Goal: Contribute content: Contribute content

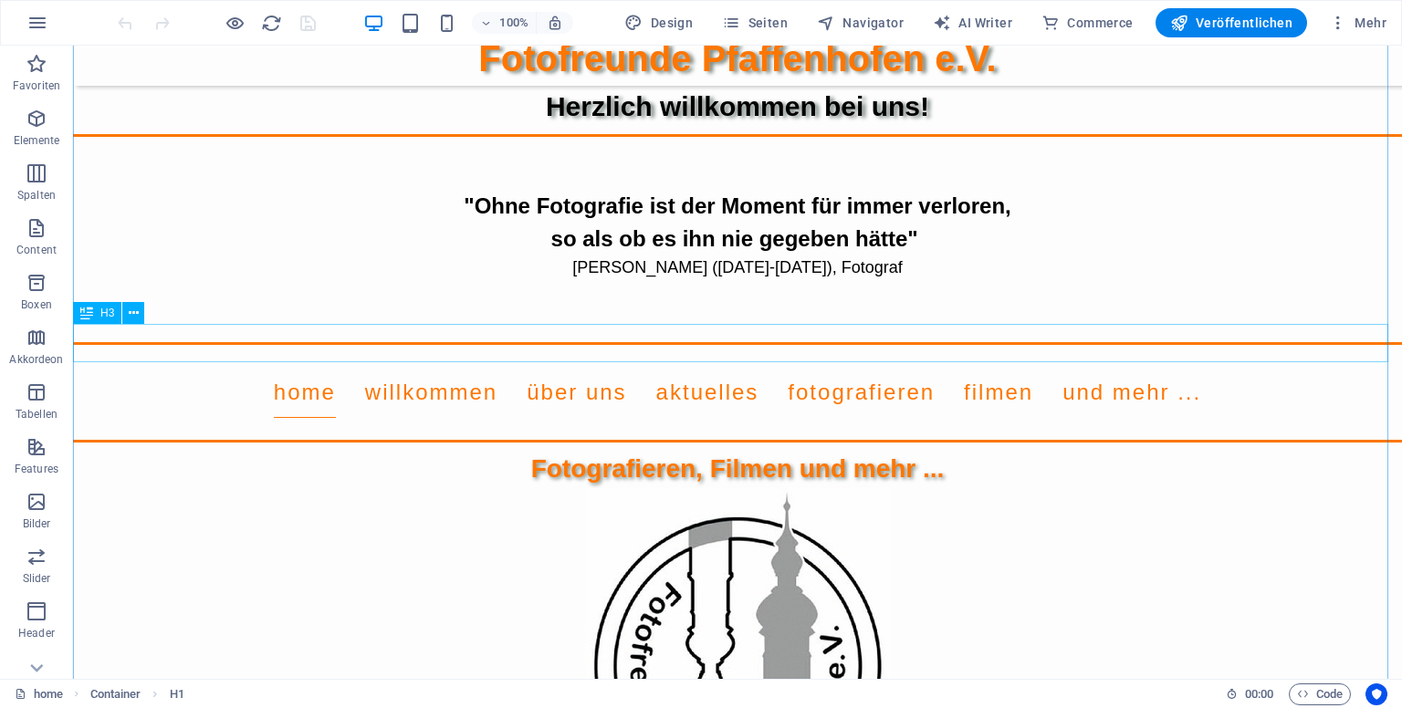
scroll to position [183, 0]
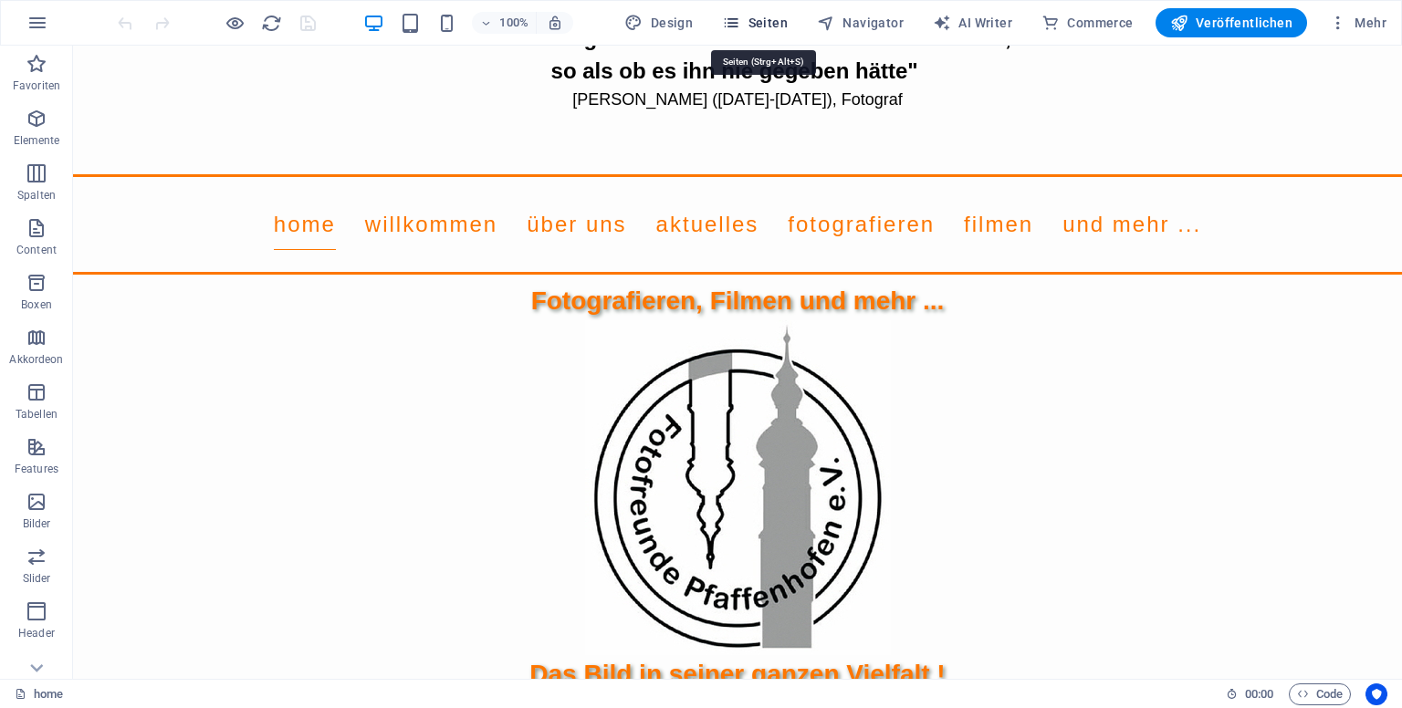
click at [761, 26] on span "Seiten" at bounding box center [755, 23] width 66 height 18
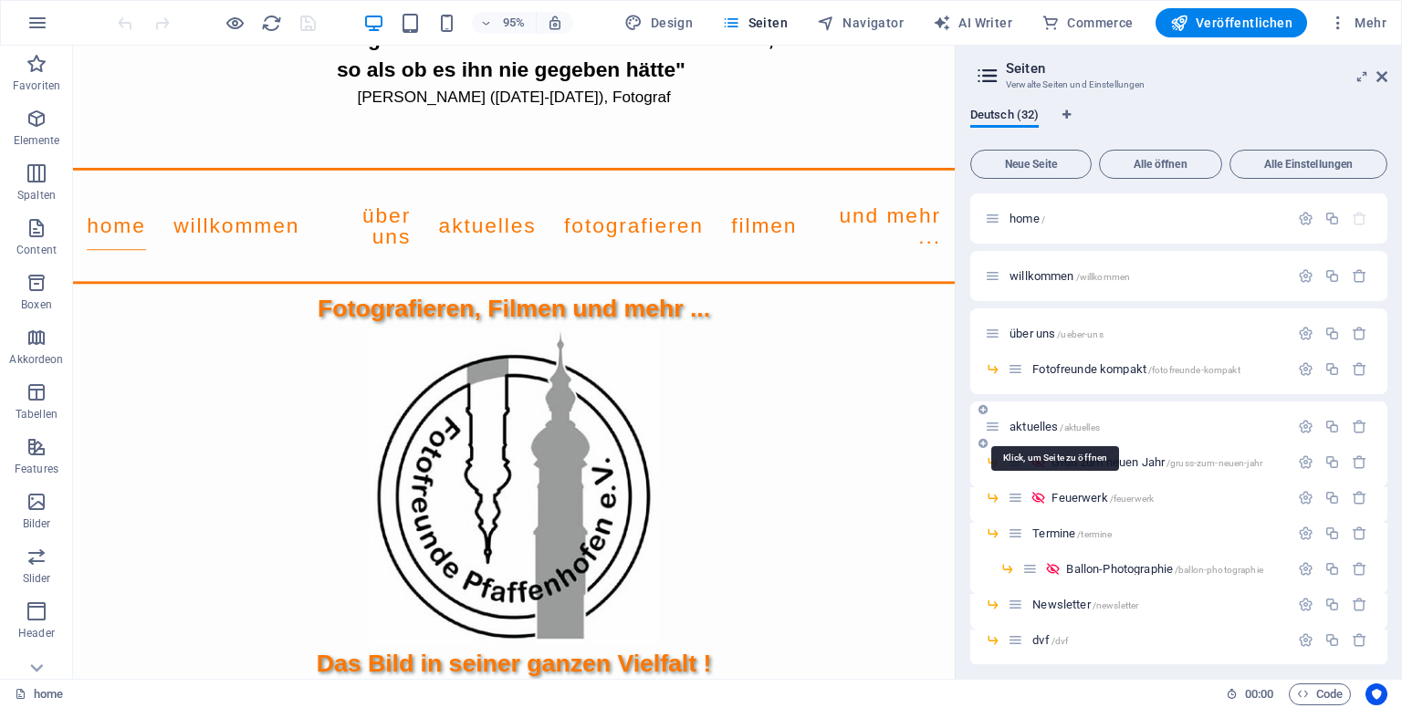
click at [1066, 432] on span "/aktuelles" at bounding box center [1079, 428] width 39 height 10
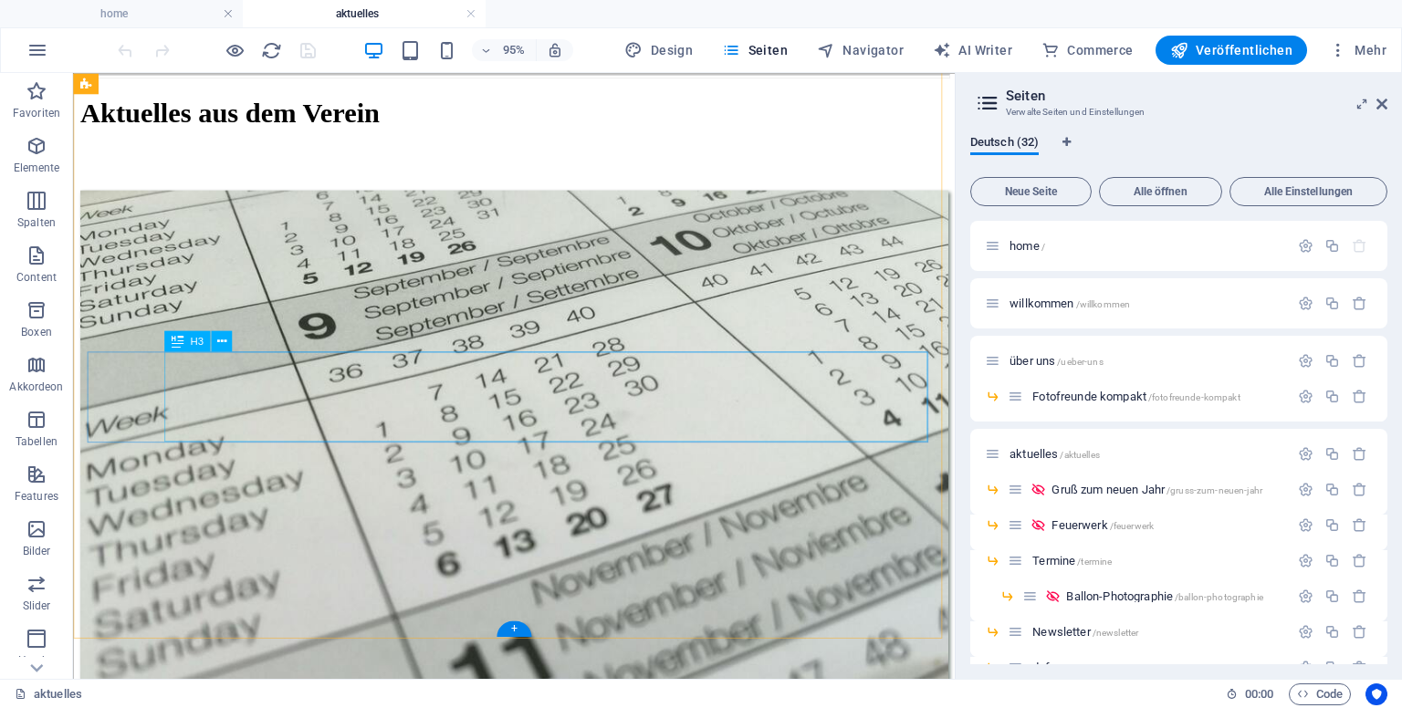
scroll to position [1884, 0]
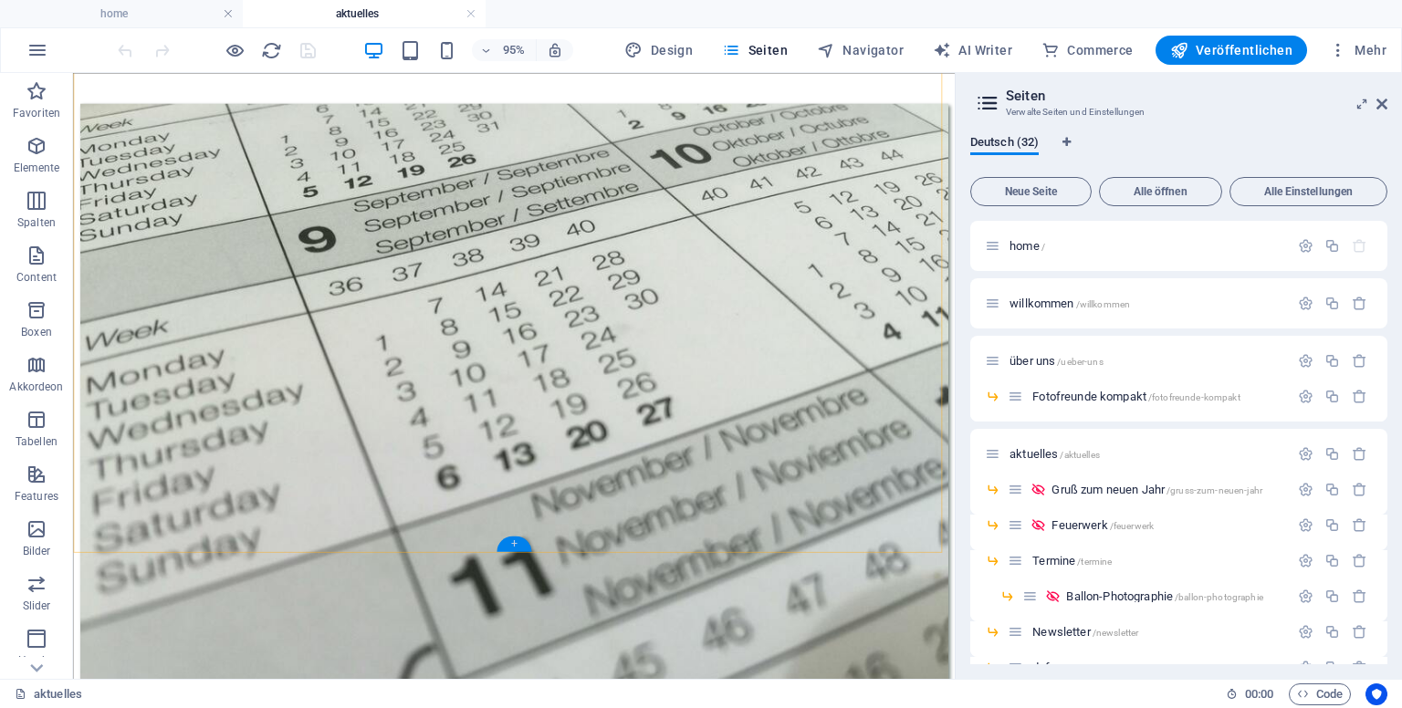
click at [516, 544] on div "+" at bounding box center [514, 544] width 34 height 16
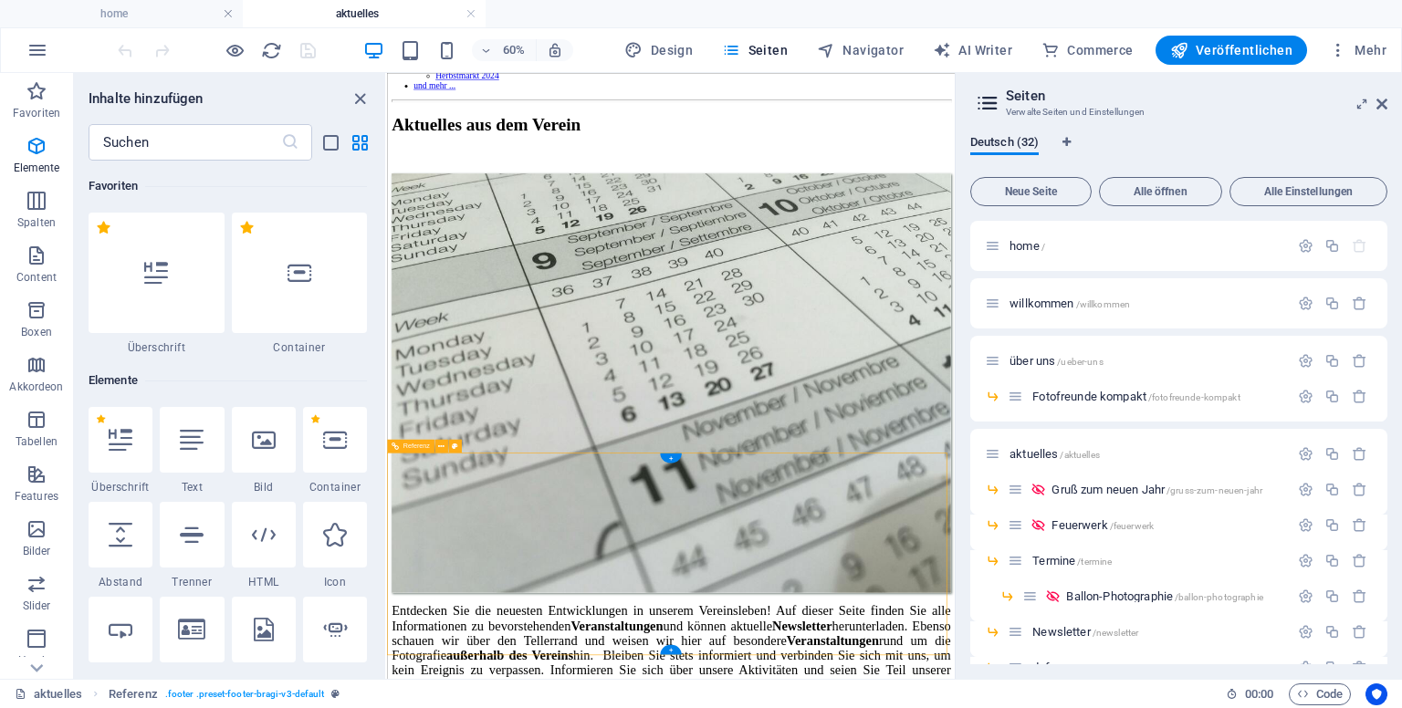
scroll to position [3194, 0]
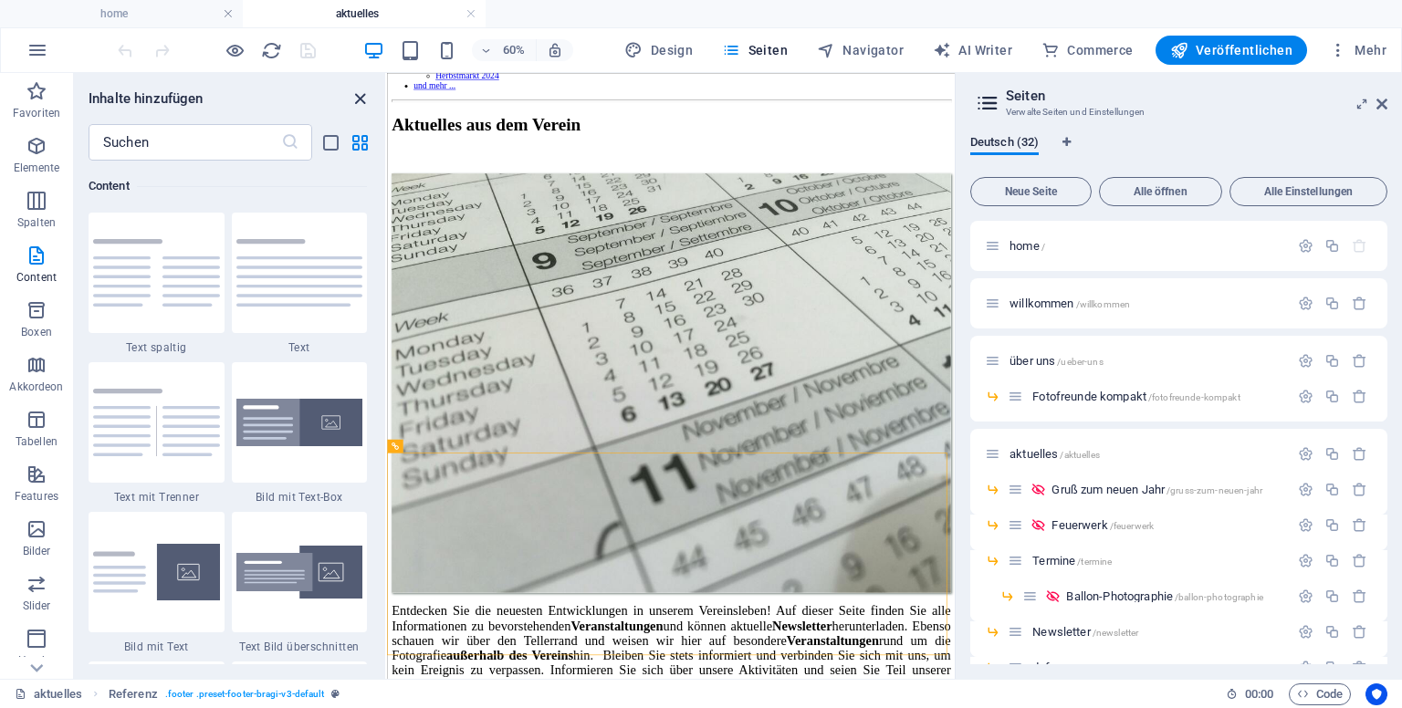
click at [354, 95] on icon "close panel" at bounding box center [360, 99] width 21 height 21
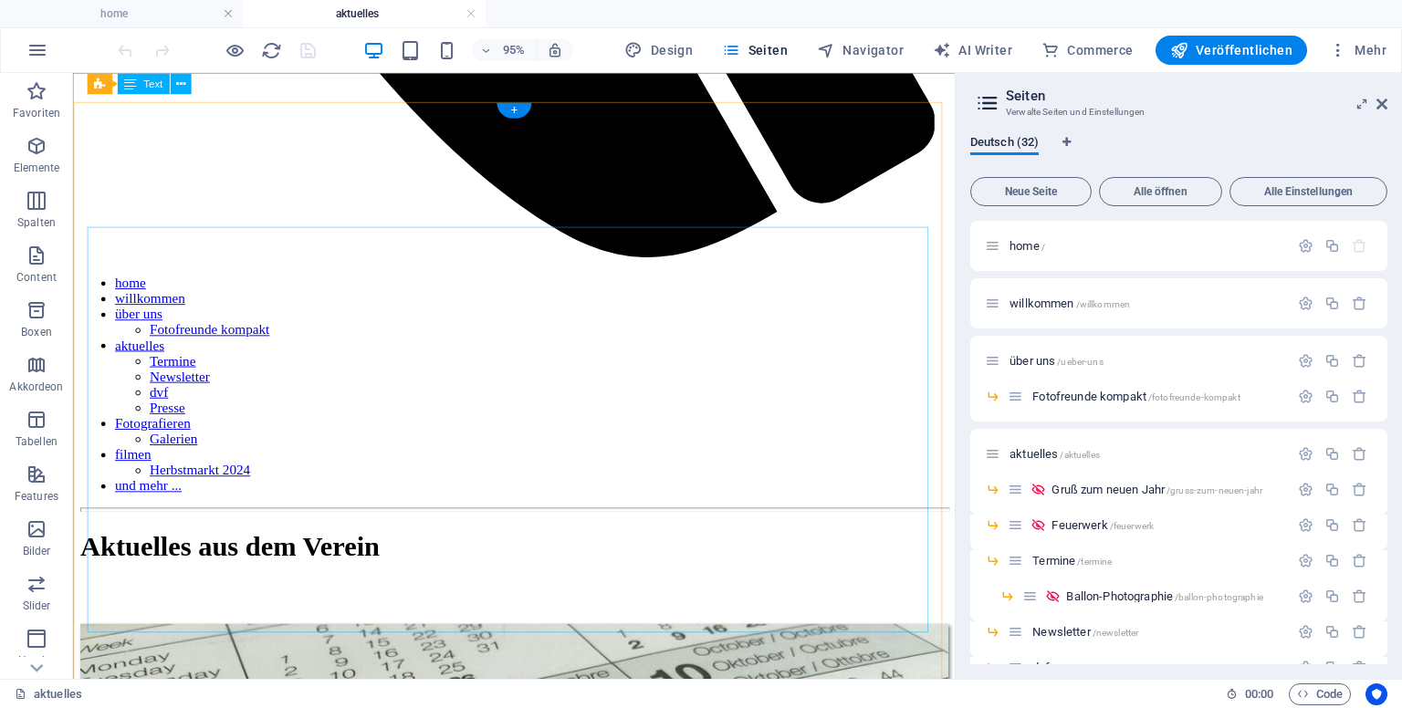
scroll to position [1063, 0]
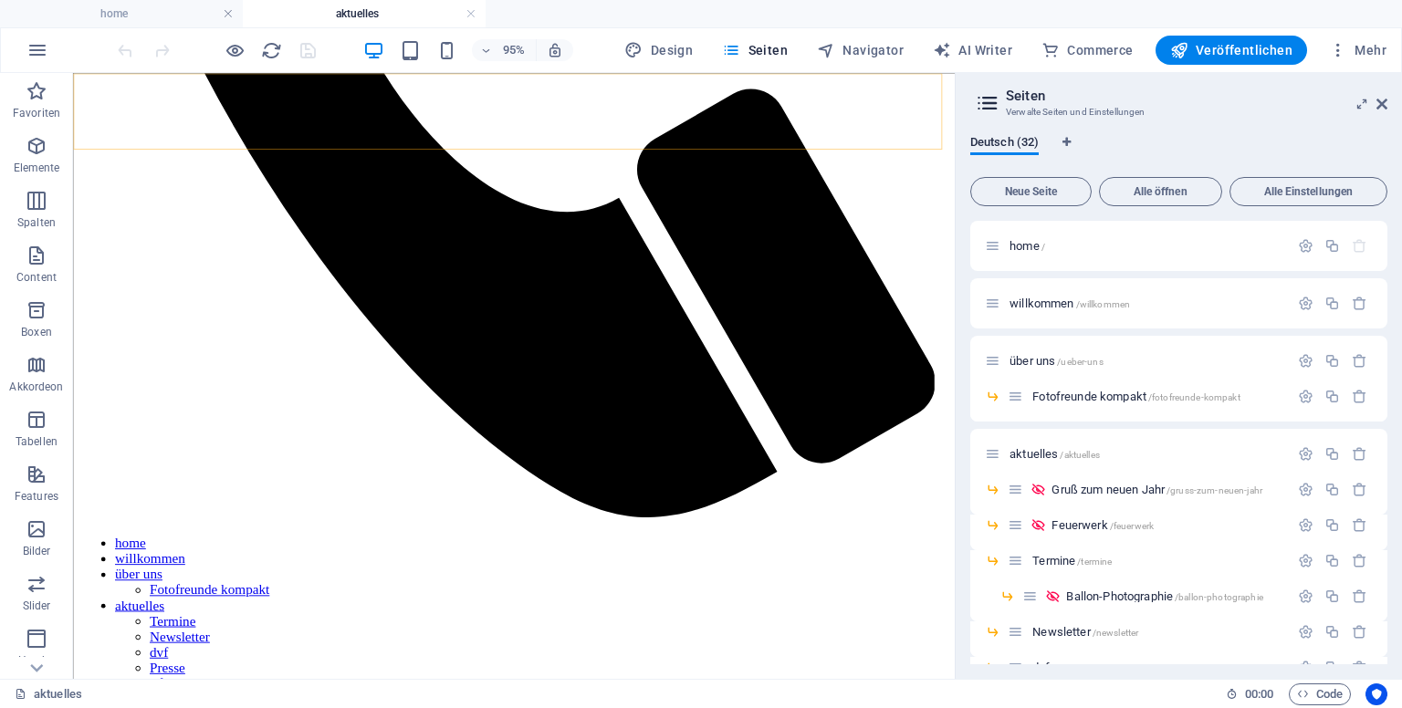
click at [538, 560] on nav "home willkommen über uns Fotofreunde kompakt aktuelles Termine Newsletter dvf P…" at bounding box center [537, 675] width 914 height 230
click at [1058, 562] on span "Termine /termine" at bounding box center [1071, 561] width 79 height 14
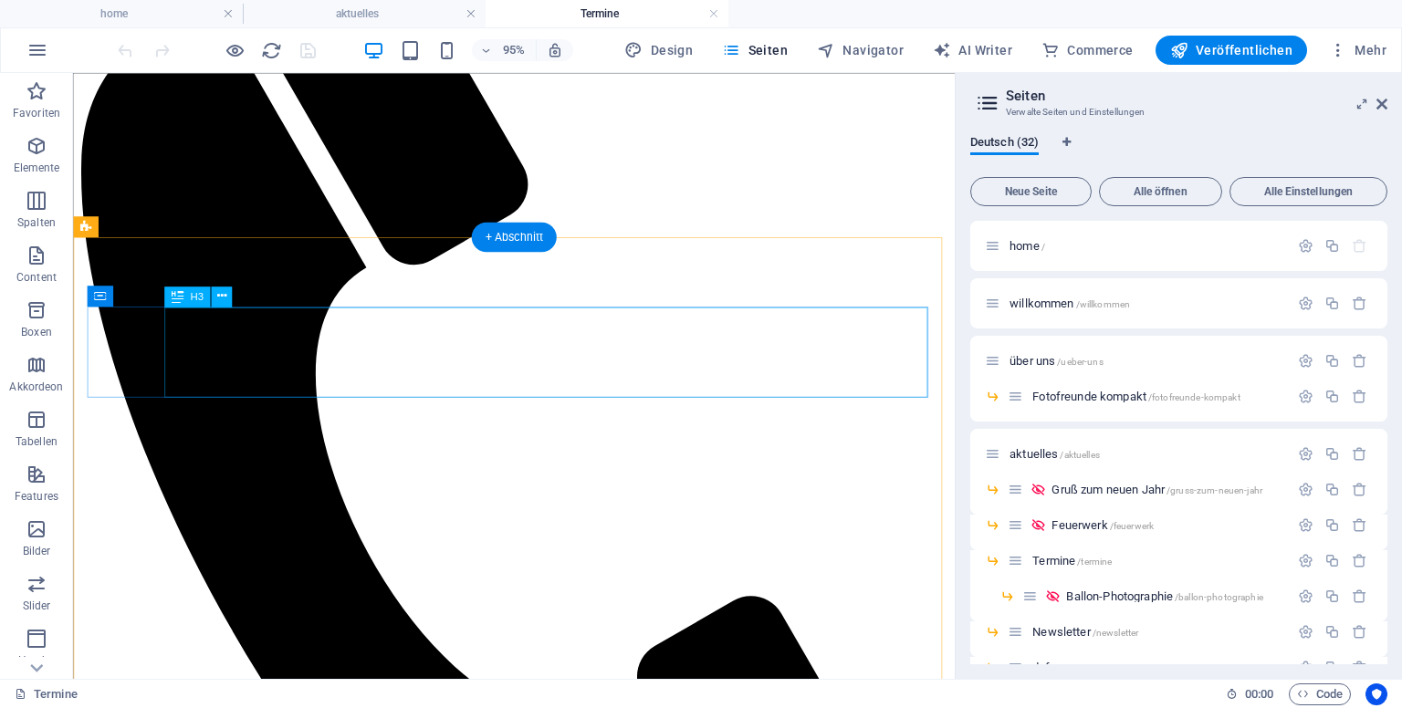
scroll to position [620, 0]
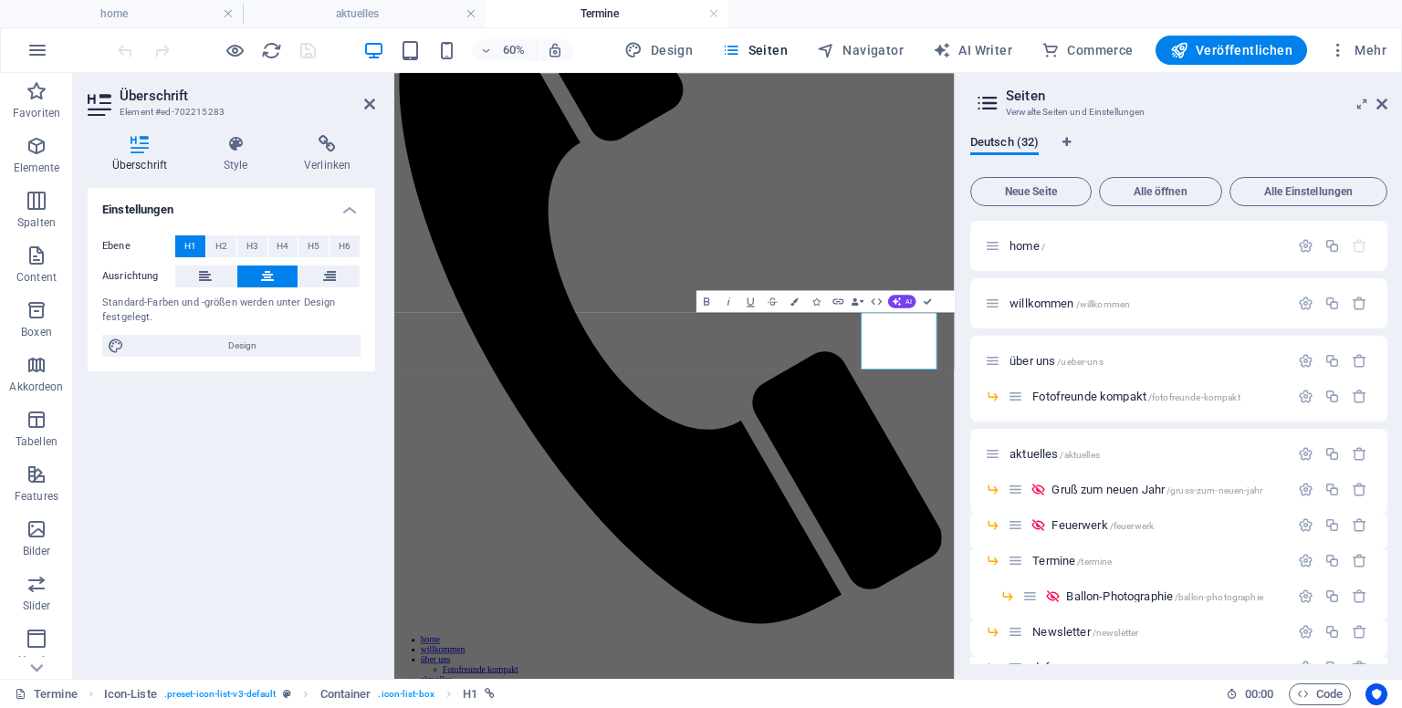
click at [212, 452] on div "Einstellungen Ebene H1 H2 H3 H4 H5 H6 Ausrichtung Standard-Farben und -größen w…" at bounding box center [232, 426] width 288 height 476
click at [1381, 99] on icon at bounding box center [1382, 104] width 11 height 15
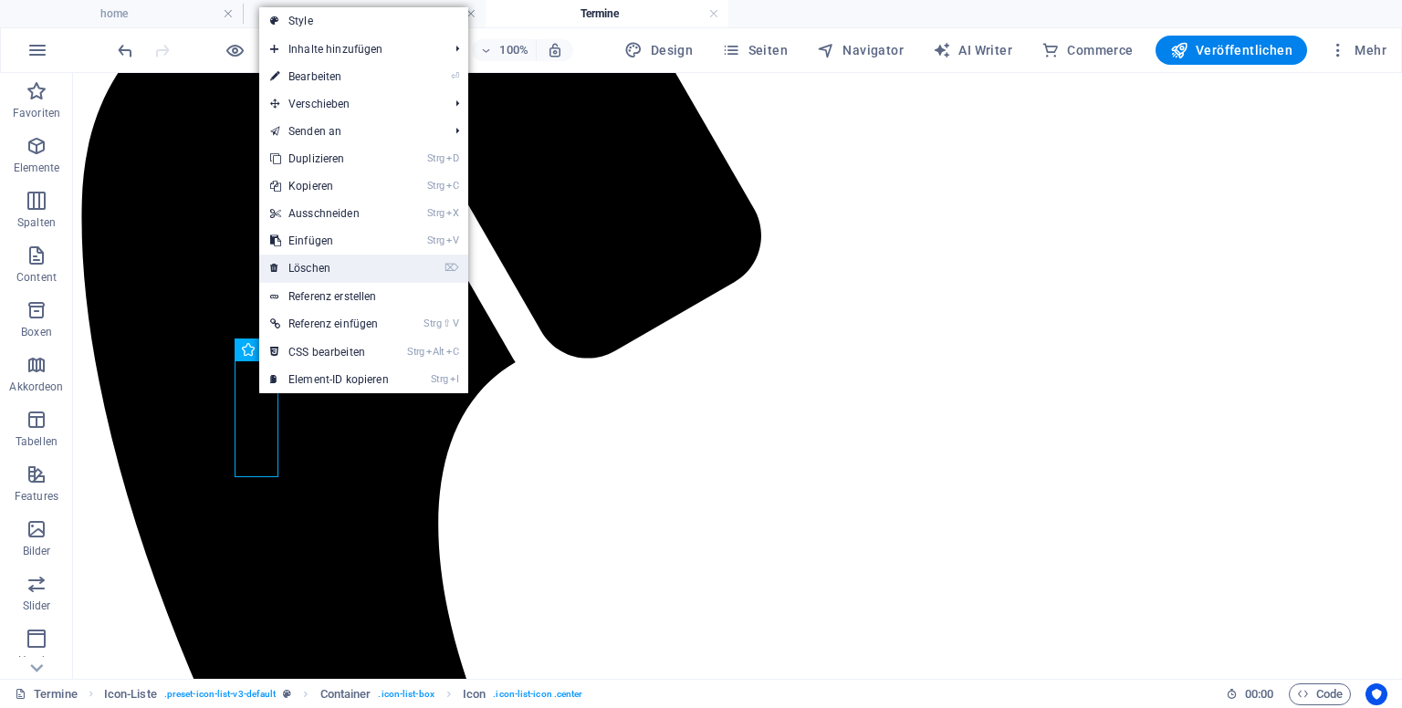
click at [329, 264] on link "⌦ Löschen" at bounding box center [329, 268] width 141 height 27
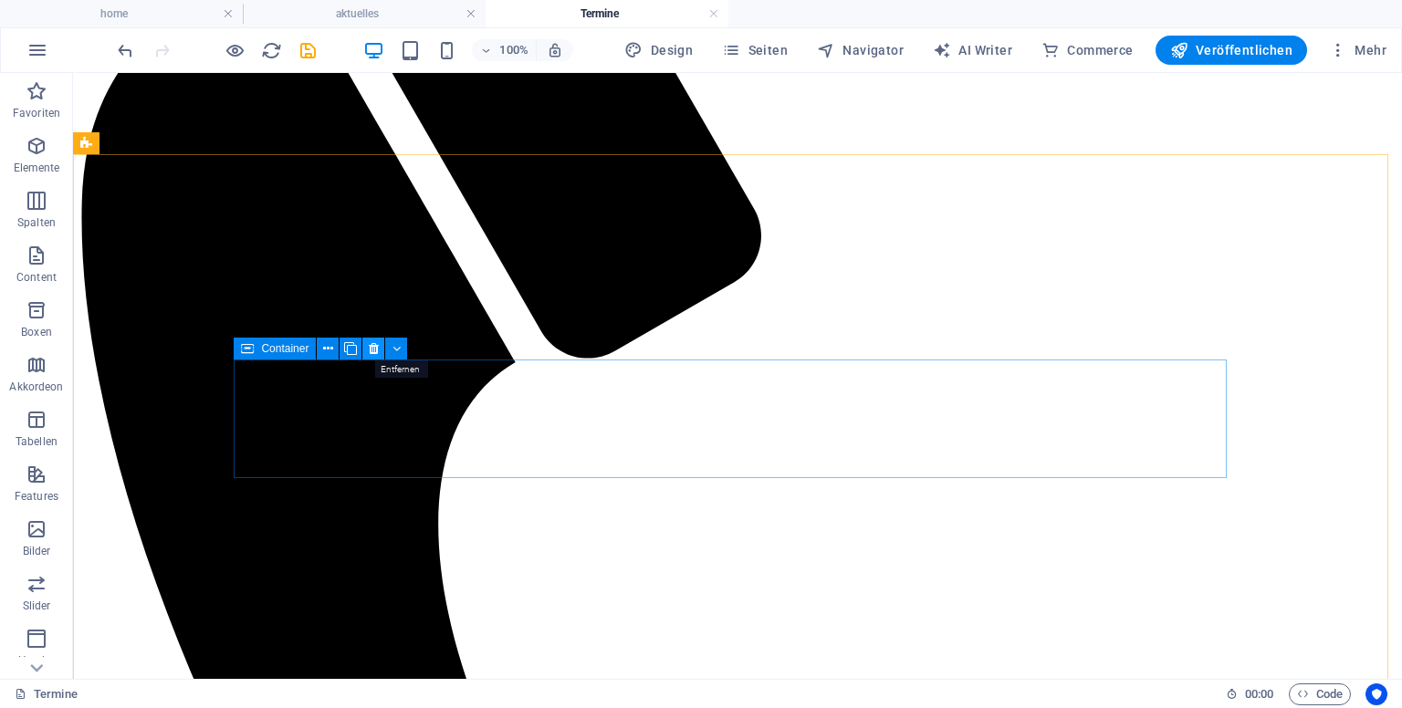
click at [374, 350] on icon at bounding box center [374, 349] width 10 height 19
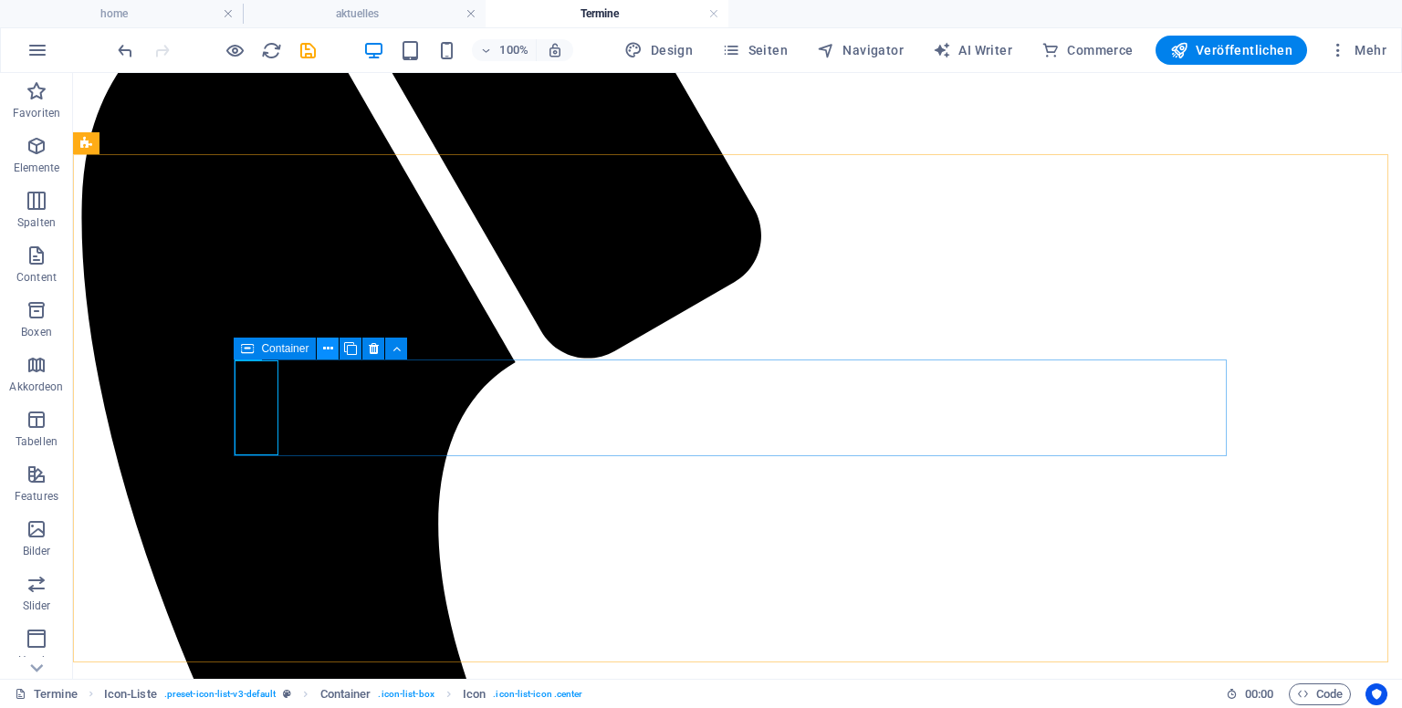
click at [326, 350] on icon at bounding box center [328, 349] width 10 height 19
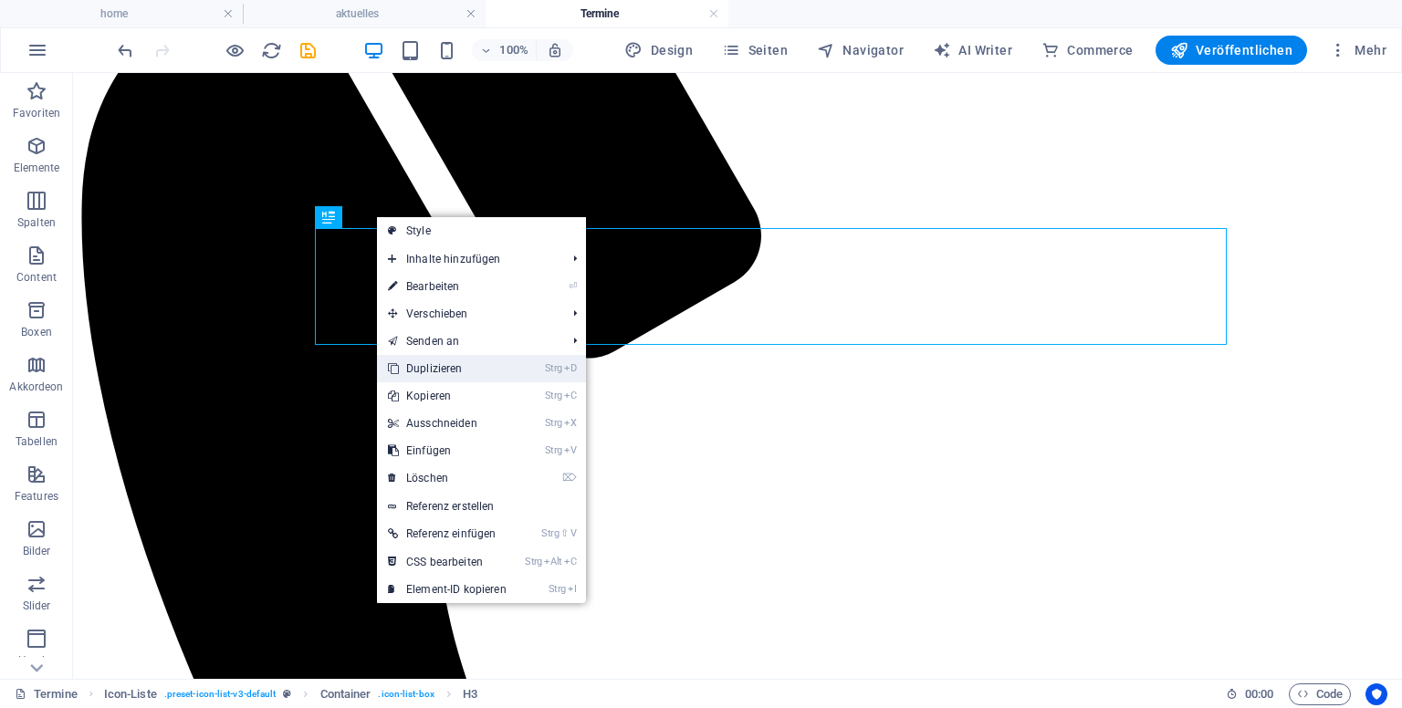
click at [437, 366] on link "Strg D Duplizieren" at bounding box center [447, 368] width 141 height 27
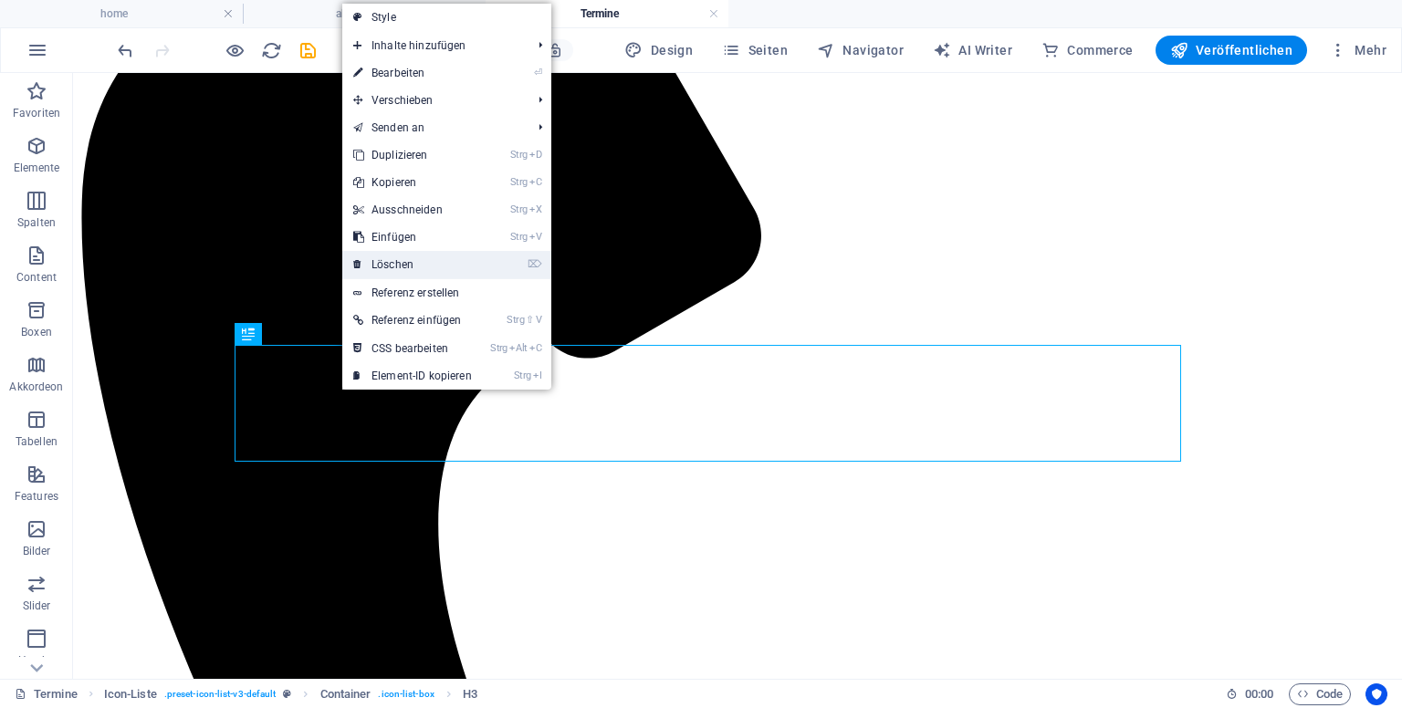
click at [407, 256] on link "⌦ Löschen" at bounding box center [412, 264] width 141 height 27
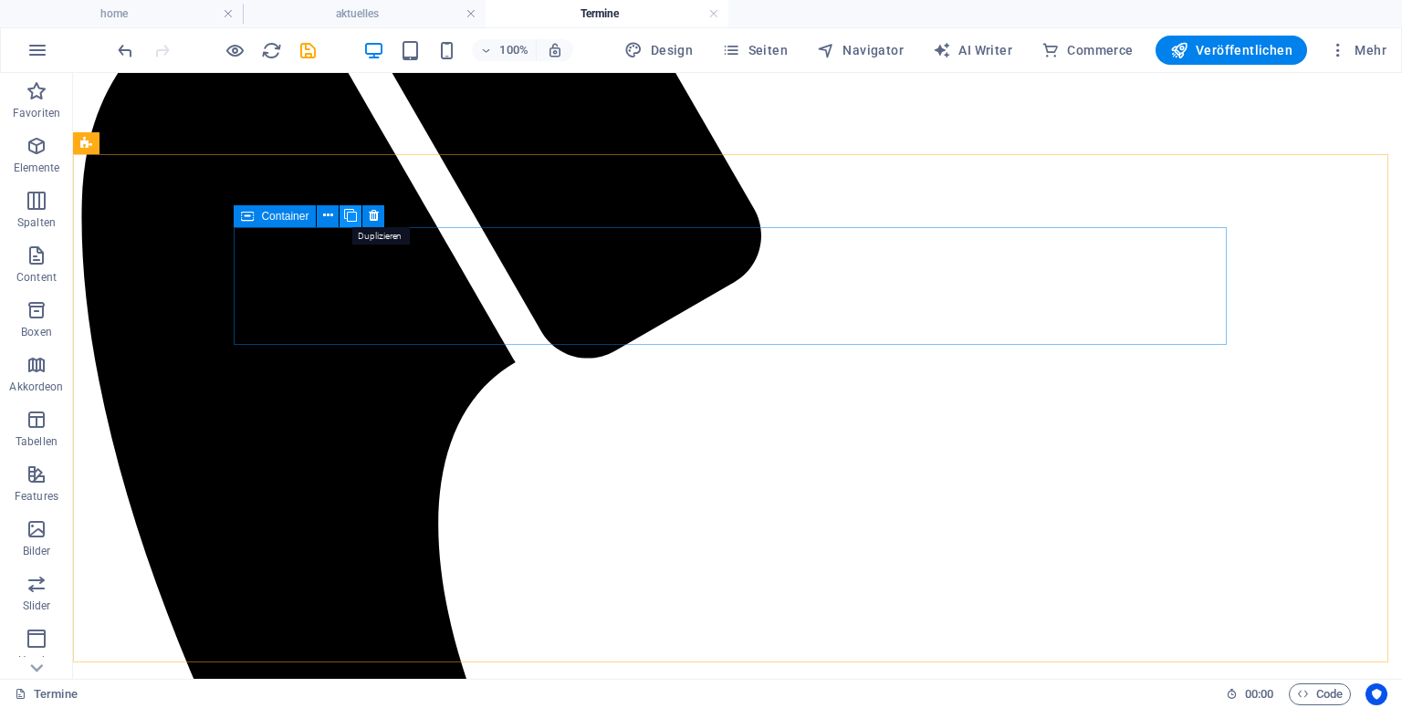
click at [352, 213] on icon at bounding box center [350, 215] width 13 height 19
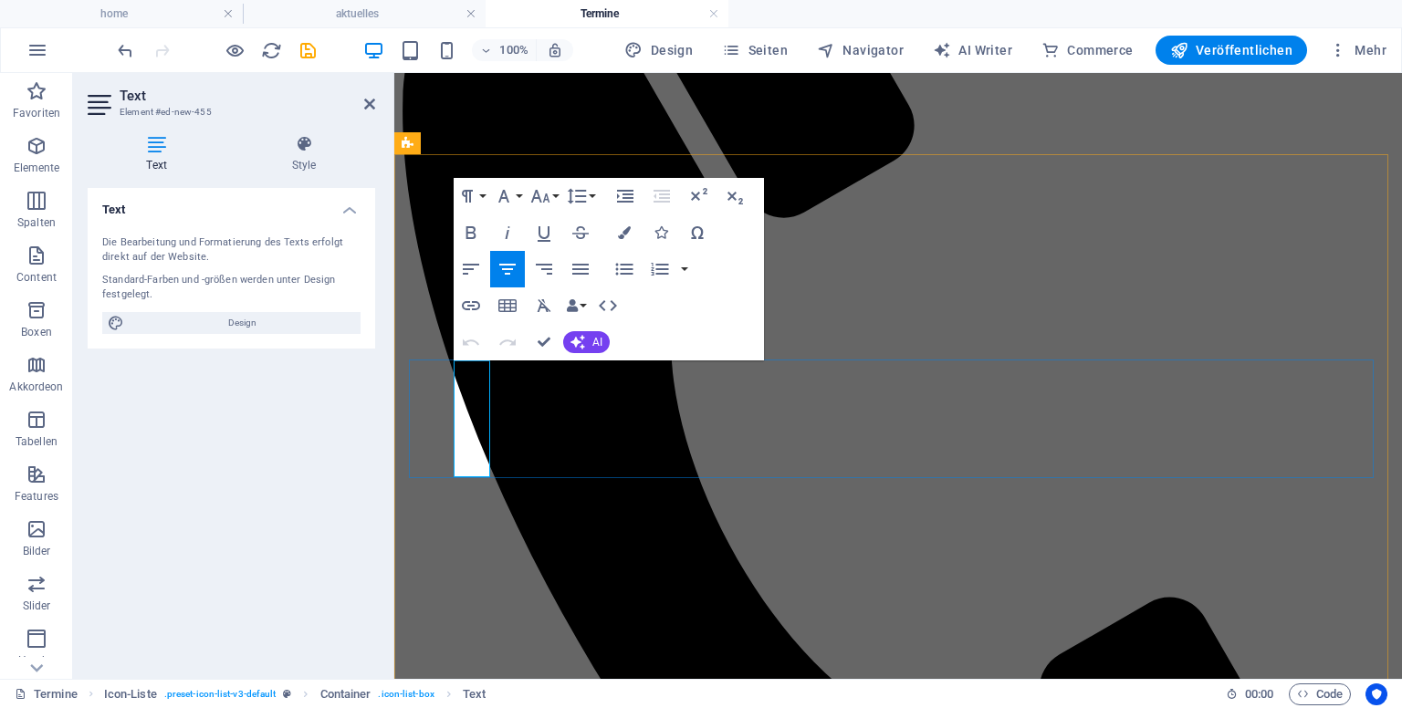
drag, startPoint x: 456, startPoint y: 434, endPoint x: 492, endPoint y: 428, distance: 36.0
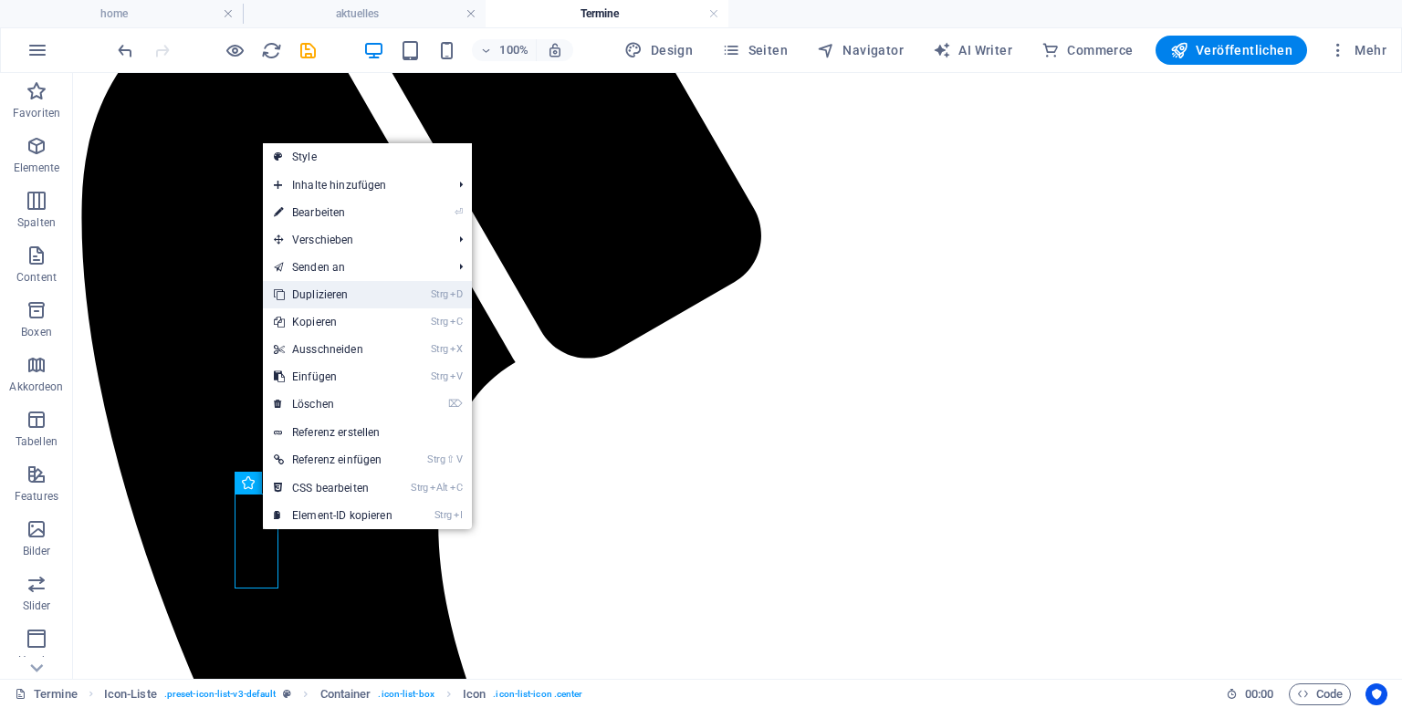
click at [337, 291] on link "Strg D Duplizieren" at bounding box center [333, 294] width 141 height 27
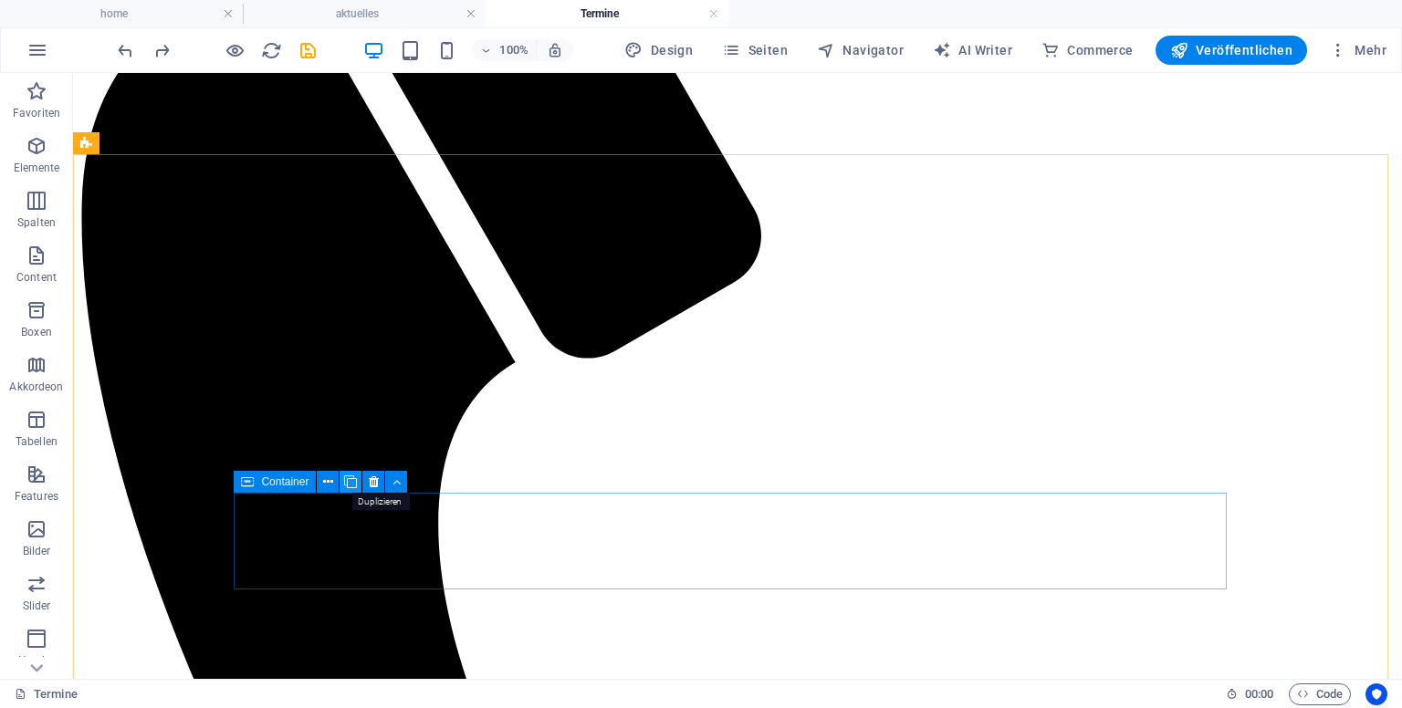
click at [349, 480] on icon at bounding box center [350, 482] width 13 height 19
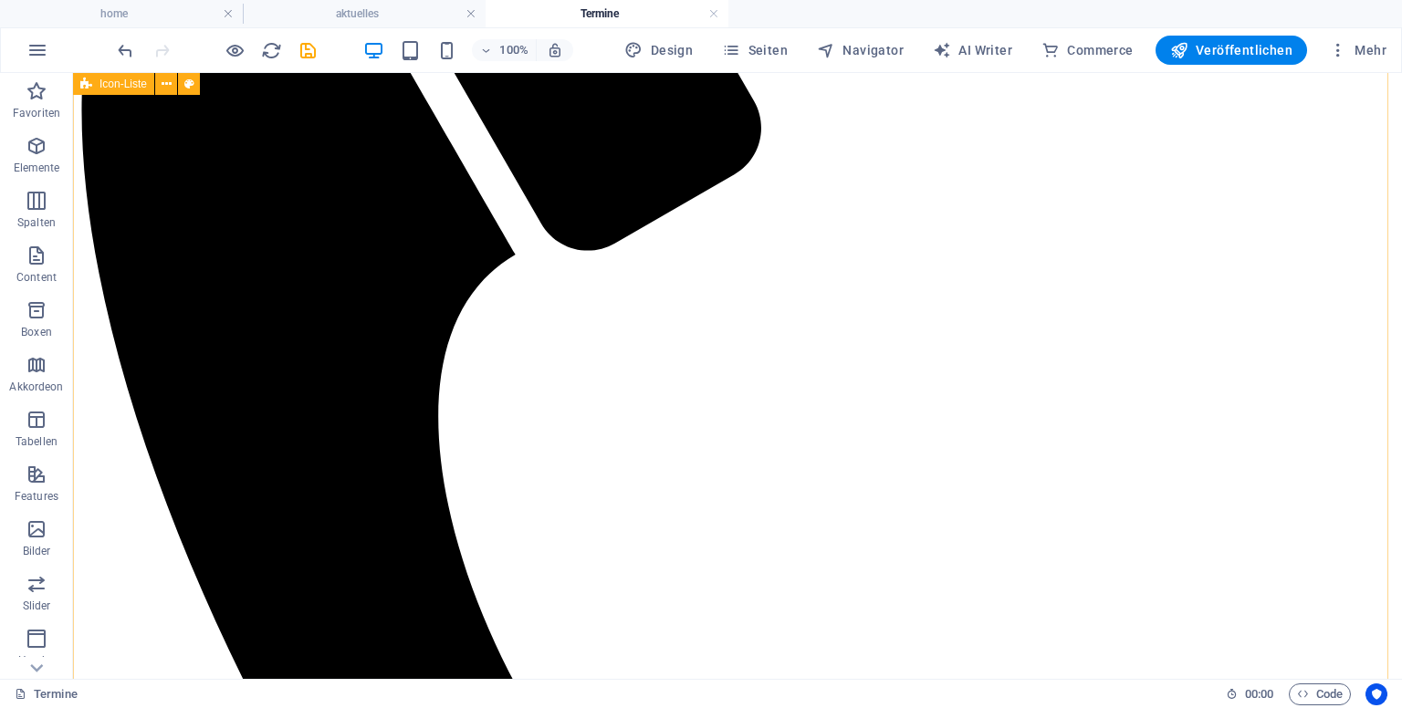
scroll to position [802, 0]
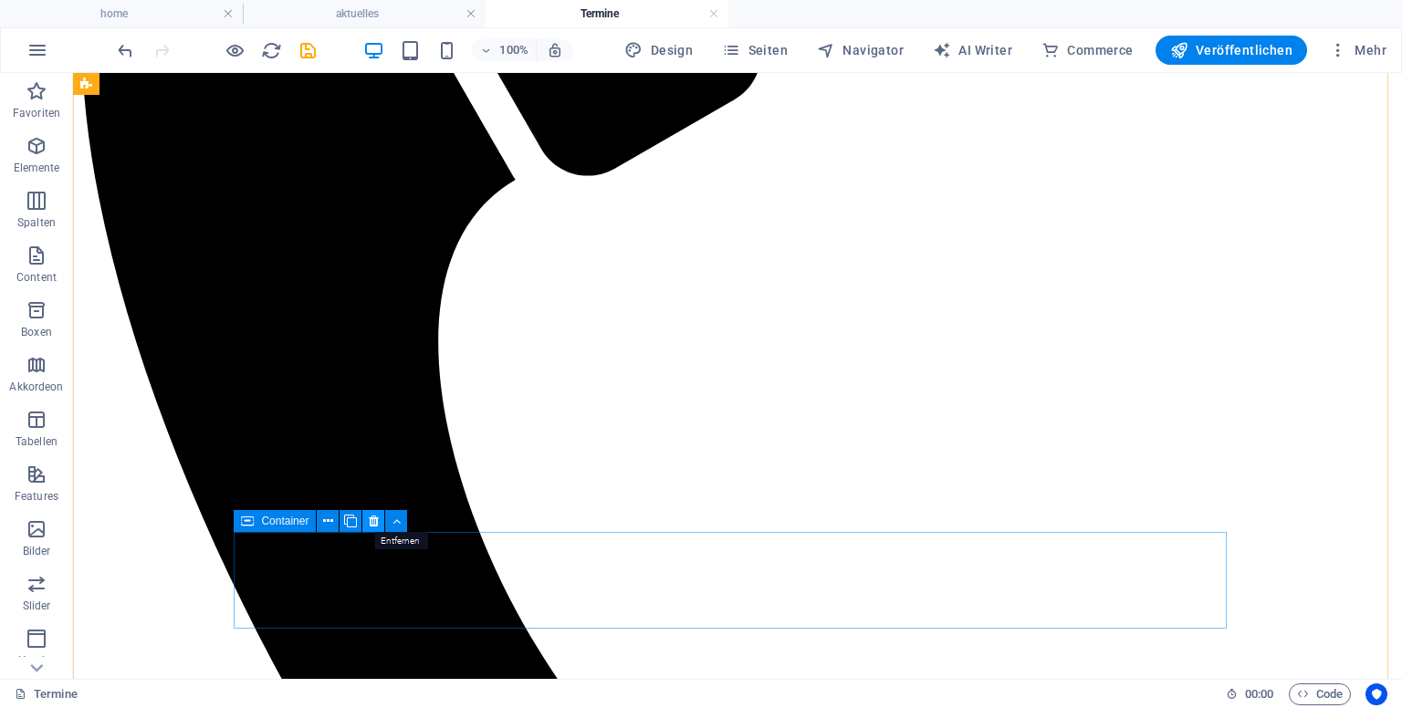
click at [369, 522] on icon at bounding box center [374, 521] width 10 height 19
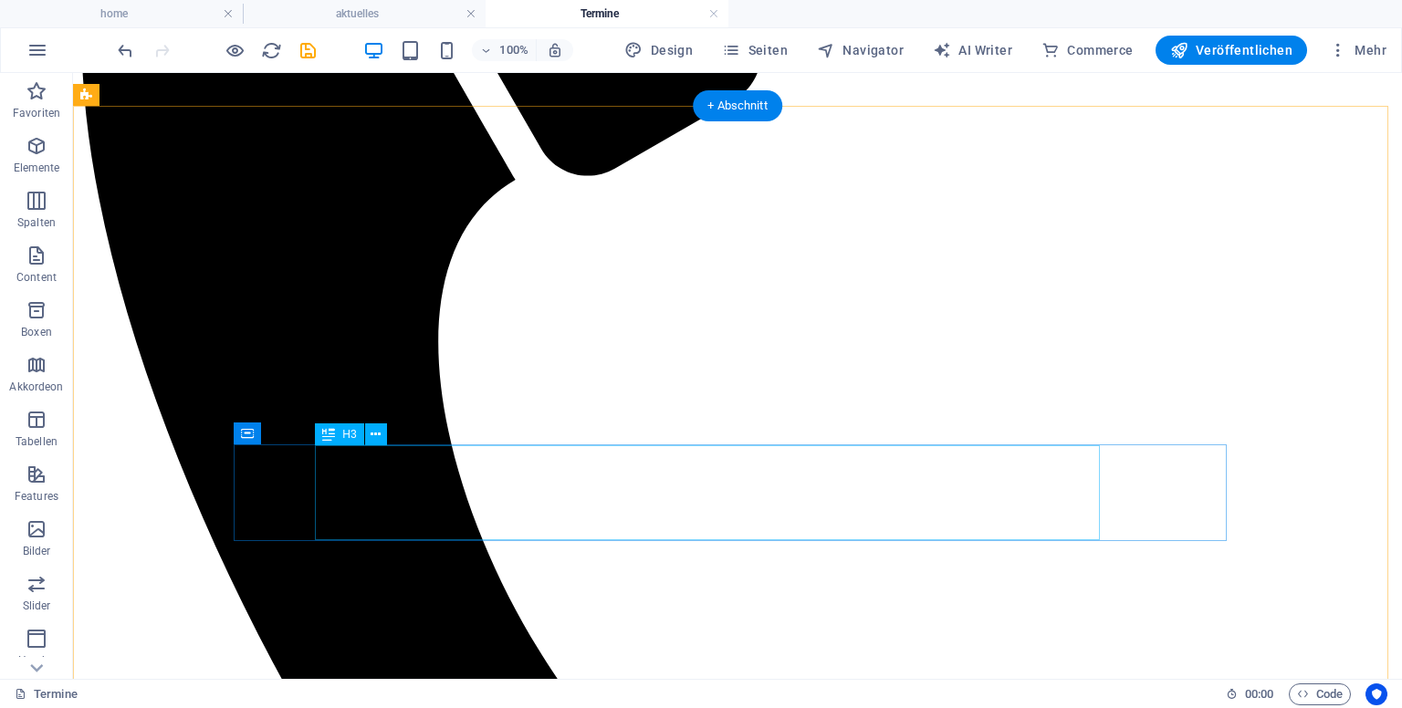
scroll to position [620, 0]
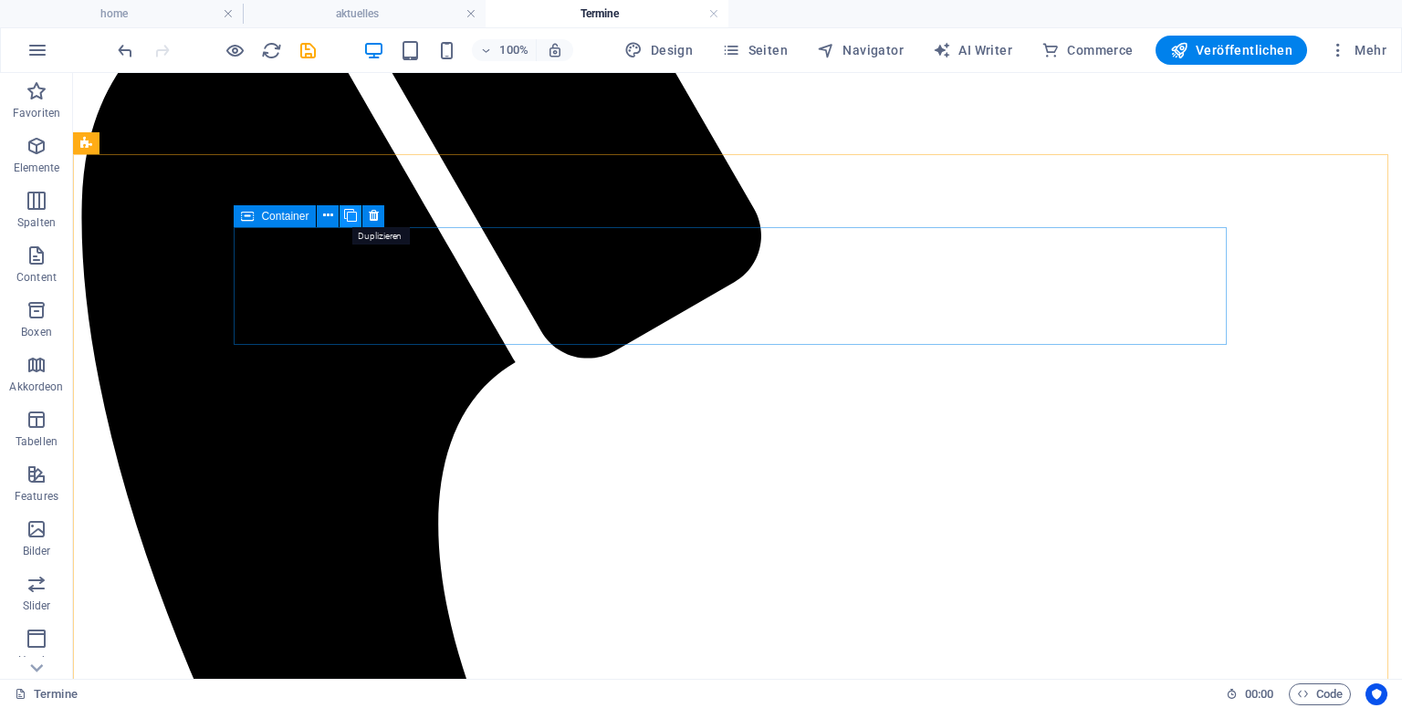
click at [351, 214] on icon at bounding box center [350, 215] width 13 height 19
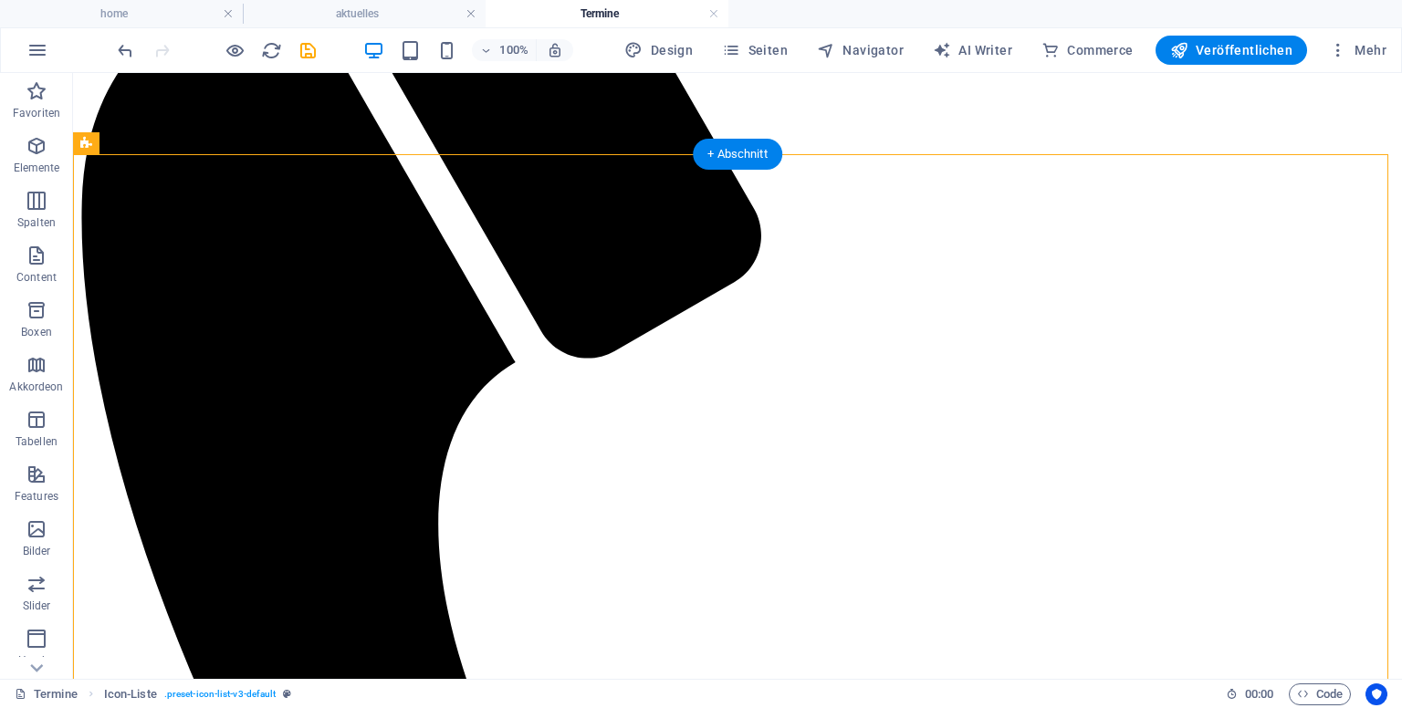
drag, startPoint x: 322, startPoint y: 422, endPoint x: 251, endPoint y: 380, distance: 82.7
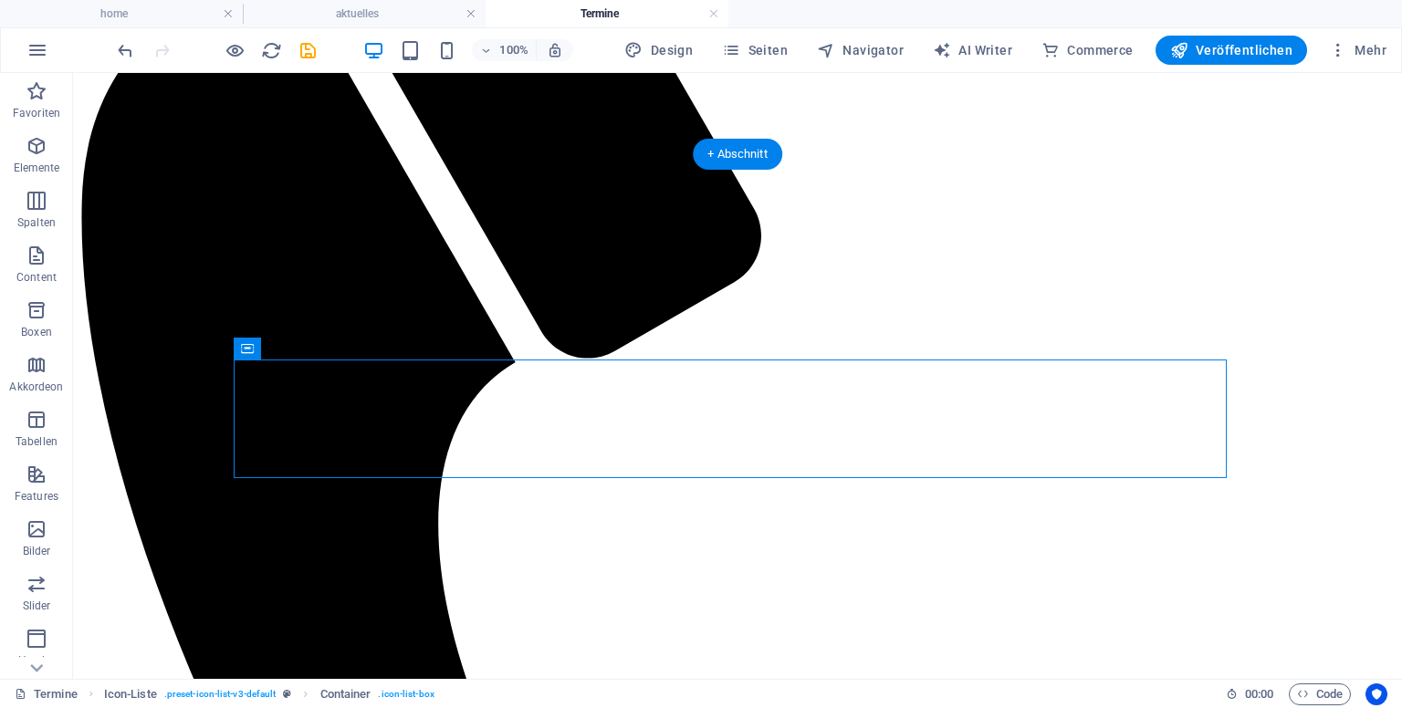
drag, startPoint x: 369, startPoint y: 424, endPoint x: 244, endPoint y: 474, distance: 134.8
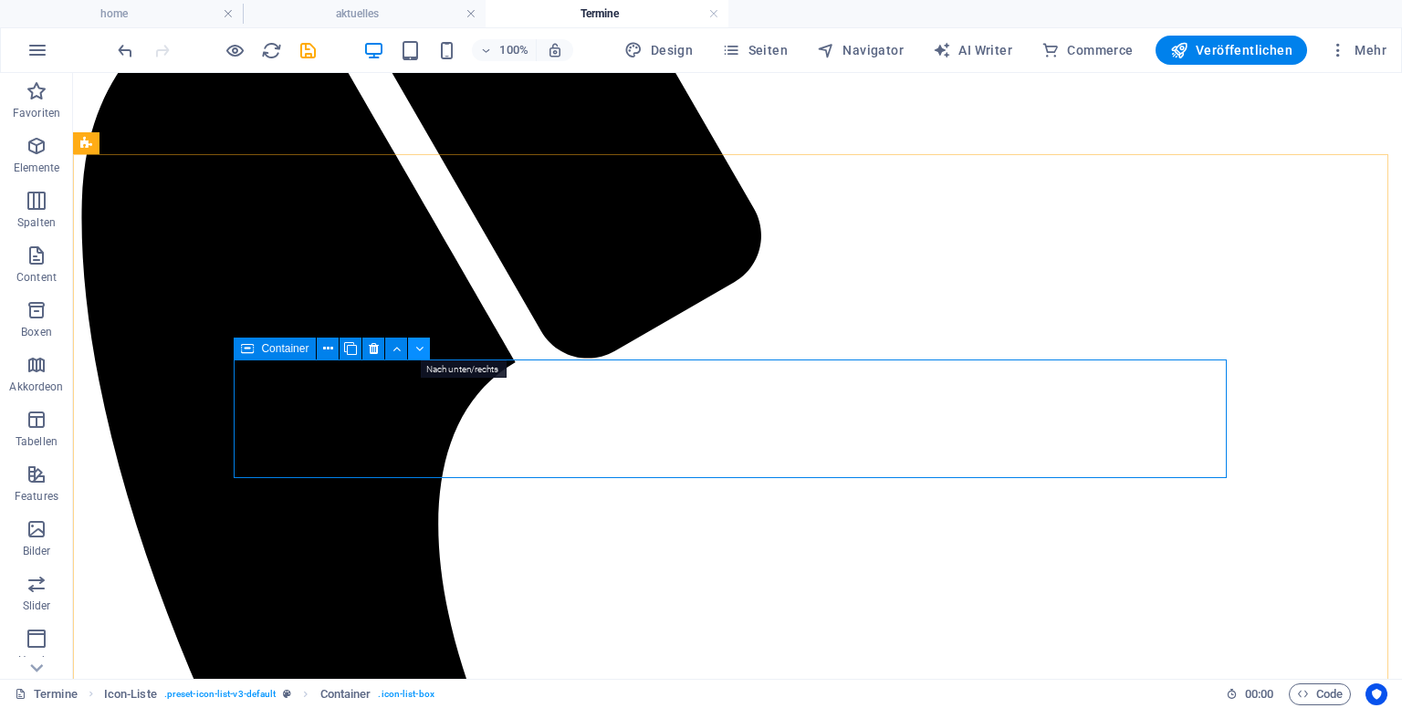
click at [418, 351] on icon at bounding box center [419, 349] width 8 height 19
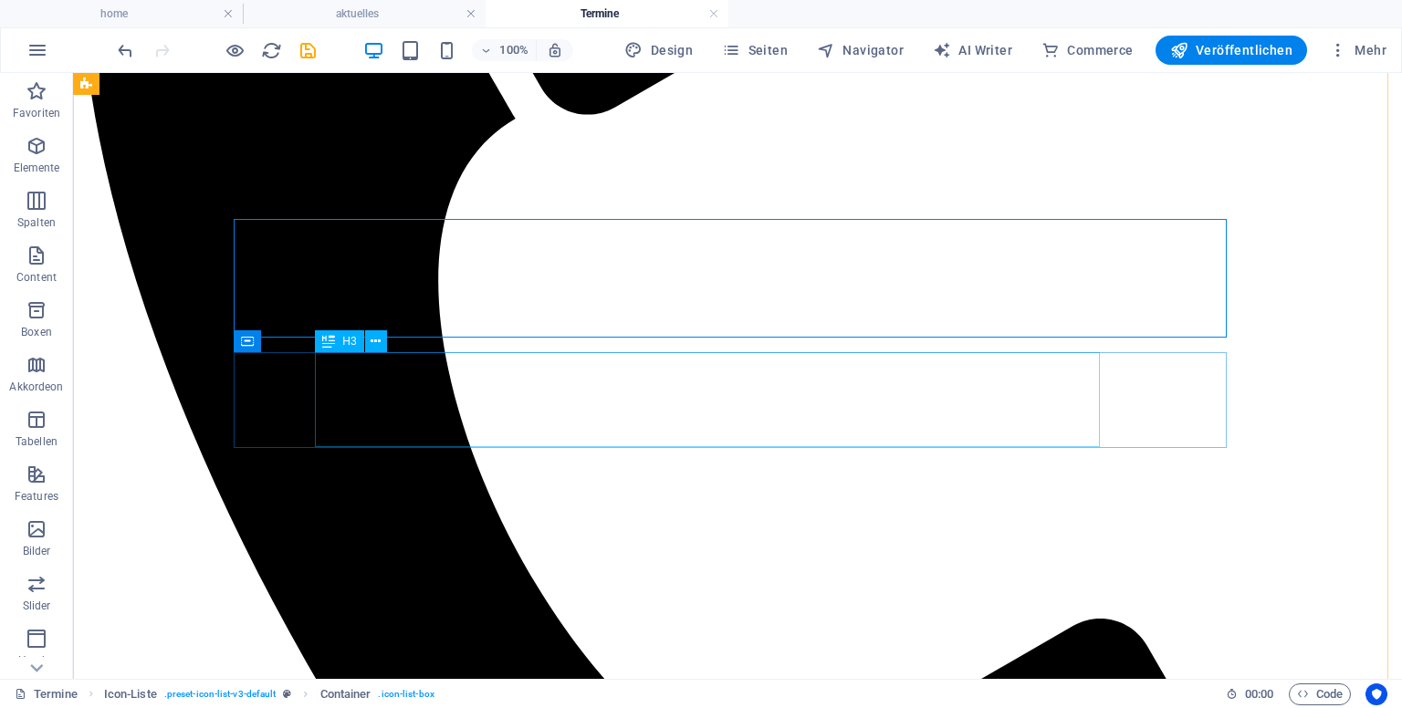
scroll to position [894, 0]
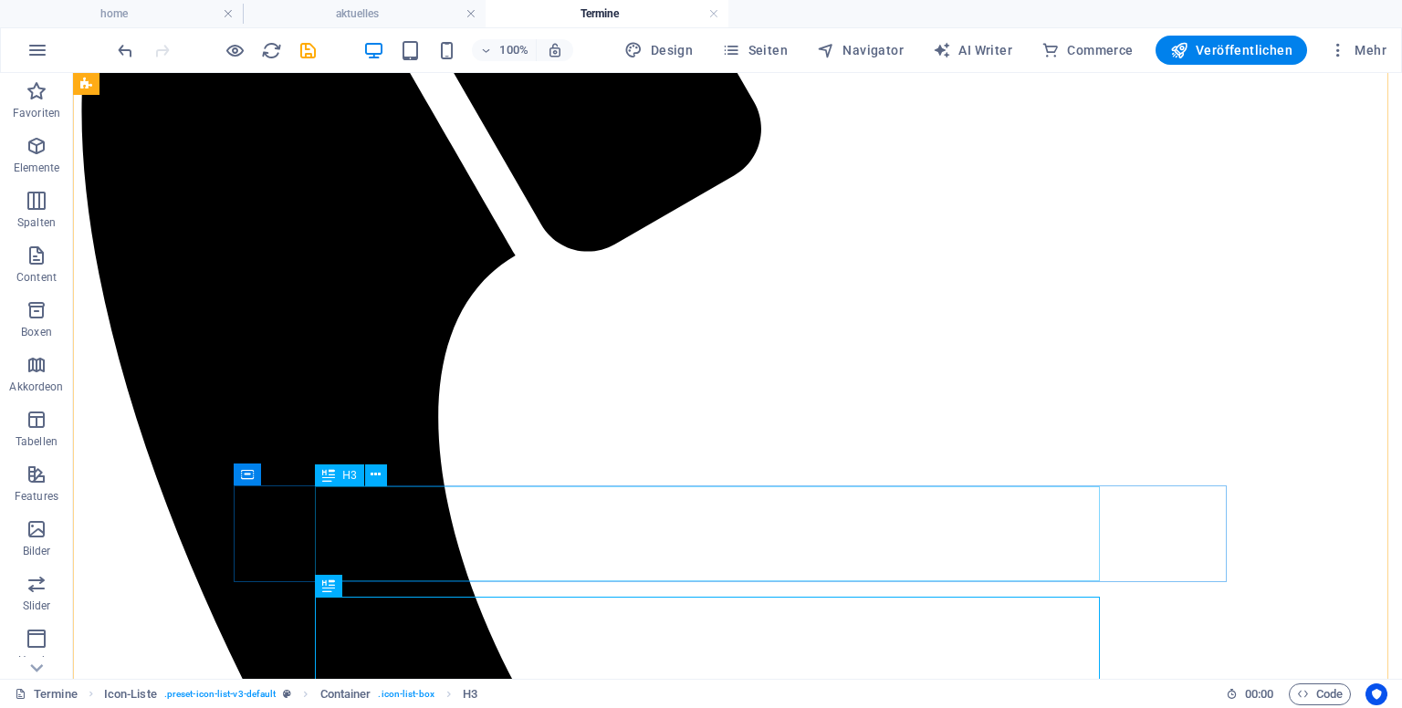
scroll to position [711, 0]
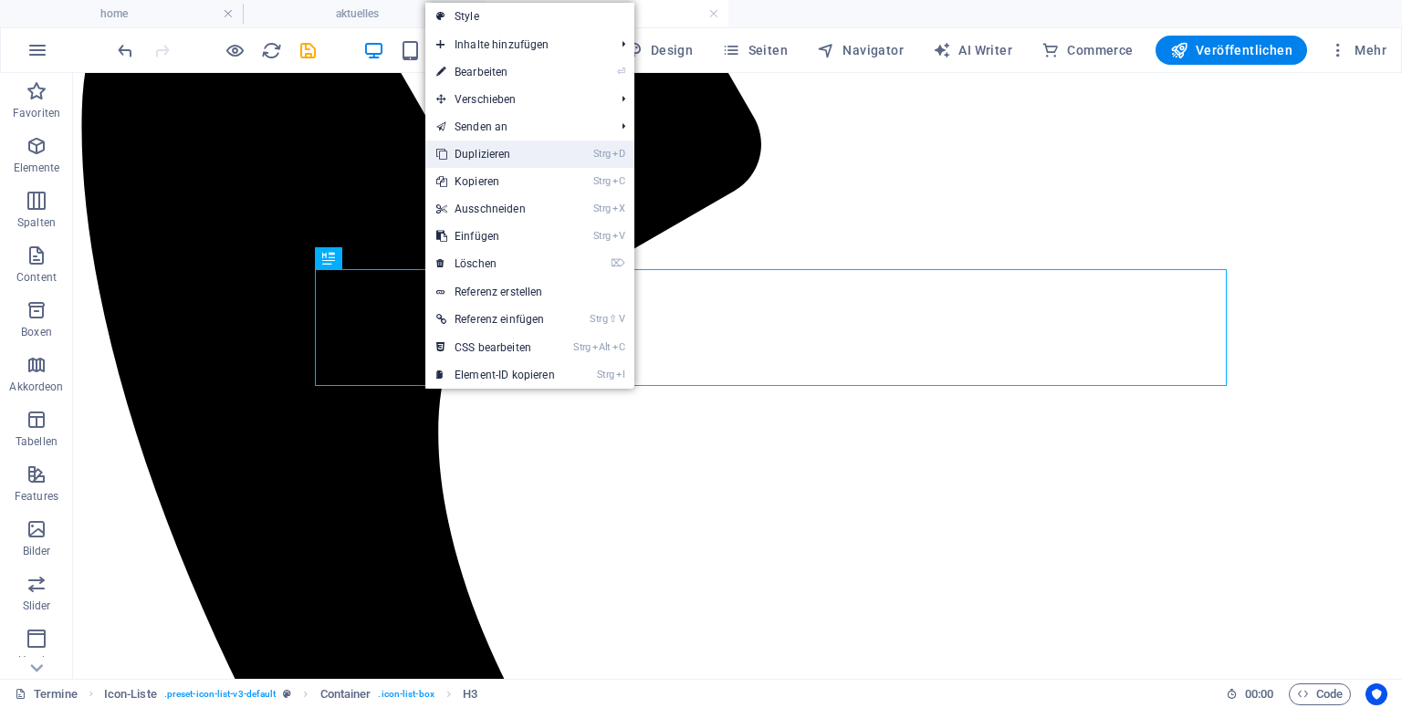
click at [512, 152] on link "Strg D Duplizieren" at bounding box center [495, 154] width 141 height 27
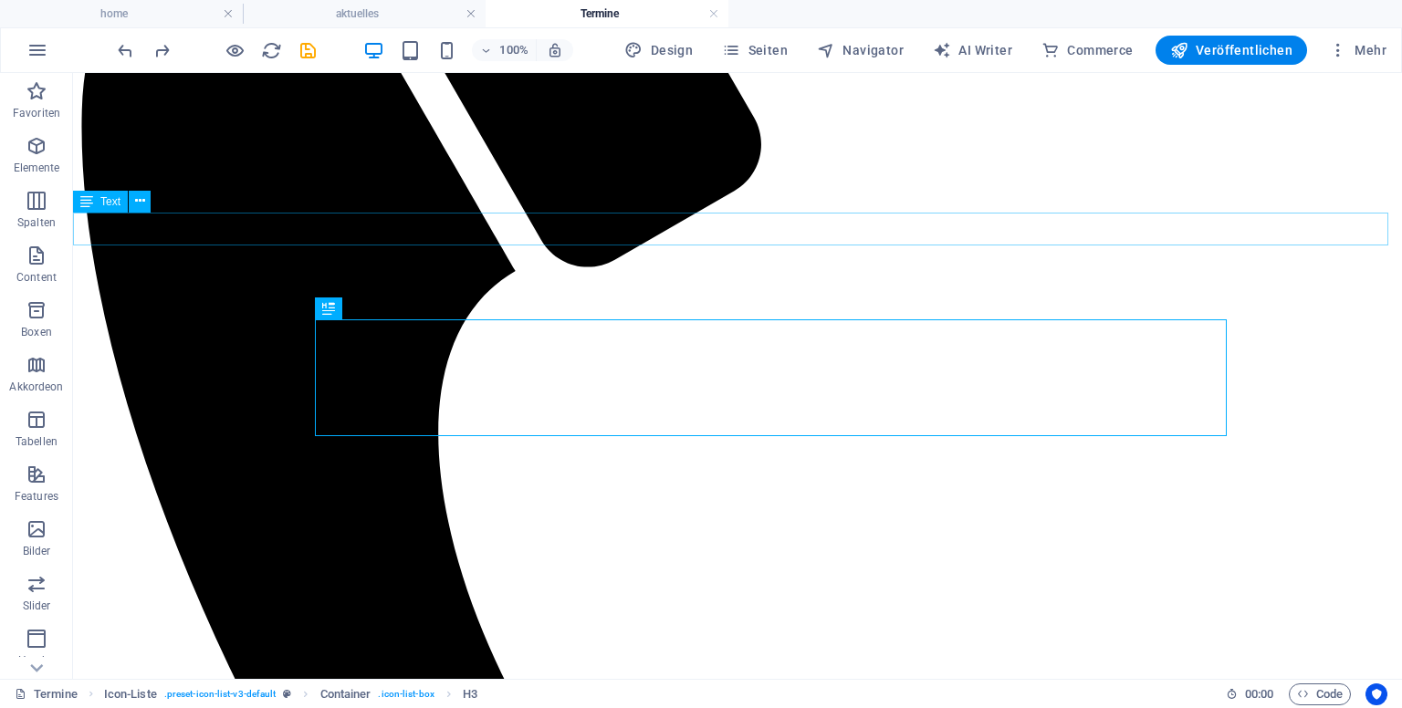
scroll to position [529, 0]
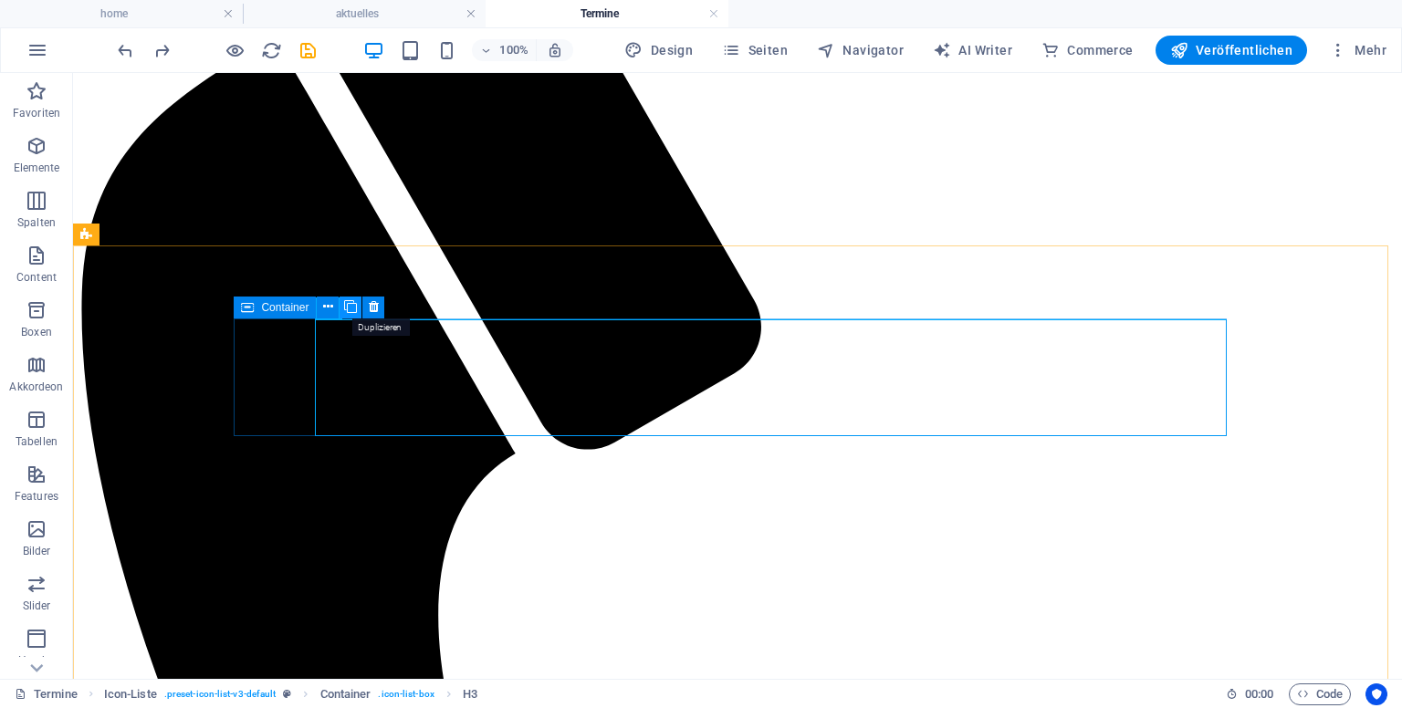
click at [347, 304] on icon at bounding box center [350, 307] width 13 height 19
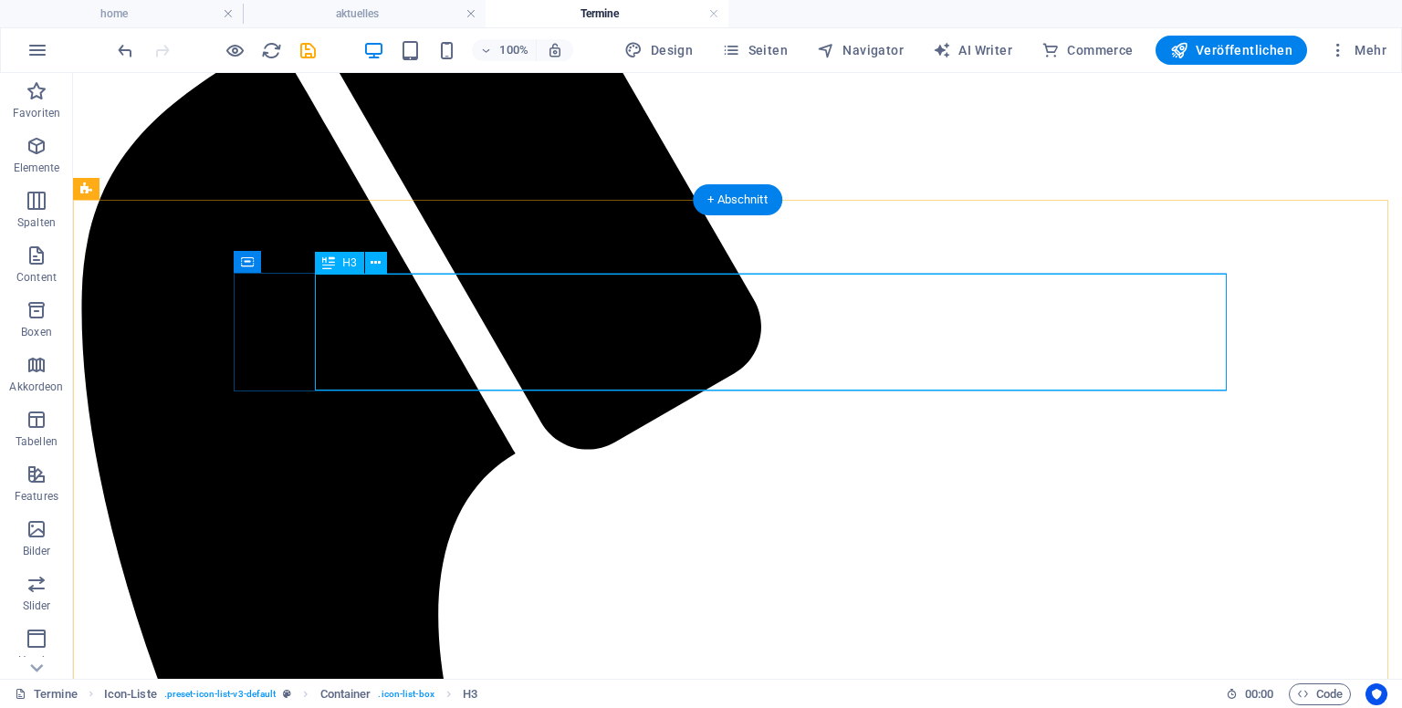
scroll to position [620, 0]
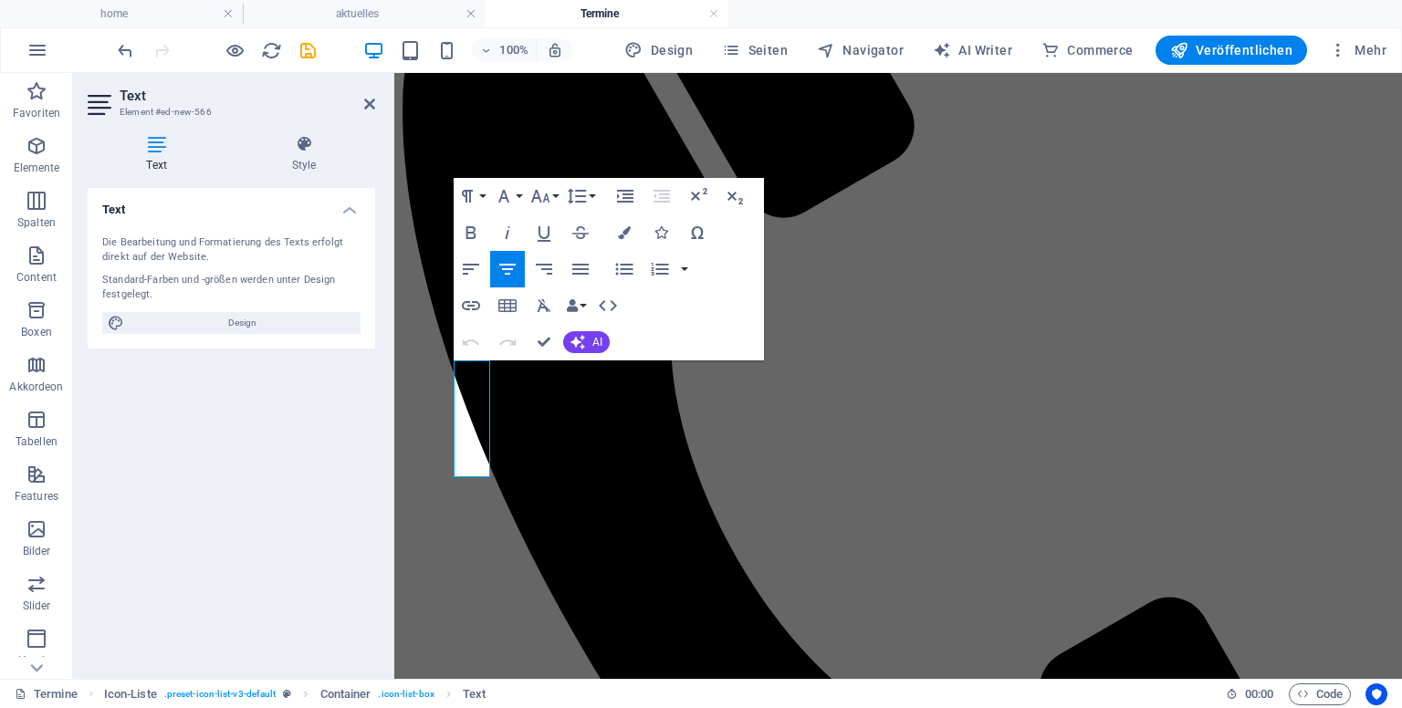
click at [354, 423] on div "Text Die Bearbeitung und Formatierung des Texts erfolgt direkt auf der Website.…" at bounding box center [232, 426] width 288 height 476
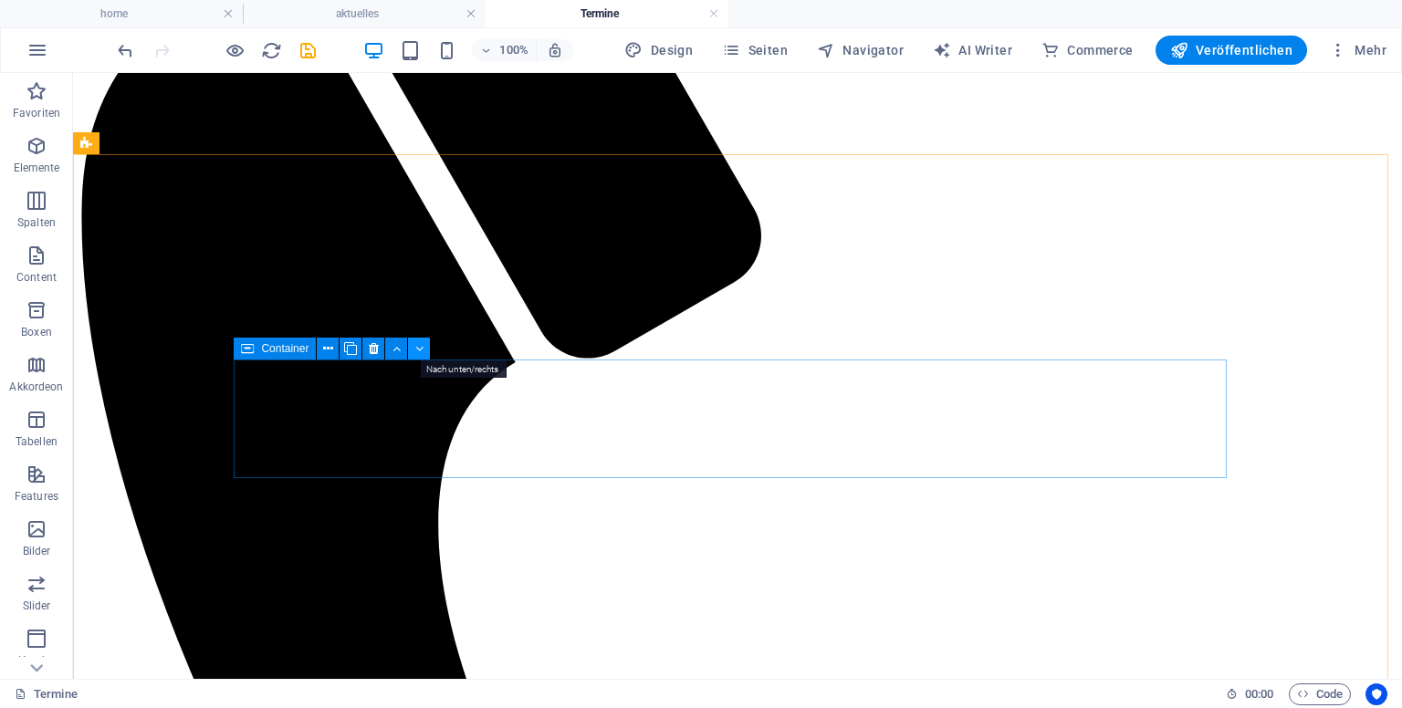
click at [424, 346] on button at bounding box center [419, 349] width 22 height 22
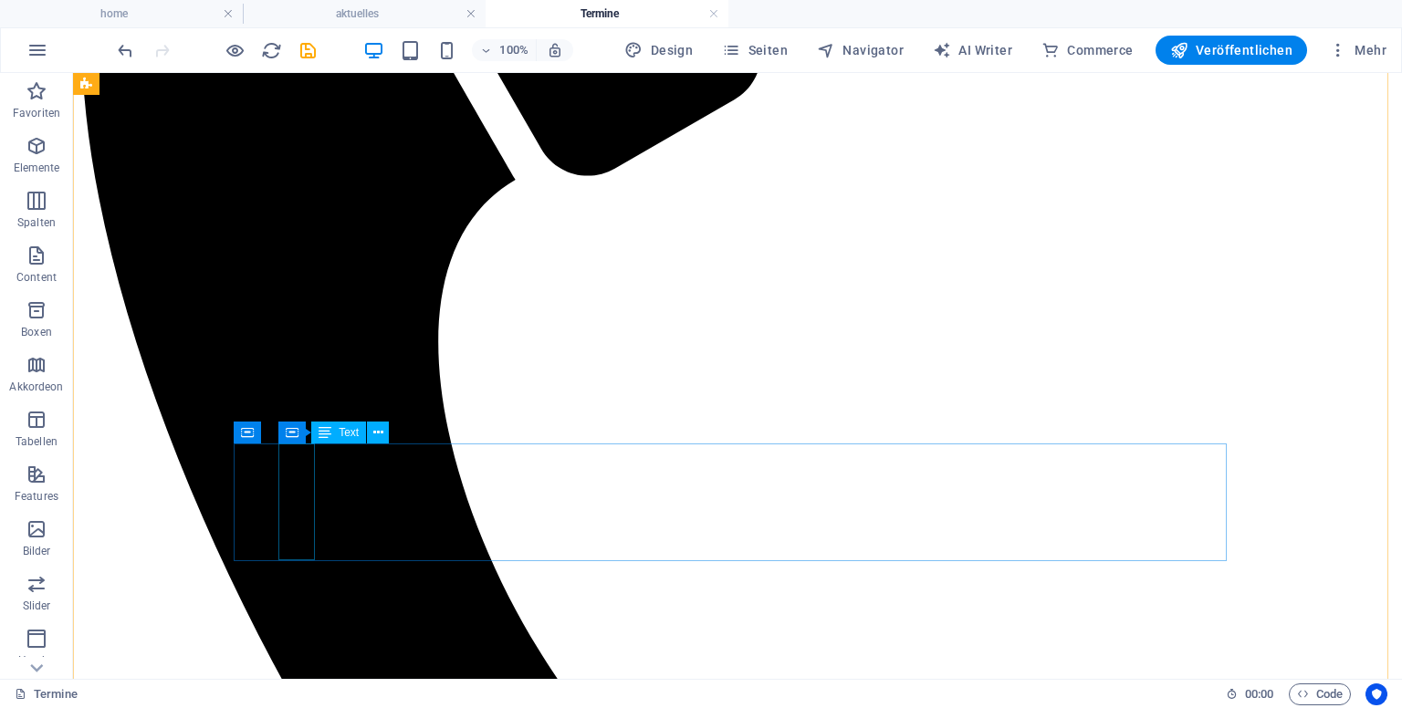
scroll to position [711, 0]
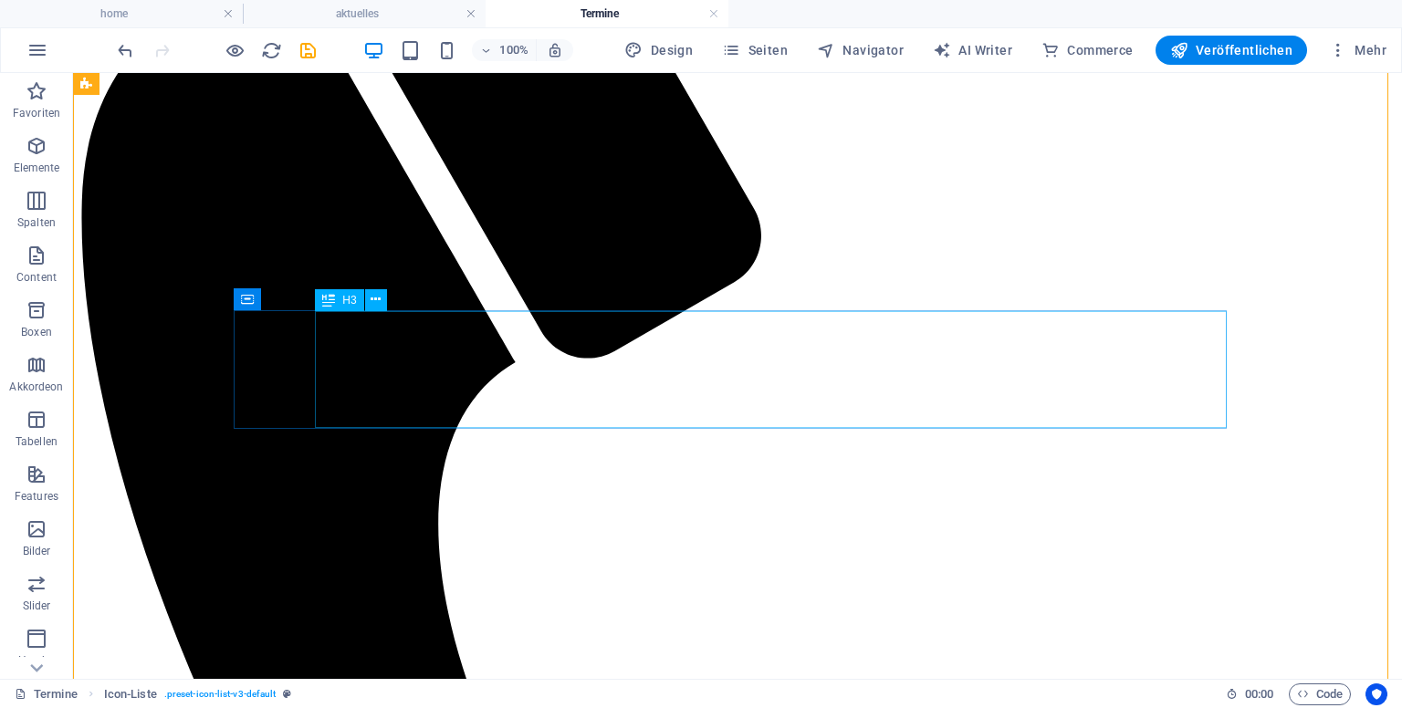
scroll to position [802, 0]
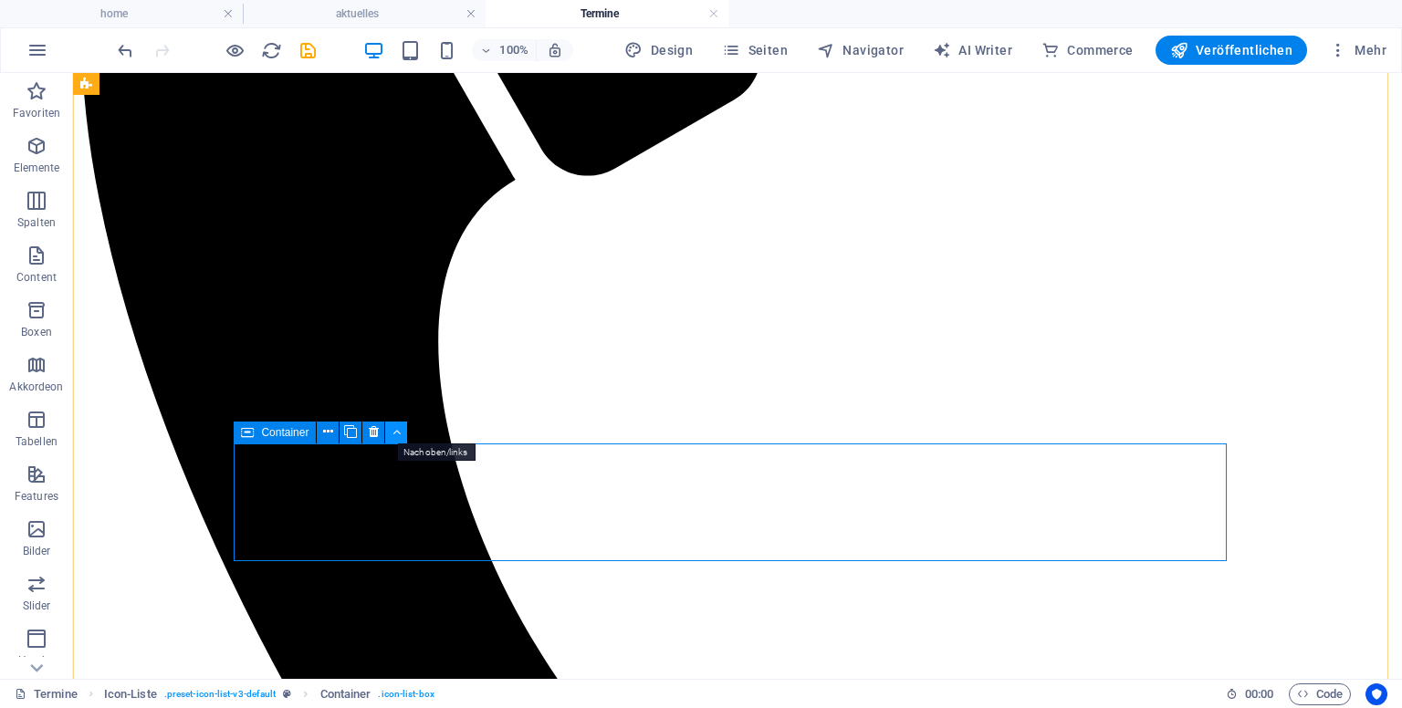
click at [391, 432] on button at bounding box center [396, 433] width 22 height 22
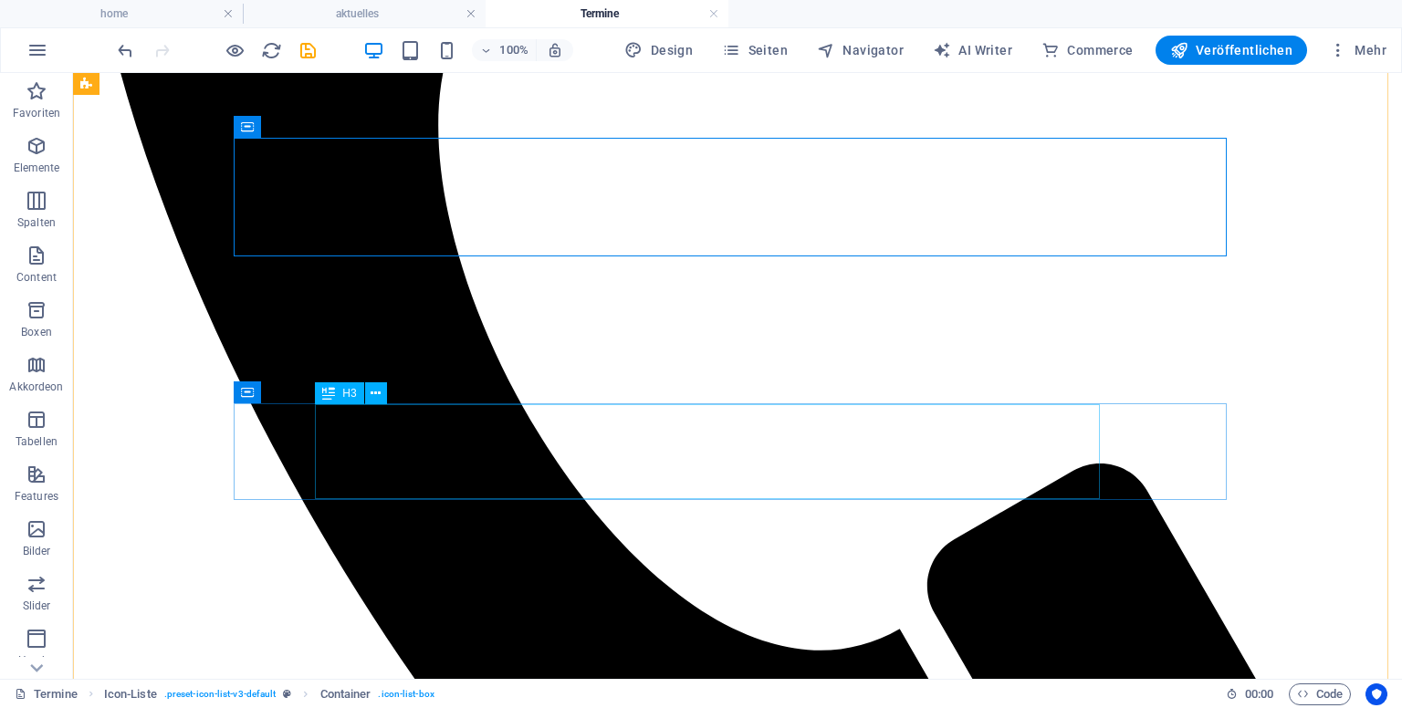
scroll to position [1076, 0]
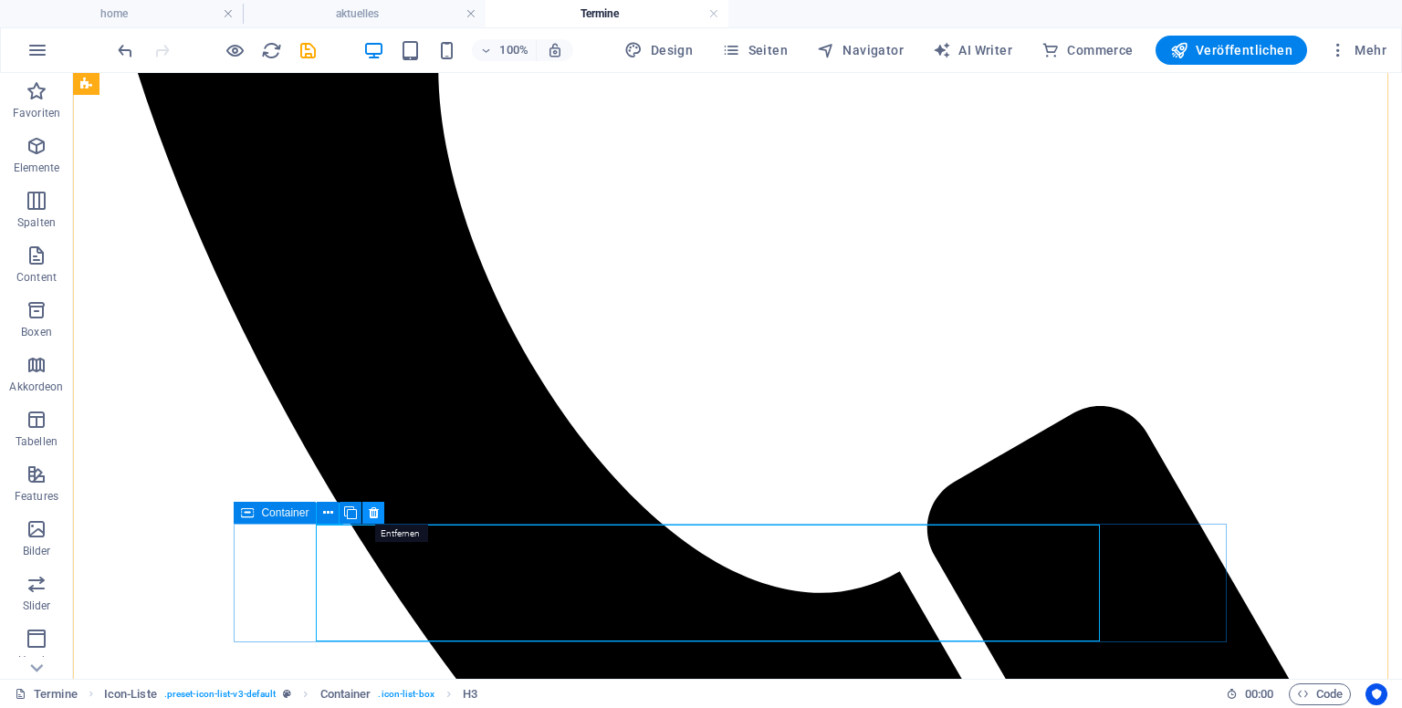
click at [373, 511] on icon at bounding box center [374, 513] width 10 height 19
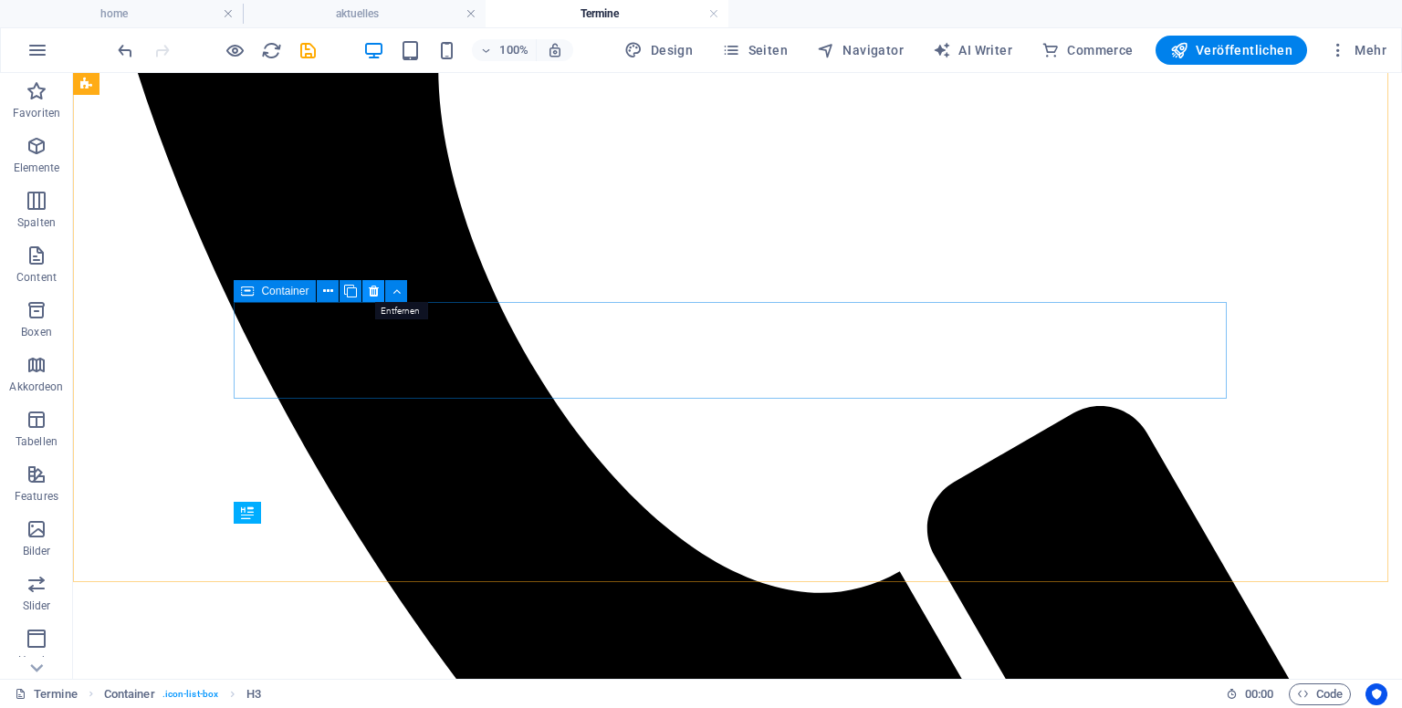
click at [369, 289] on icon at bounding box center [374, 291] width 10 height 19
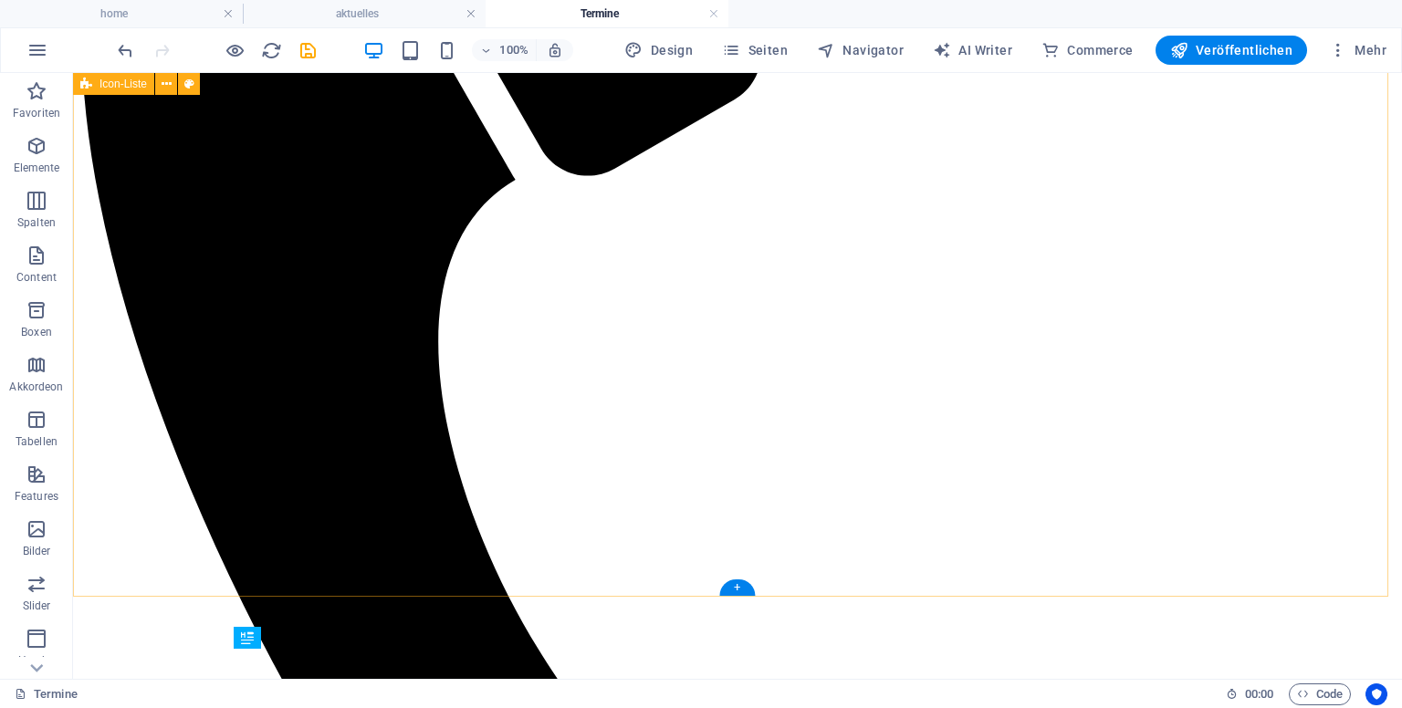
scroll to position [985, 0]
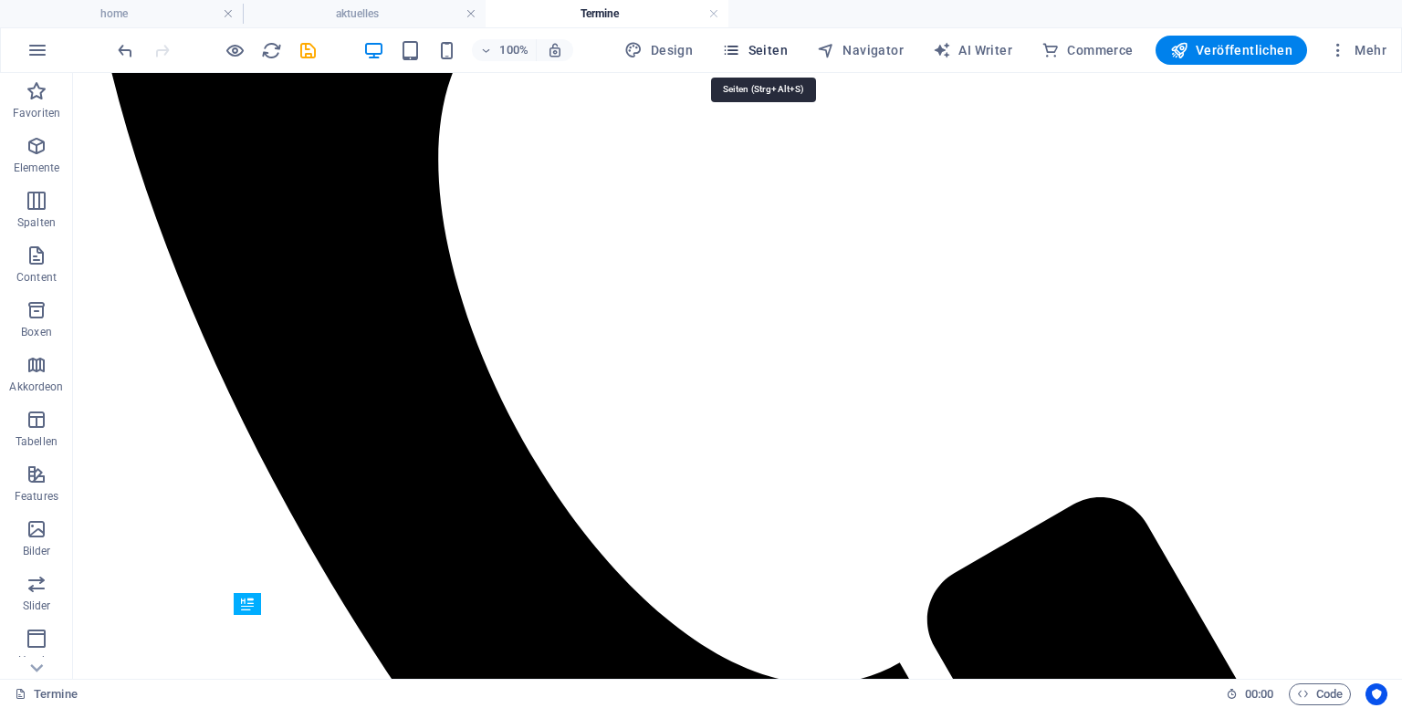
click at [774, 47] on span "Seiten" at bounding box center [755, 50] width 66 height 18
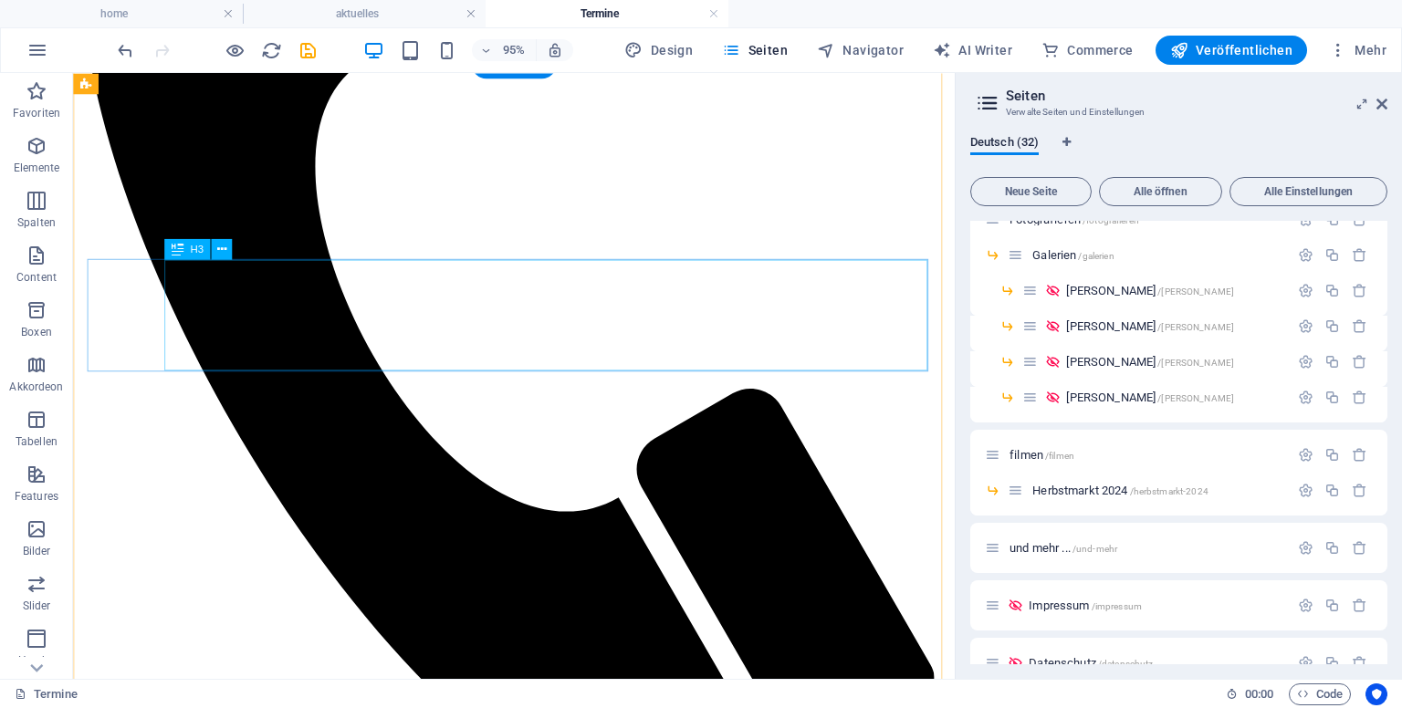
scroll to position [711, 0]
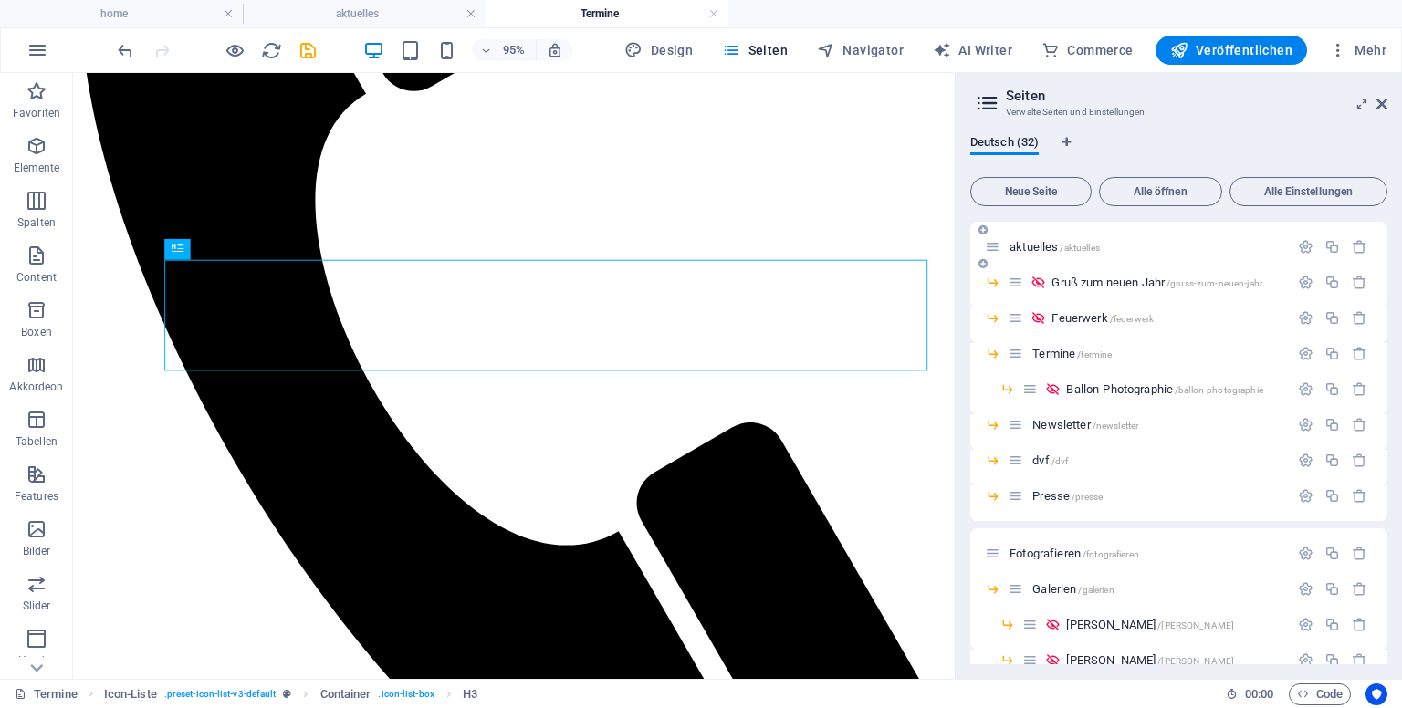
scroll to position [183, 0]
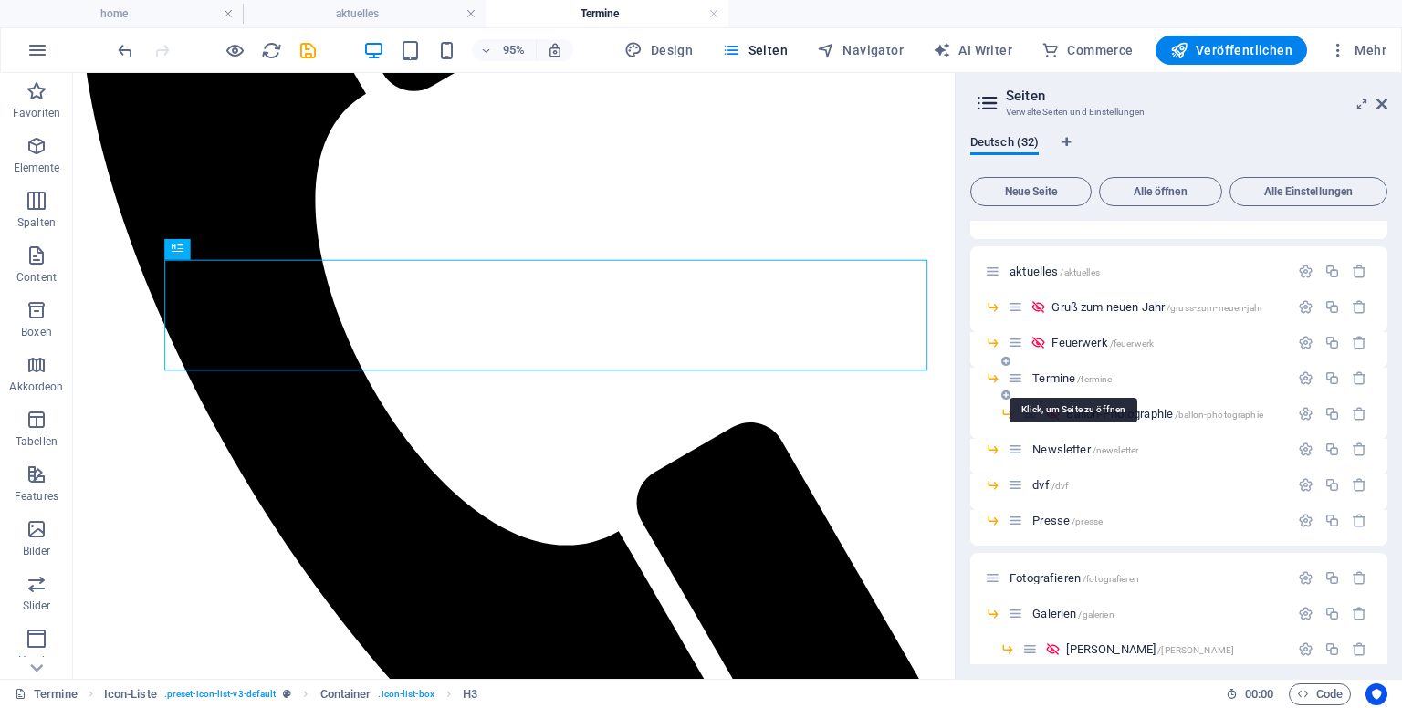
click at [1086, 377] on span "/termine" at bounding box center [1094, 379] width 35 height 10
click at [1084, 375] on span "/termine" at bounding box center [1094, 379] width 35 height 10
click at [1088, 374] on span "/termine" at bounding box center [1094, 379] width 35 height 10
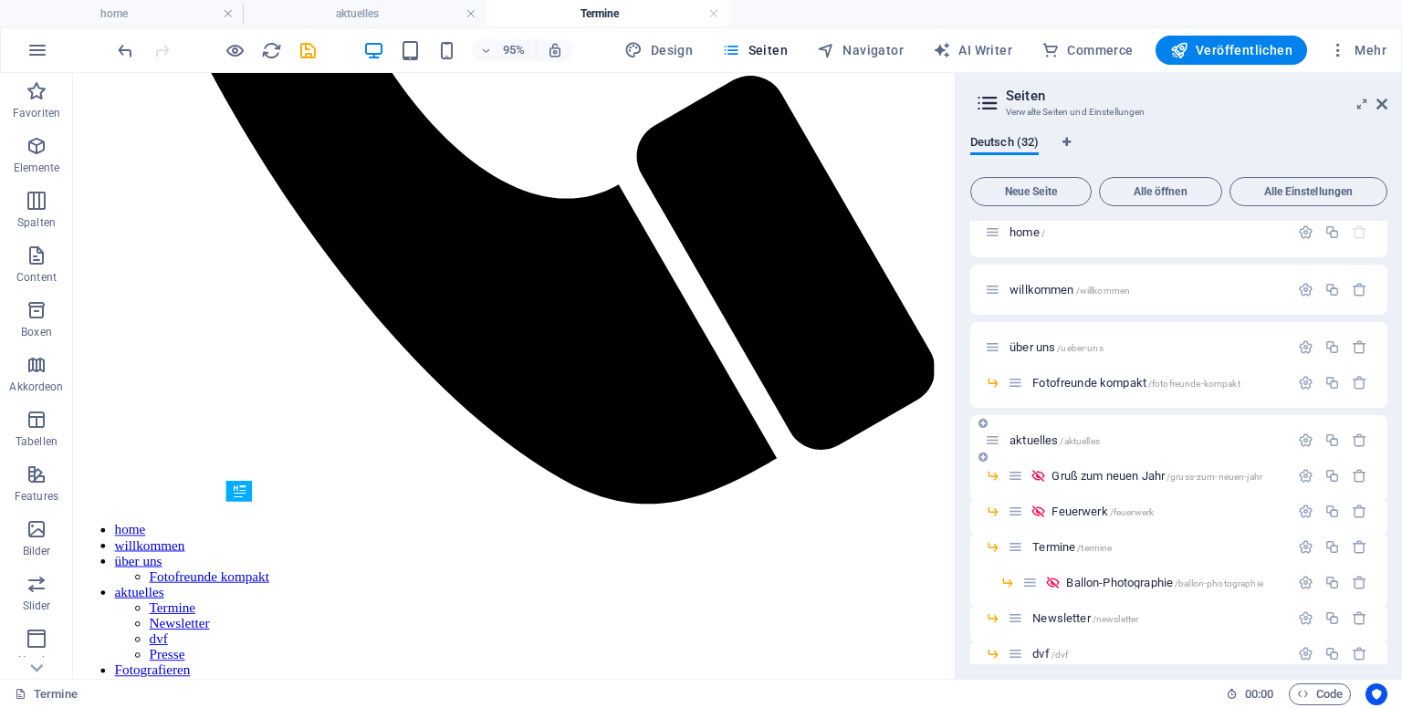
scroll to position [0, 0]
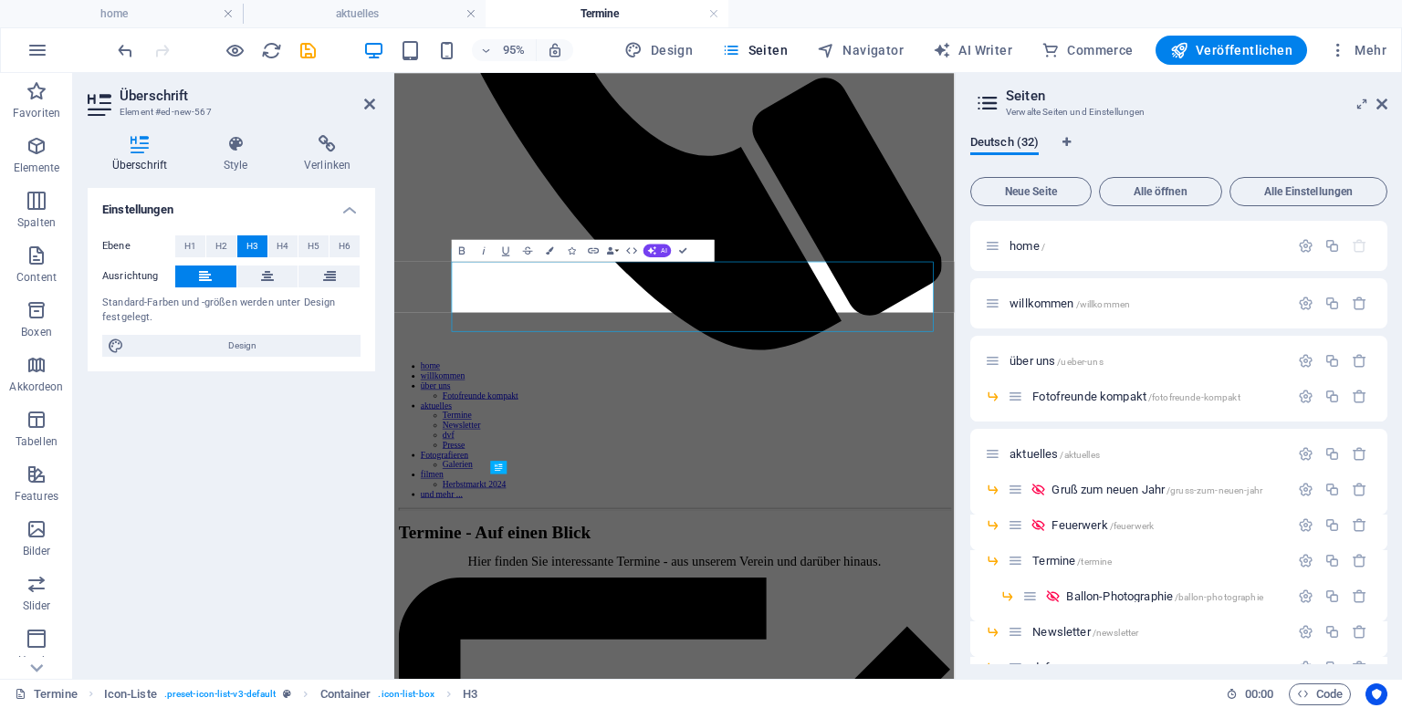
scroll to position [859, 0]
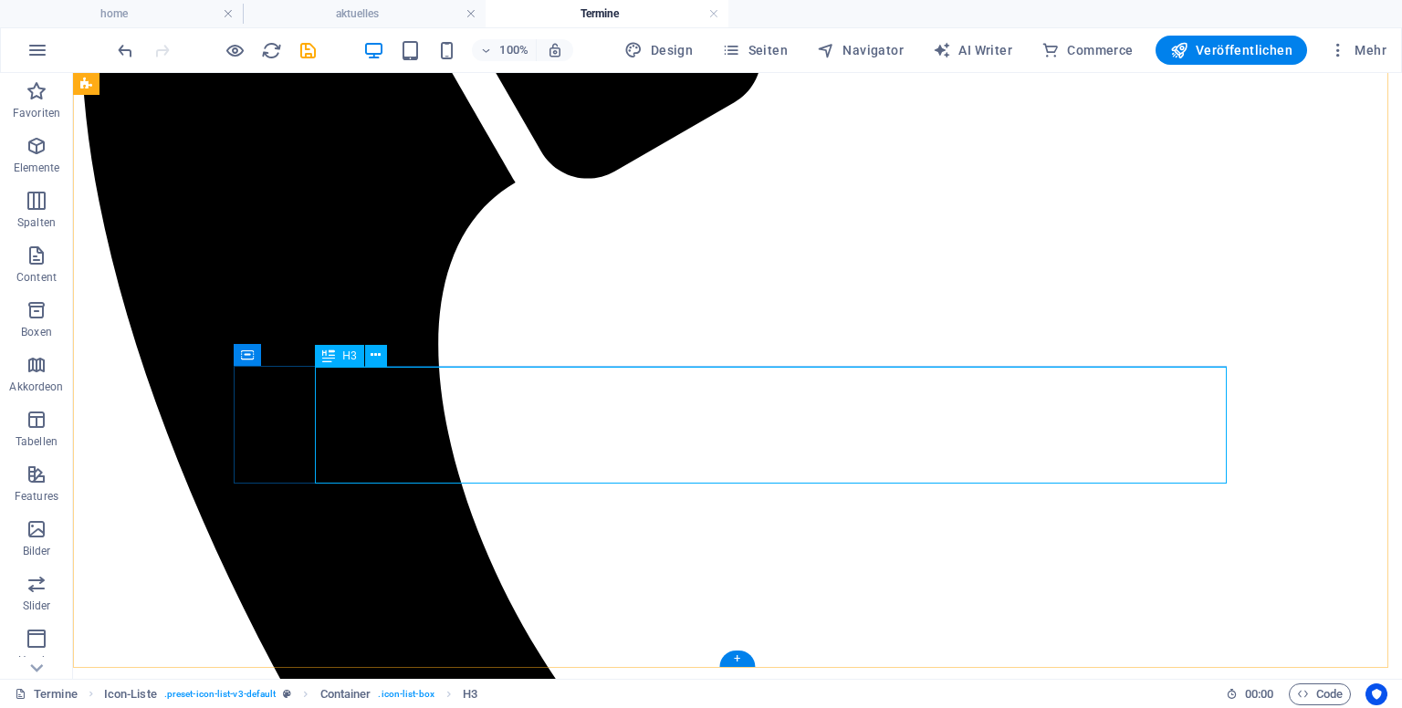
scroll to position [768, 0]
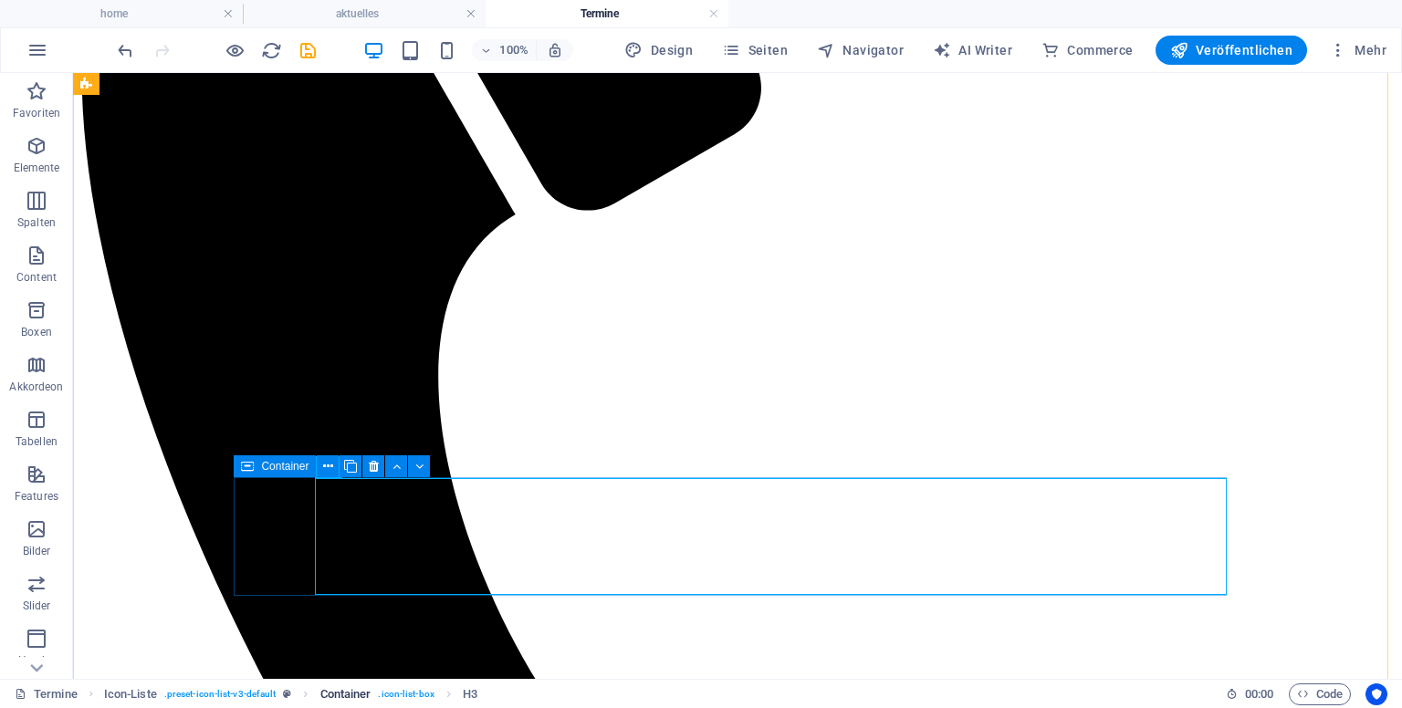
click at [384, 701] on span ". icon-list-box" at bounding box center [406, 695] width 56 height 22
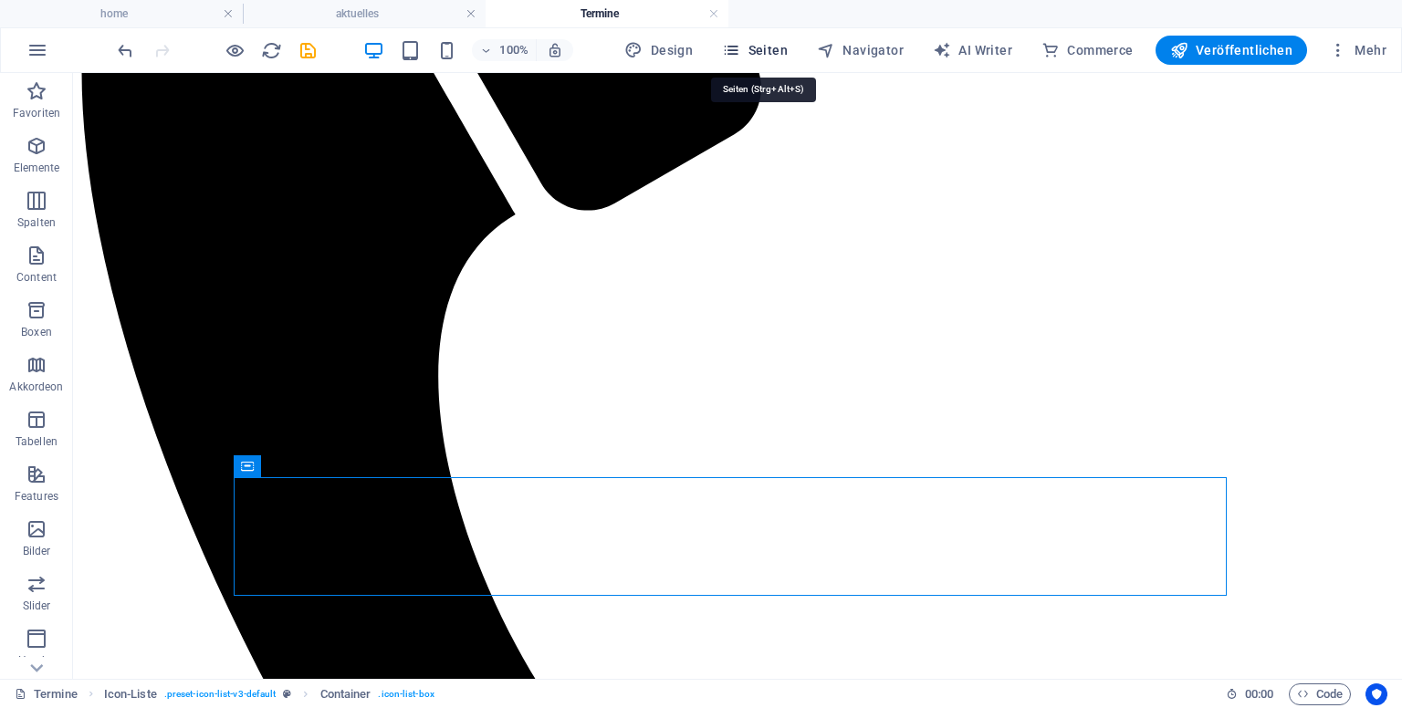
click at [769, 42] on span "Seiten" at bounding box center [755, 50] width 66 height 18
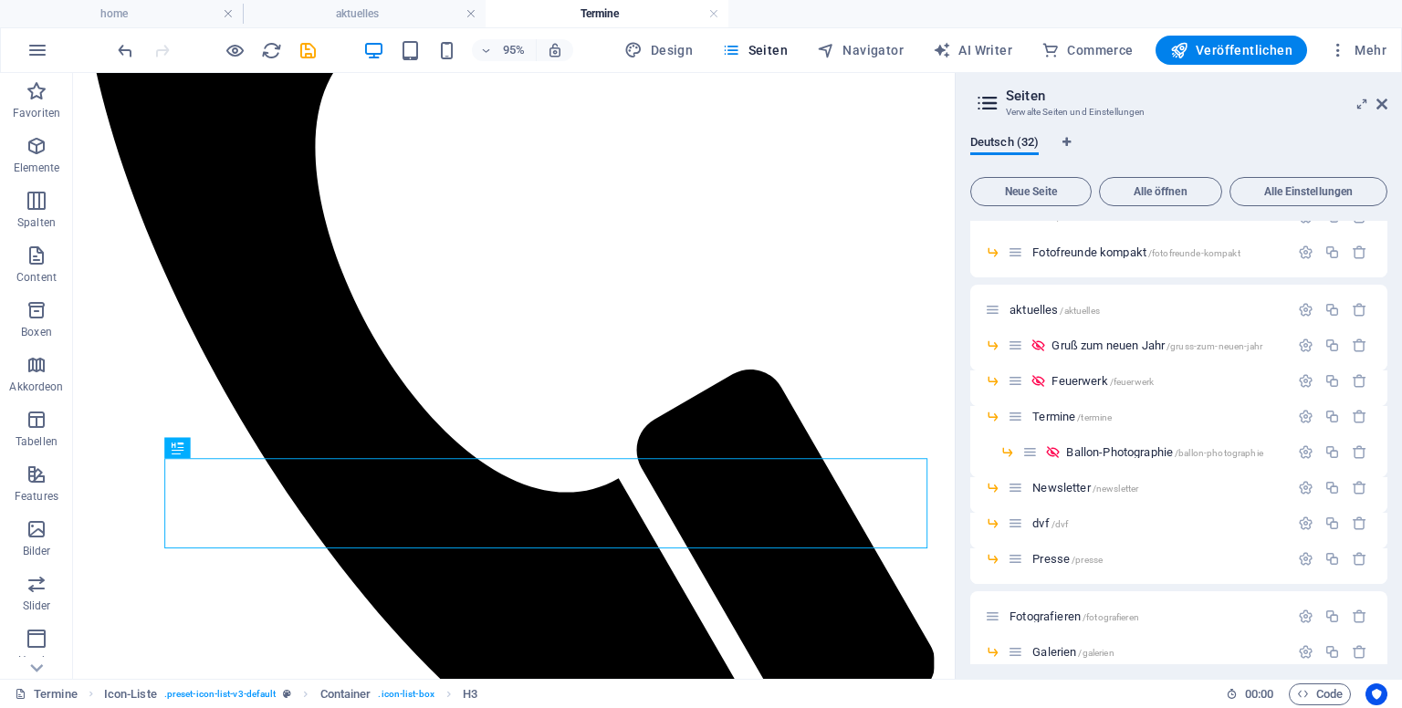
scroll to position [91, 0]
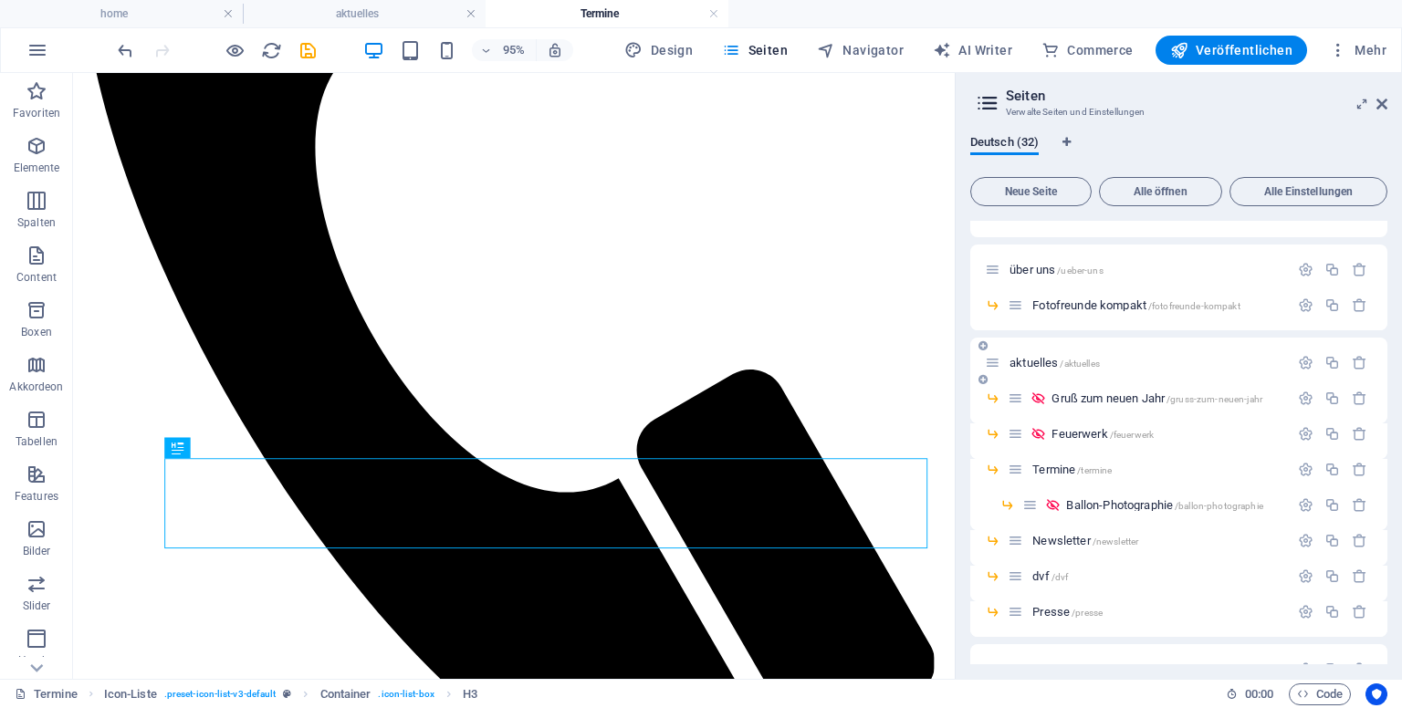
click at [1070, 361] on span "/aktuelles" at bounding box center [1079, 364] width 39 height 10
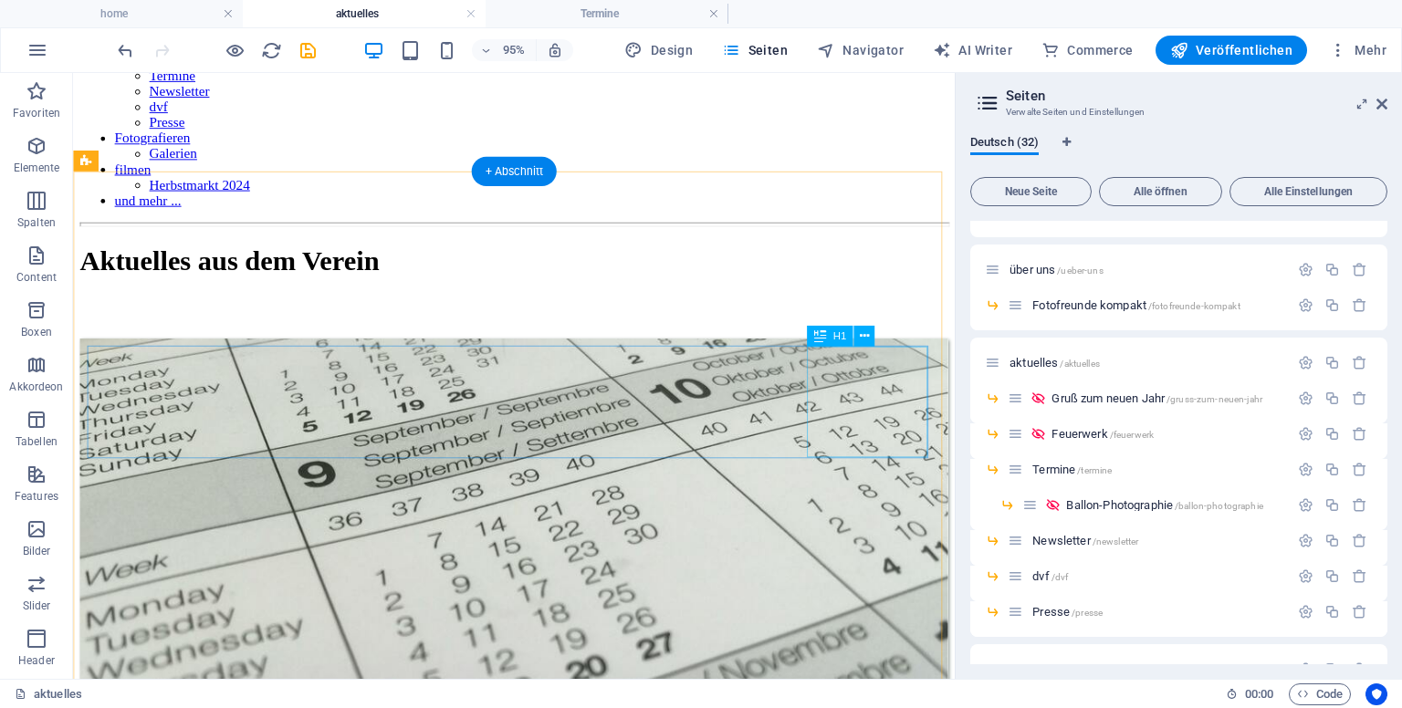
scroll to position [1728, 0]
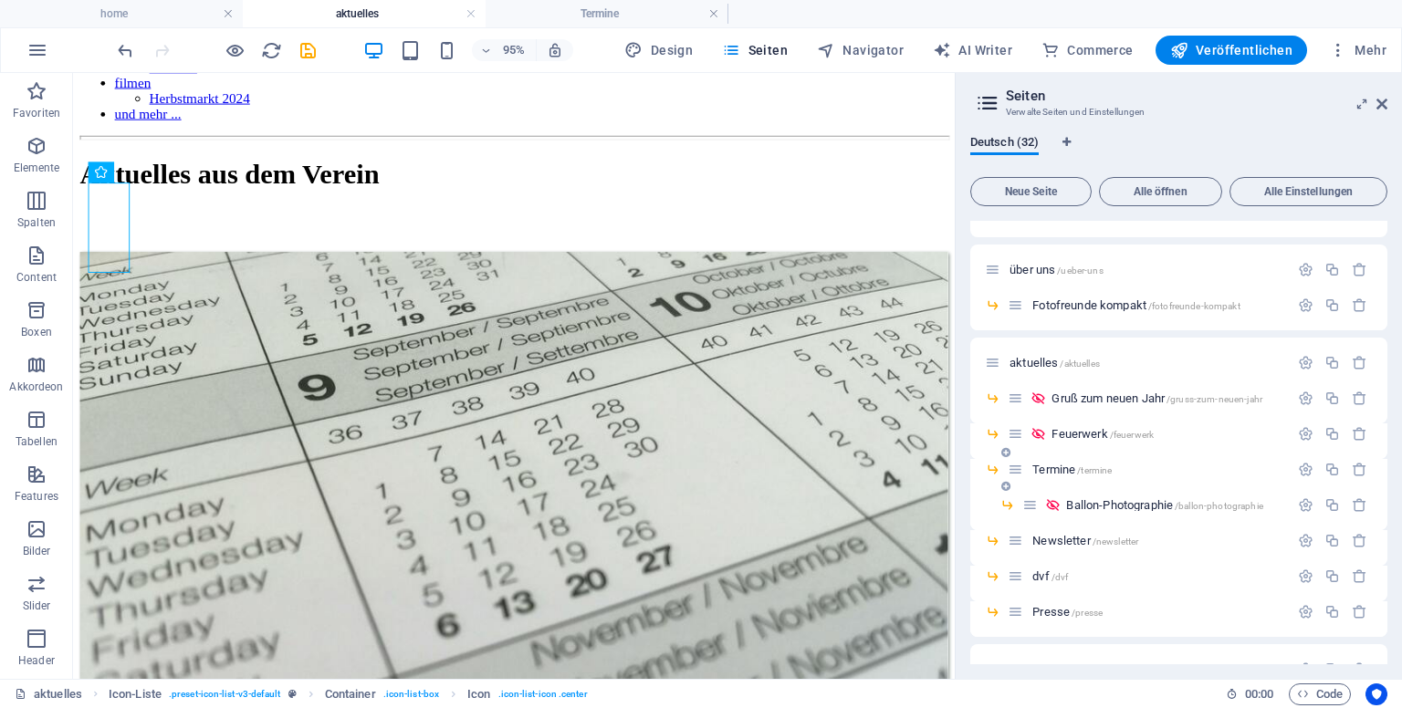
click at [1071, 474] on span "Termine /termine" at bounding box center [1071, 470] width 79 height 14
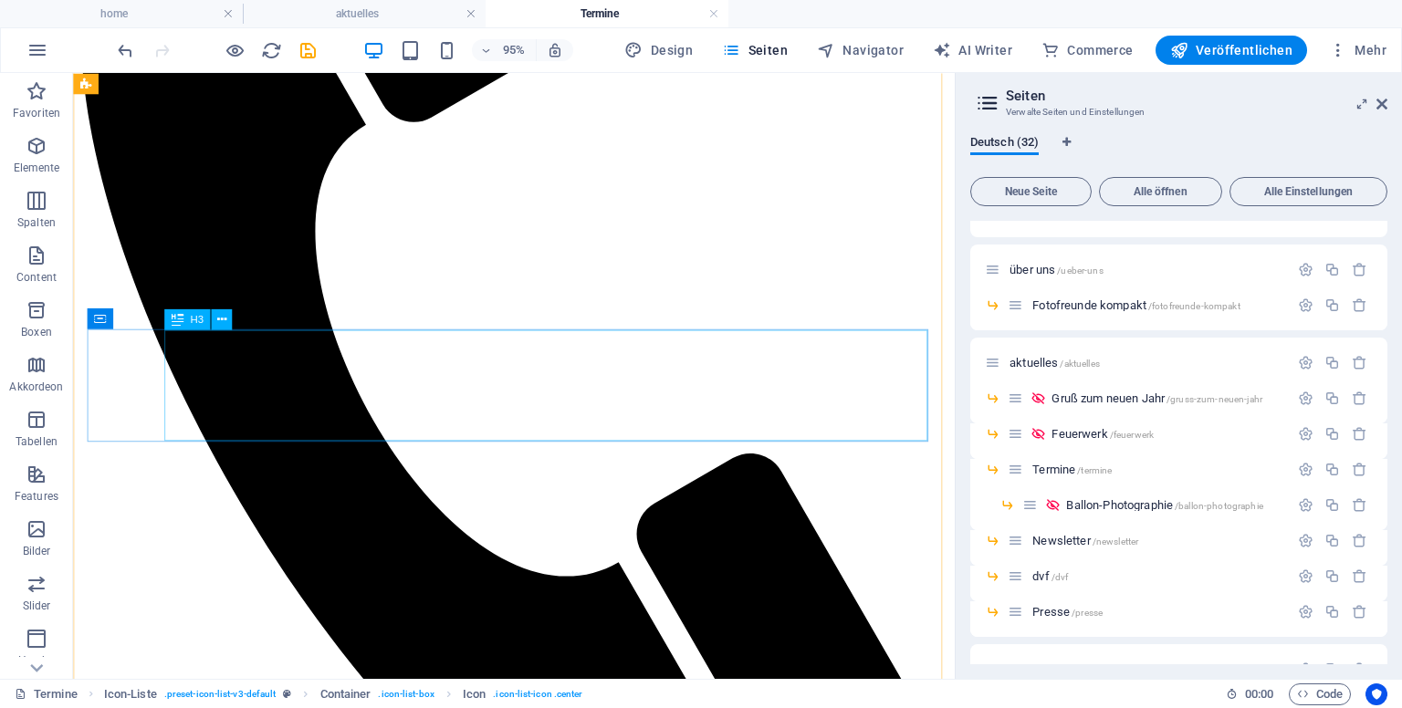
scroll to position [770, 0]
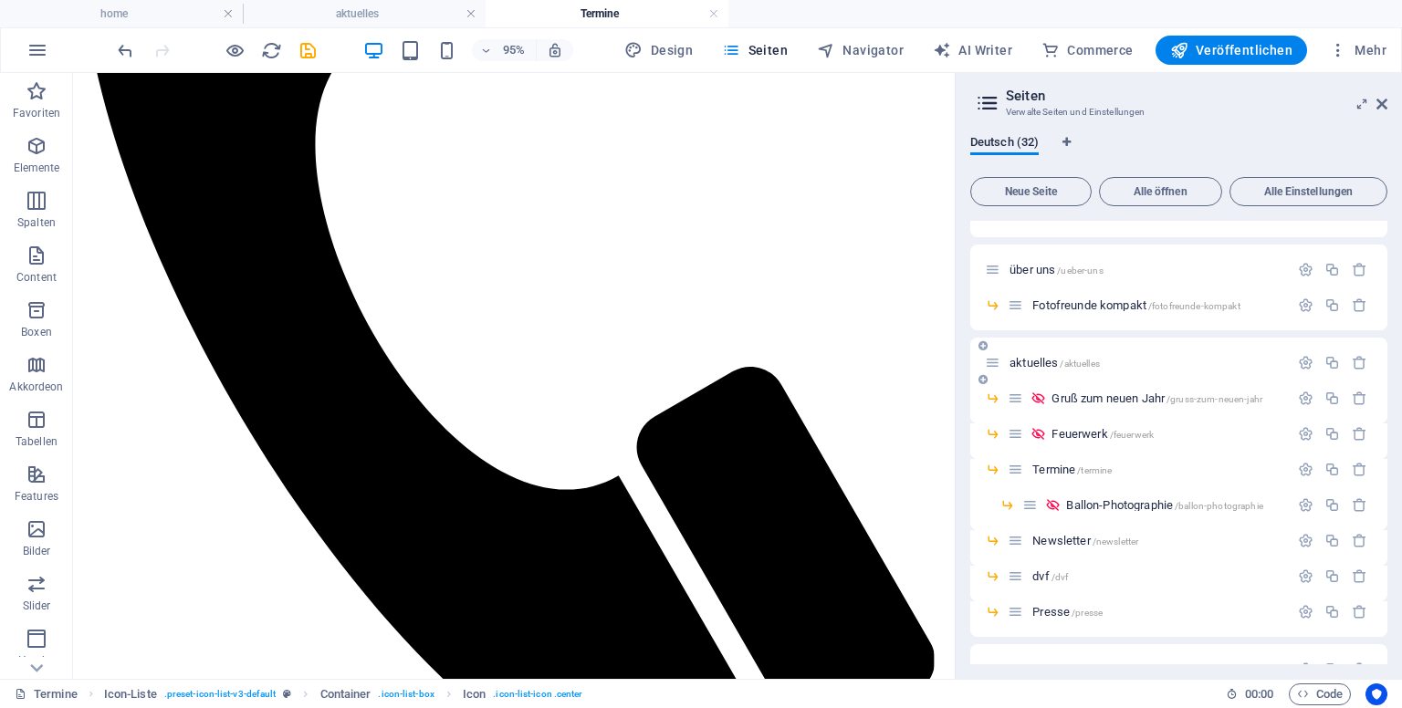
click at [1037, 367] on span "aktuelles /aktuelles" at bounding box center [1055, 363] width 90 height 14
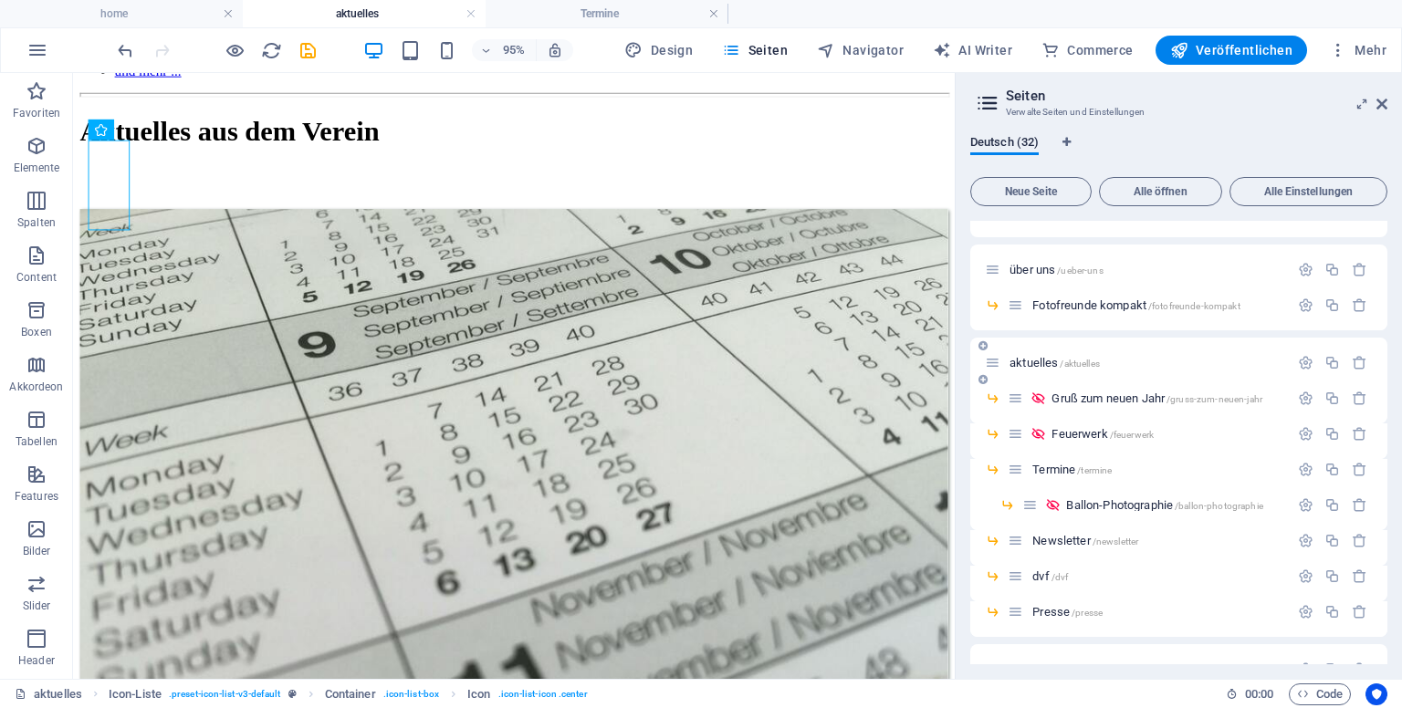
scroll to position [0, 0]
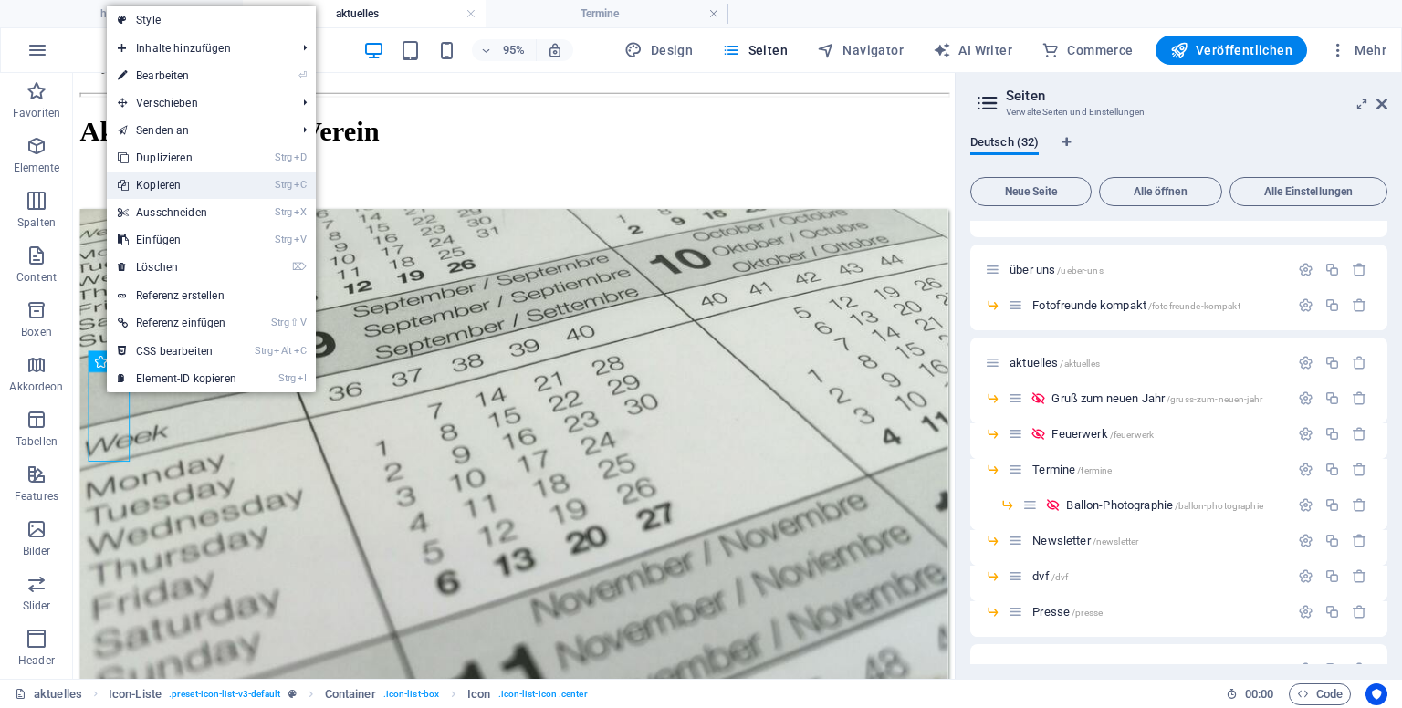
click at [184, 184] on link "Strg C Kopieren" at bounding box center [177, 185] width 141 height 27
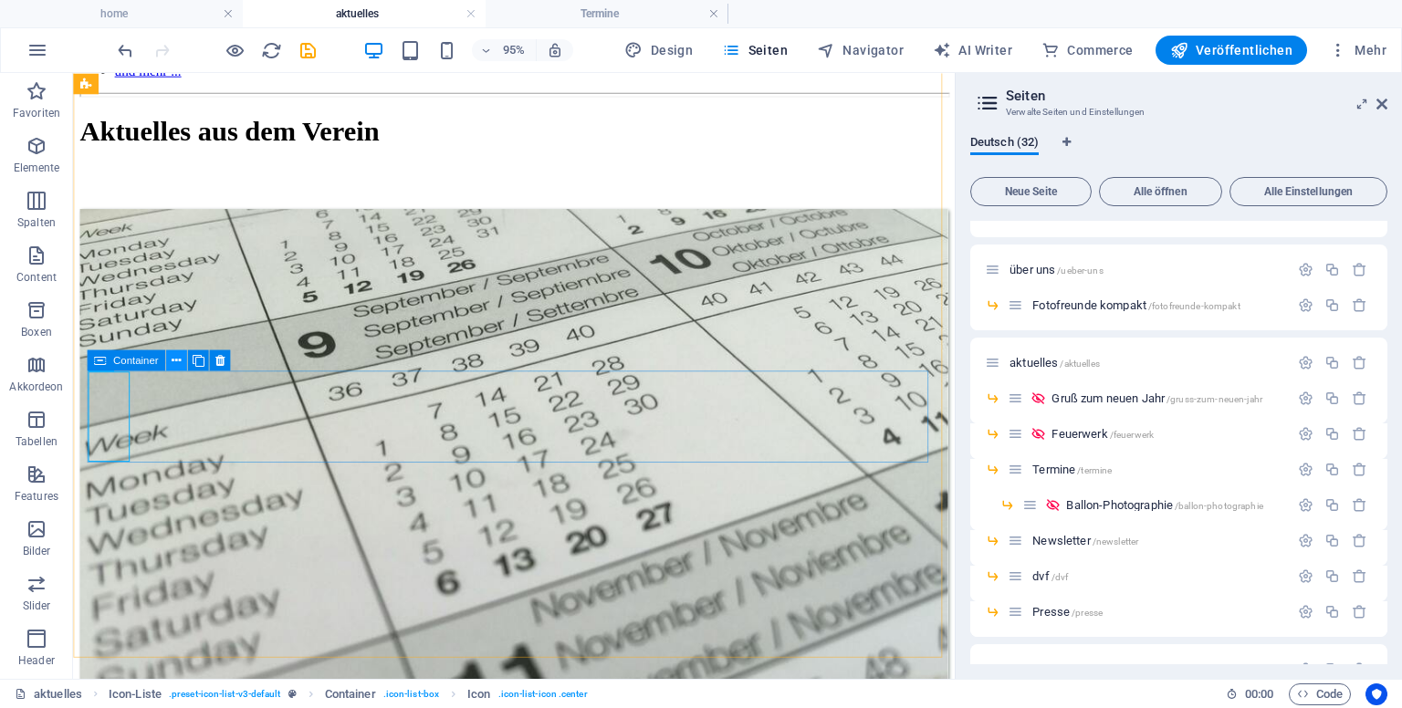
click at [169, 361] on button at bounding box center [176, 360] width 21 height 21
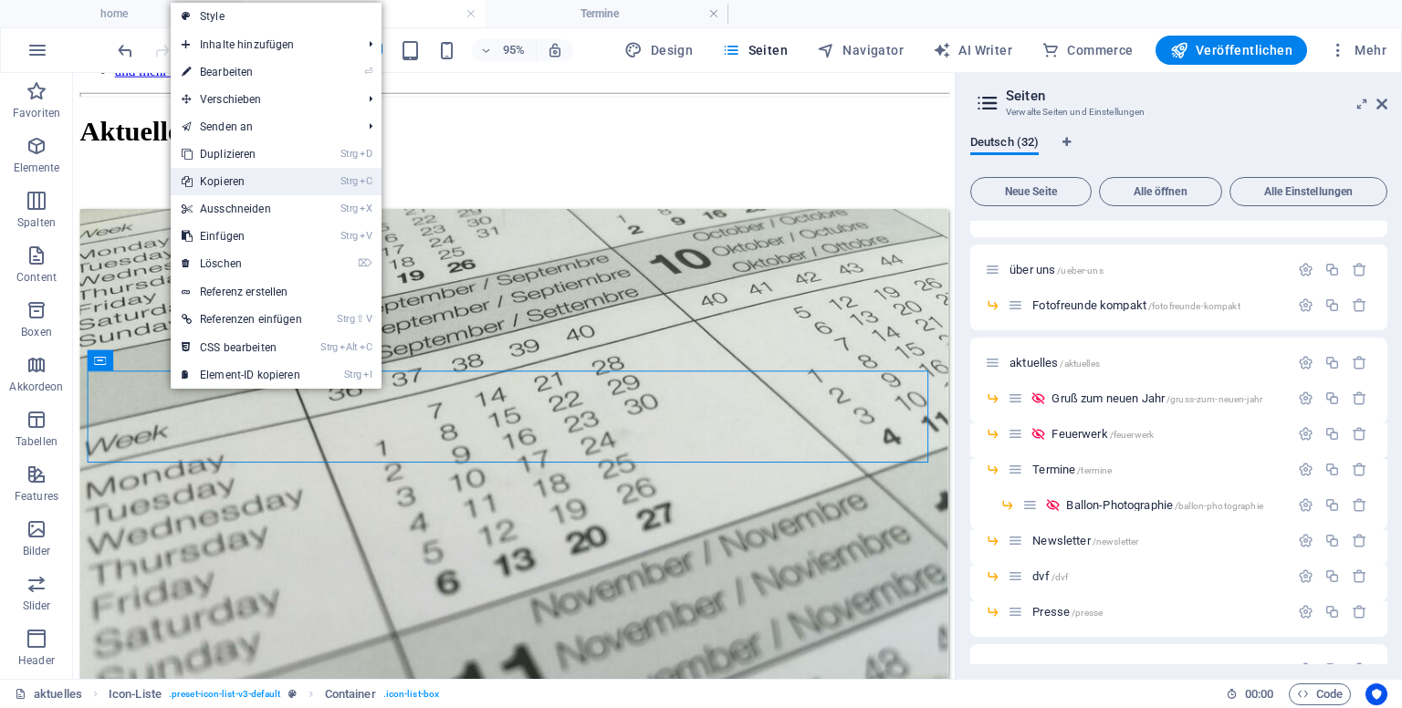
click at [245, 178] on link "Strg C Kopieren" at bounding box center [242, 181] width 142 height 27
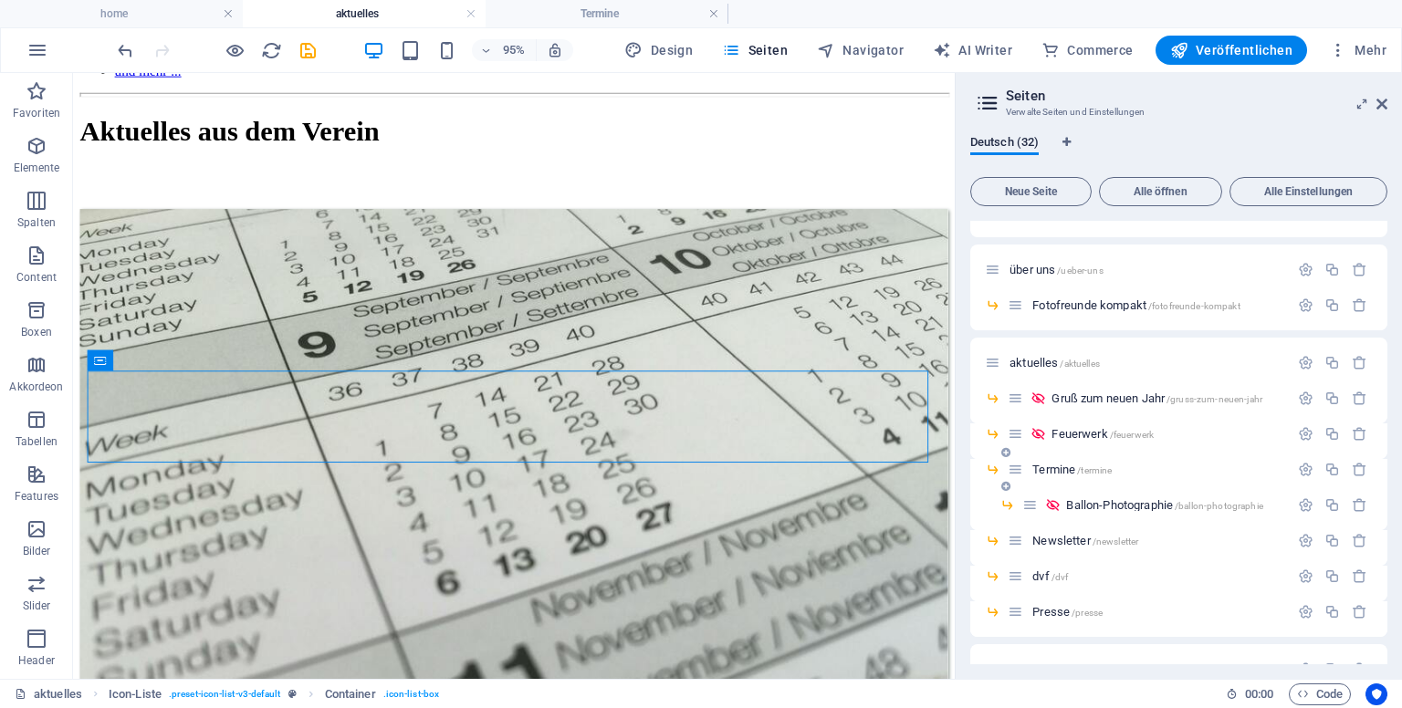
click at [1062, 466] on span "Termine /termine" at bounding box center [1071, 470] width 79 height 14
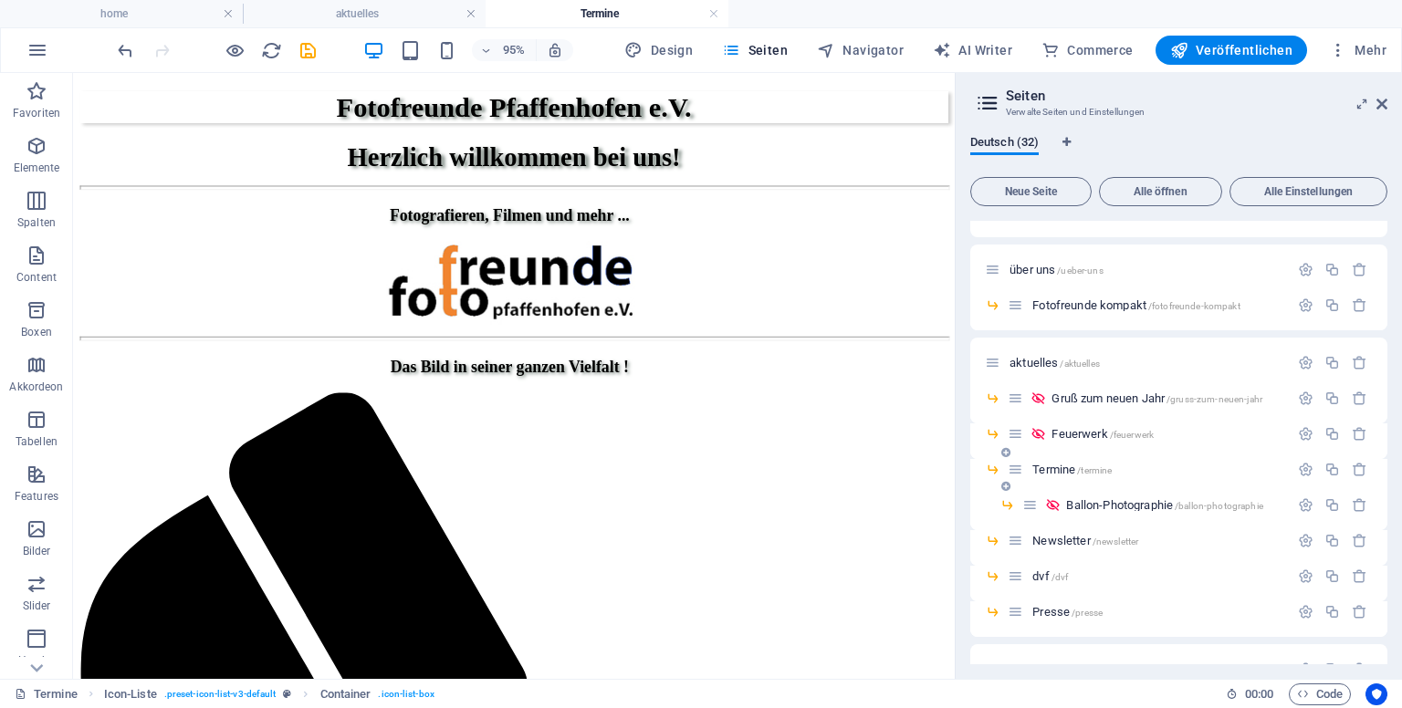
scroll to position [816, 0]
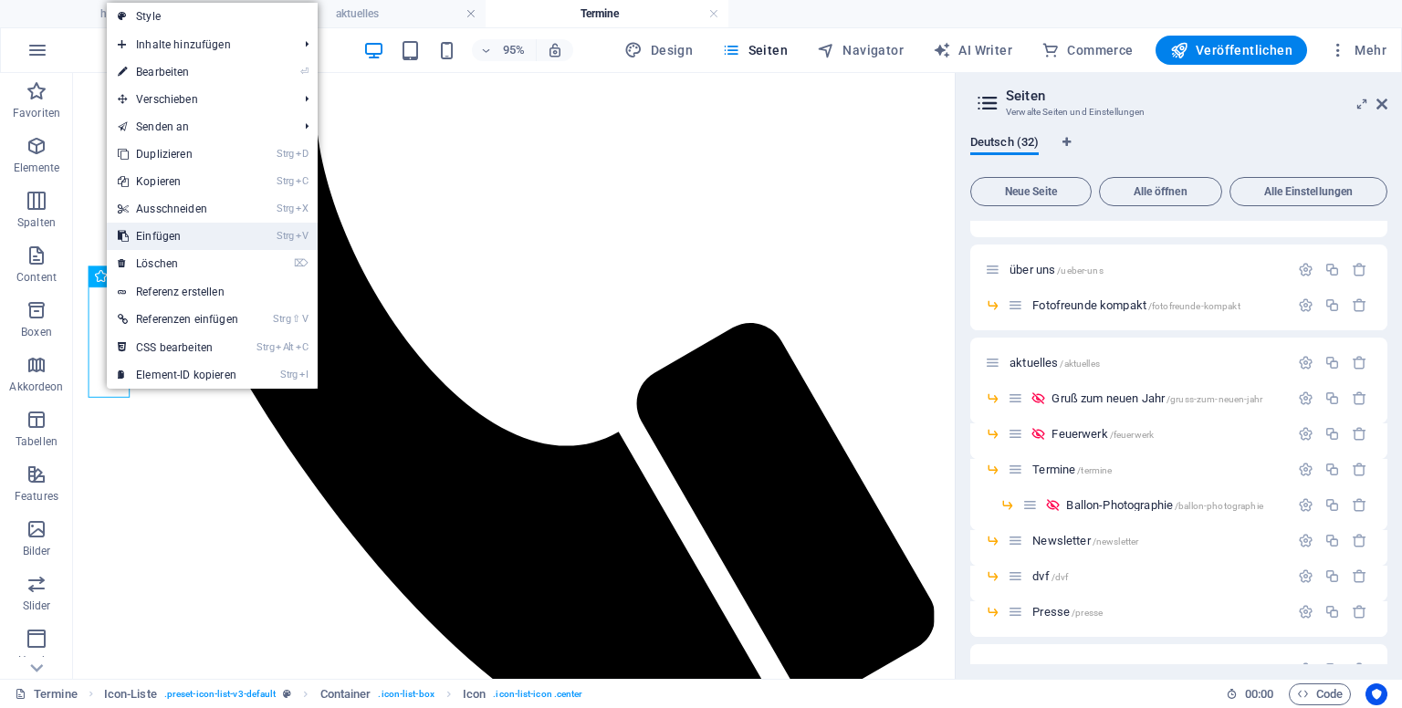
click at [178, 232] on link "Strg V Einfügen" at bounding box center [178, 236] width 142 height 27
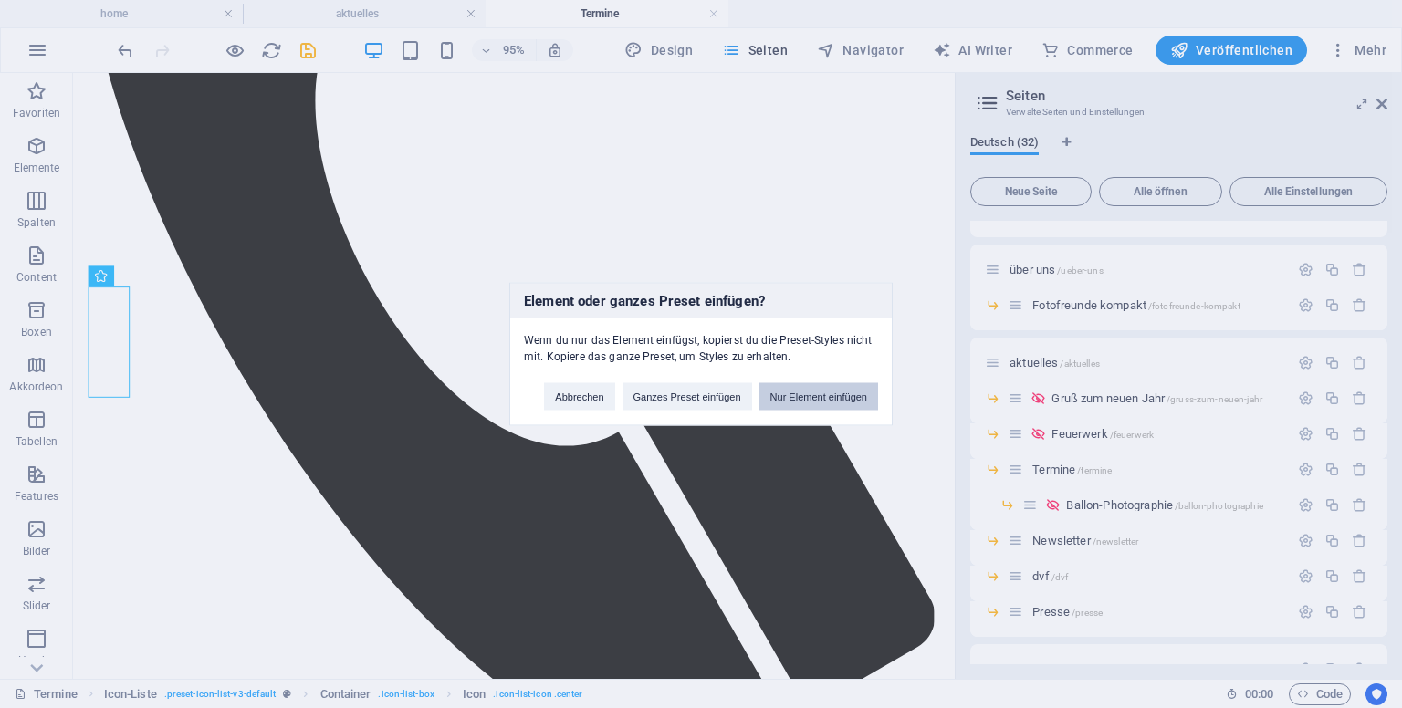
click at [792, 398] on button "Nur Element einfügen" at bounding box center [818, 396] width 119 height 27
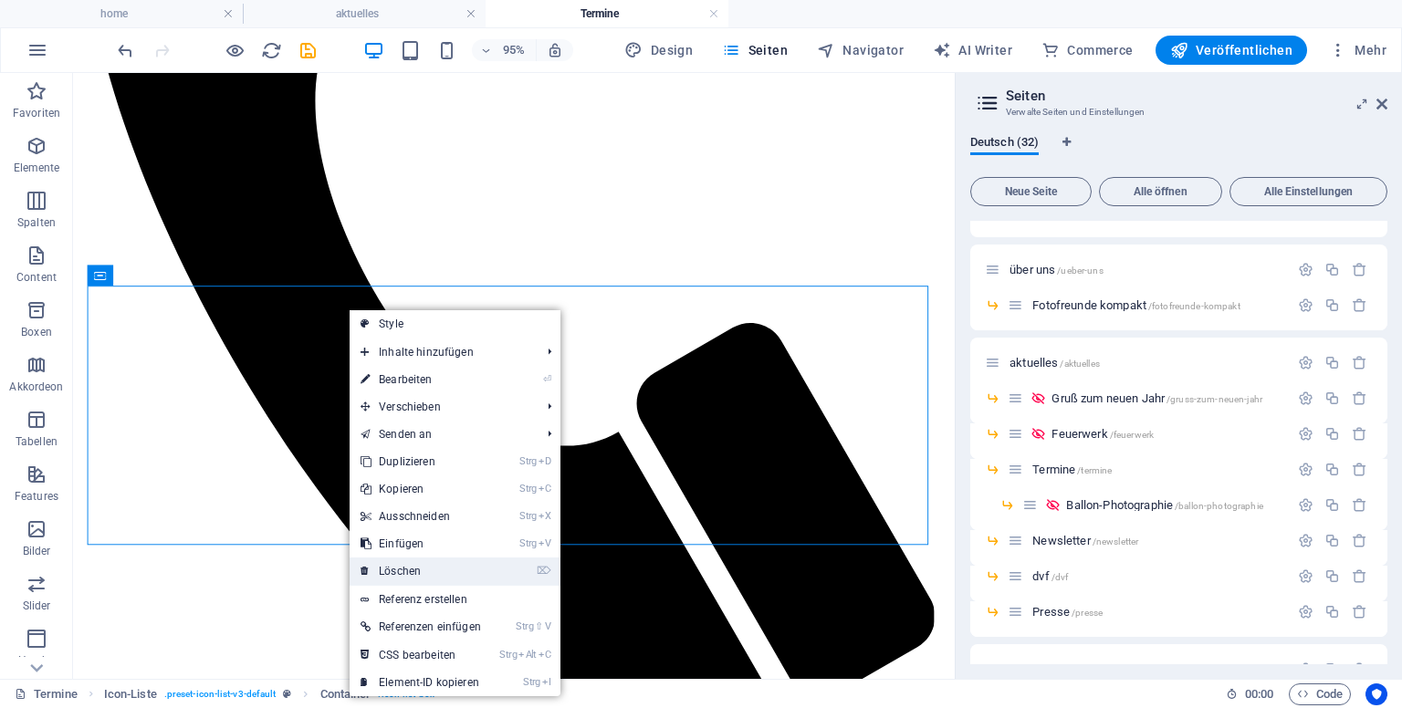
click at [404, 572] on link "⌦ Löschen" at bounding box center [421, 571] width 142 height 27
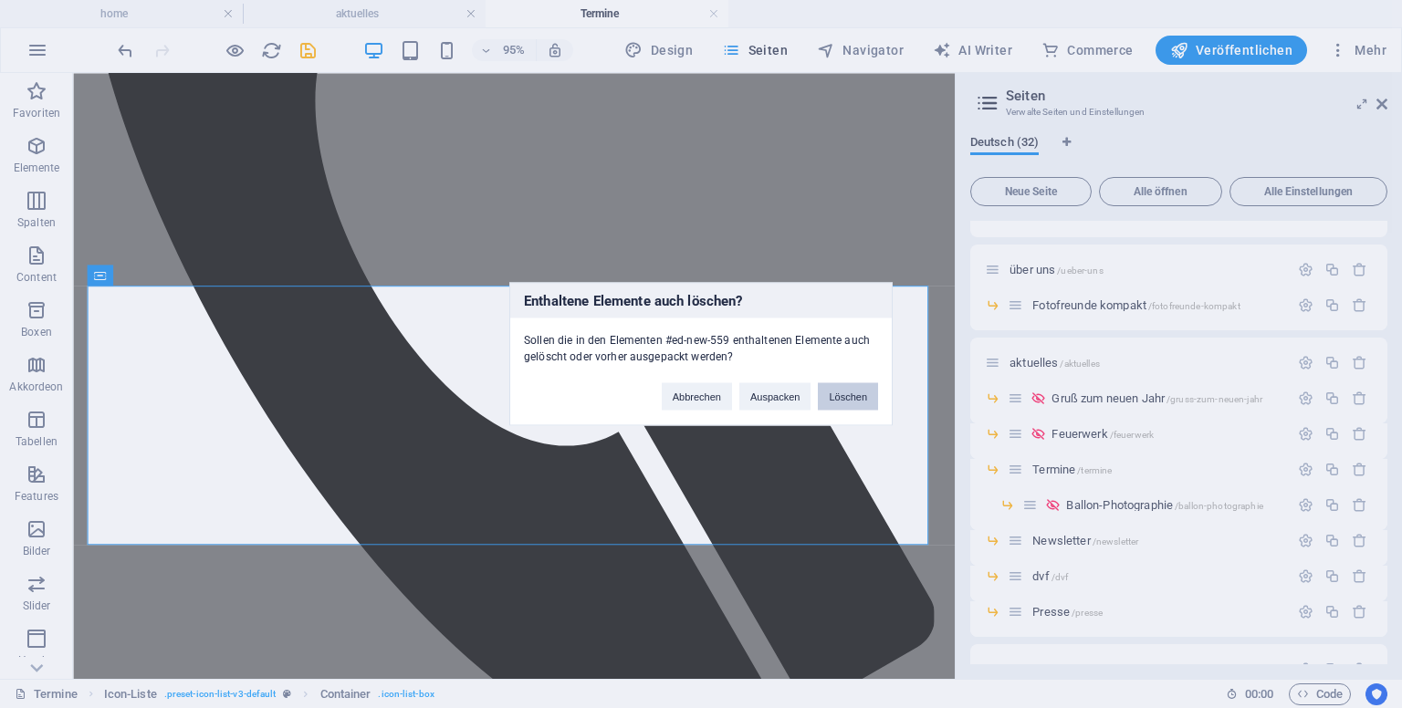
click at [848, 402] on button "Löschen" at bounding box center [848, 396] width 60 height 27
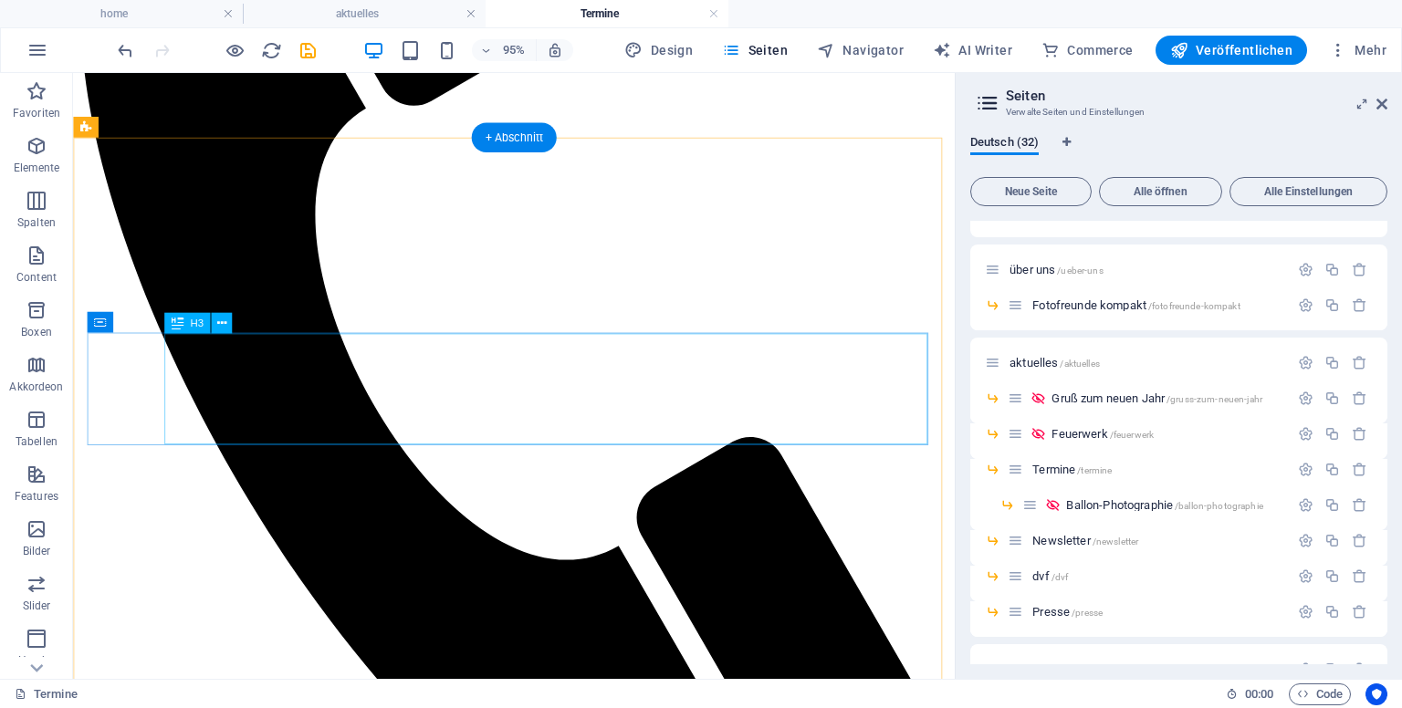
scroll to position [633, 0]
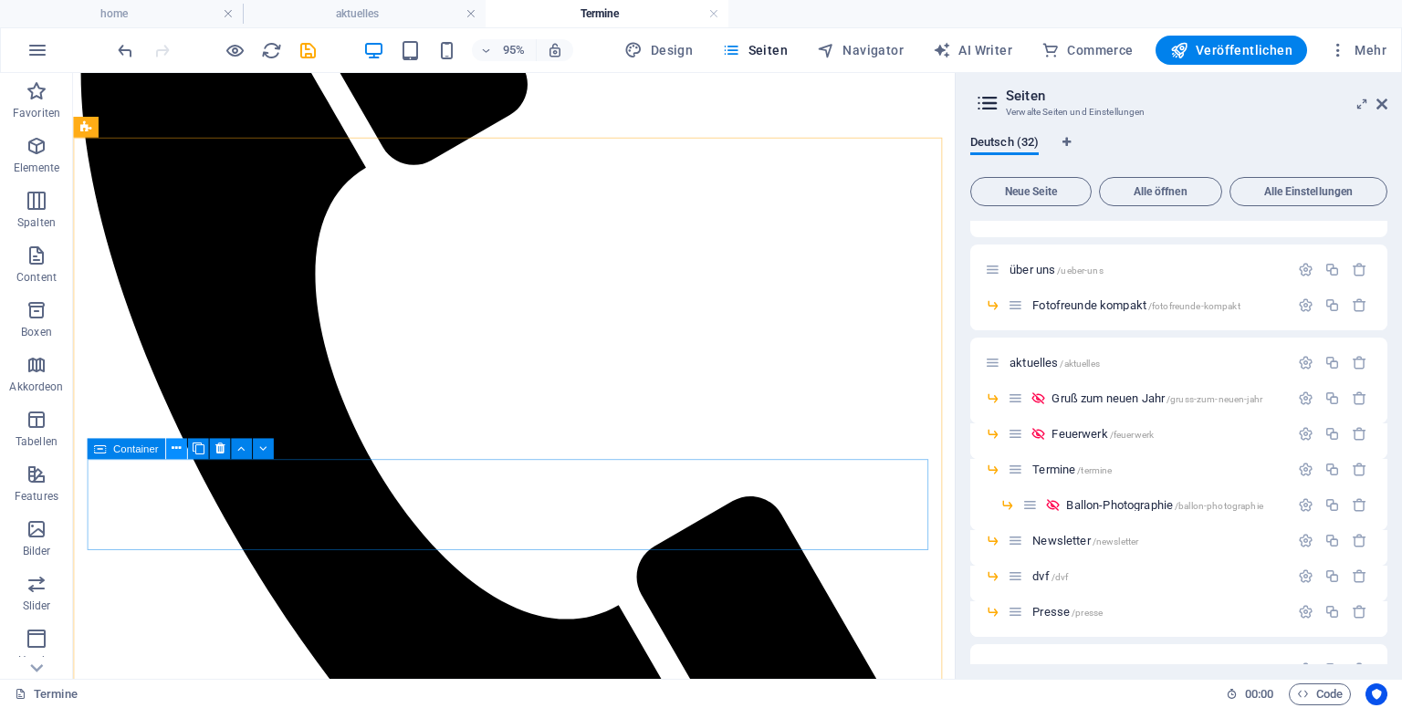
click at [179, 447] on icon at bounding box center [176, 448] width 9 height 18
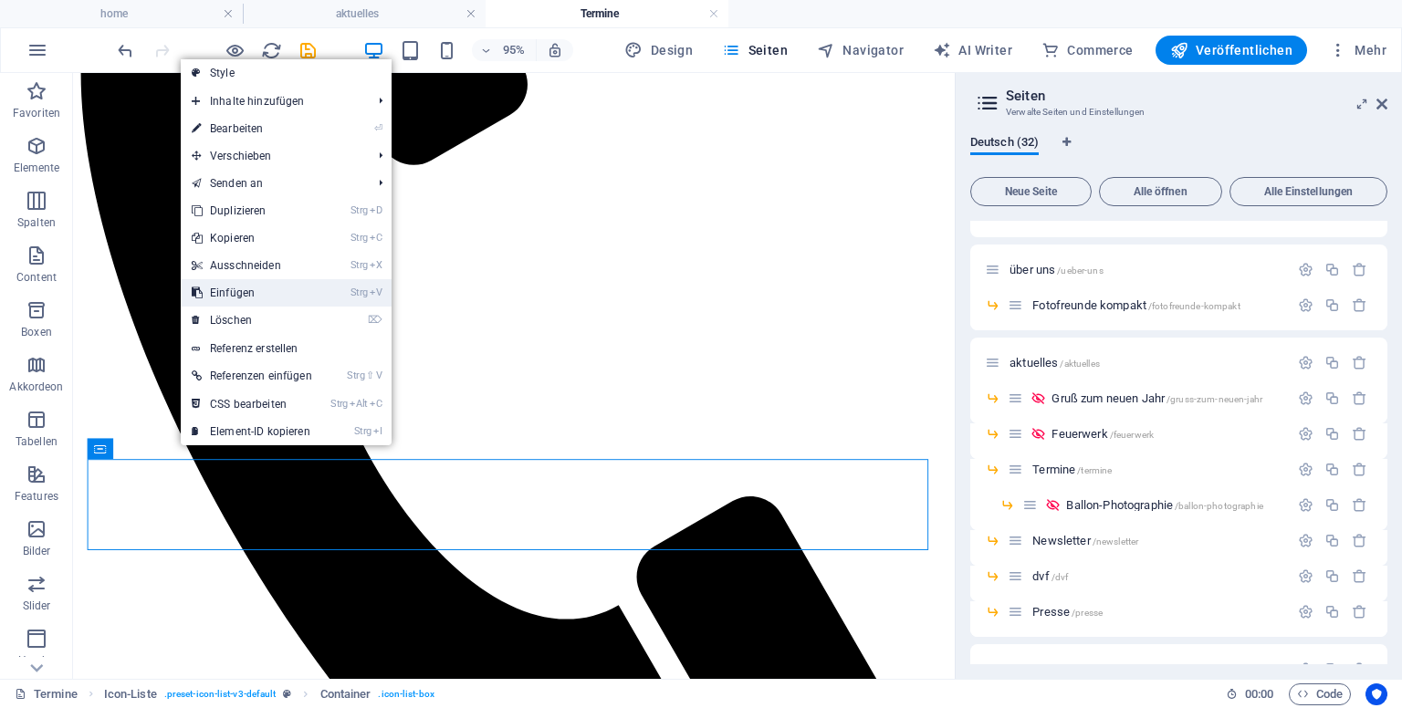
click at [248, 287] on link "Strg V Einfügen" at bounding box center [252, 292] width 142 height 27
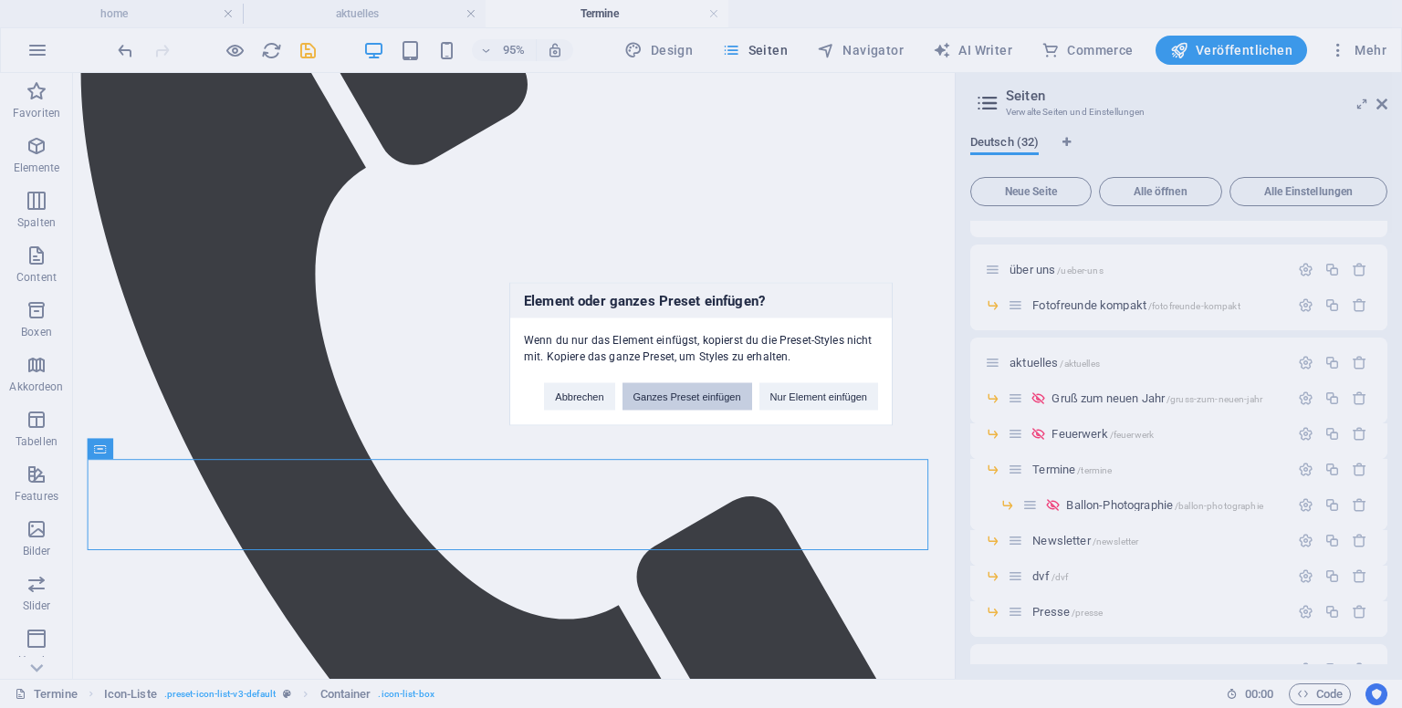
click at [646, 392] on button "Ganzes Preset einfügen" at bounding box center [688, 396] width 130 height 27
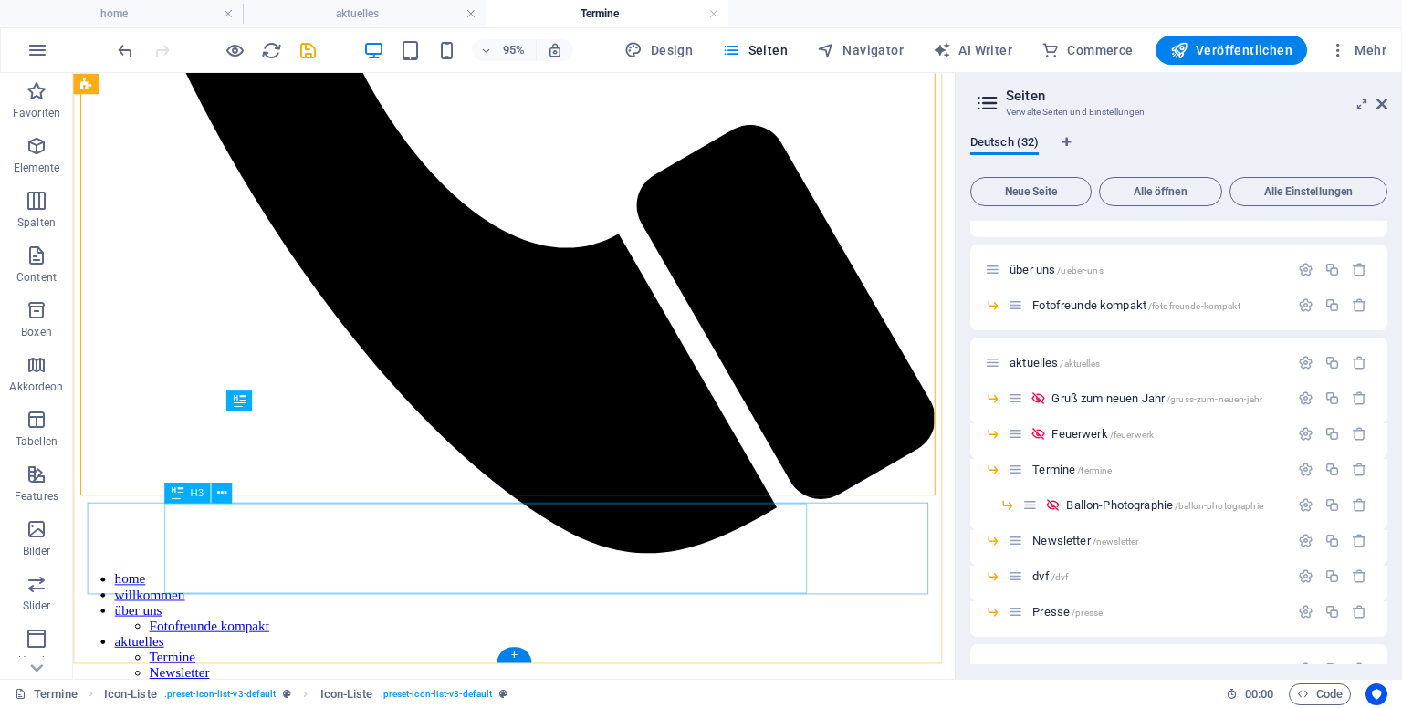
scroll to position [1181, 0]
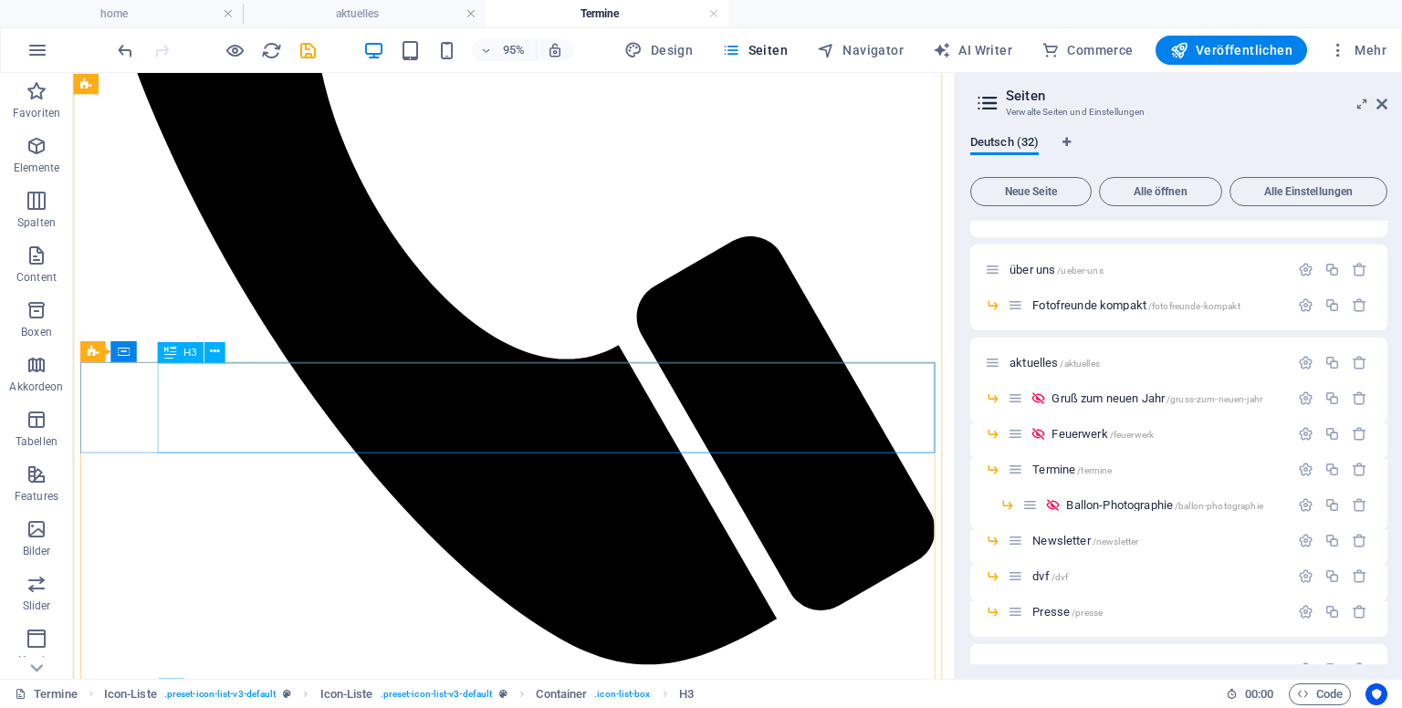
scroll to position [816, 0]
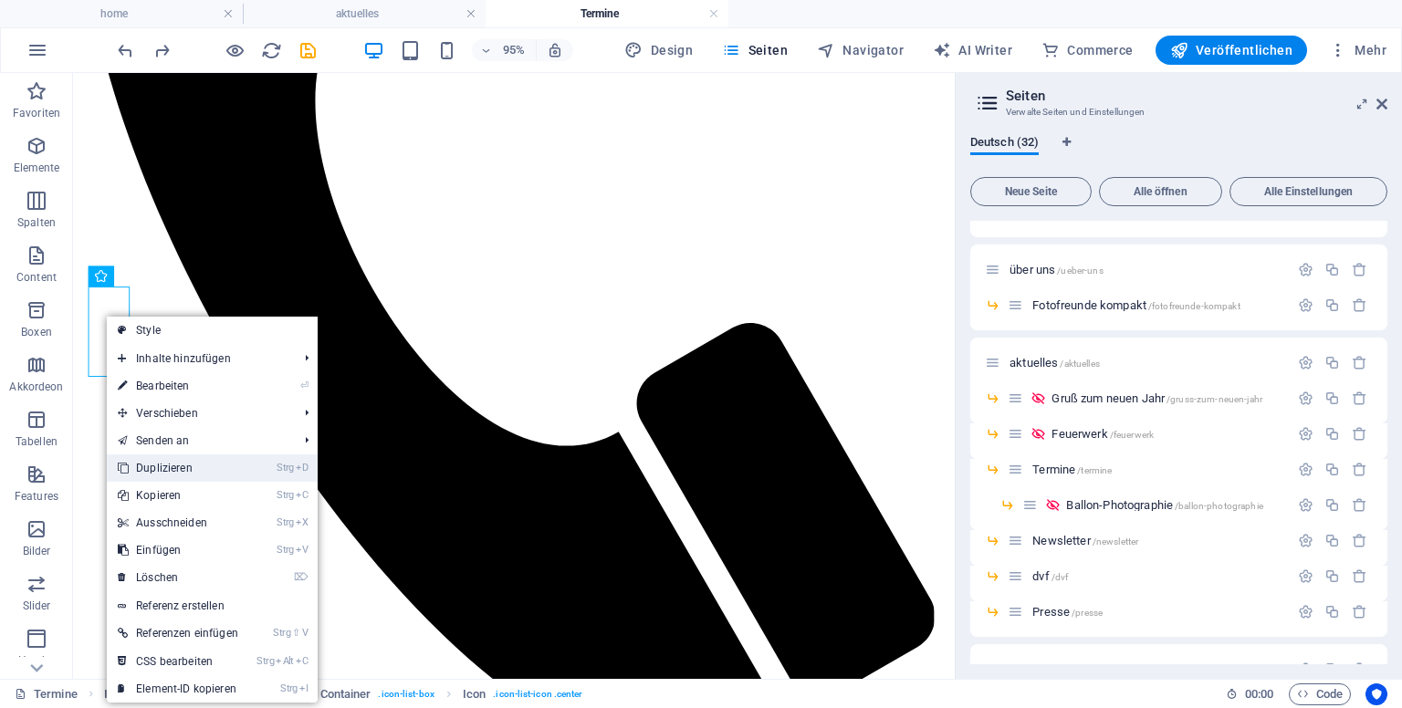
click at [173, 465] on link "Strg D Duplizieren" at bounding box center [178, 468] width 142 height 27
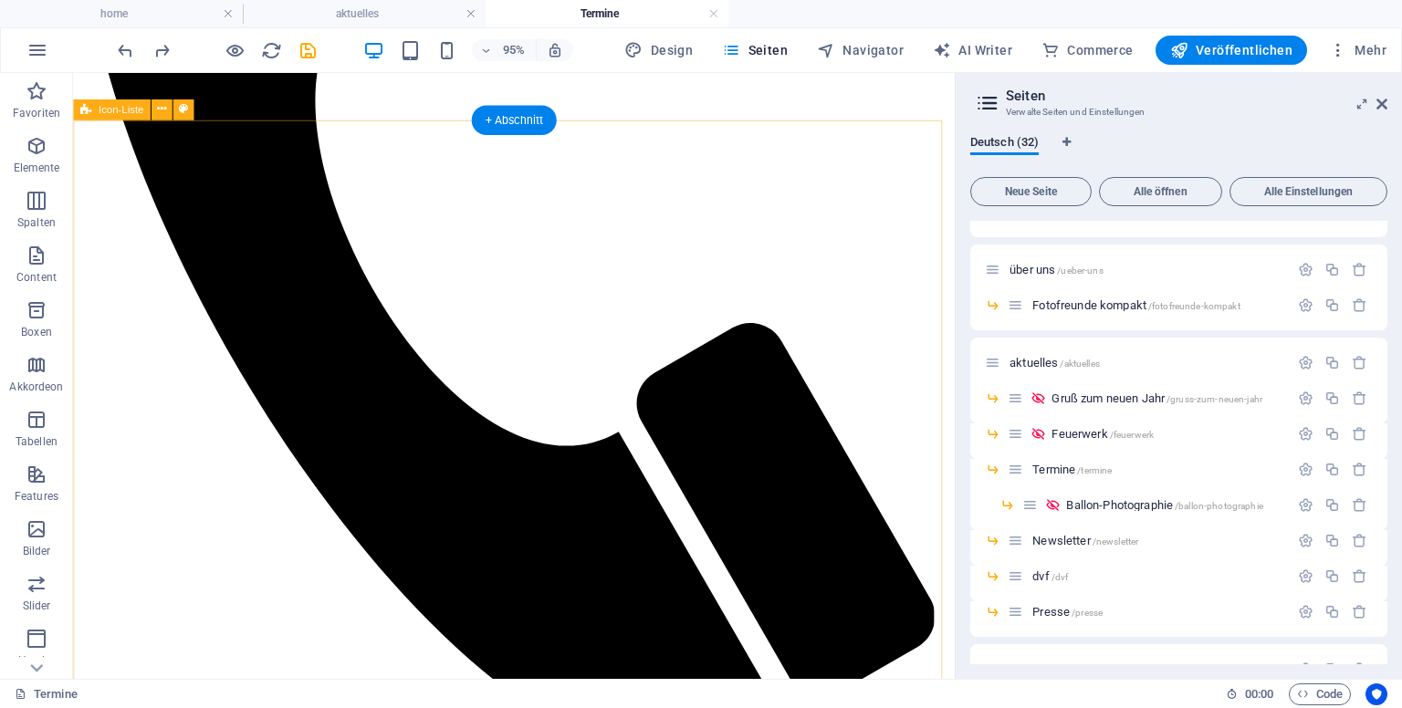
scroll to position [633, 0]
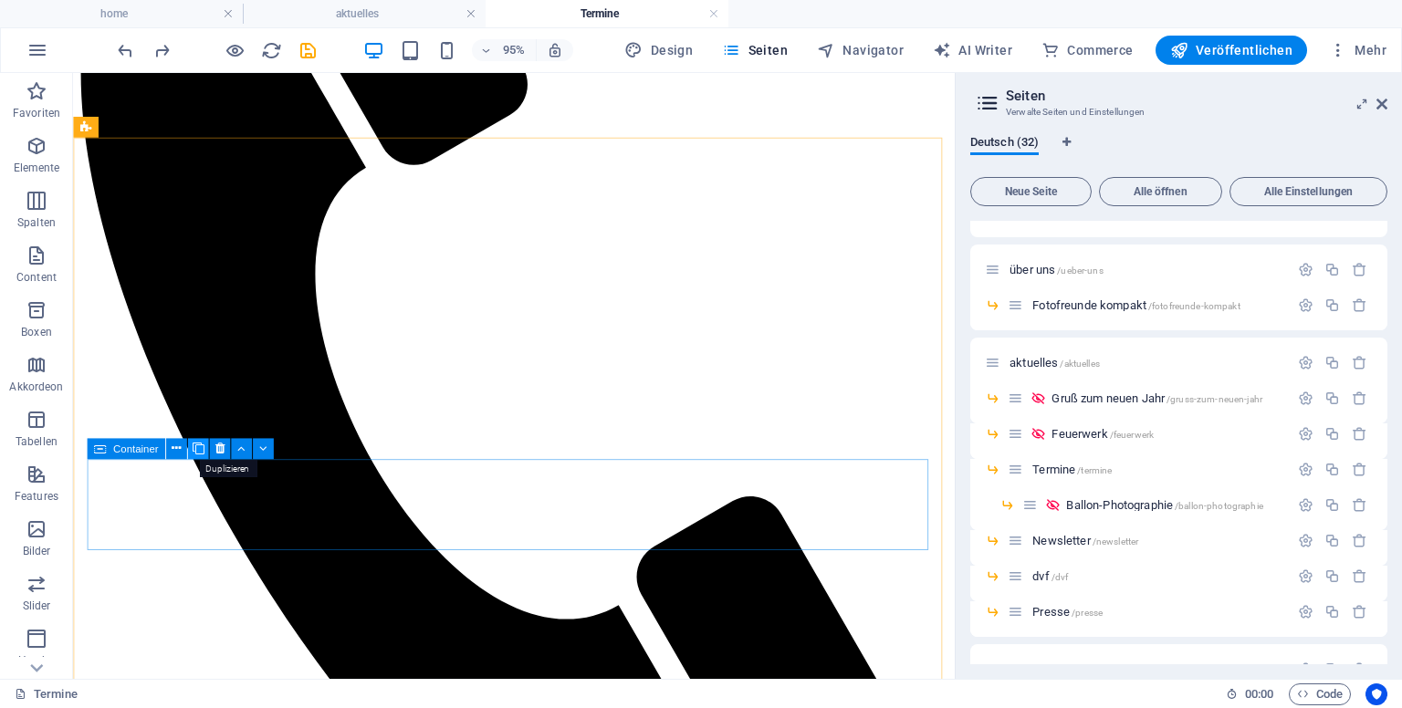
click at [200, 446] on icon at bounding box center [198, 448] width 12 height 18
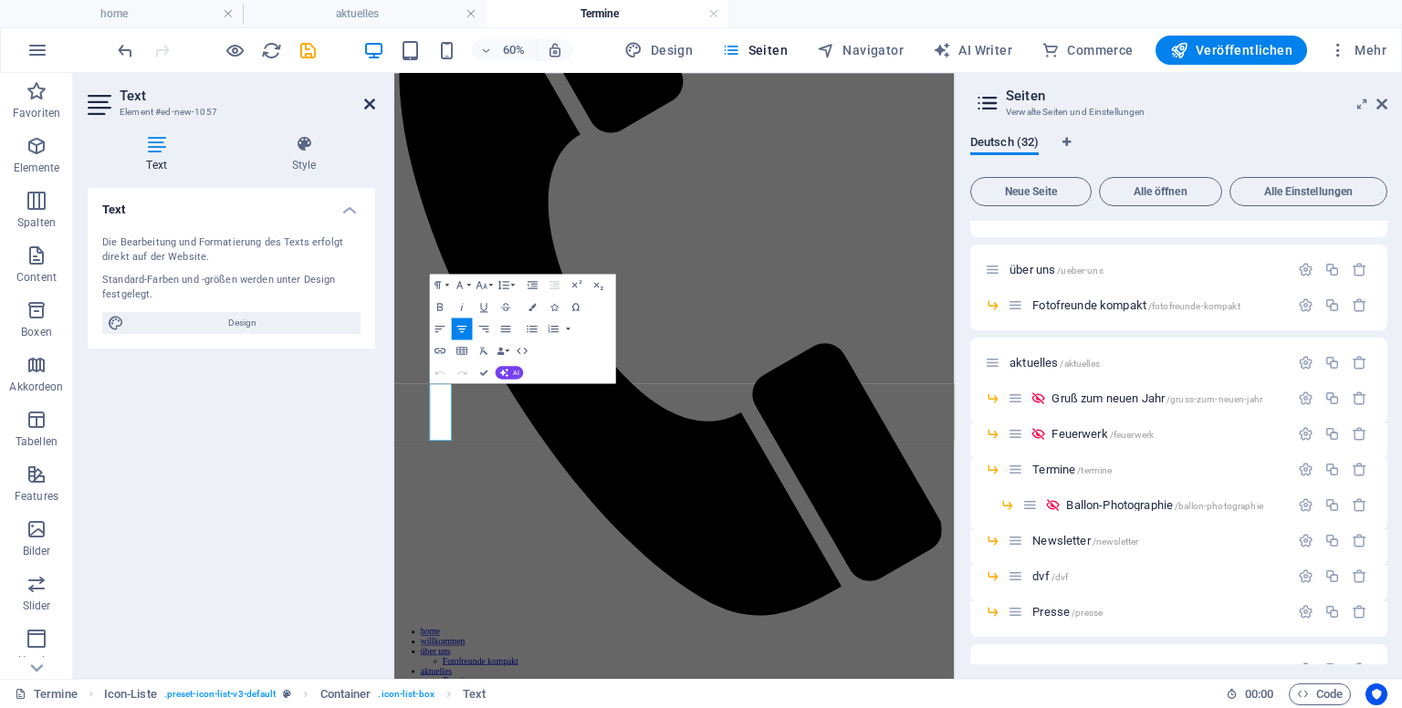
click at [373, 99] on icon at bounding box center [369, 104] width 11 height 15
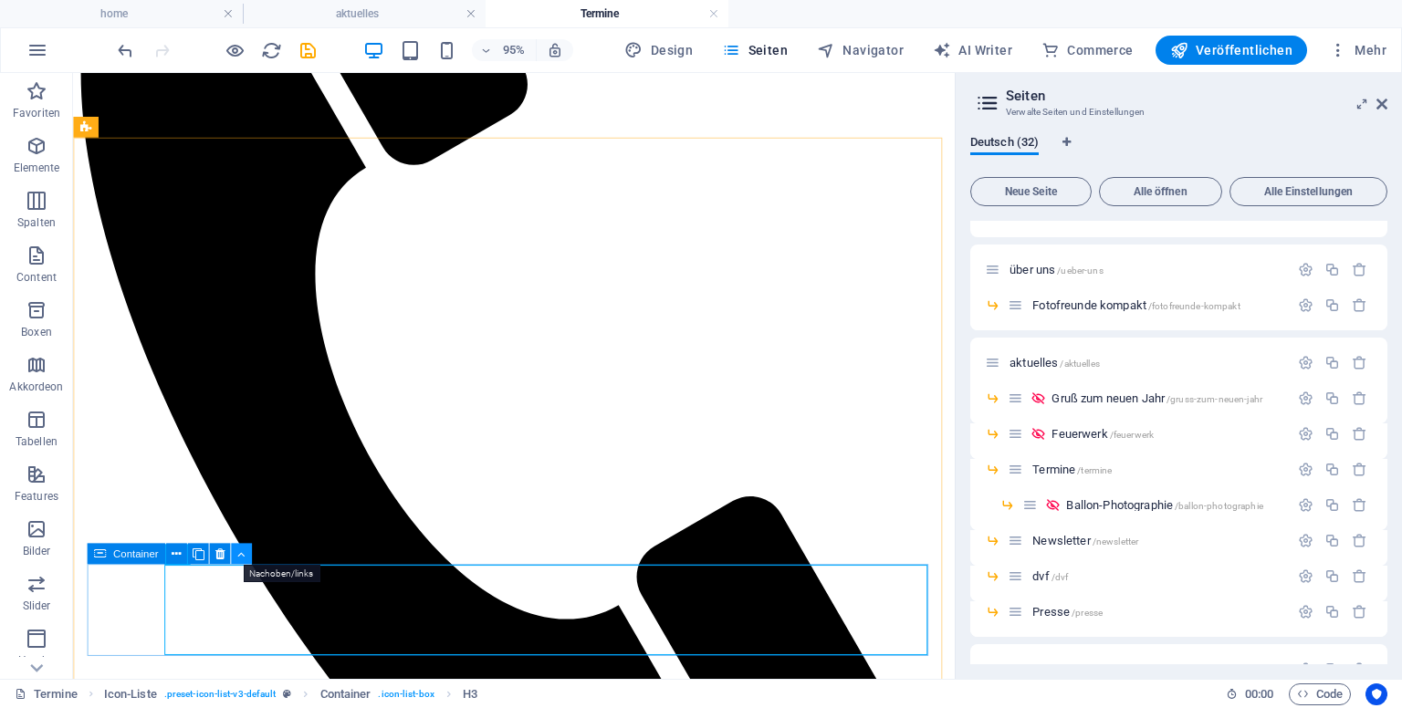
click at [245, 549] on button at bounding box center [241, 553] width 21 height 21
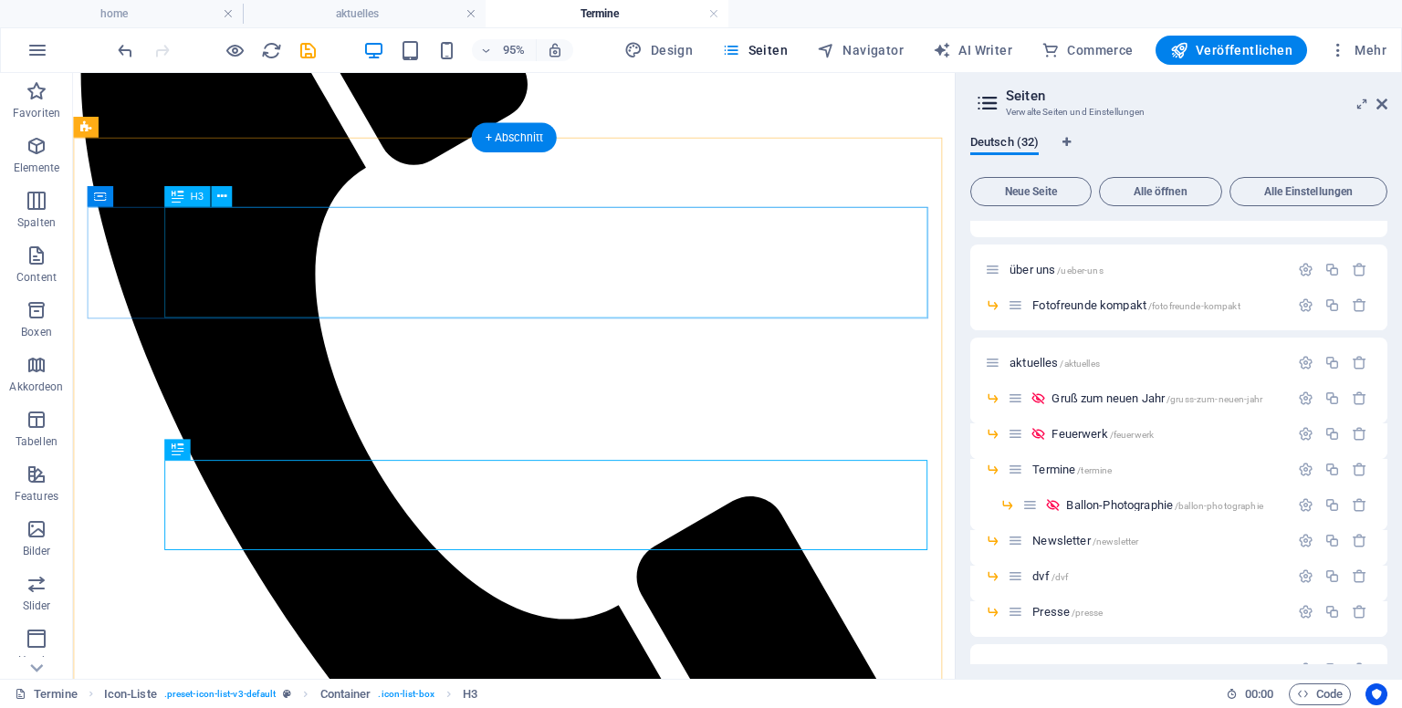
scroll to position [725, 0]
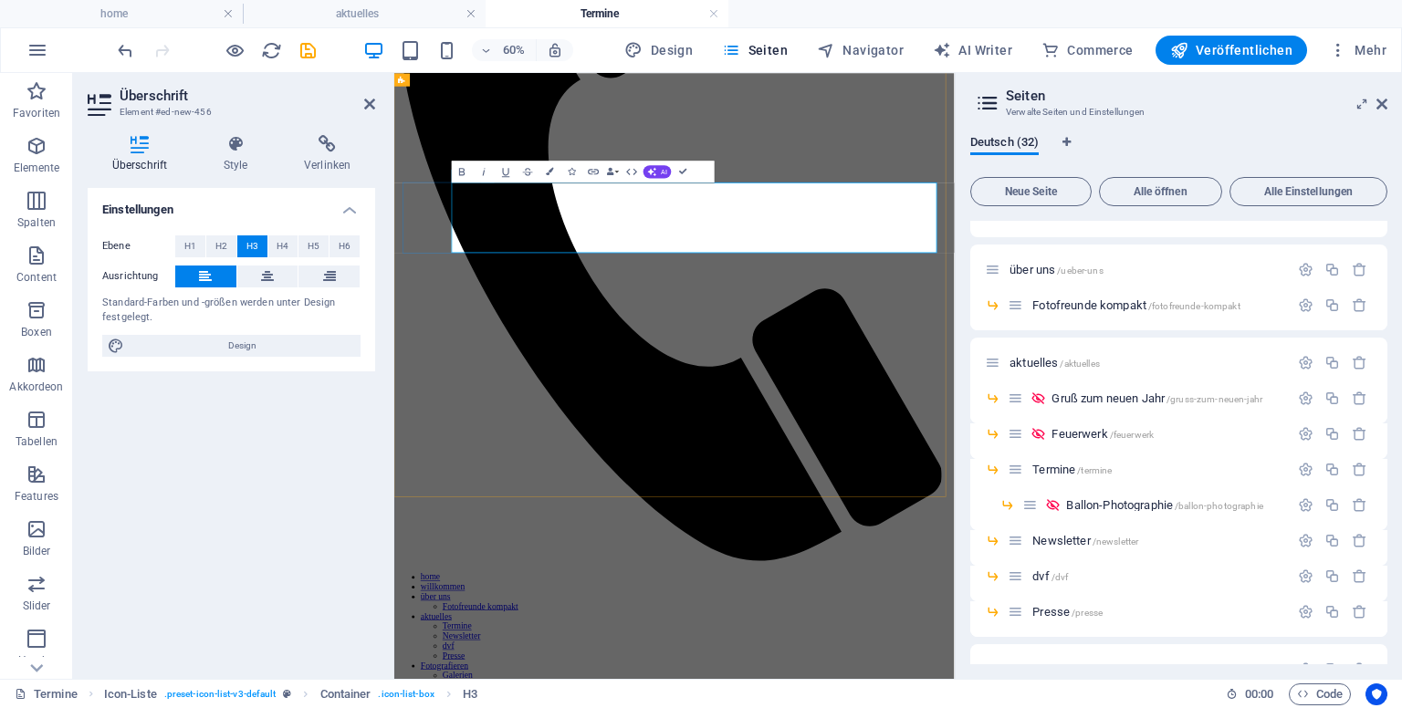
drag, startPoint x: 505, startPoint y: 322, endPoint x: 1009, endPoint y: 321, distance: 503.9
click at [550, 173] on icon "button" at bounding box center [549, 171] width 7 height 7
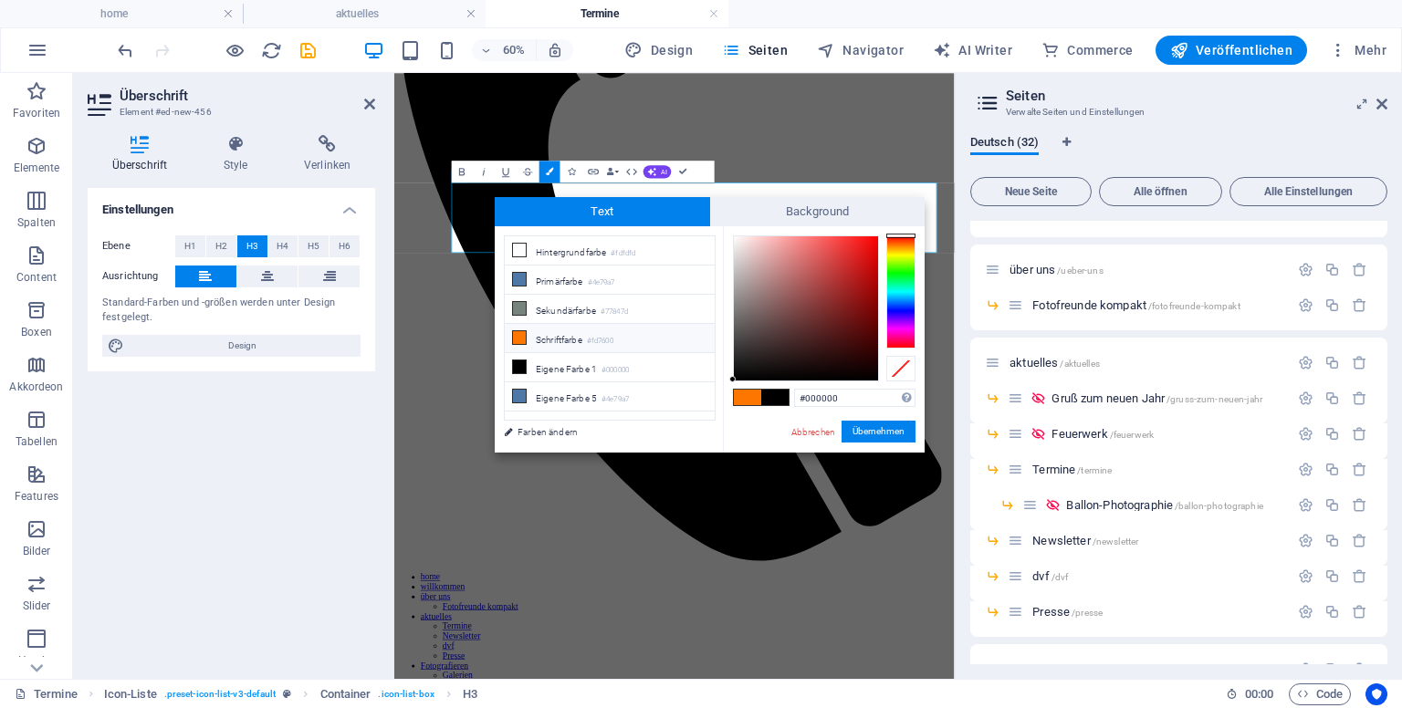
type input "#f70505"
click at [874, 240] on div at bounding box center [806, 308] width 144 height 144
click at [887, 429] on button "Übernehmen" at bounding box center [879, 432] width 74 height 22
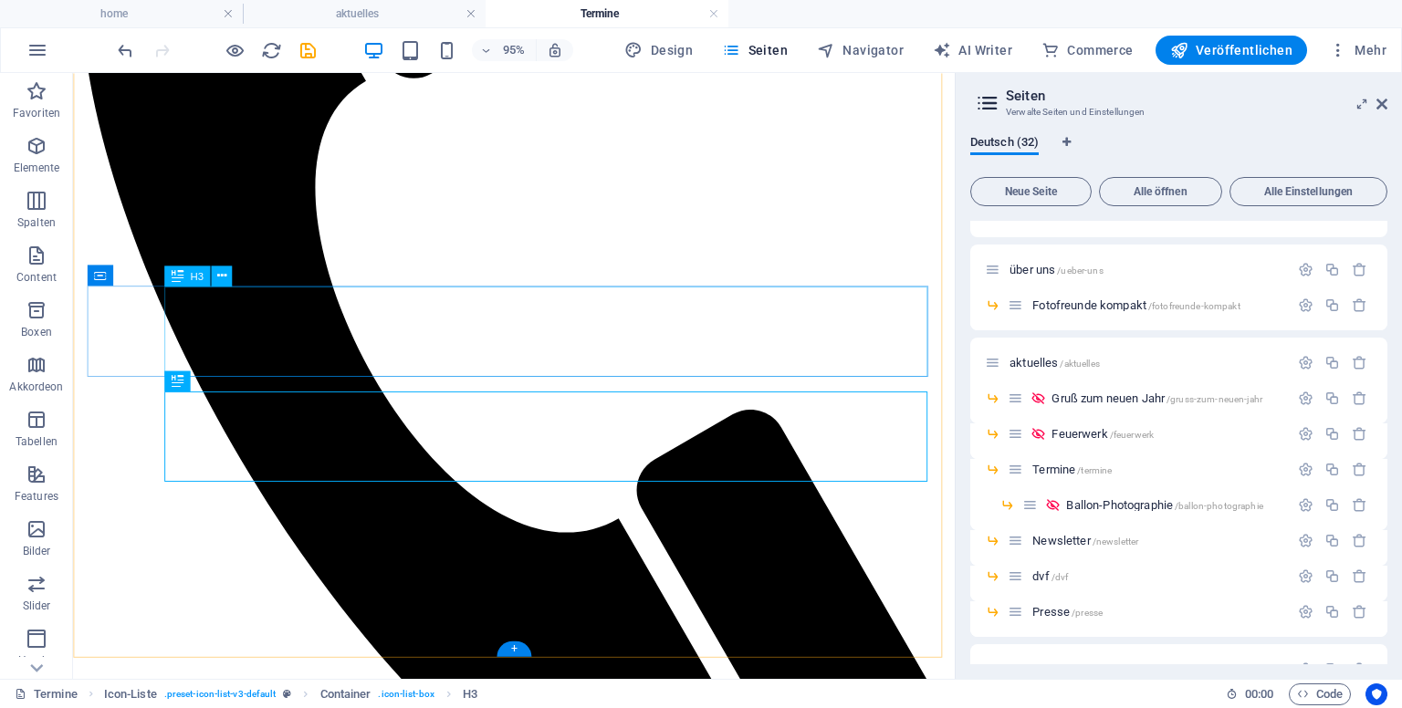
scroll to position [816, 0]
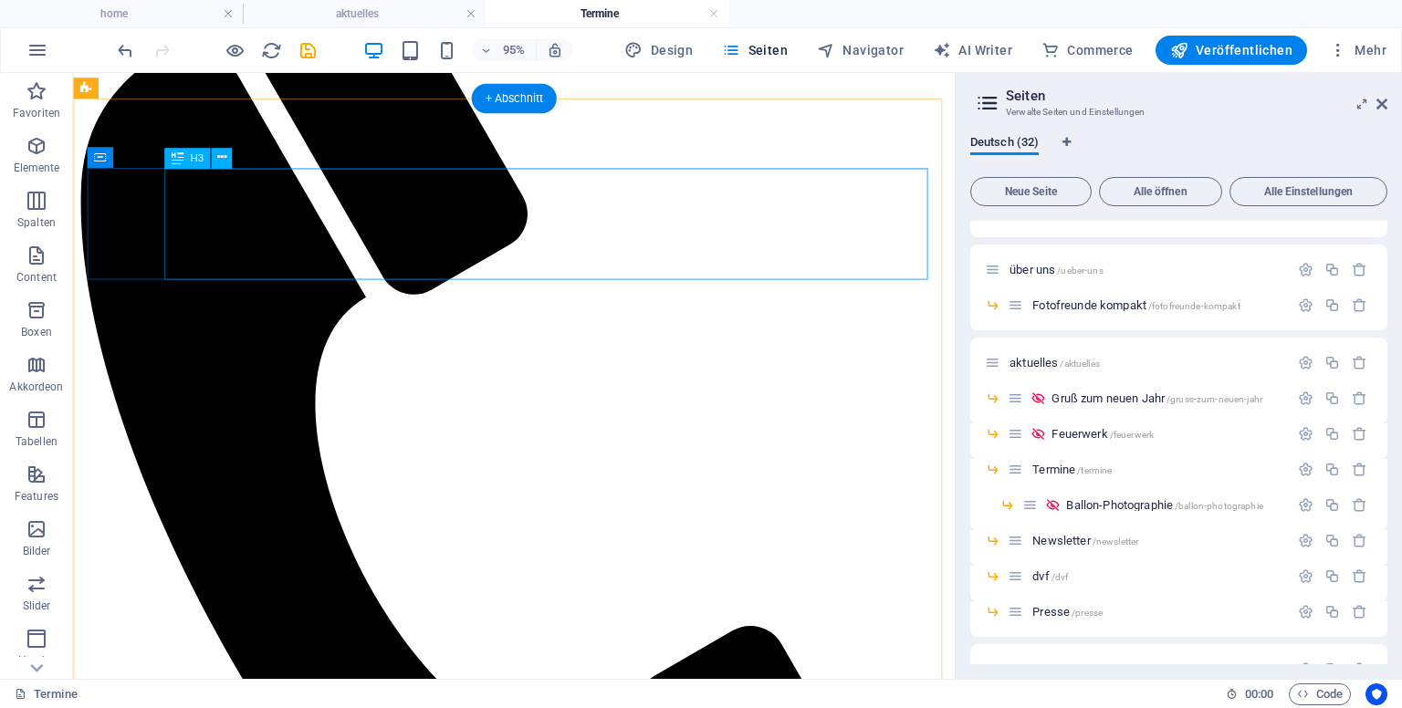
scroll to position [680, 0]
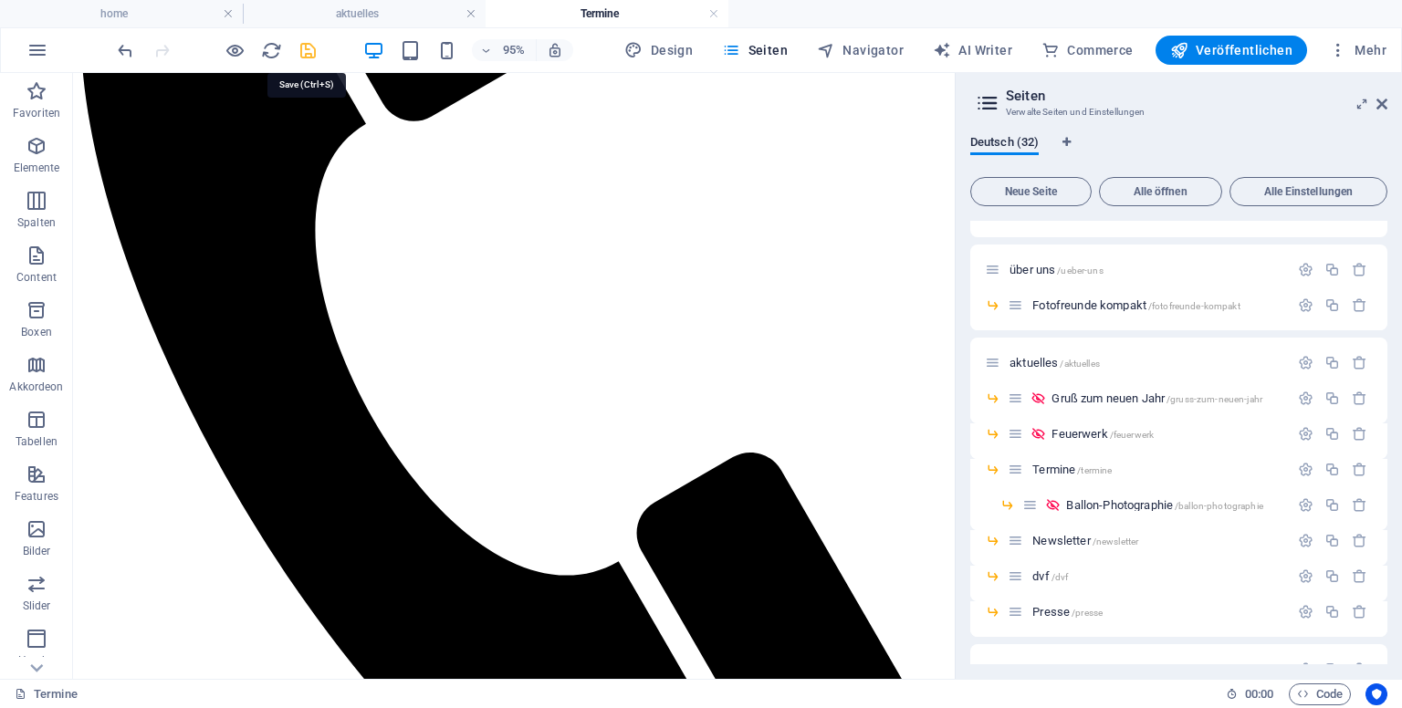
click at [303, 46] on icon "save" at bounding box center [308, 50] width 21 height 21
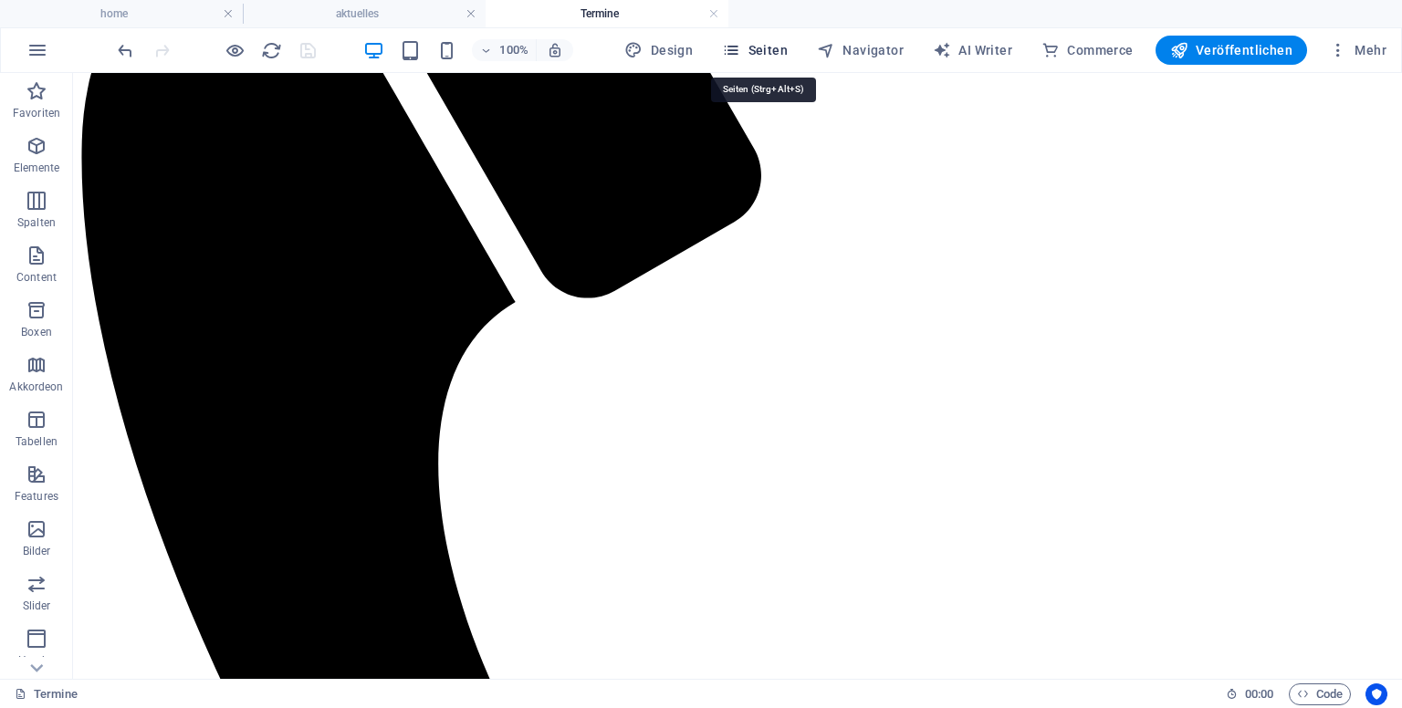
click at [770, 44] on span "Seiten" at bounding box center [755, 50] width 66 height 18
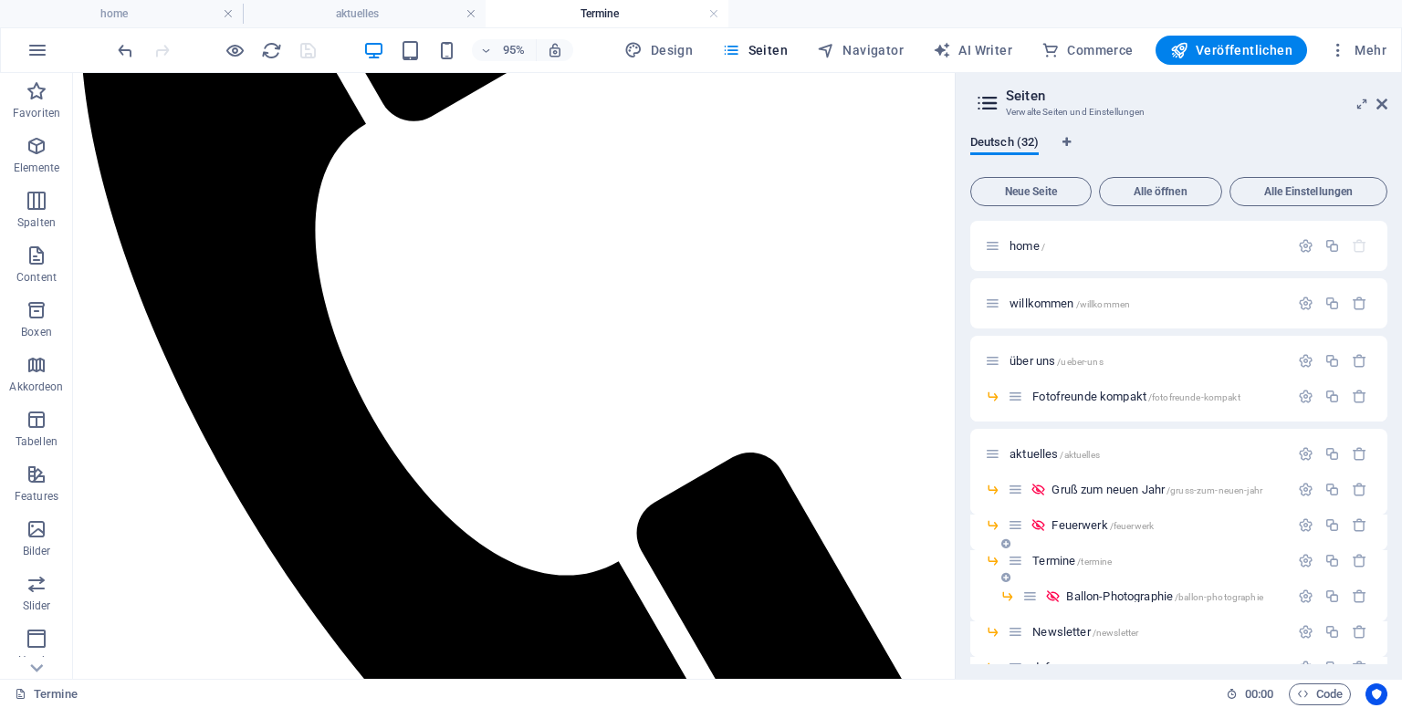
click at [1084, 557] on span "/termine" at bounding box center [1094, 562] width 35 height 10
click at [1069, 560] on span "Termine /termine" at bounding box center [1071, 561] width 79 height 14
click at [1069, 556] on span "Termine /termine" at bounding box center [1071, 561] width 79 height 14
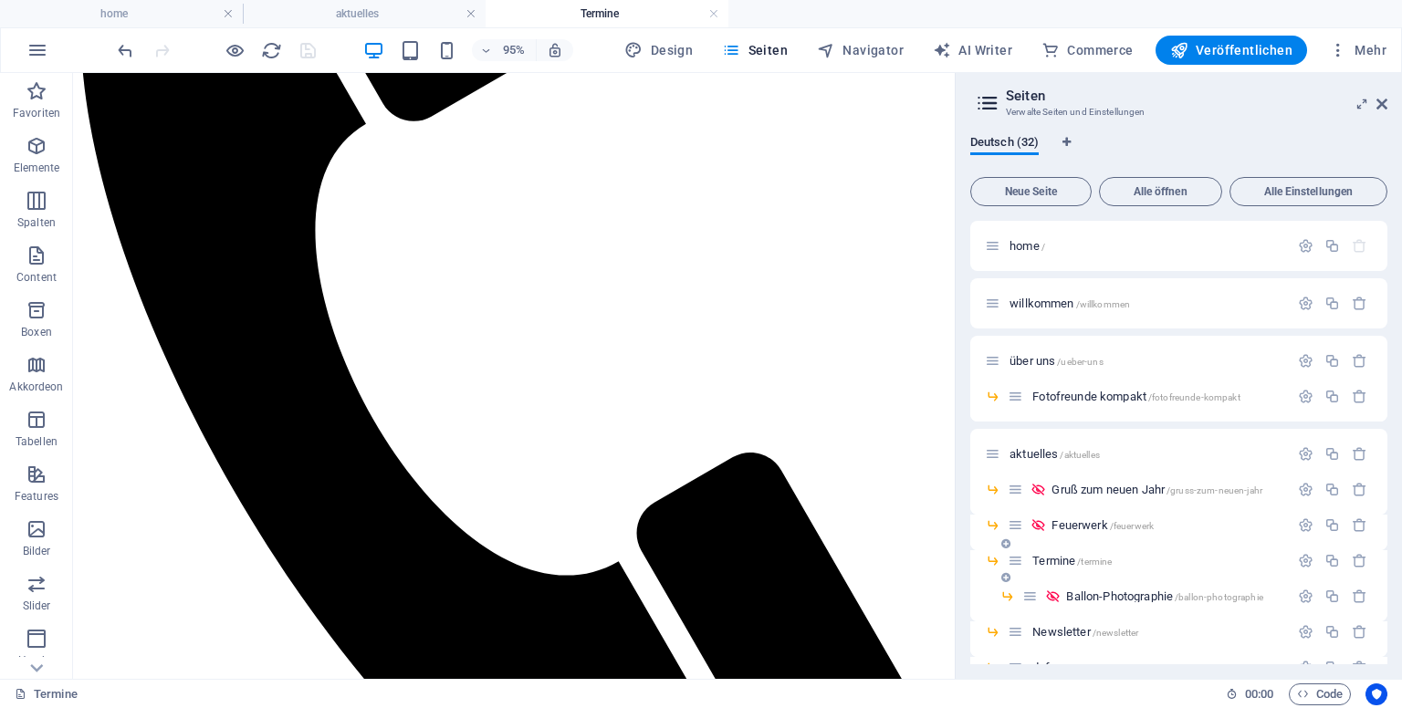
click at [1028, 559] on div "Termine /termine" at bounding box center [1158, 561] width 262 height 12
click at [1084, 560] on span "/termine" at bounding box center [1094, 562] width 35 height 10
click at [1092, 557] on span "/termine" at bounding box center [1094, 562] width 35 height 10
click at [1055, 555] on span "Termine /termine" at bounding box center [1071, 561] width 79 height 14
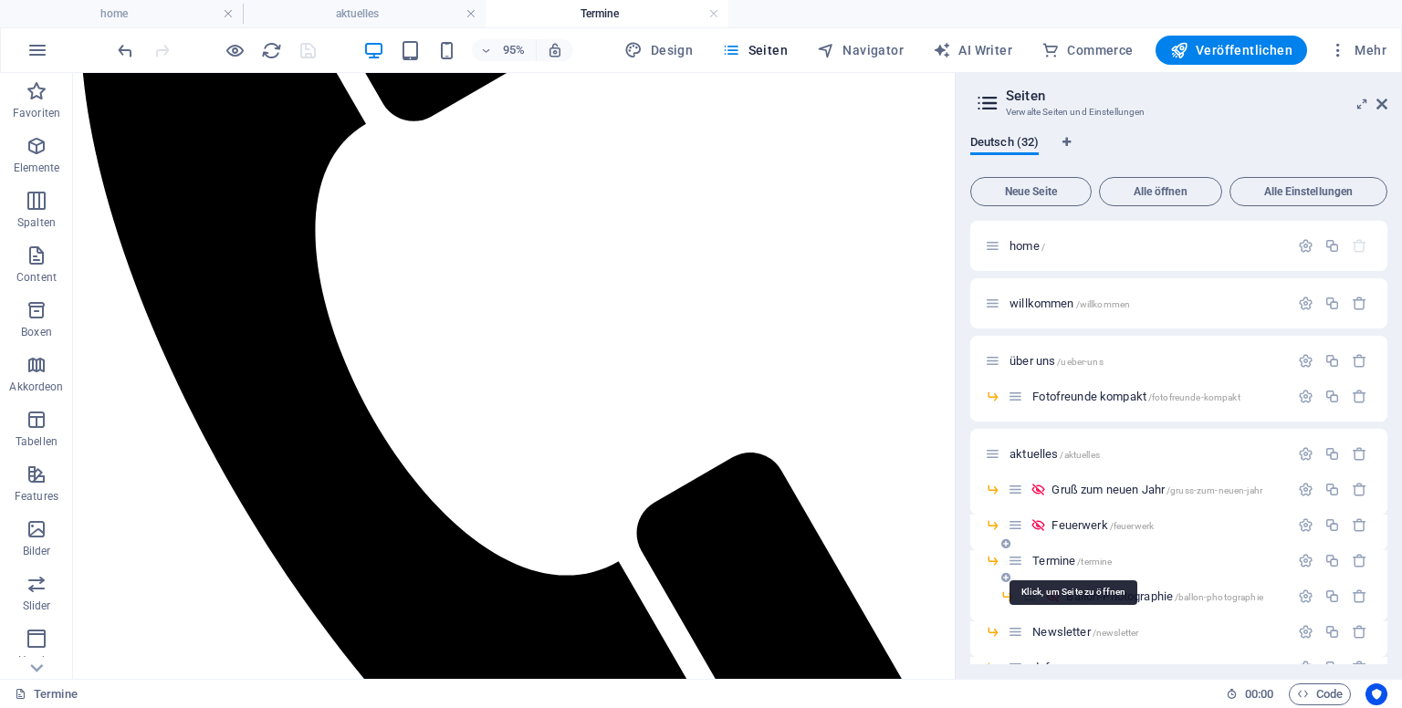
click at [1055, 555] on span "Termine /termine" at bounding box center [1071, 561] width 79 height 14
click at [771, 41] on span "Seiten" at bounding box center [755, 50] width 66 height 18
click at [1085, 564] on span "/termine" at bounding box center [1094, 562] width 35 height 10
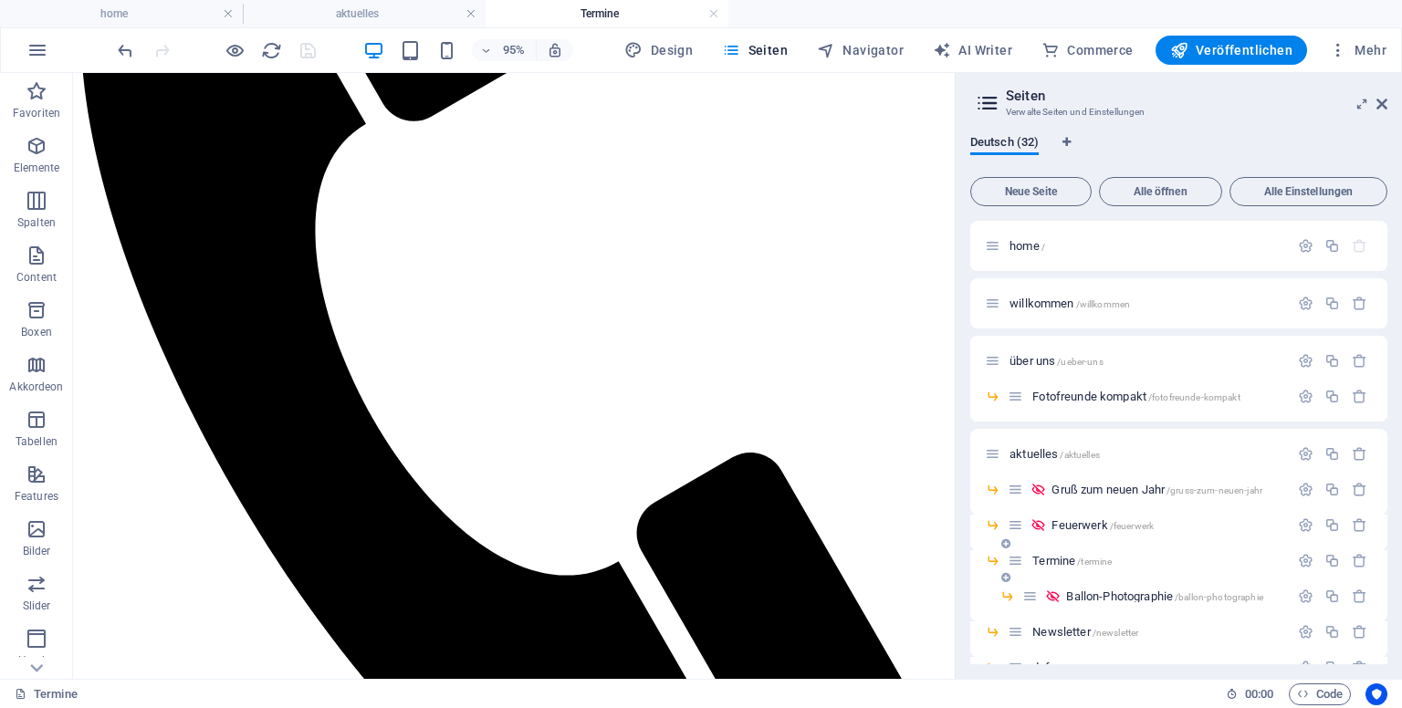
click at [992, 560] on icon at bounding box center [993, 561] width 16 height 16
click at [1013, 562] on icon at bounding box center [1016, 561] width 16 height 16
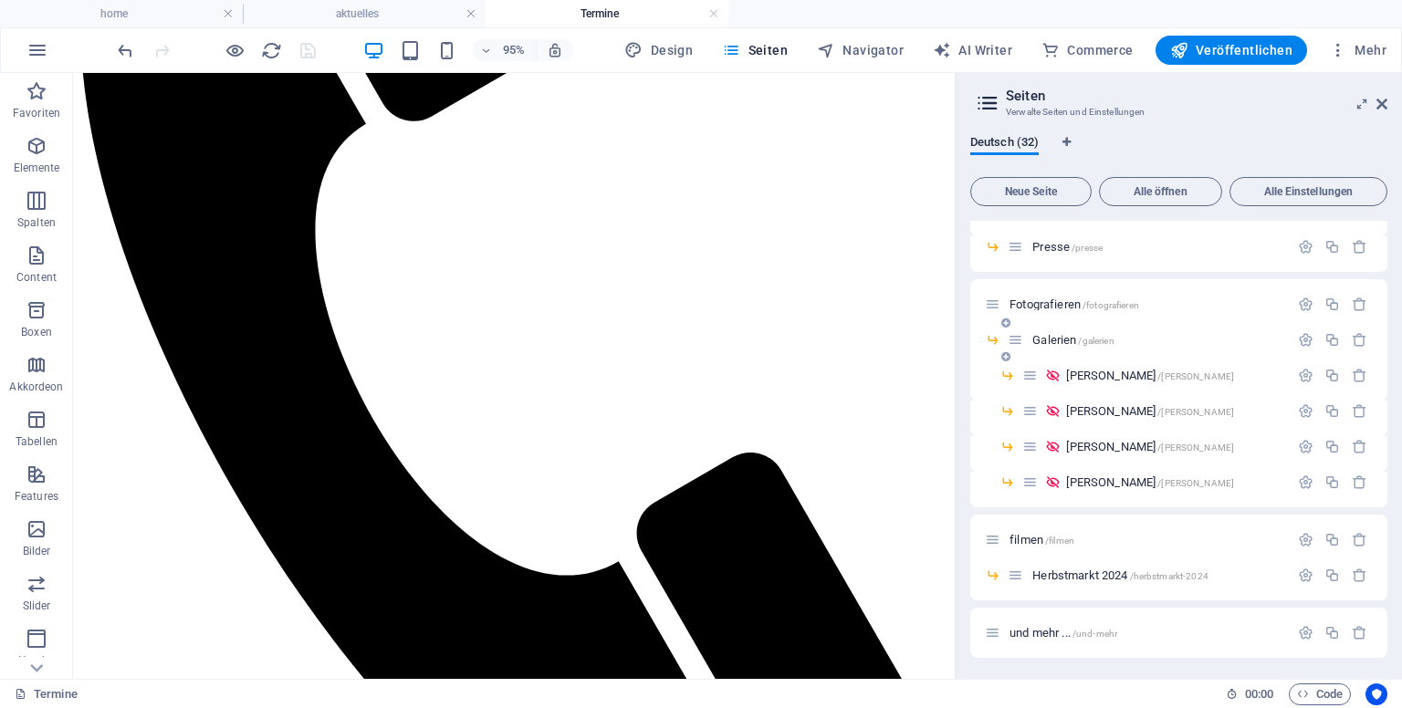
scroll to position [274, 0]
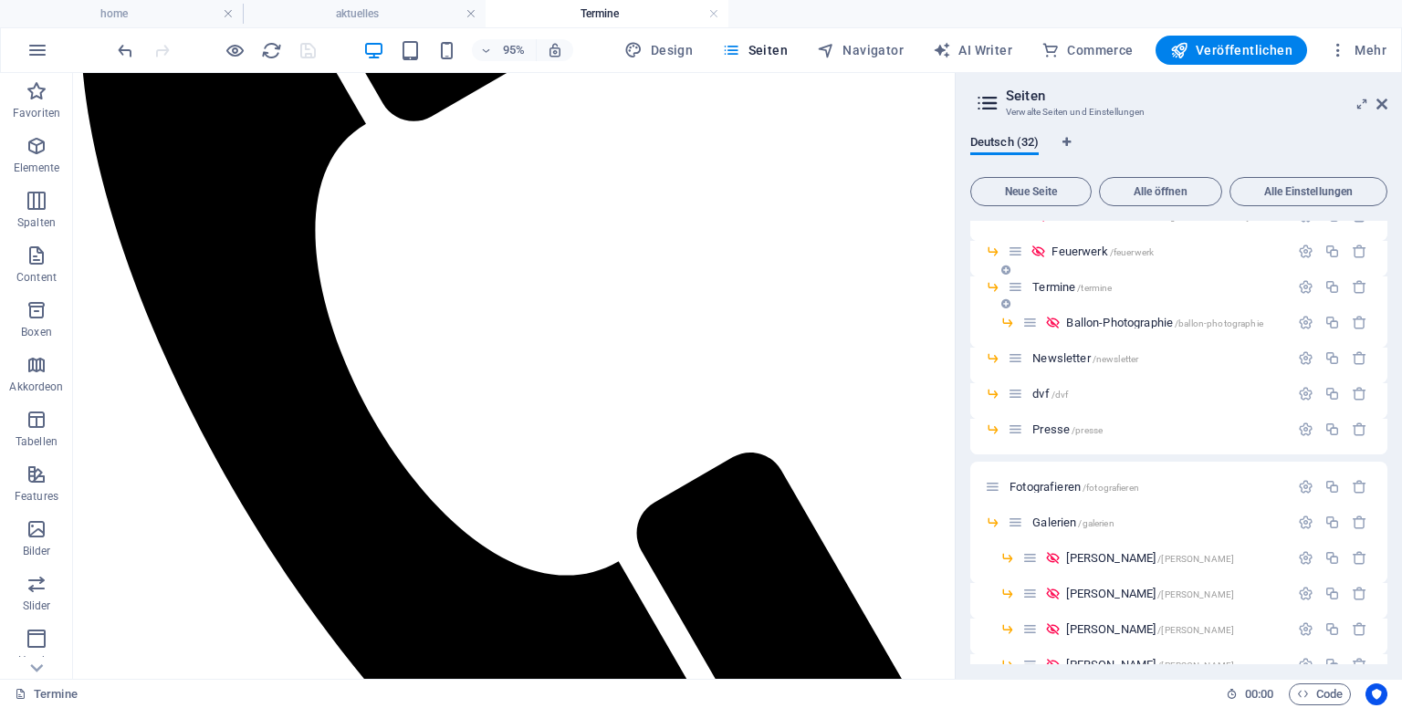
click at [1090, 285] on span "/termine" at bounding box center [1094, 288] width 35 height 10
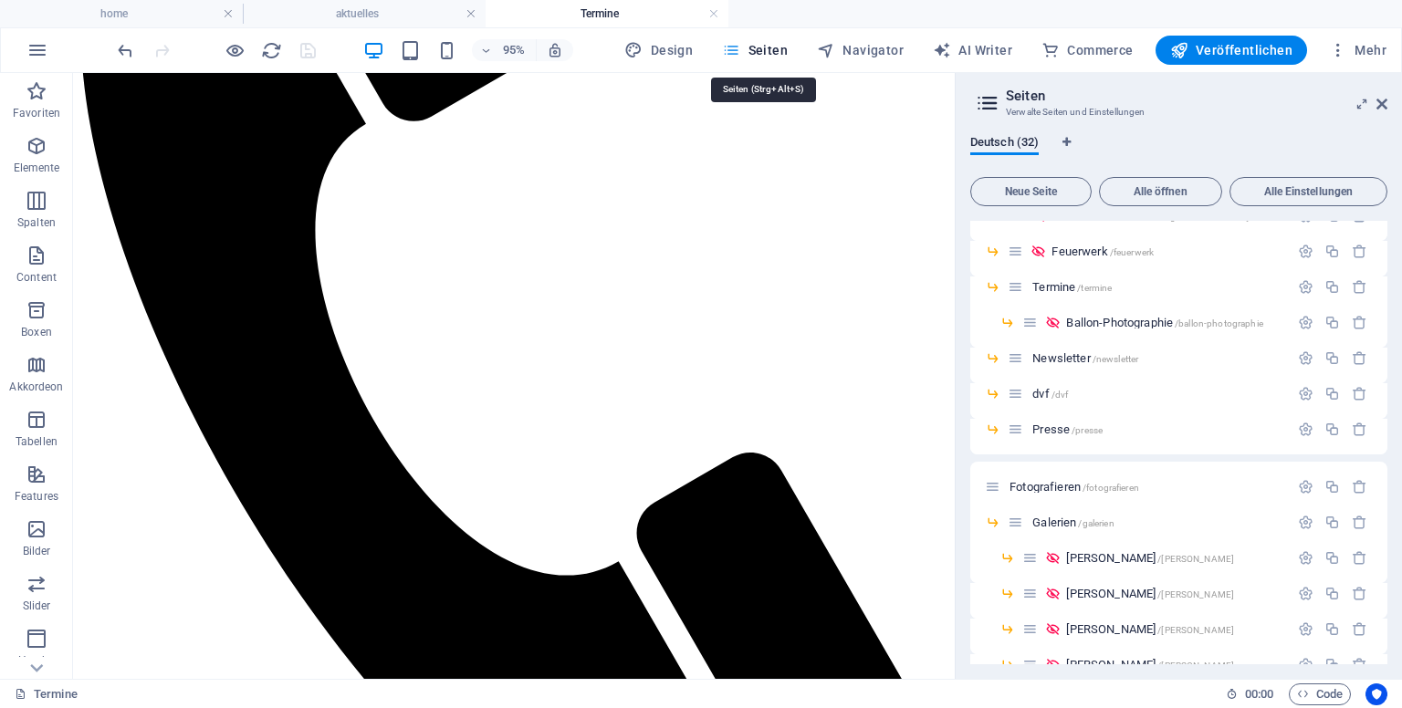
click at [778, 52] on span "Seiten" at bounding box center [755, 50] width 66 height 18
click at [1155, 188] on span "Alle öffnen" at bounding box center [1160, 191] width 107 height 11
click at [1155, 205] on div "Gruß zum neuen Jahr /gruss-zum-neuen-jahr" at bounding box center [1178, 223] width 417 height 36
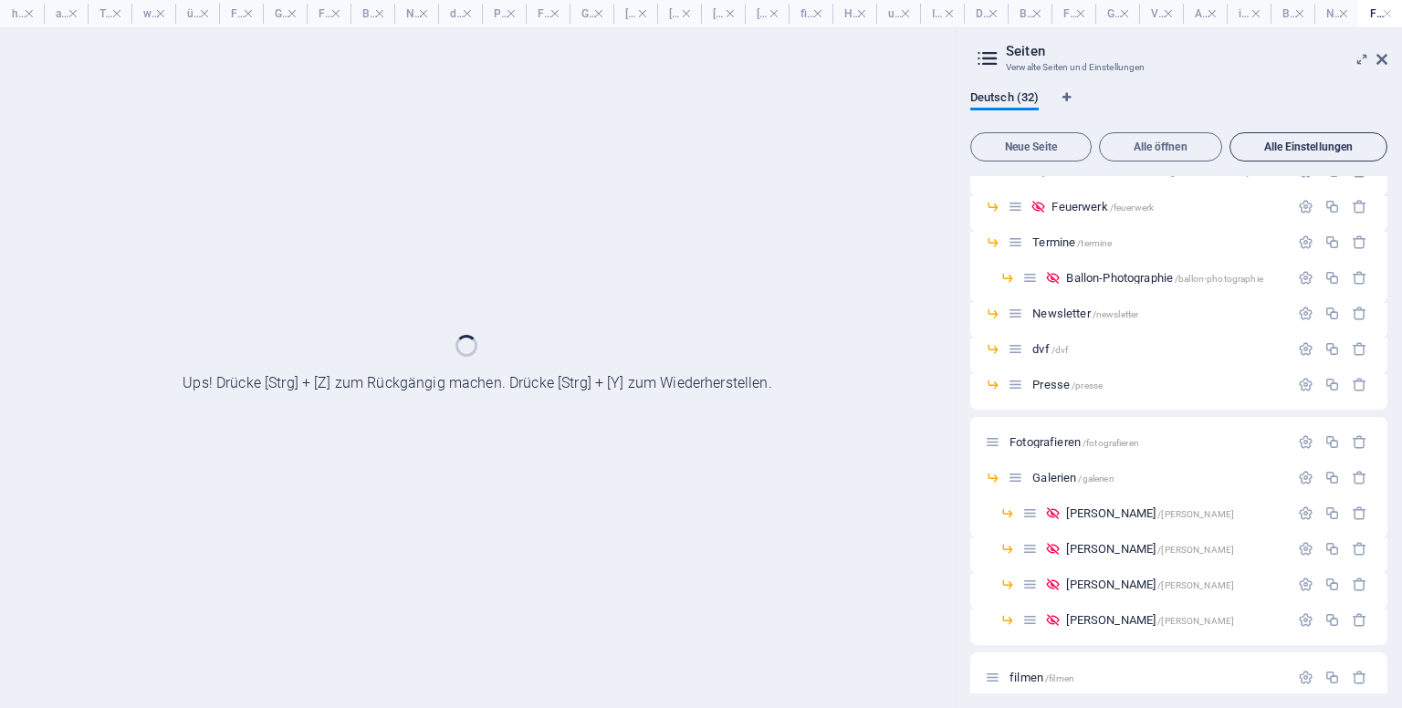
scroll to position [0, 0]
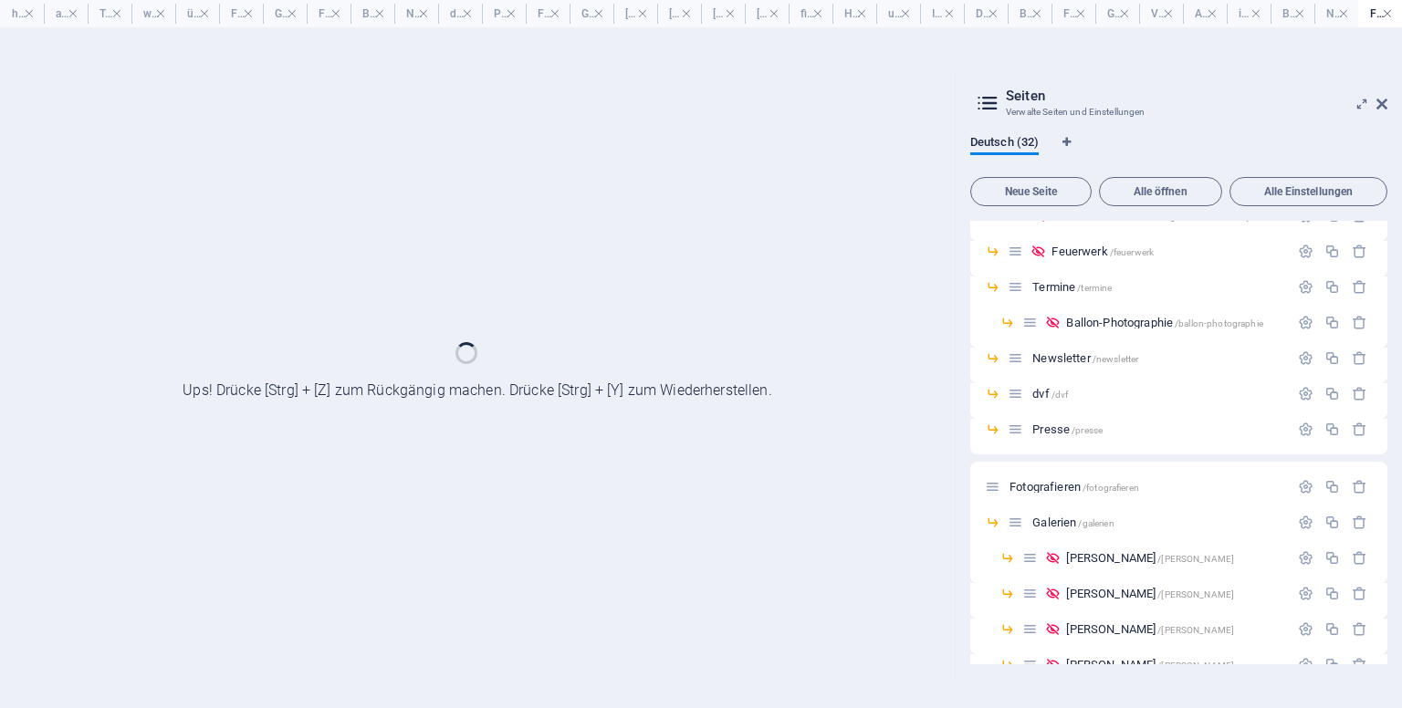
click at [1387, 13] on link at bounding box center [1387, 13] width 11 height 17
click at [1349, 13] on link at bounding box center [1343, 13] width 11 height 17
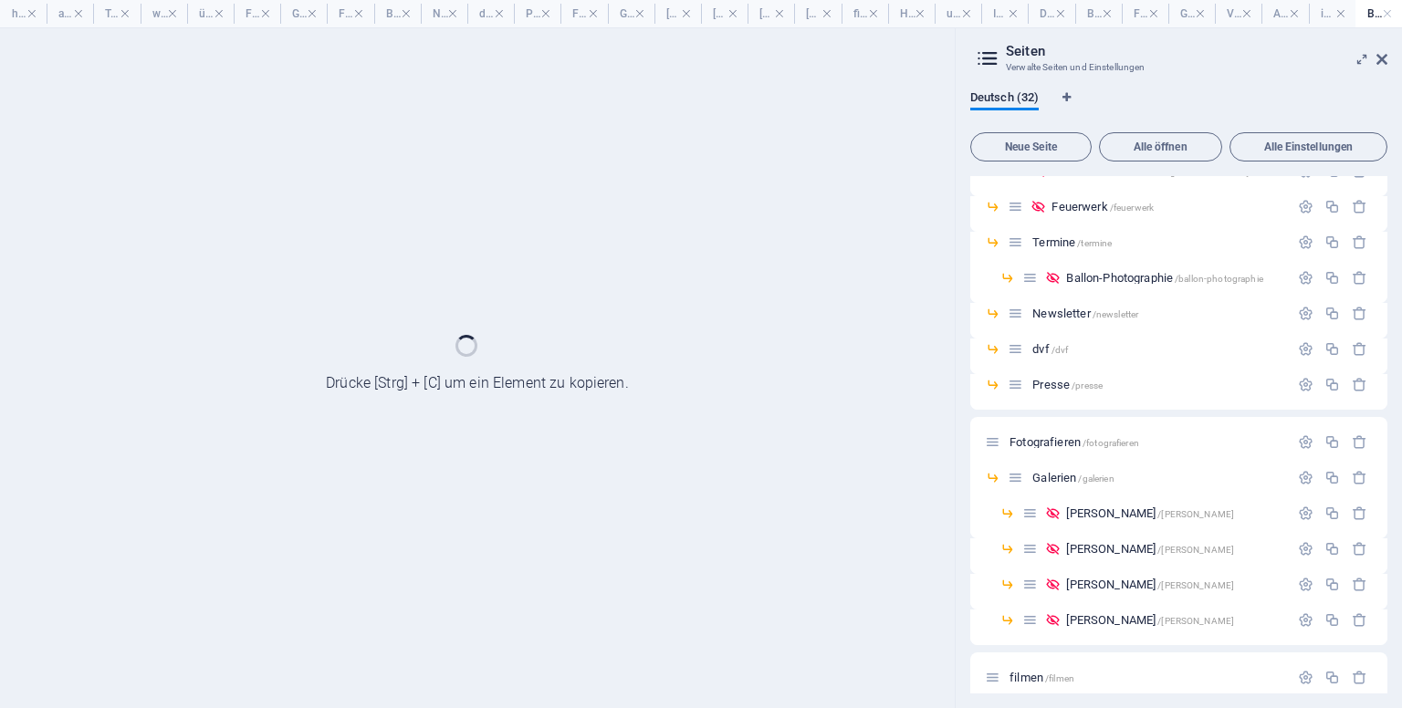
click at [1387, 13] on link at bounding box center [1387, 13] width 11 height 17
click at [1346, 13] on link at bounding box center [1340, 13] width 11 height 17
click at [1300, 13] on link at bounding box center [1294, 13] width 11 height 17
click at [1387, 13] on link at bounding box center [1387, 13] width 11 height 17
click at [1341, 13] on link at bounding box center [1335, 13] width 11 height 17
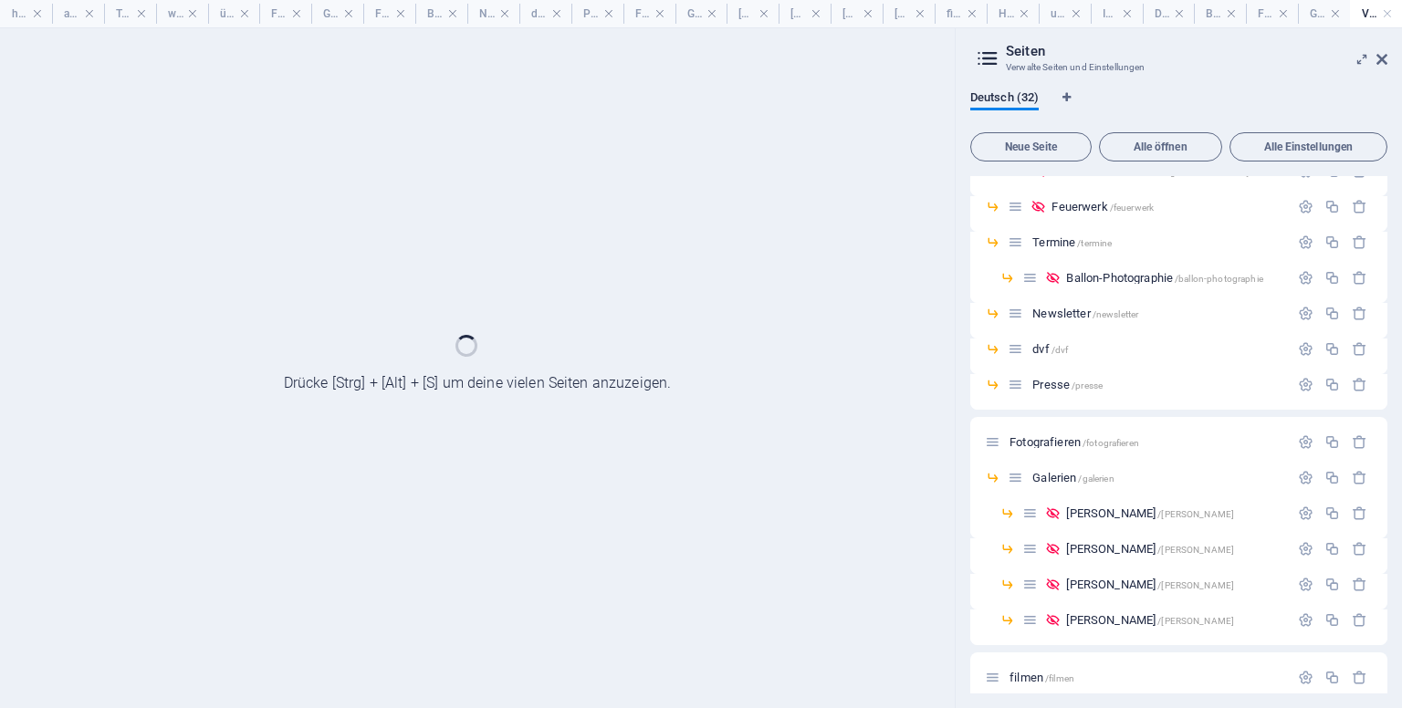
click at [1289, 13] on link at bounding box center [1283, 13] width 11 height 17
click at [1237, 13] on link at bounding box center [1231, 13] width 11 height 17
click at [1387, 13] on link at bounding box center [1387, 13] width 11 height 17
click at [1332, 13] on link at bounding box center [1326, 13] width 11 height 17
click at [1271, 13] on link at bounding box center [1265, 13] width 11 height 17
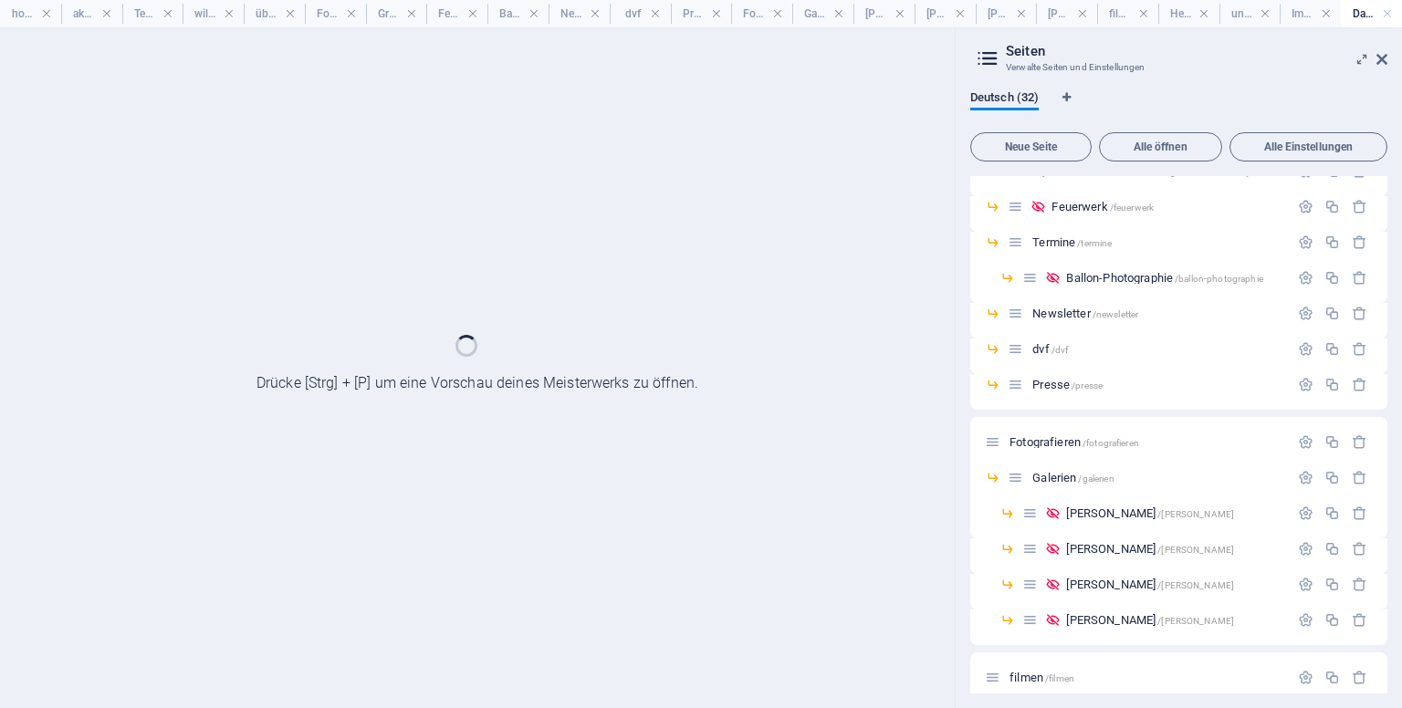
click at [1209, 13] on link at bounding box center [1204, 13] width 11 height 17
click at [1149, 13] on link at bounding box center [1143, 13] width 11 height 17
click at [1088, 13] on link at bounding box center [1082, 13] width 11 height 17
click at [1027, 13] on link at bounding box center [1021, 13] width 11 height 17
click at [966, 13] on link at bounding box center [960, 13] width 11 height 17
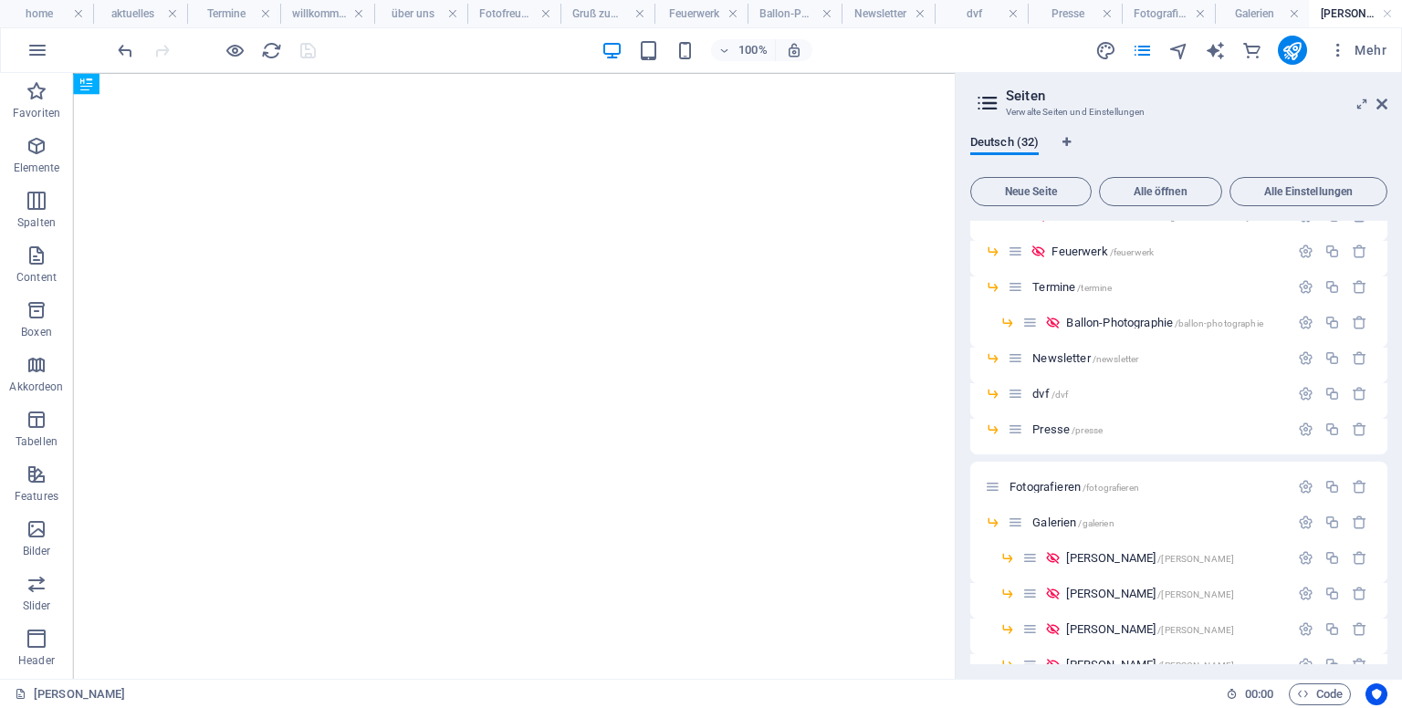
click at [1387, 13] on link at bounding box center [1387, 13] width 11 height 17
click at [1300, 13] on link at bounding box center [1294, 13] width 11 height 17
click at [1215, 12] on h4 "Fotografieren" at bounding box center [1168, 14] width 93 height 20
click at [1206, 11] on link at bounding box center [1200, 13] width 11 height 17
click at [162, 14] on h4 "aktuelles" at bounding box center [139, 14] width 93 height 20
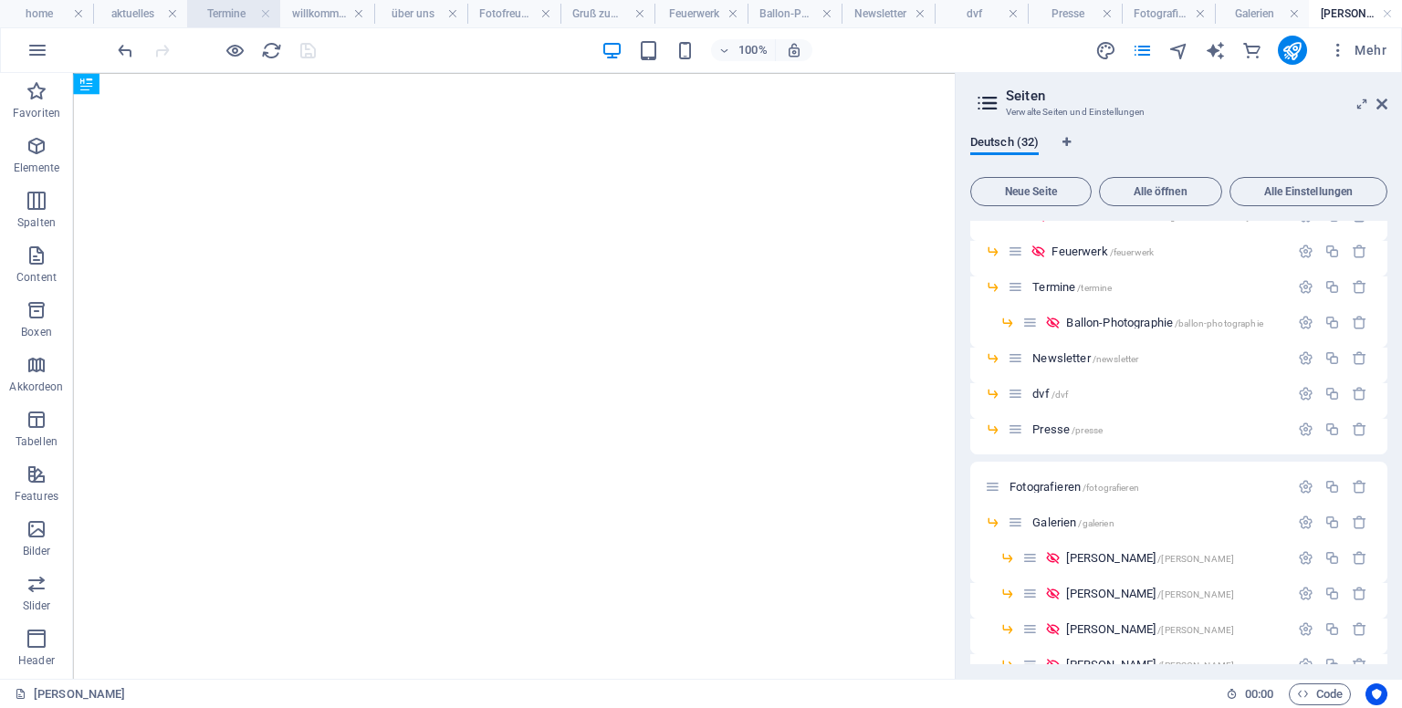
click at [186, 4] on h4 "aktuelles" at bounding box center [139, 14] width 93 height 20
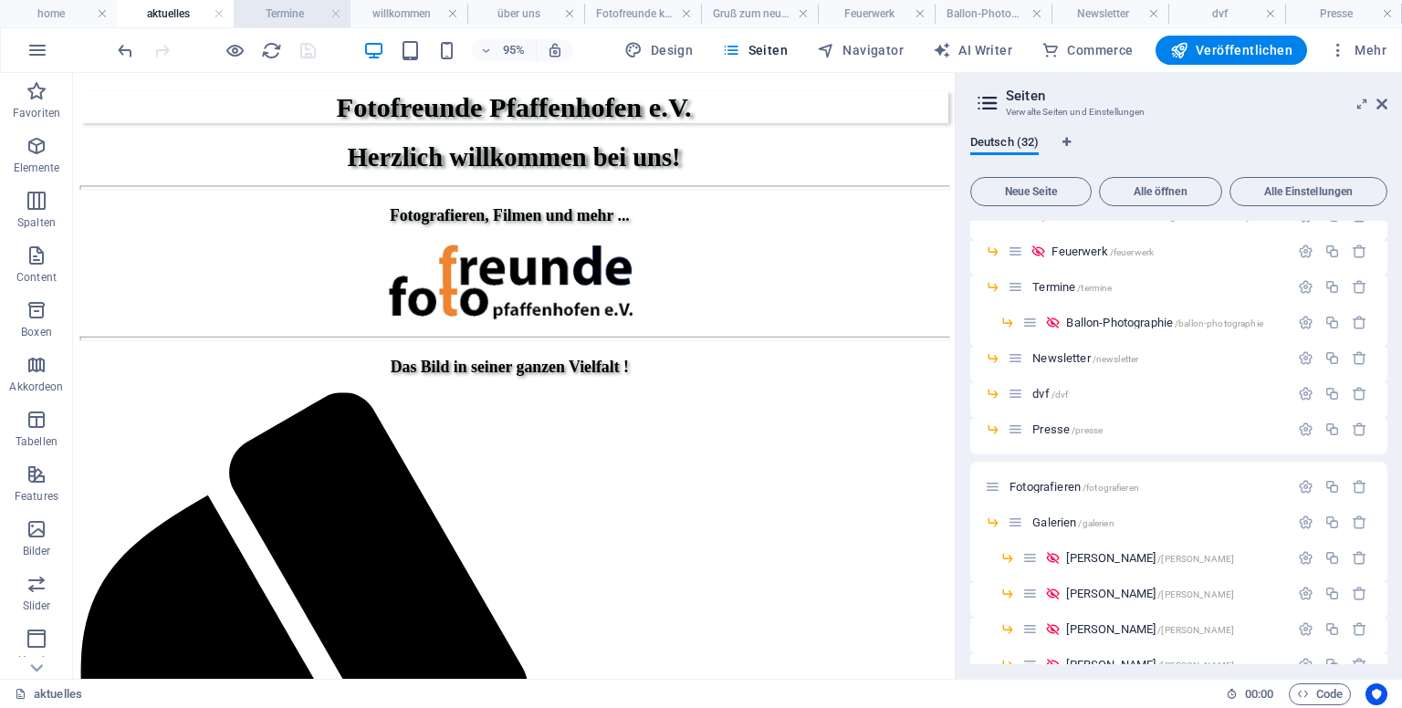
click at [318, 18] on h4 "Termine" at bounding box center [292, 14] width 117 height 20
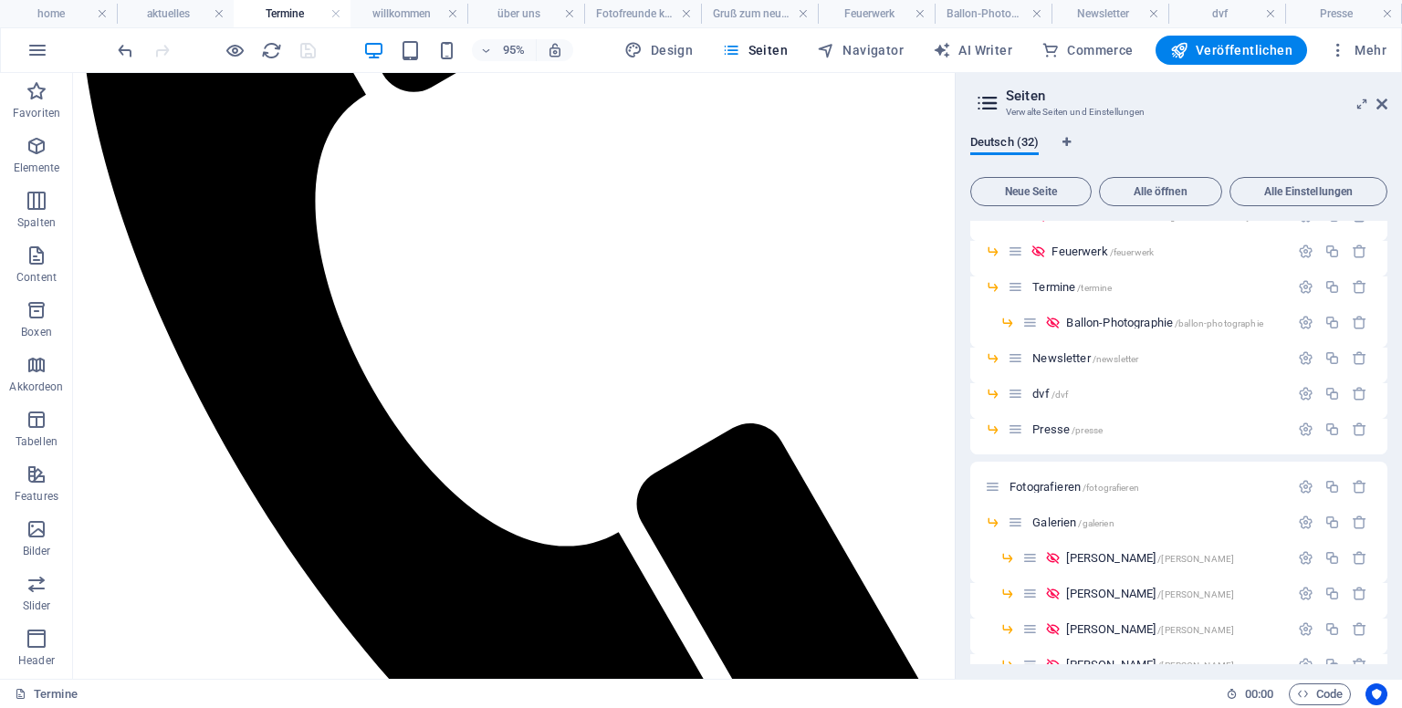
scroll to position [707, 0]
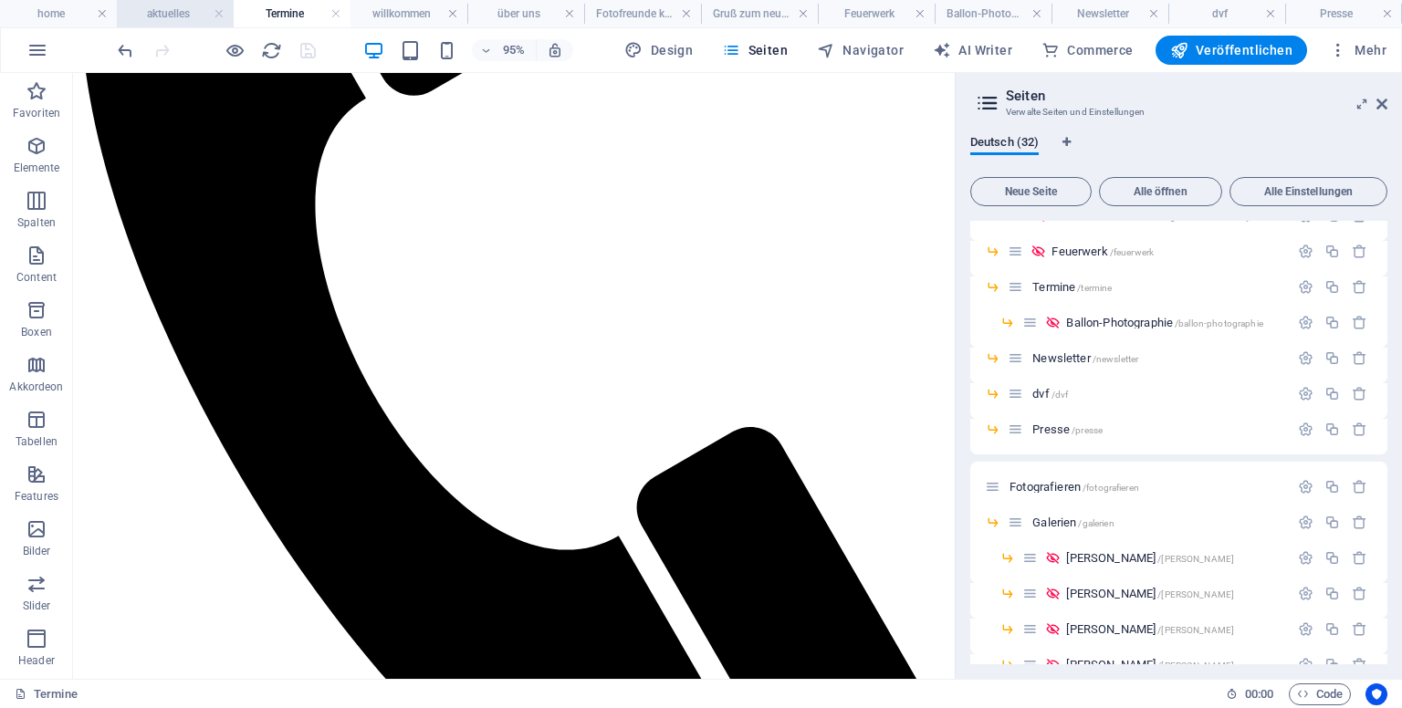
click at [186, 16] on h4 "aktuelles" at bounding box center [175, 14] width 117 height 20
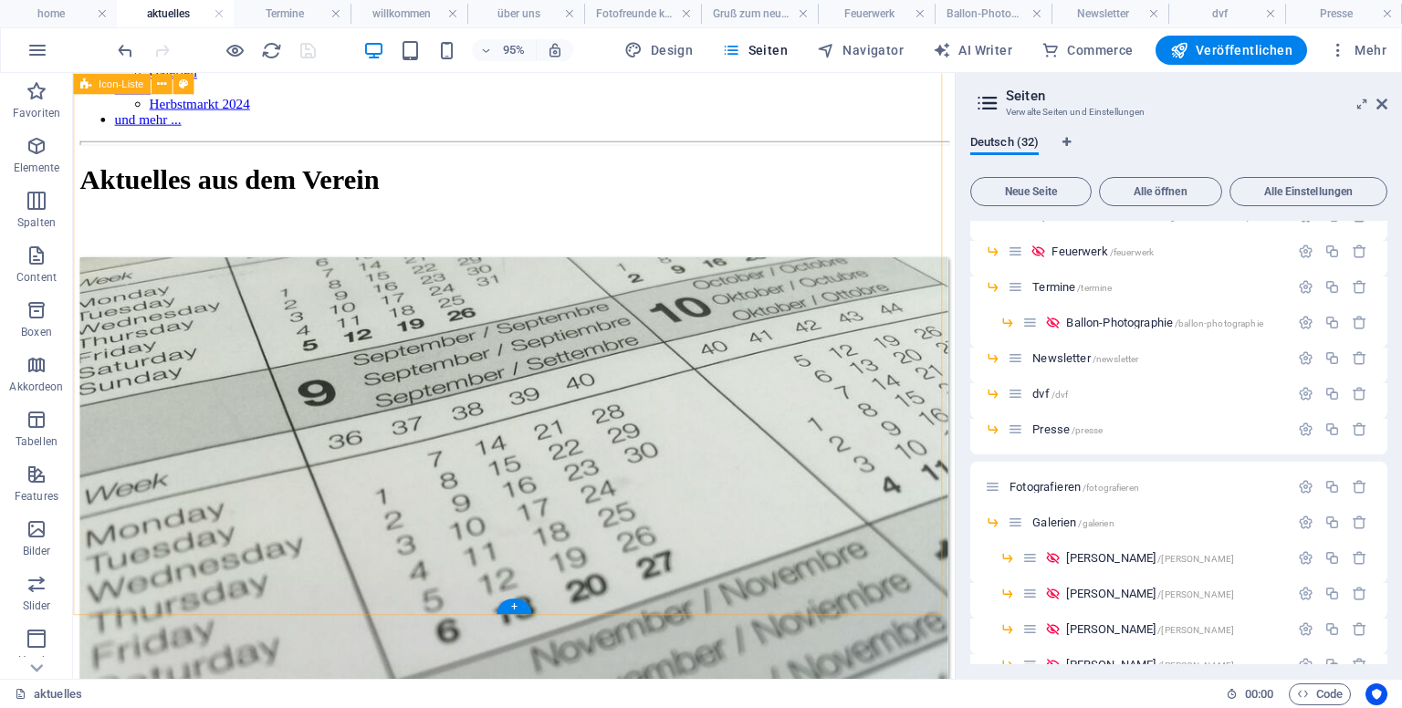
scroll to position [1849, 0]
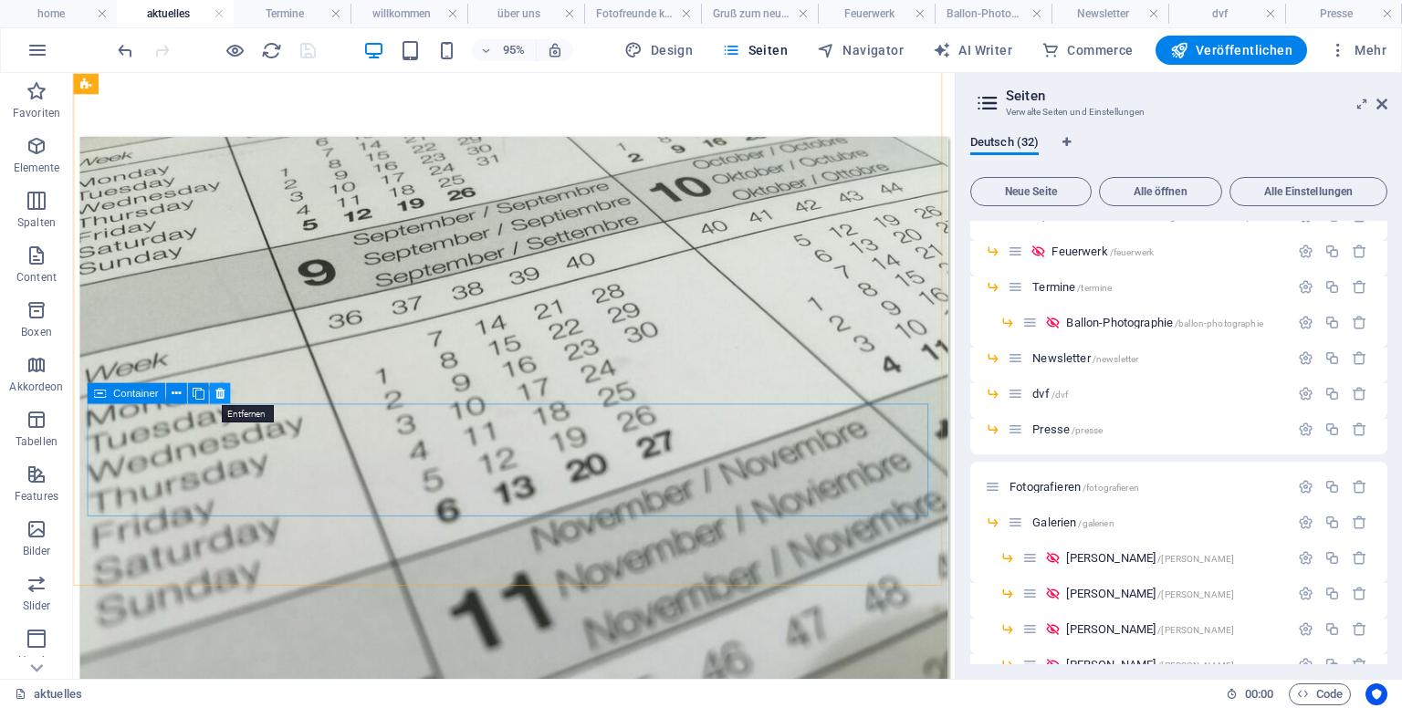
click at [216, 388] on icon at bounding box center [219, 393] width 9 height 18
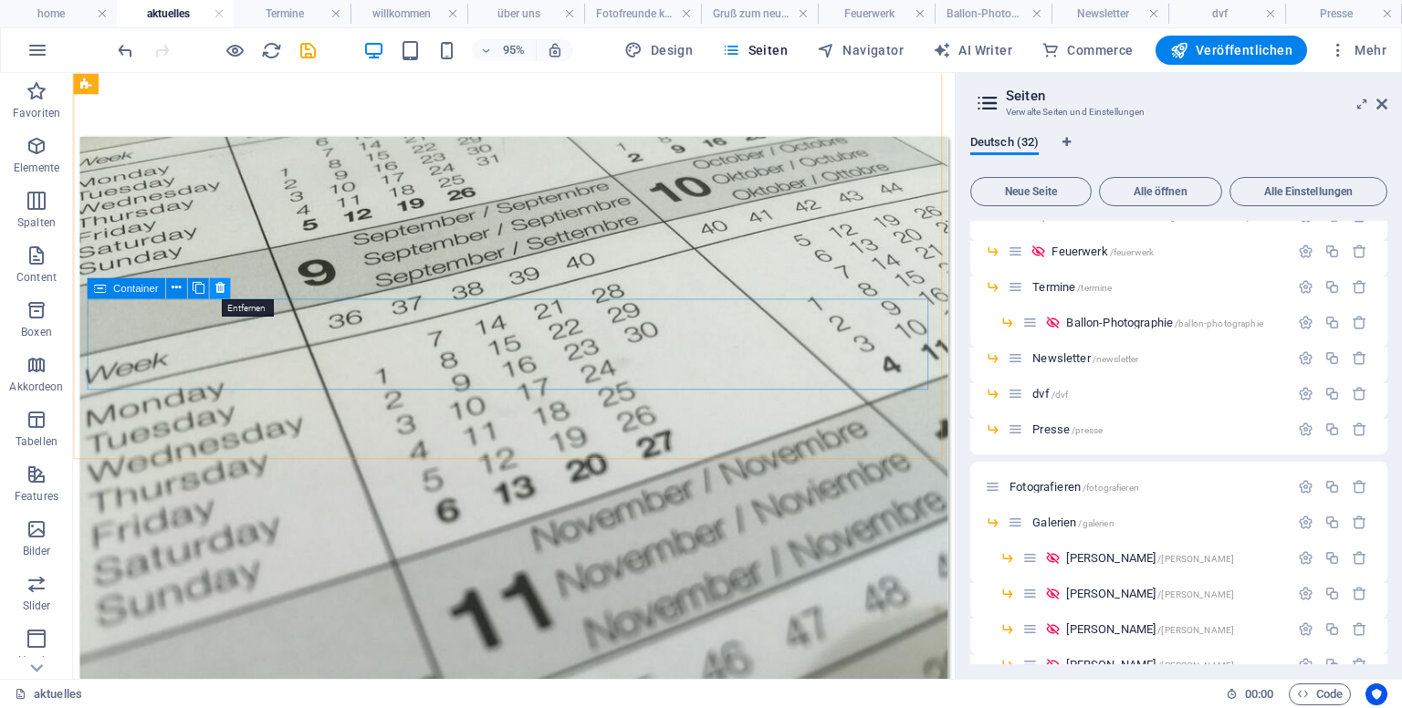
click at [223, 286] on icon at bounding box center [219, 287] width 9 height 18
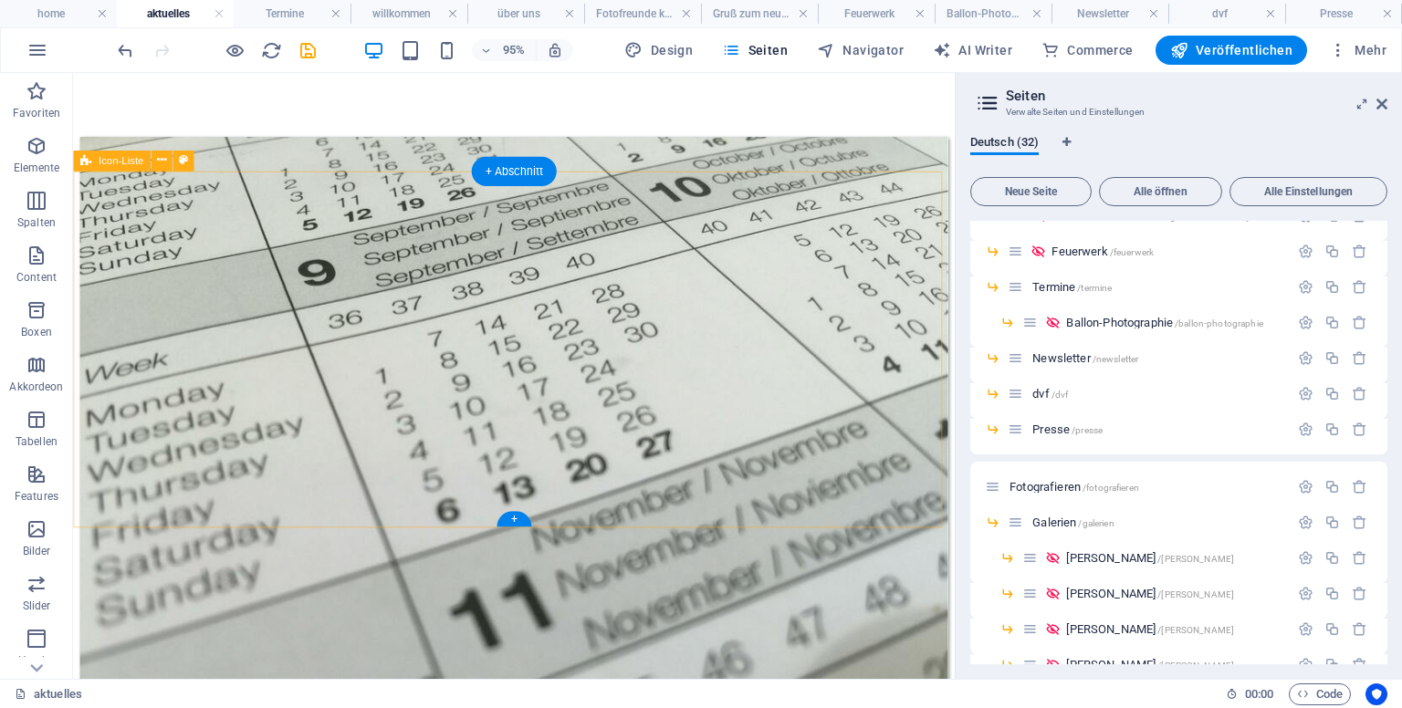
scroll to position [1667, 0]
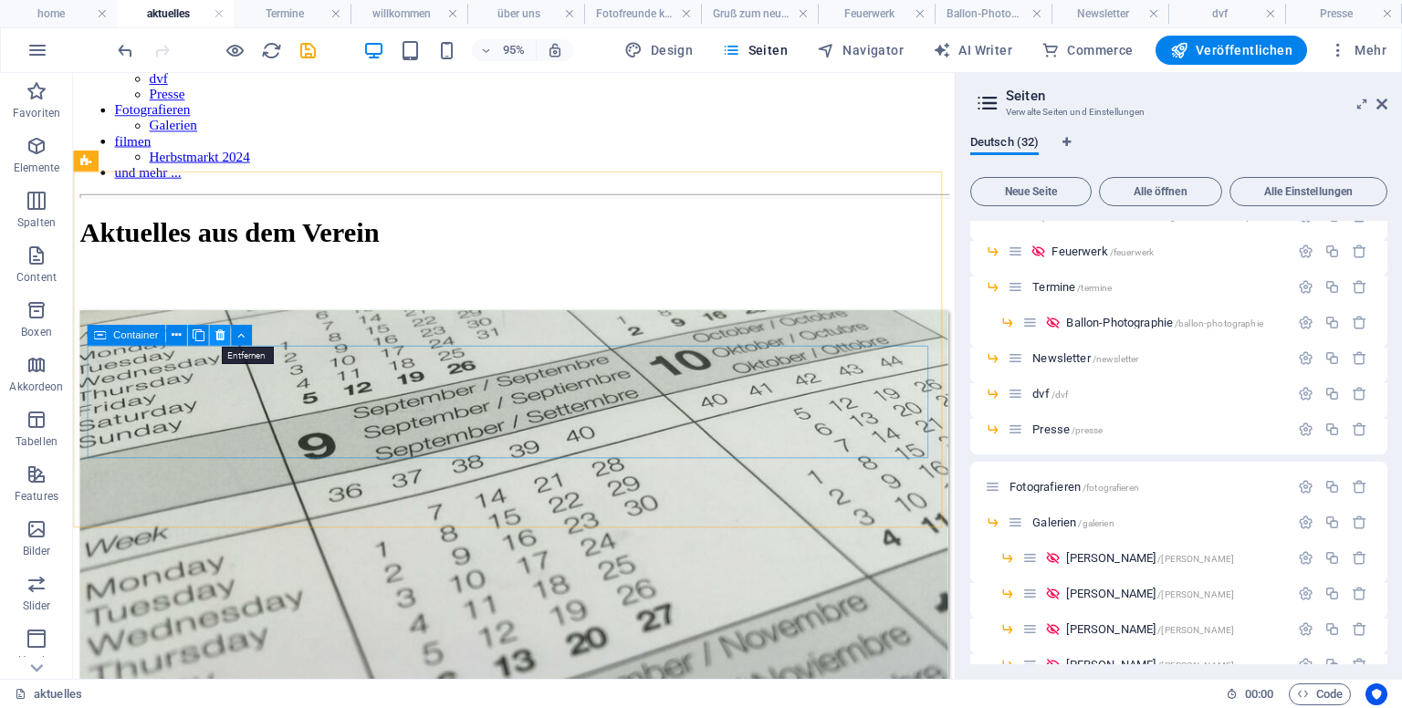
click at [215, 333] on icon at bounding box center [219, 335] width 9 height 18
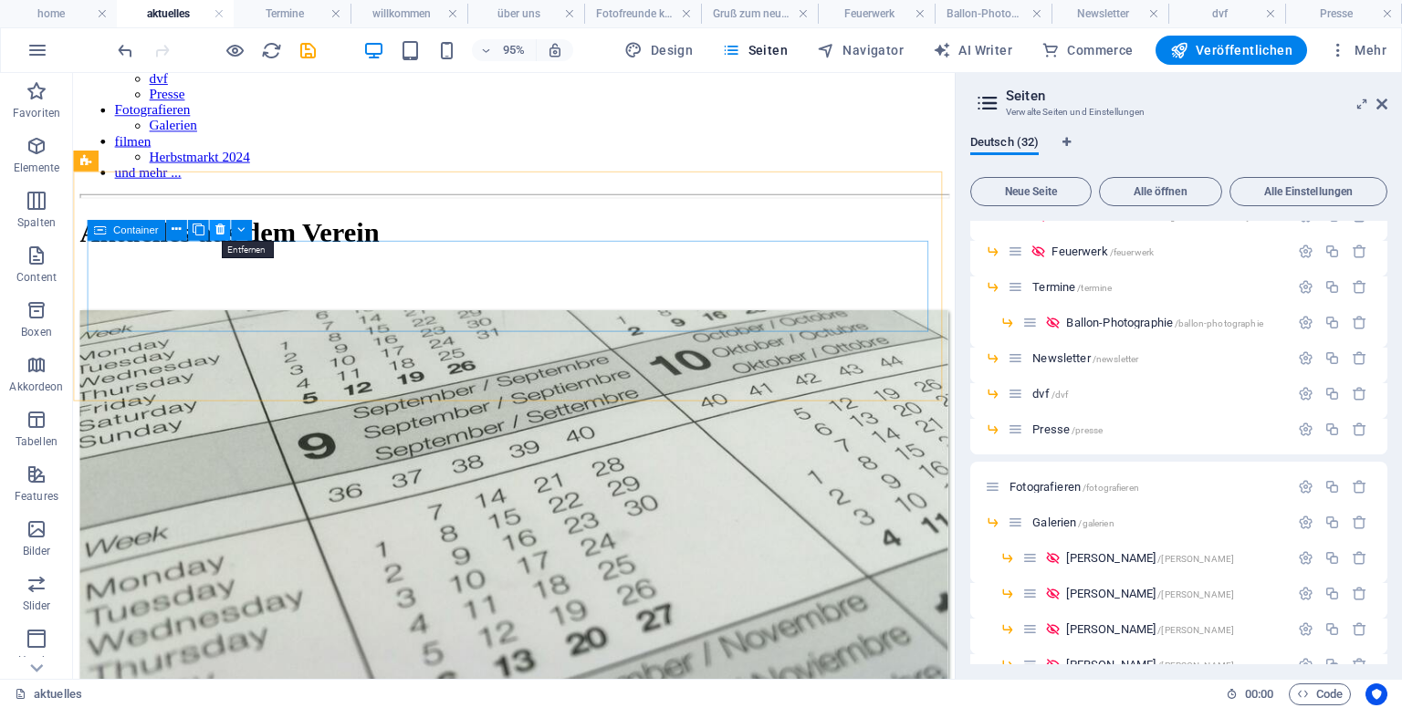
click at [223, 227] on icon at bounding box center [219, 230] width 9 height 18
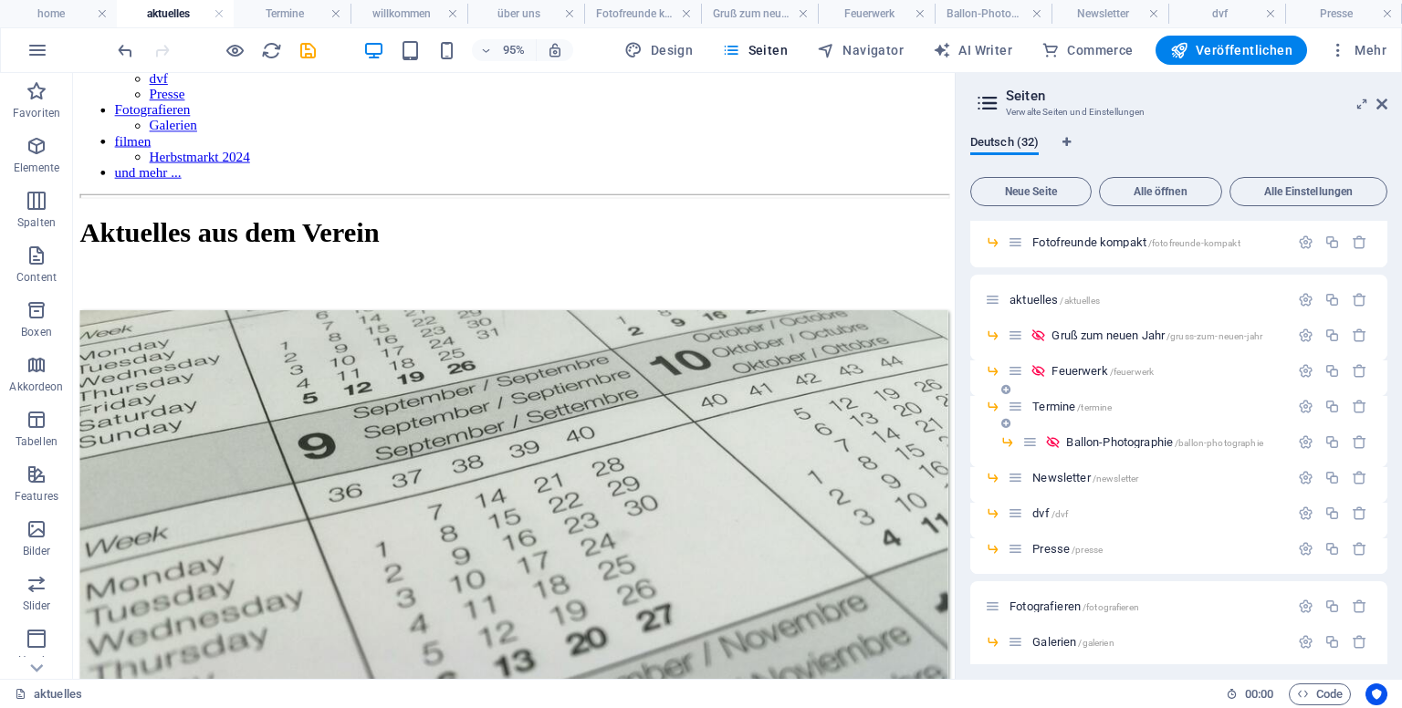
scroll to position [91, 0]
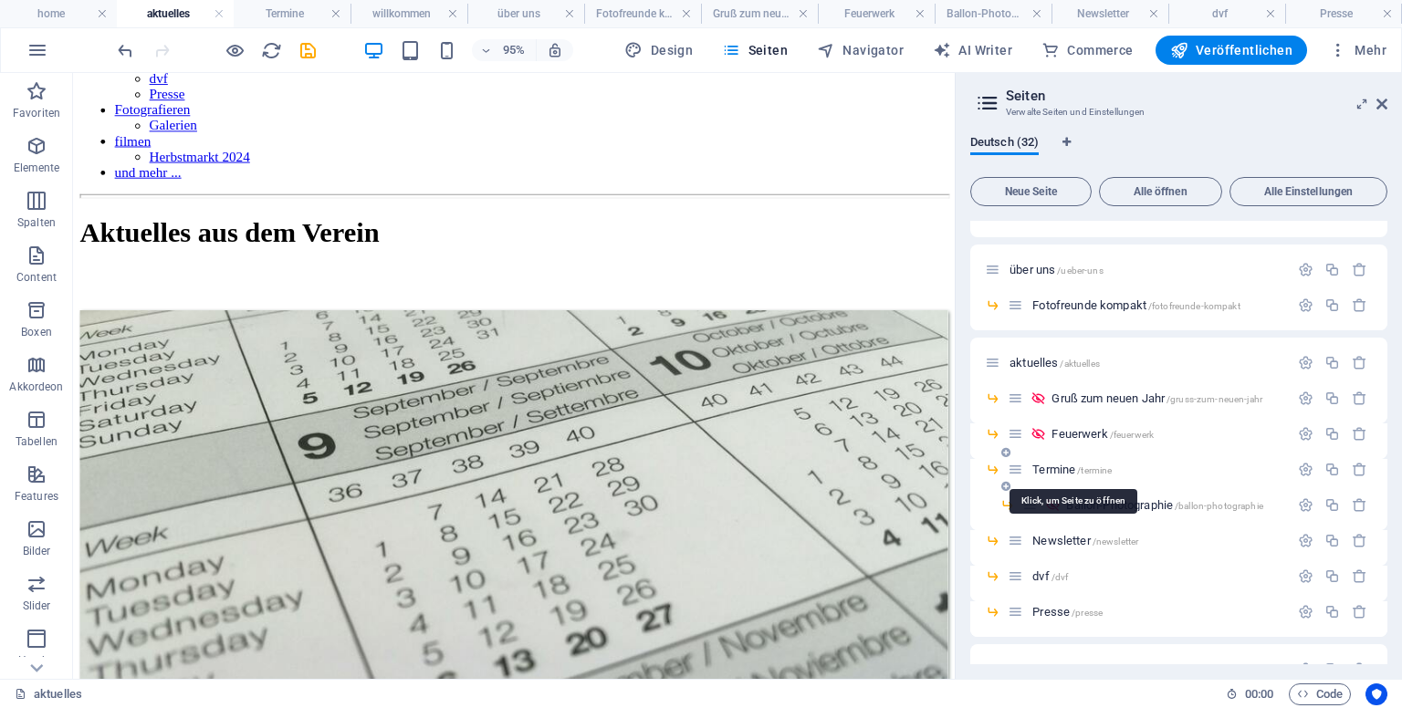
click at [1070, 467] on span "Termine /termine" at bounding box center [1071, 470] width 79 height 14
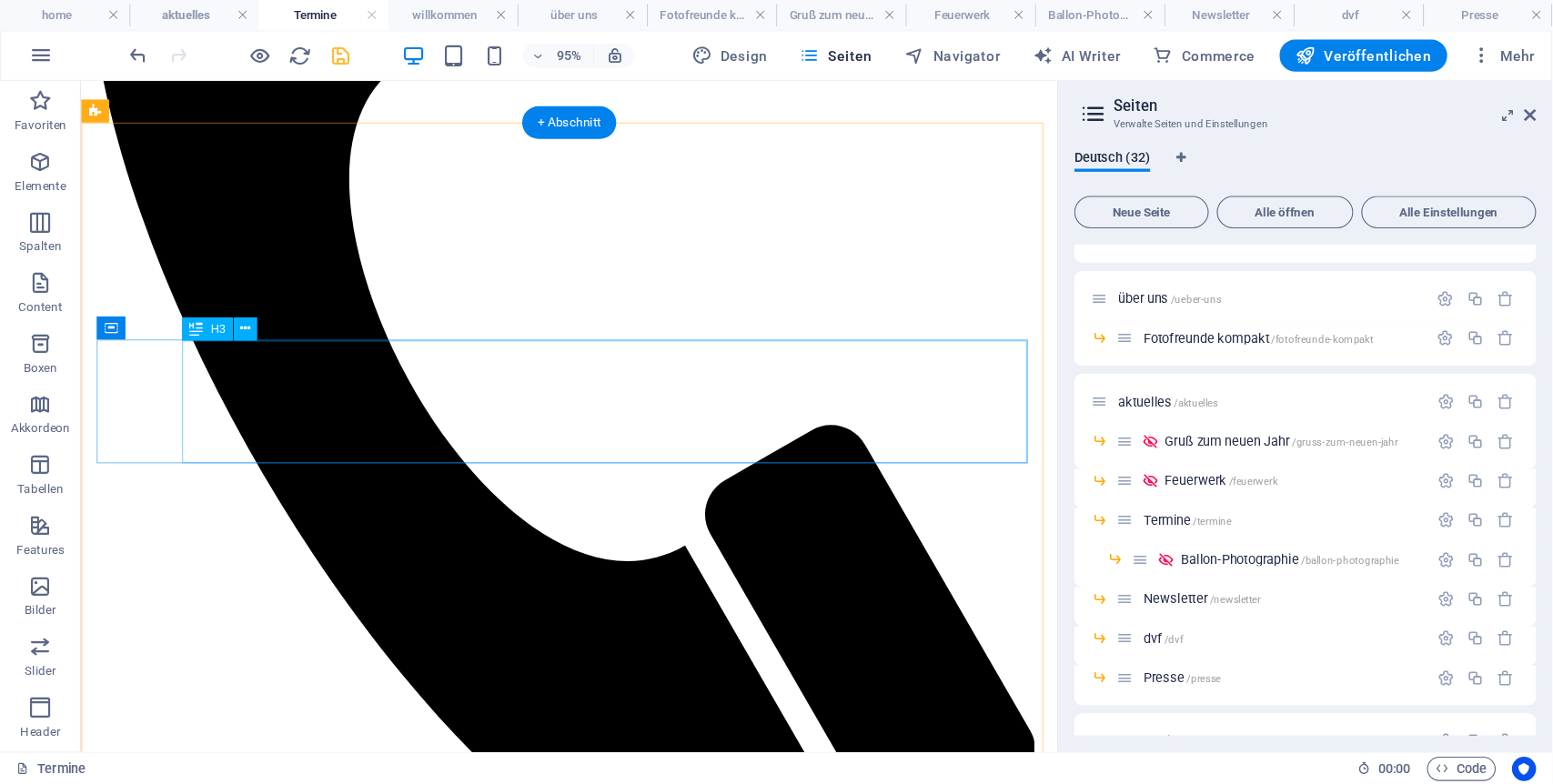
scroll to position [658, 0]
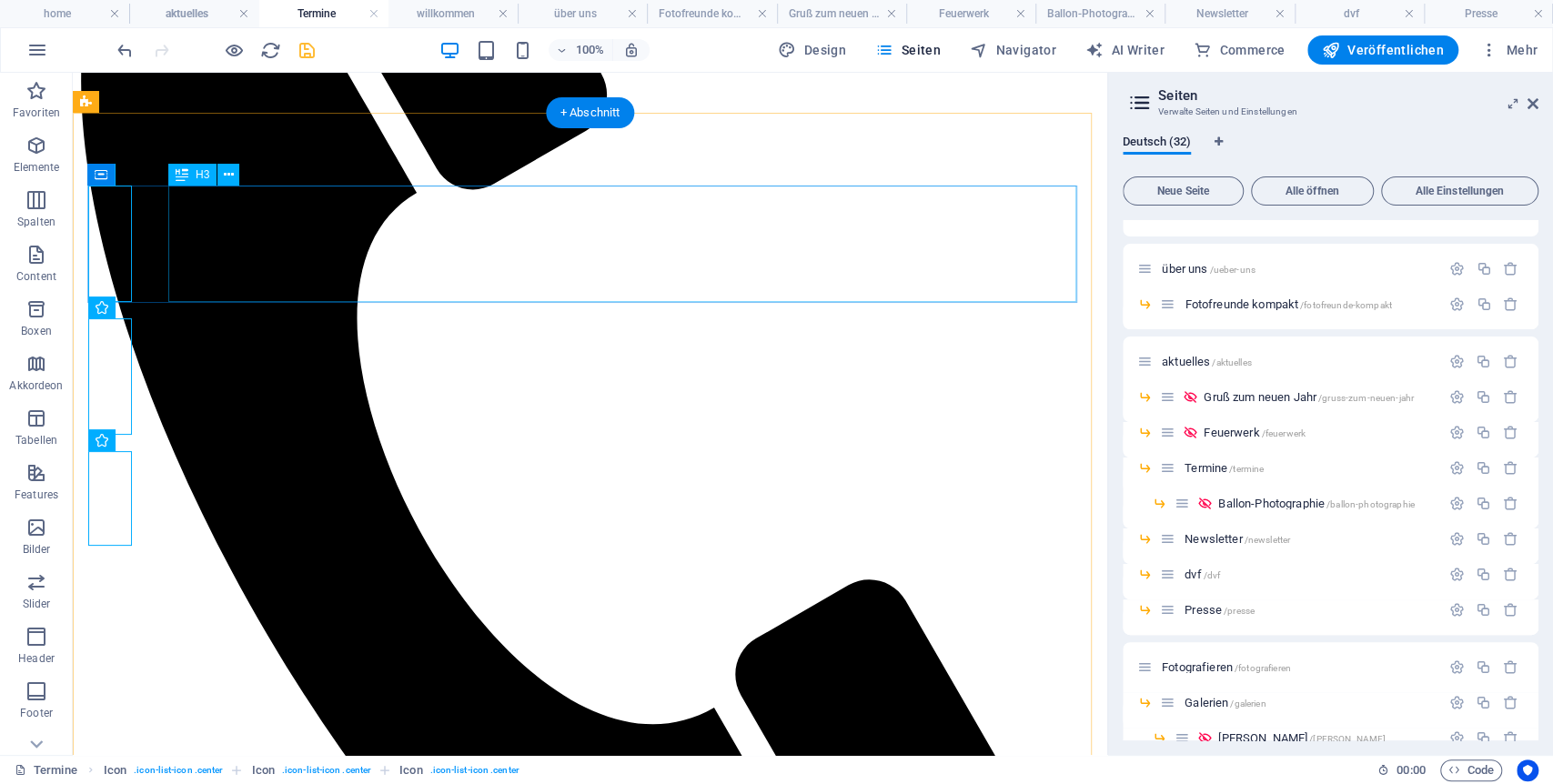
scroll to position [525, 0]
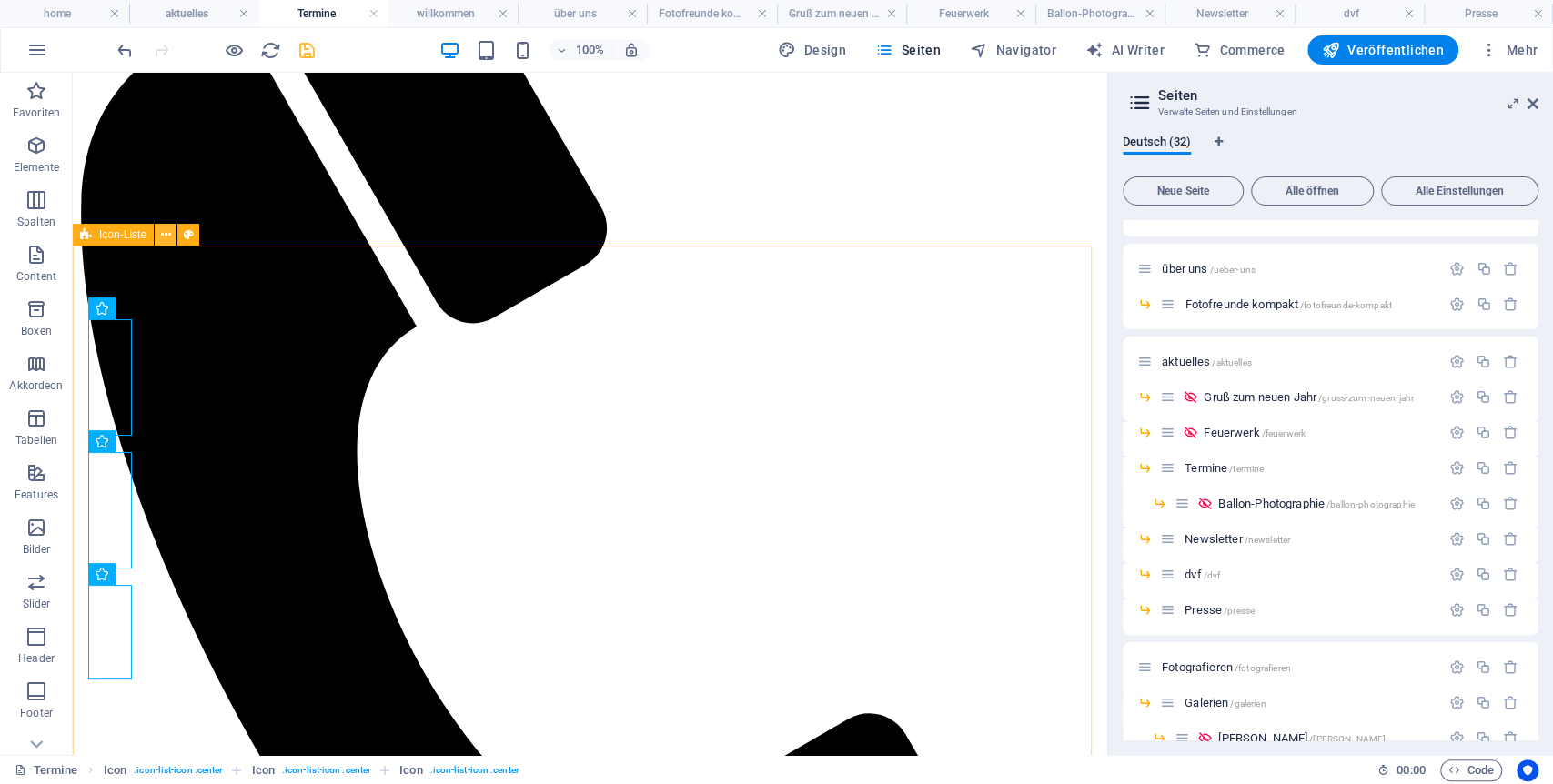
click at [163, 232] on icon at bounding box center [166, 234] width 10 height 19
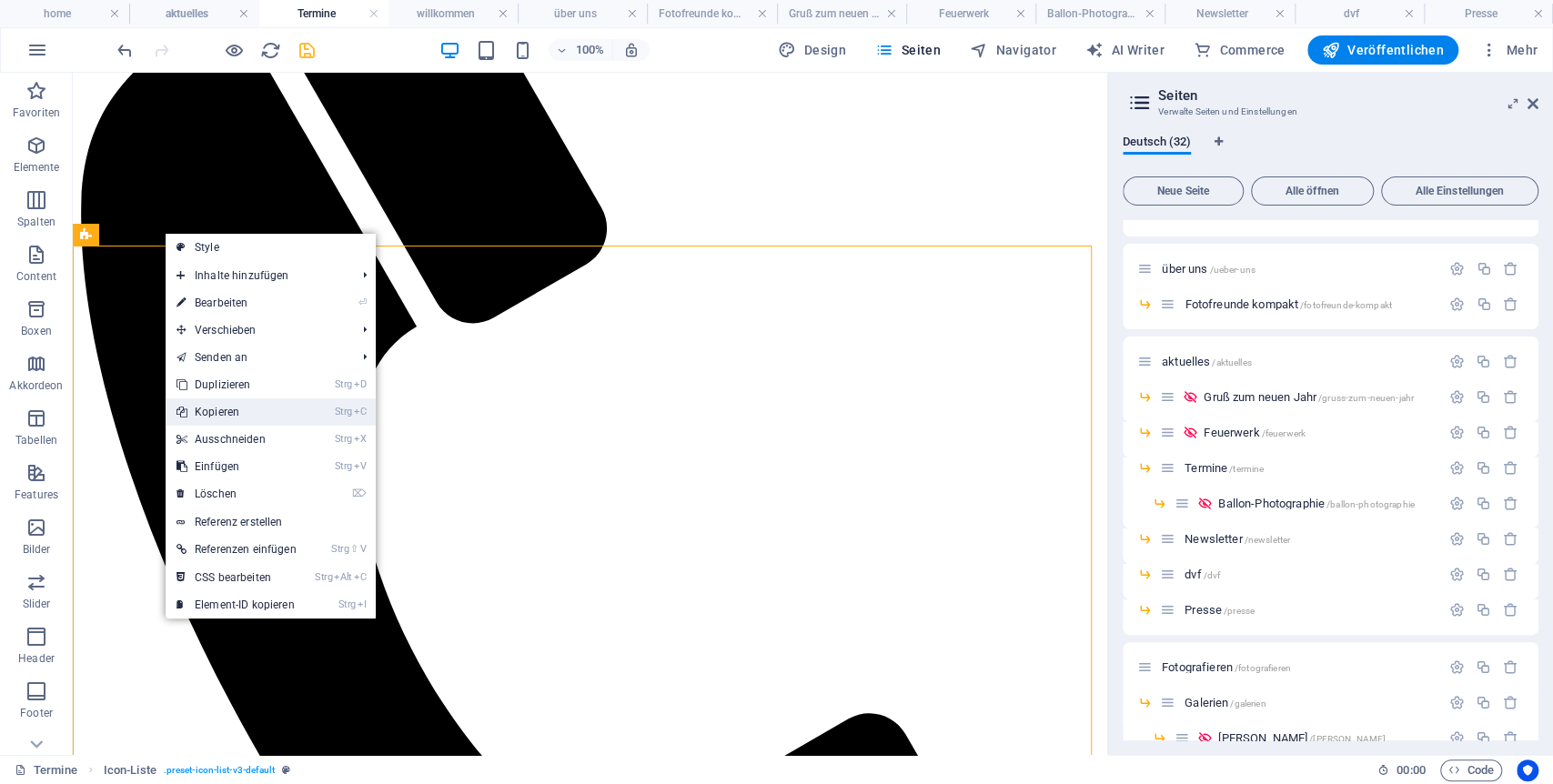
click at [225, 411] on link "Strg C Kopieren" at bounding box center [236, 411] width 142 height 27
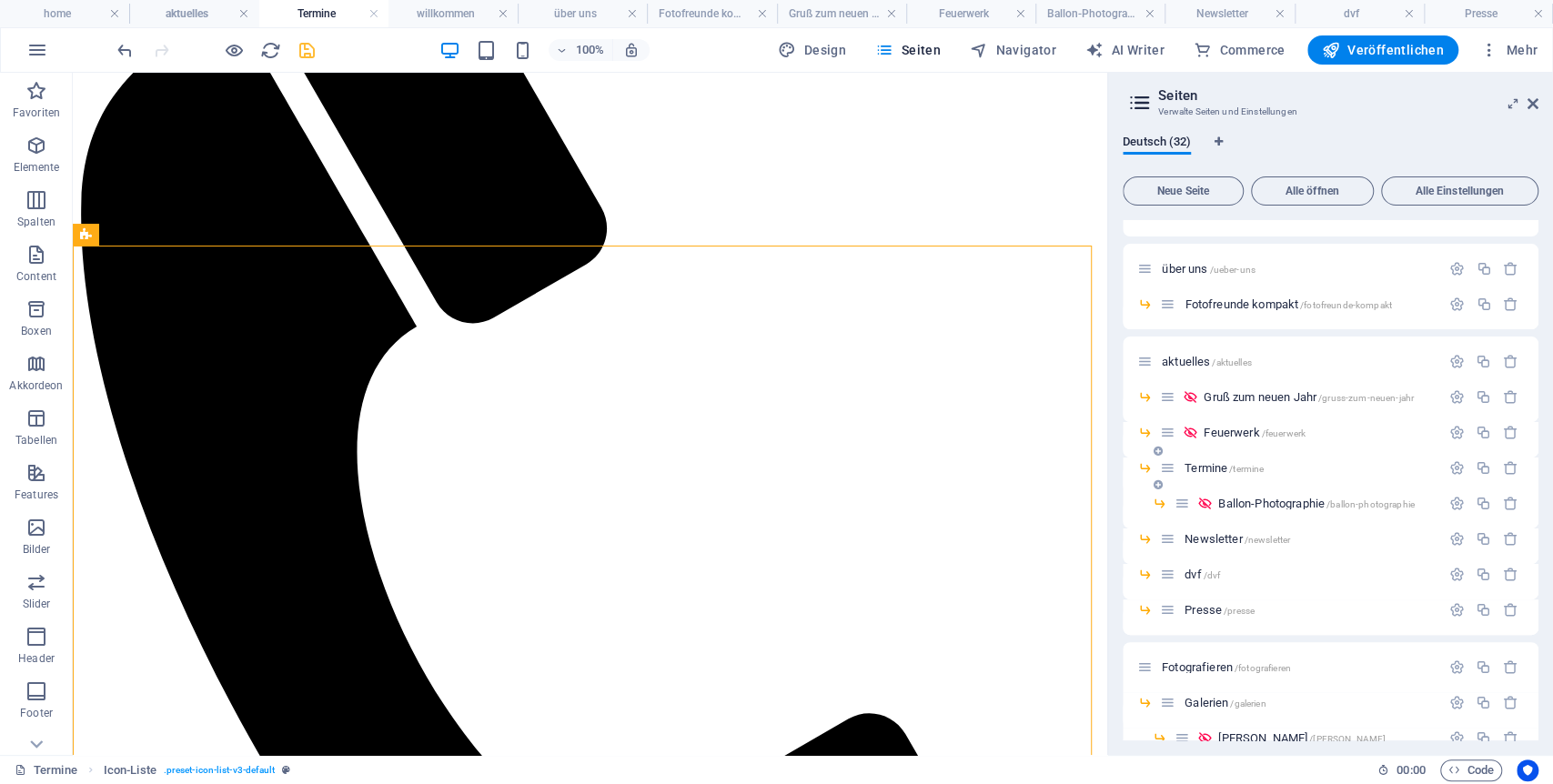
click at [1204, 467] on span "Termine /termine" at bounding box center [1223, 468] width 79 height 14
click at [1192, 351] on div "aktuelles /aktuelles" at bounding box center [1289, 361] width 303 height 21
click at [1188, 357] on span "aktuelles /aktuelles" at bounding box center [1207, 362] width 90 height 14
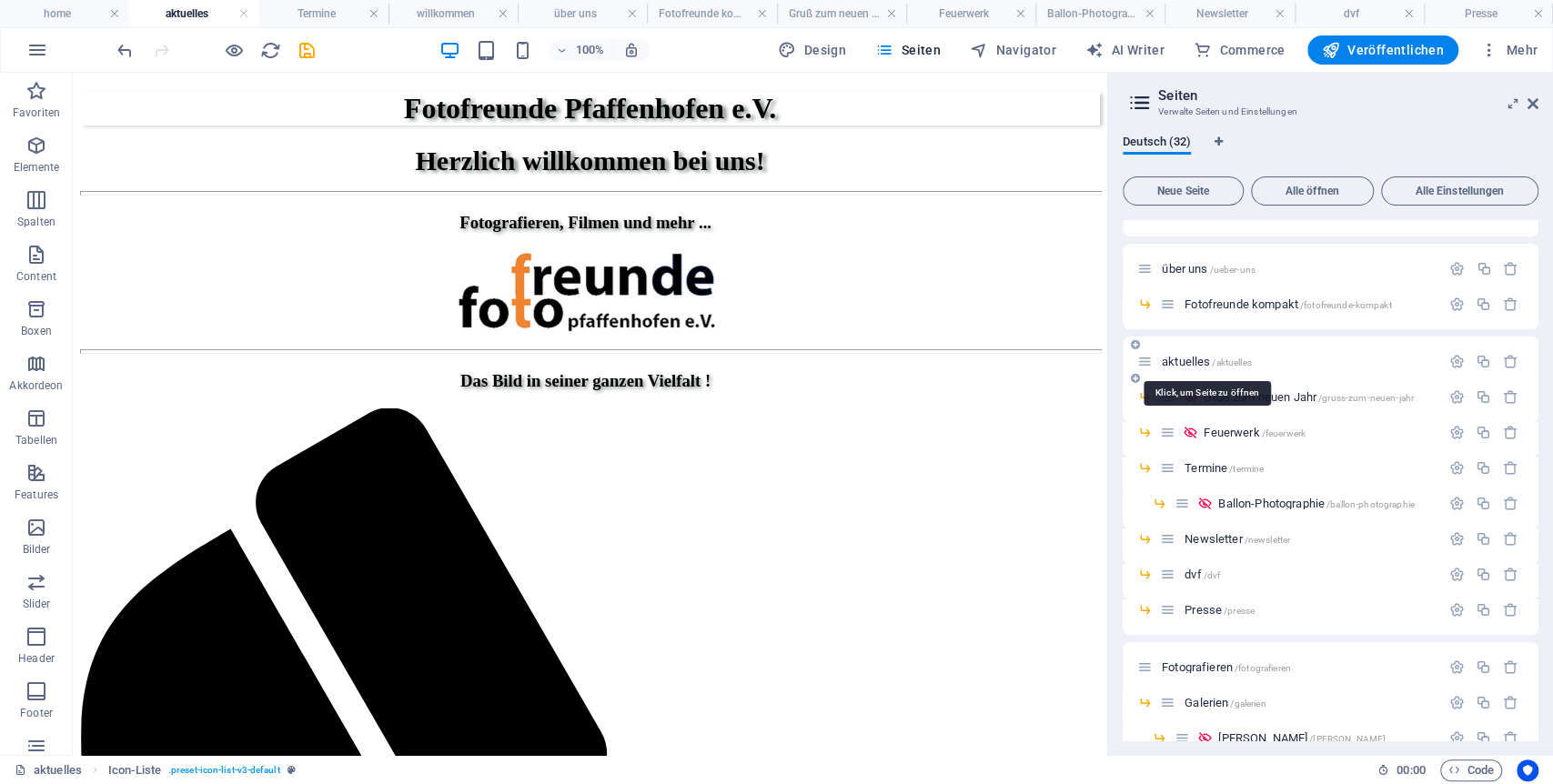
scroll to position [1674, 0]
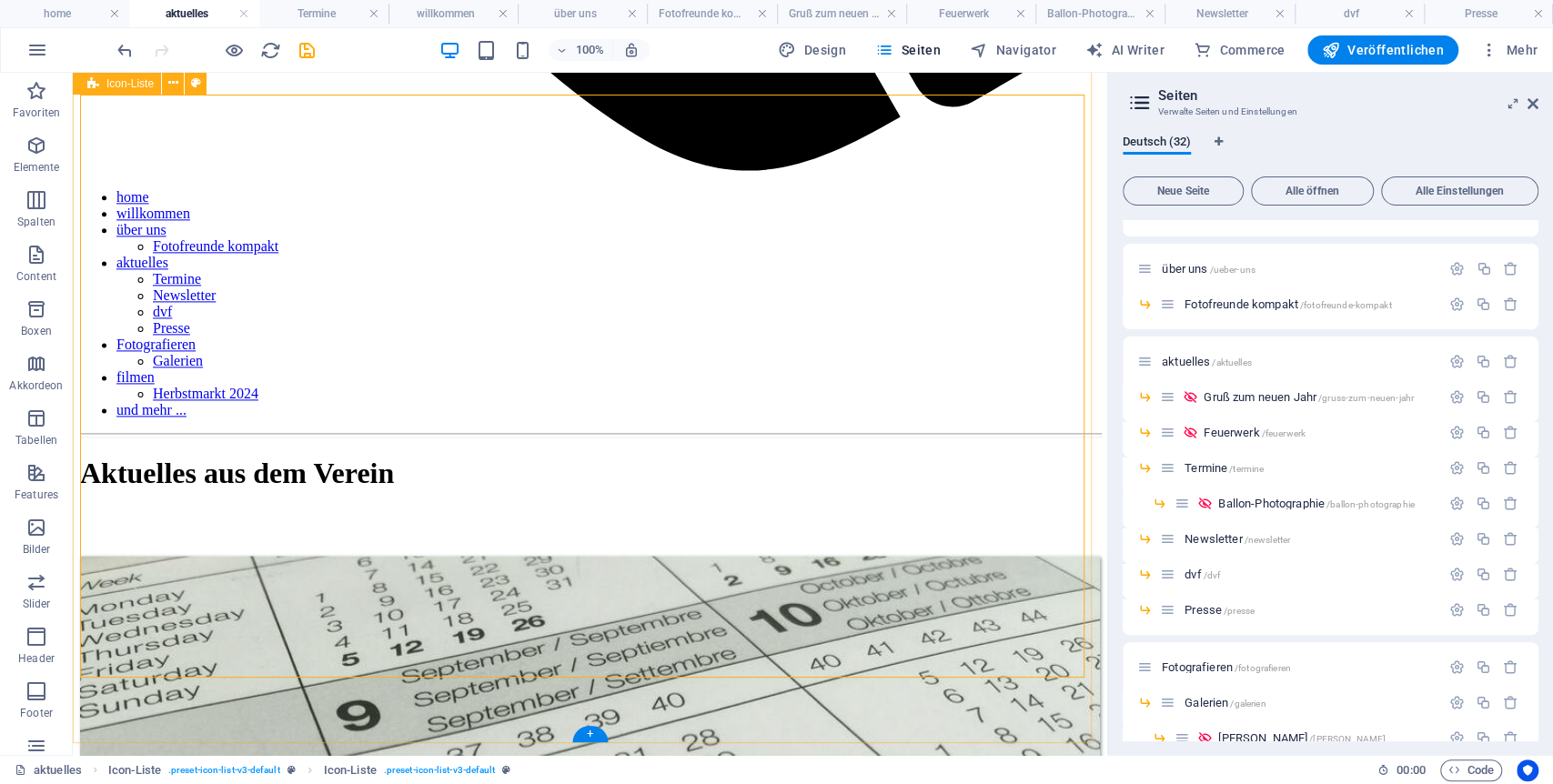
scroll to position [1774, 0]
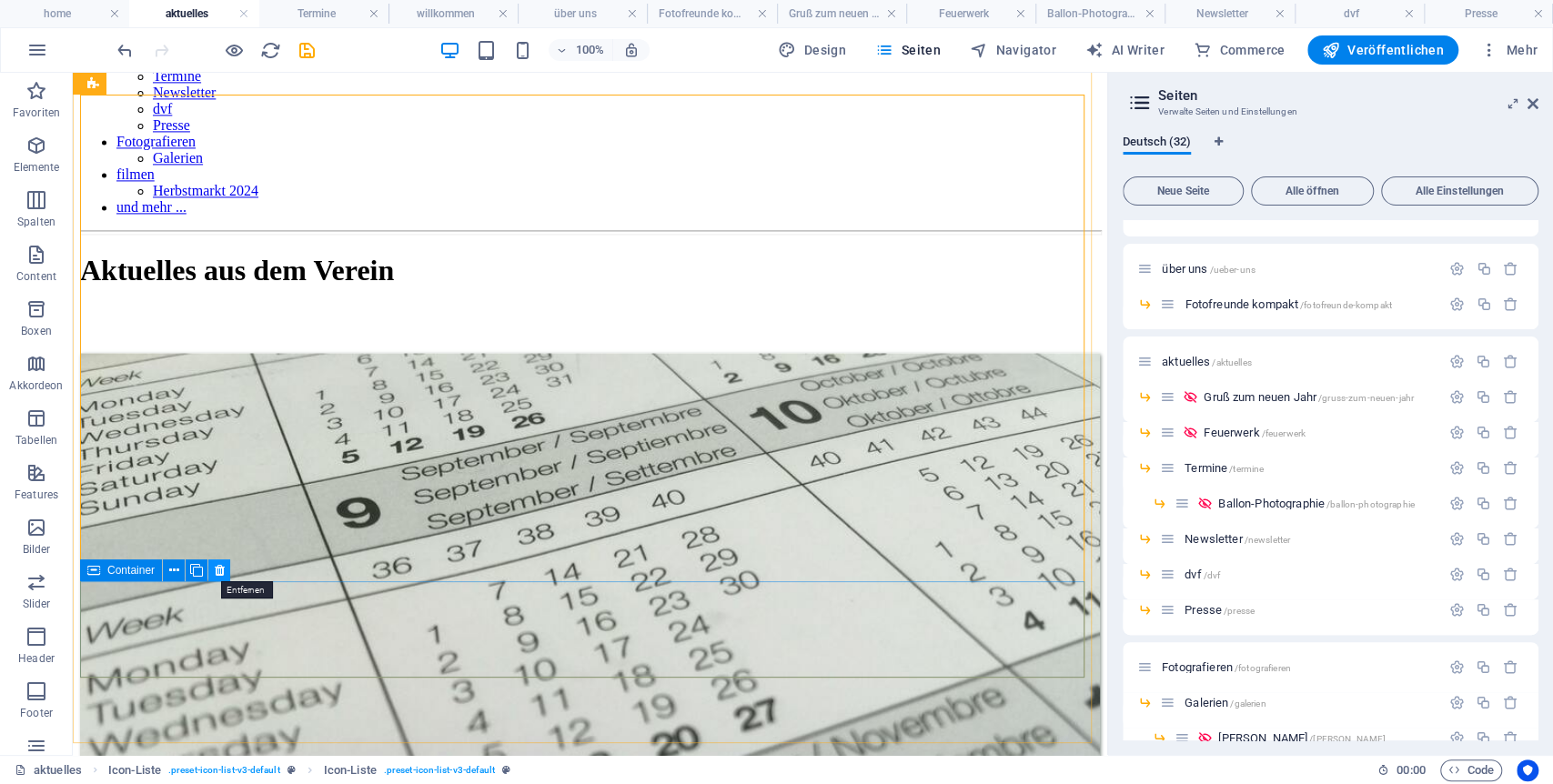
click at [215, 571] on icon at bounding box center [219, 570] width 10 height 19
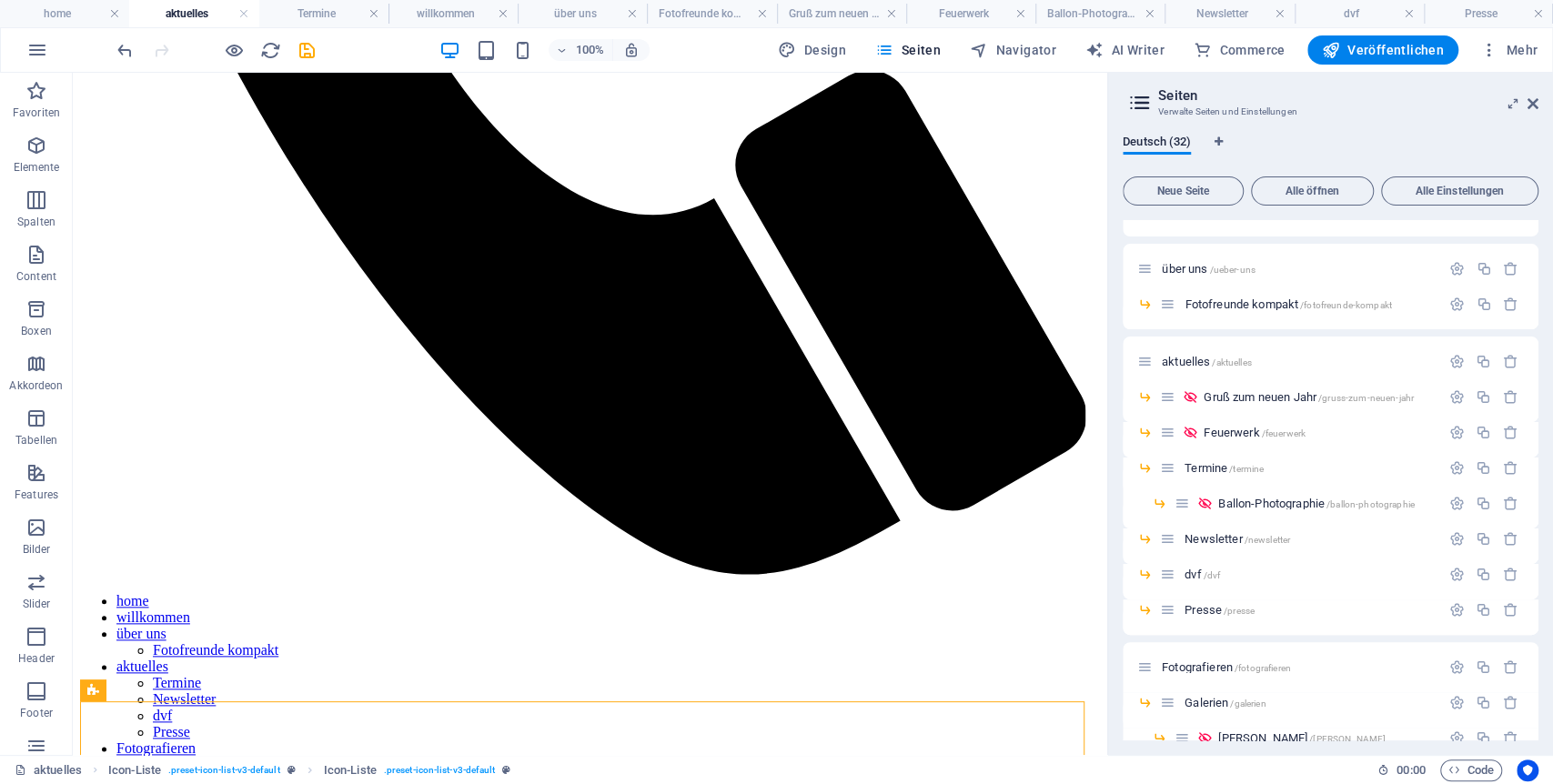
scroll to position [965, 0]
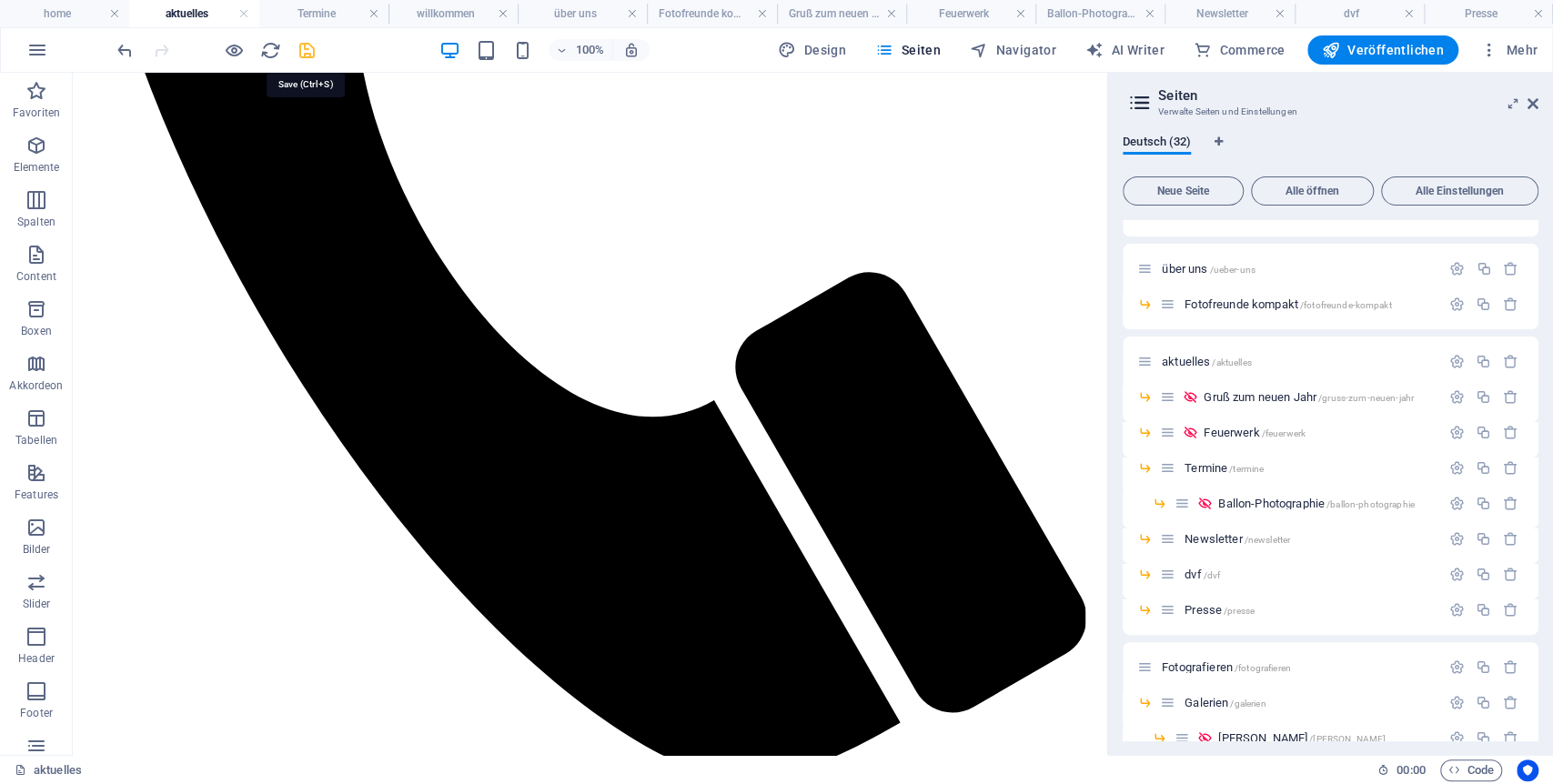
click at [306, 51] on icon "save" at bounding box center [307, 50] width 21 height 21
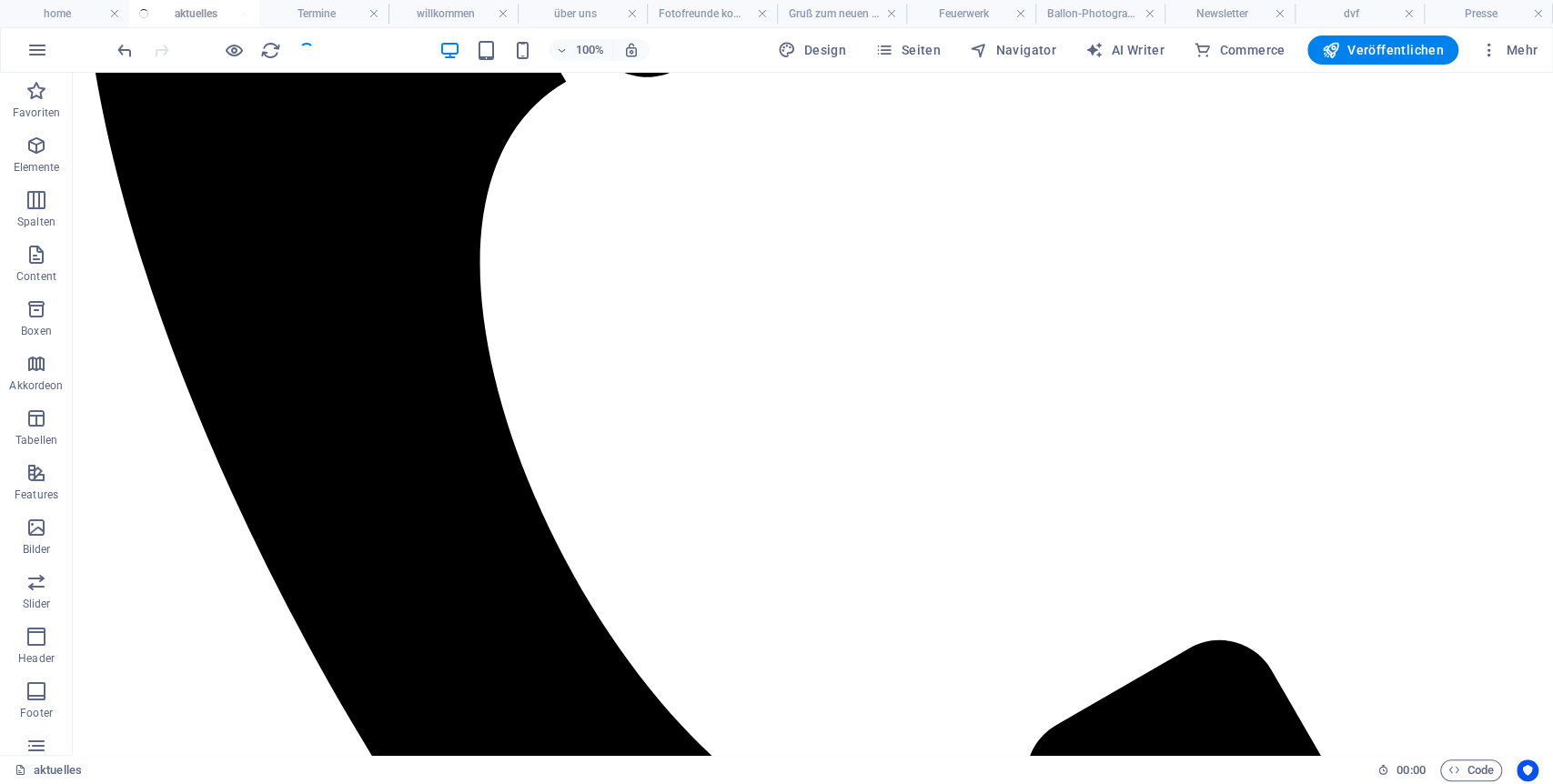
click at [307, 44] on div at bounding box center [215, 50] width 203 height 29
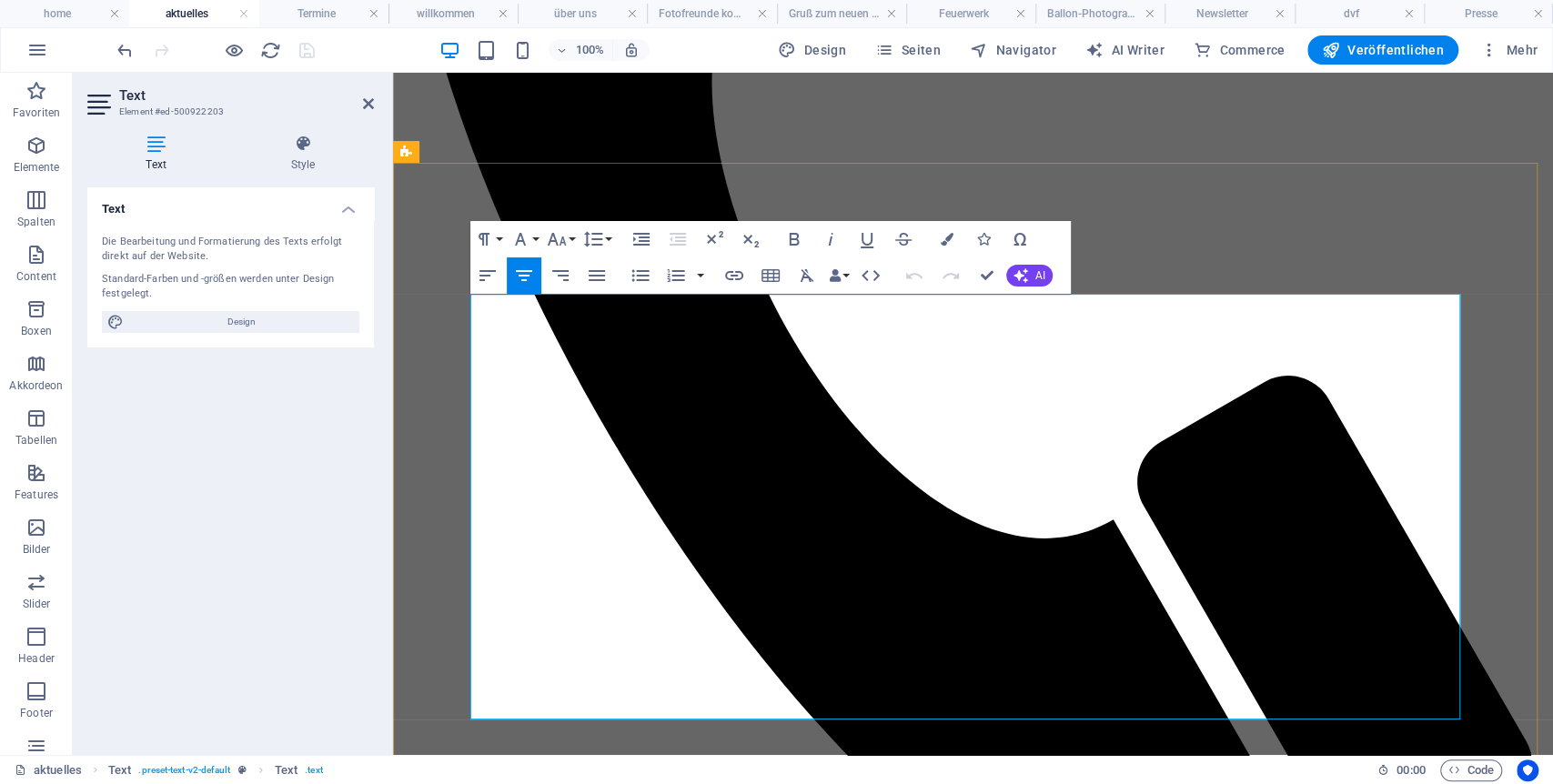
drag, startPoint x: 1126, startPoint y: 473, endPoint x: 803, endPoint y: 489, distance: 323.4
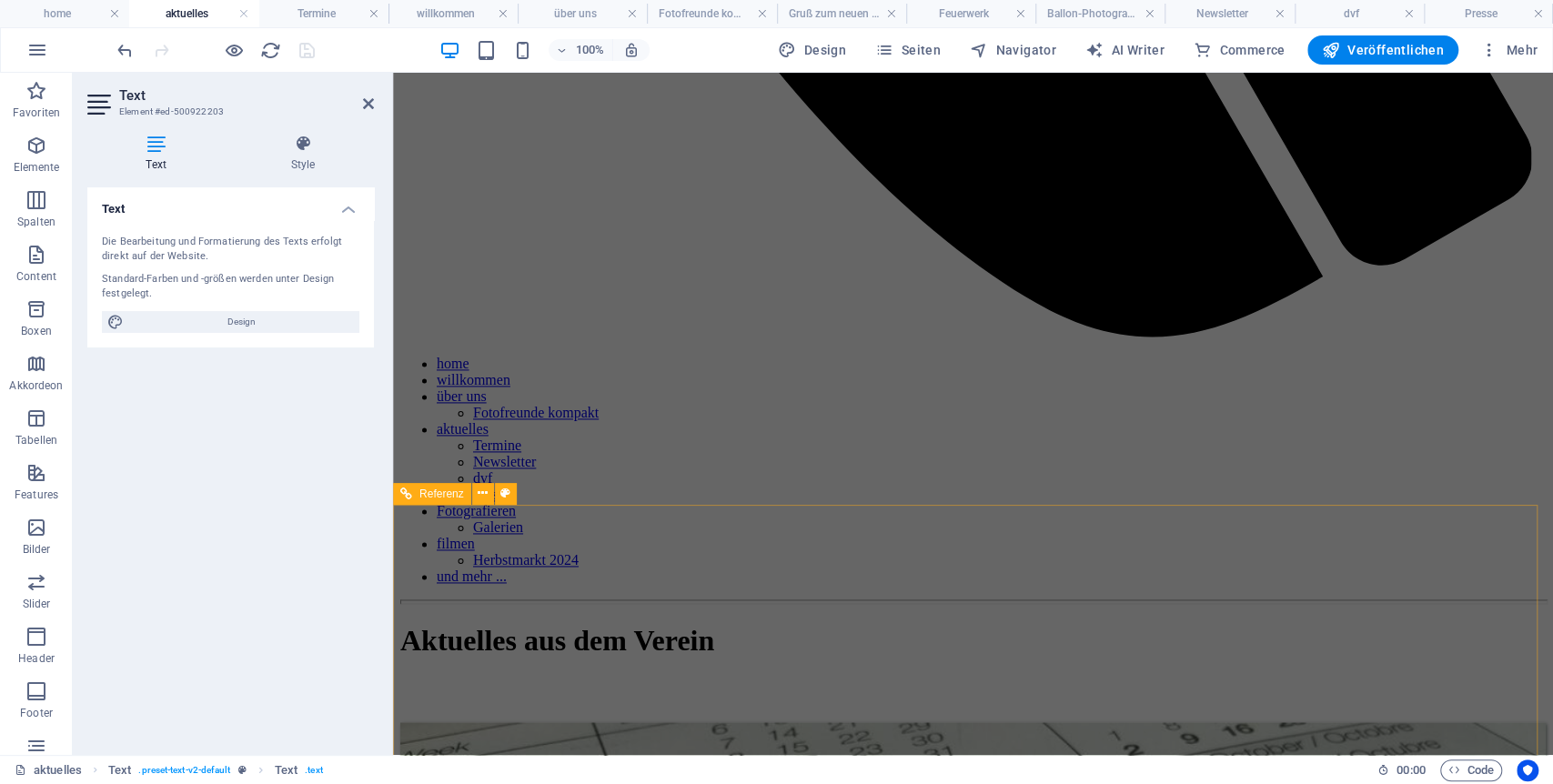
scroll to position [1875, 0]
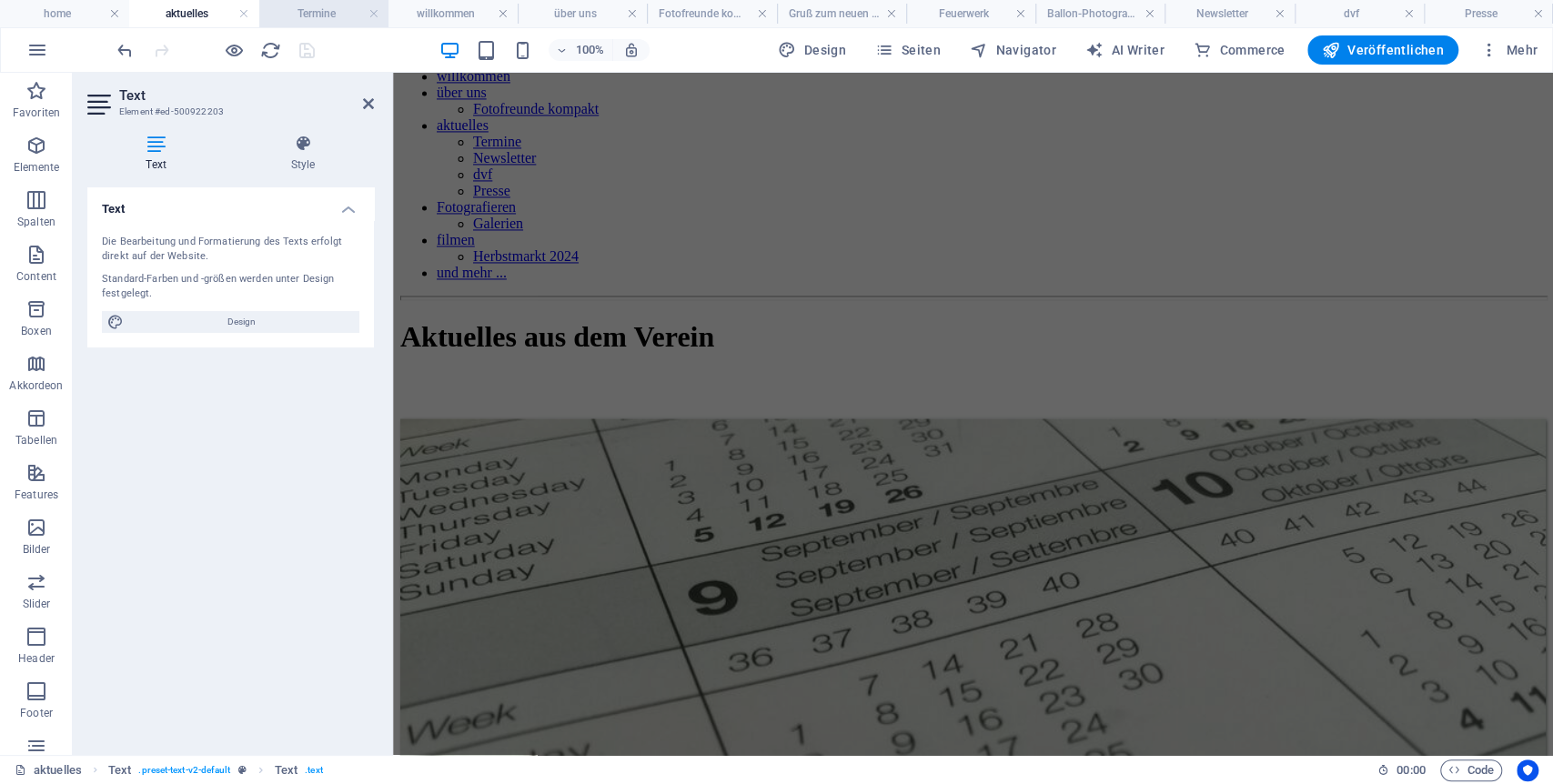
click at [306, 16] on h4 "Termine" at bounding box center [324, 14] width 130 height 20
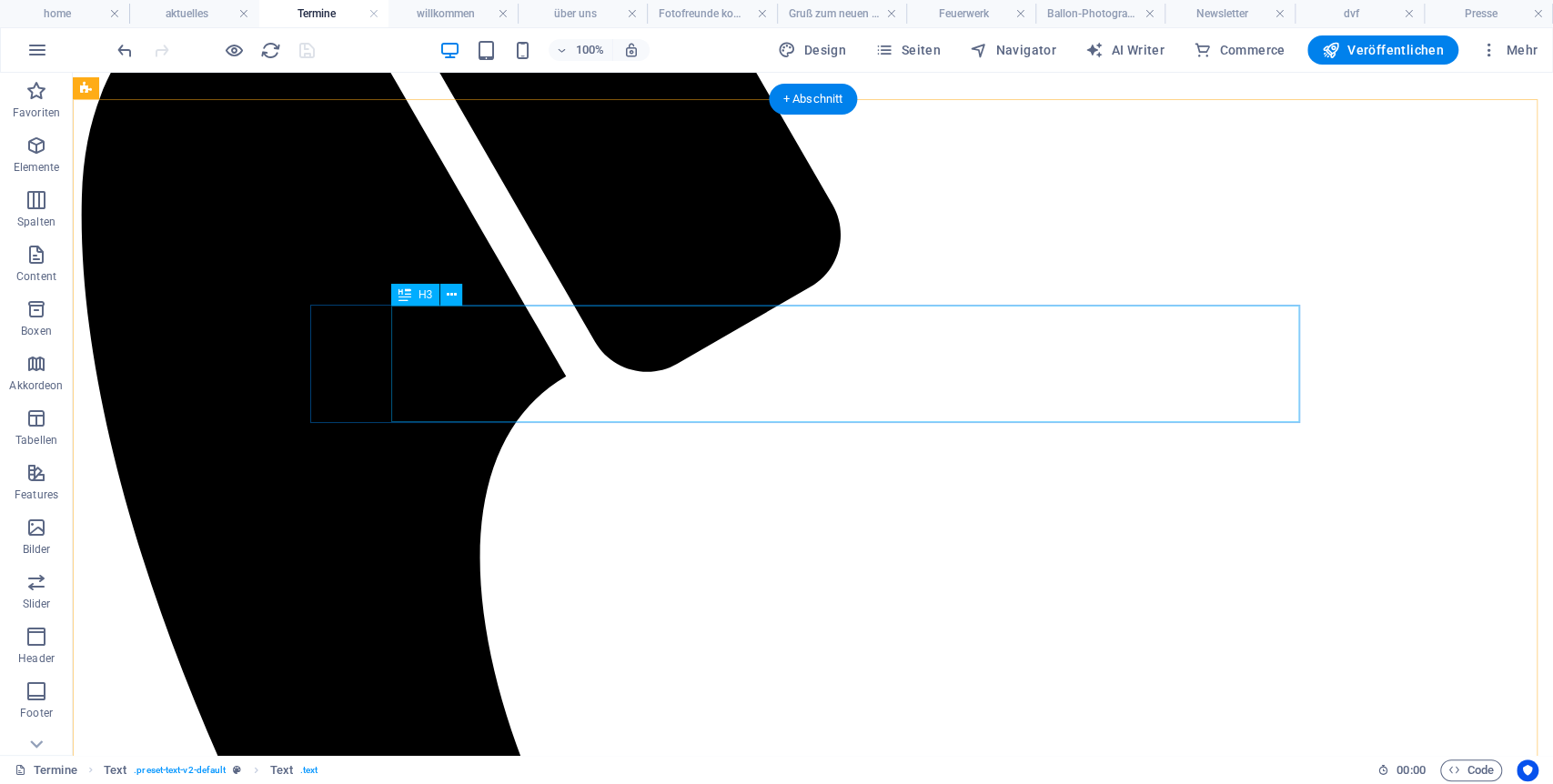
scroll to position [873, 0]
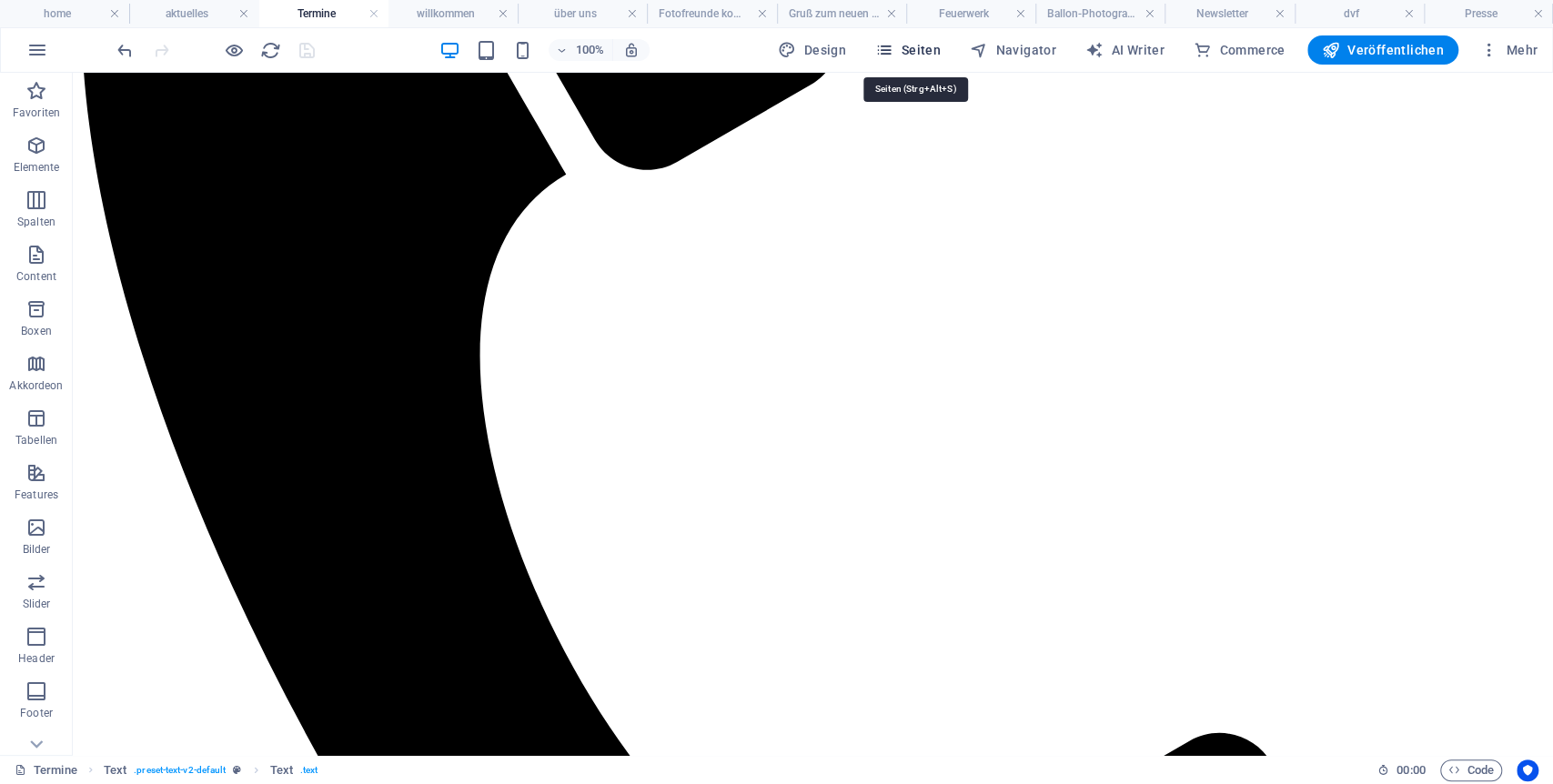
click at [941, 42] on span "Seiten" at bounding box center [908, 50] width 66 height 18
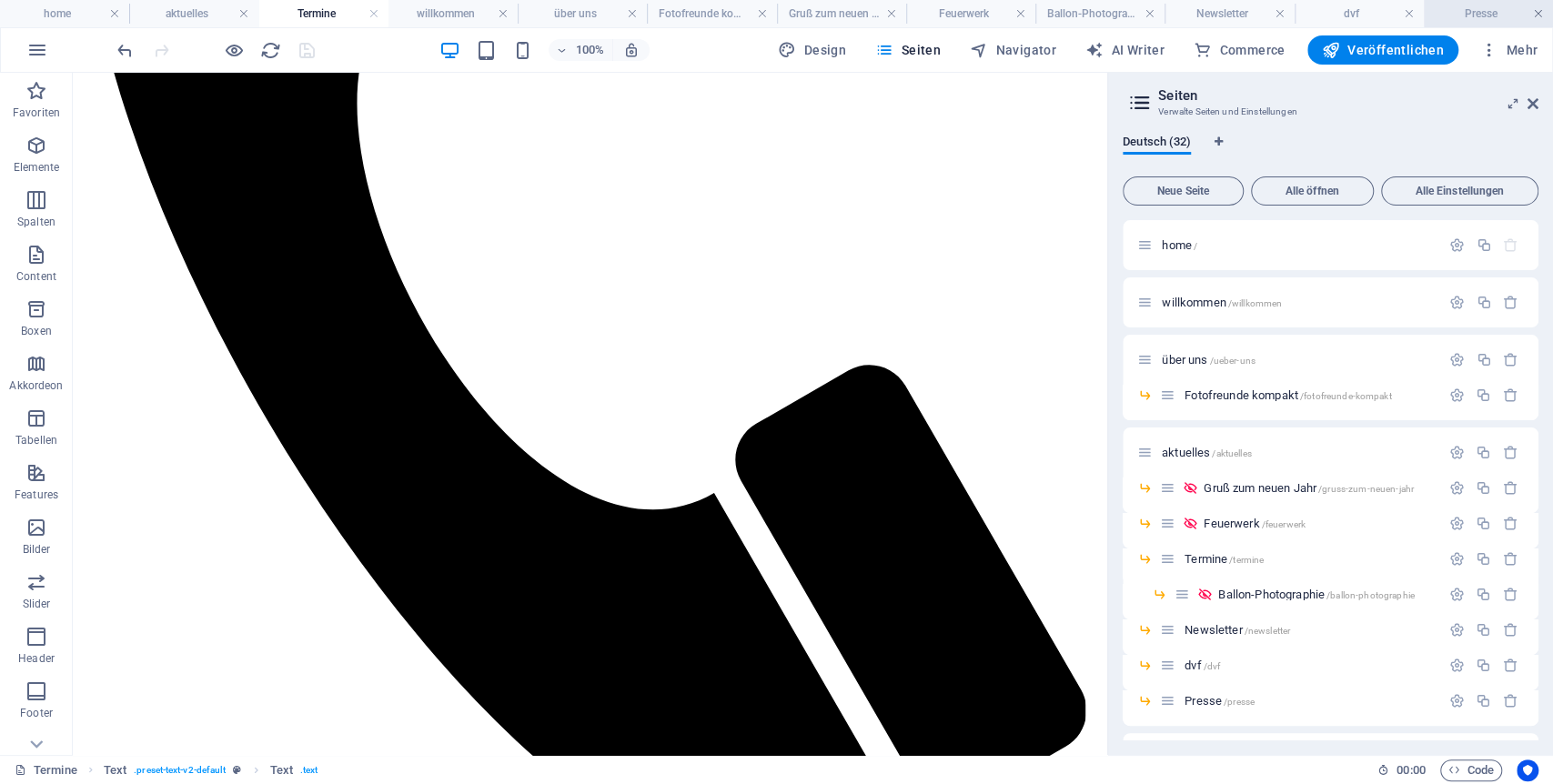
click at [1397, 9] on link at bounding box center [1538, 13] width 11 height 17
click at [1397, 11] on h4 "dvf" at bounding box center [1482, 14] width 141 height 20
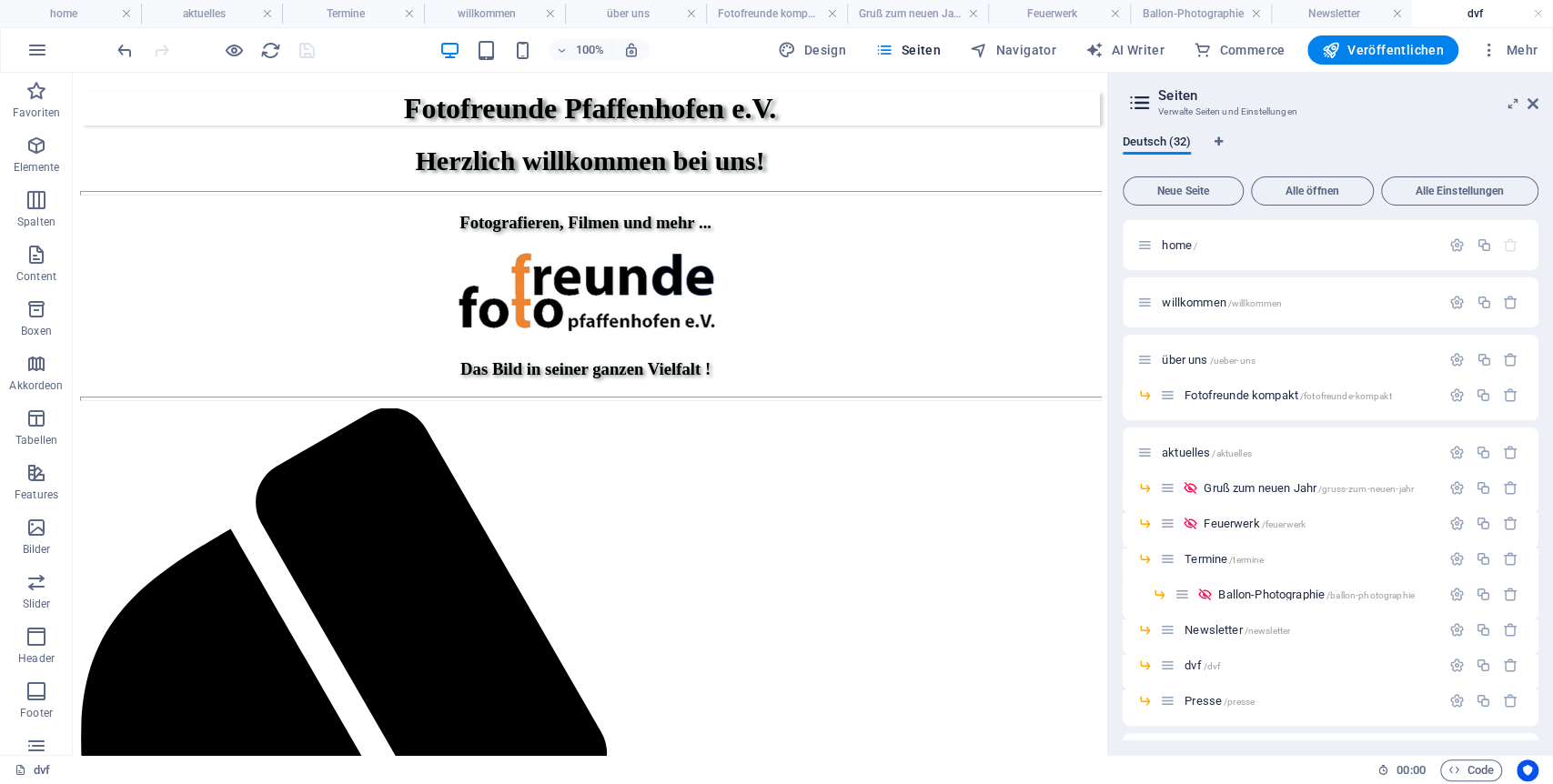
scroll to position [0, 0]
click at [1397, 12] on link at bounding box center [1538, 13] width 11 height 17
click at [1397, 7] on h4 "Newsletter" at bounding box center [1341, 14] width 141 height 20
click at [1226, 9] on link at bounding box center [1227, 13] width 11 height 17
click at [1361, 7] on link at bounding box center [1366, 13] width 11 height 17
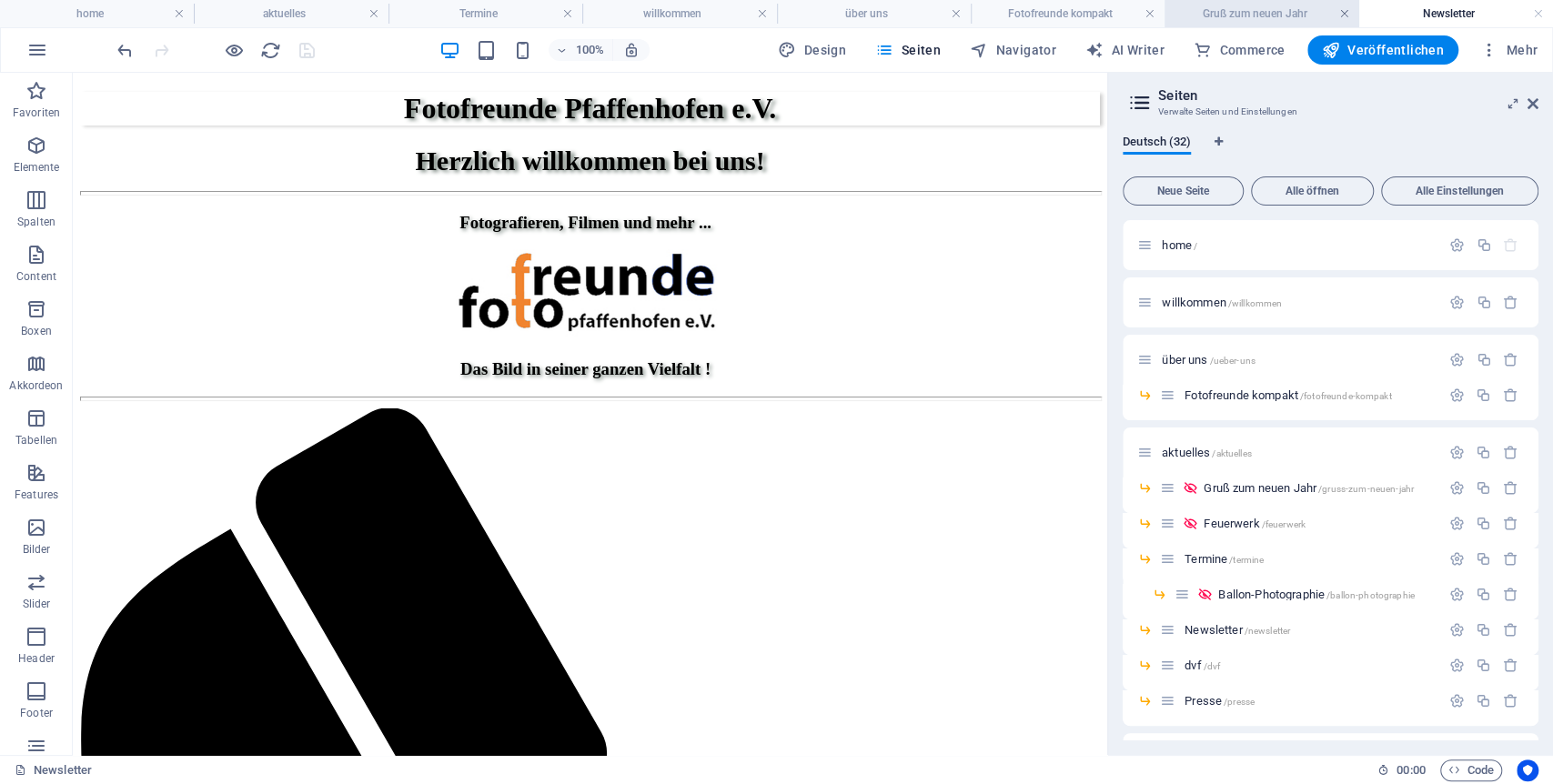
click at [1347, 8] on link at bounding box center [1344, 13] width 11 height 17
click at [1317, 17] on link at bounding box center [1316, 13] width 11 height 17
click at [1397, 15] on link at bounding box center [1437, 13] width 11 height 17
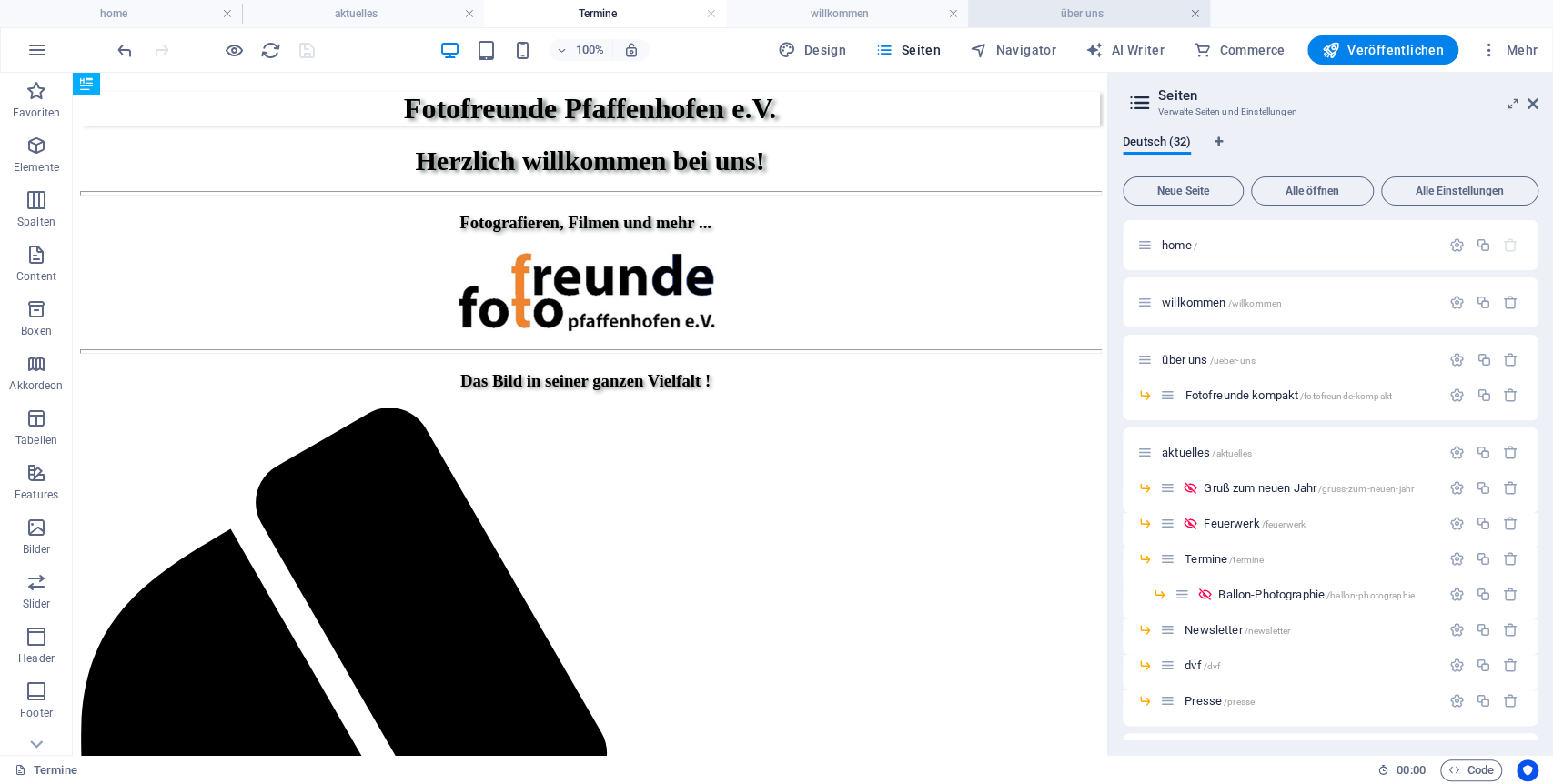
click at [1194, 14] on link at bounding box center [1195, 13] width 11 height 17
click at [948, 11] on link at bounding box center [953, 13] width 11 height 17
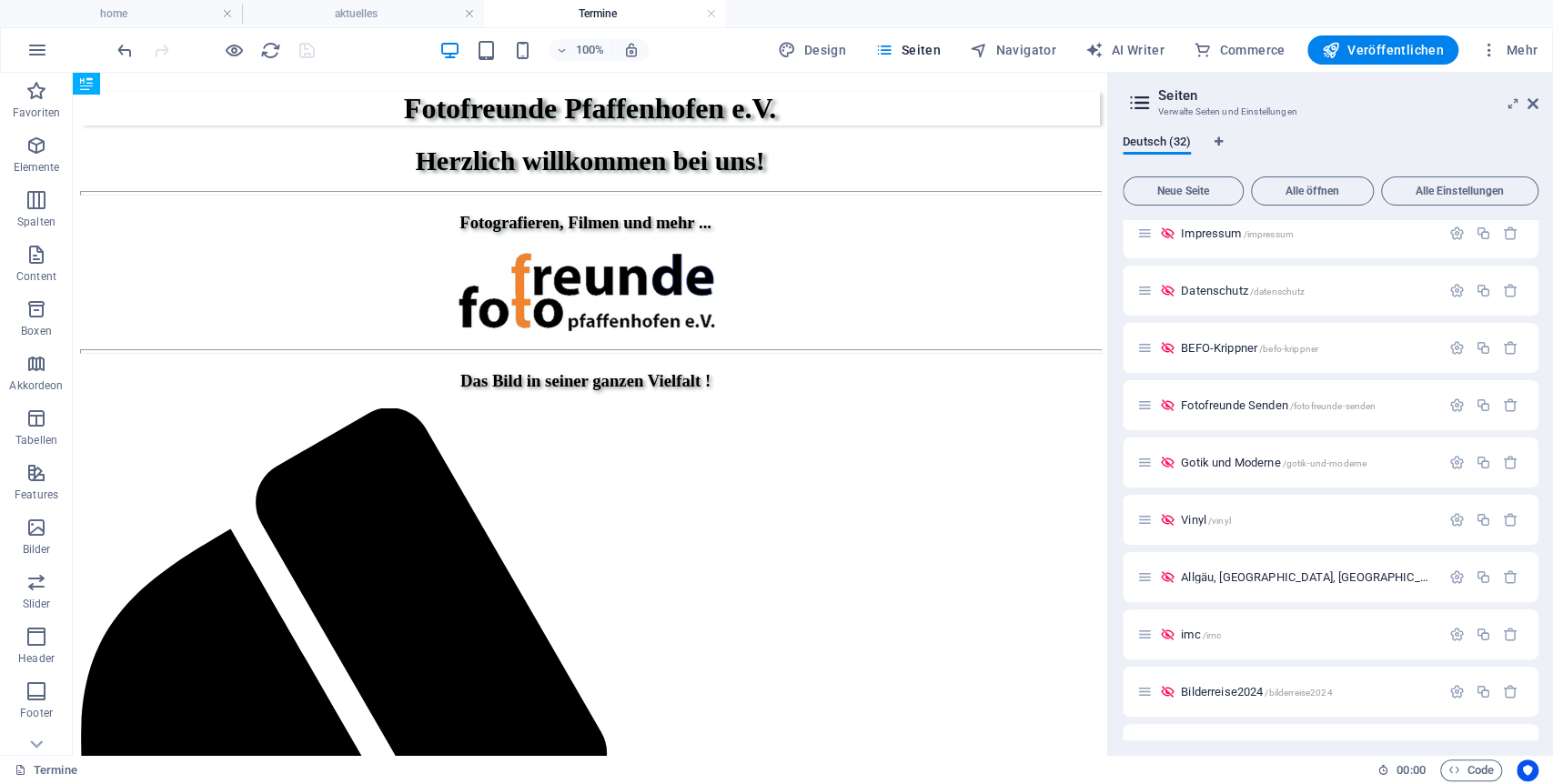
scroll to position [1006, 0]
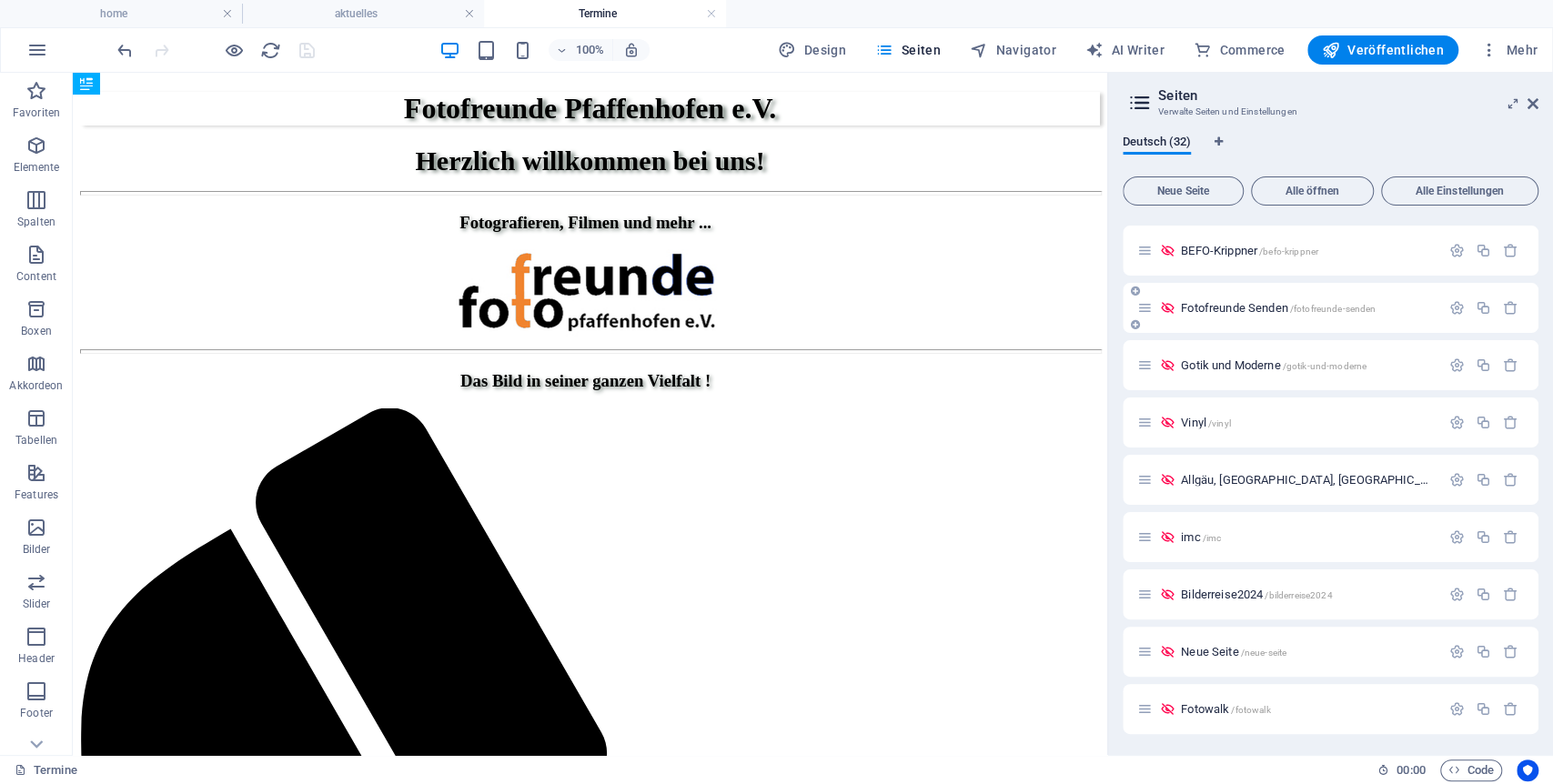
click at [1320, 304] on span "/fotofreunde-senden" at bounding box center [1333, 309] width 87 height 10
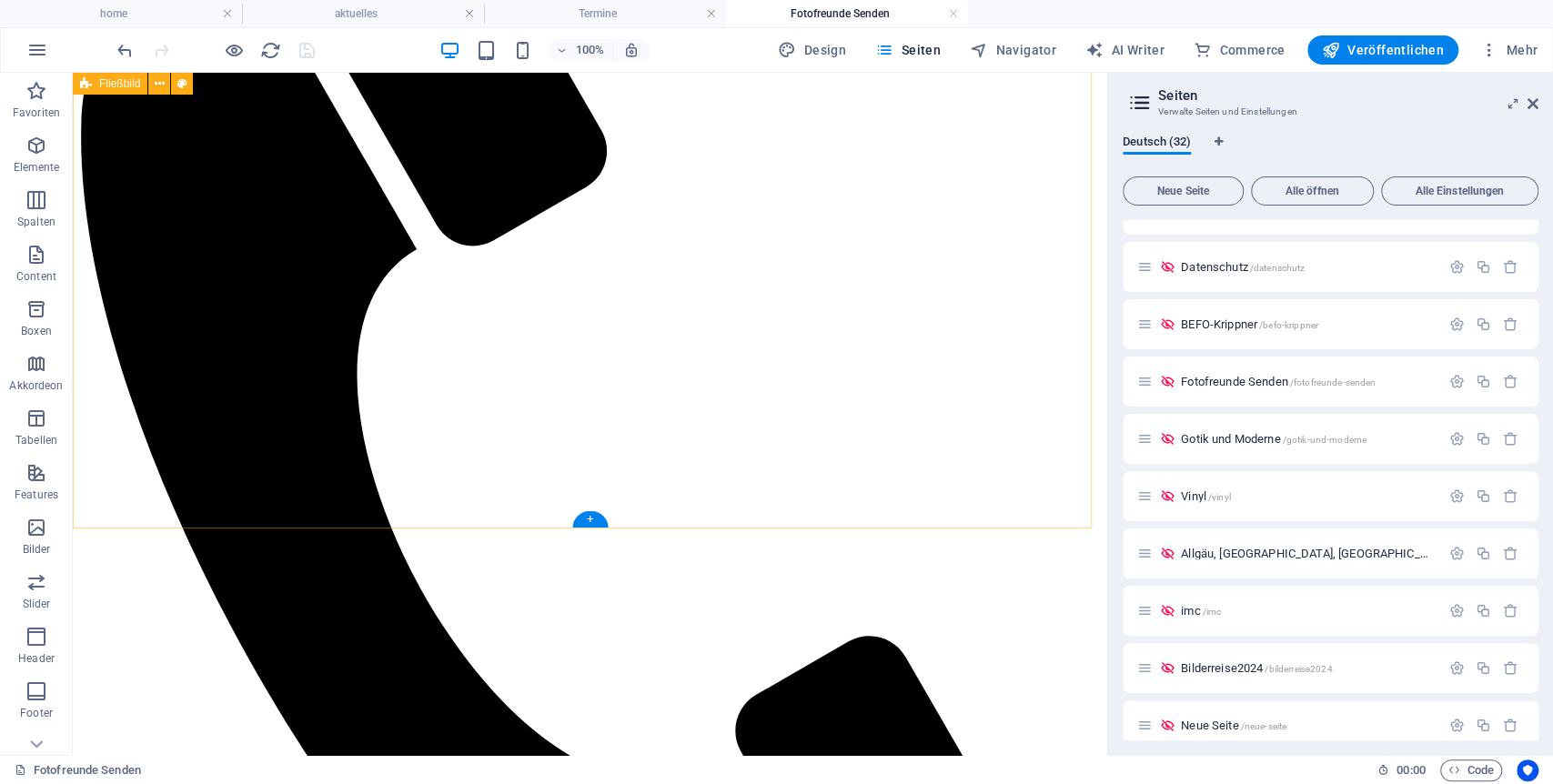
scroll to position [617, 0]
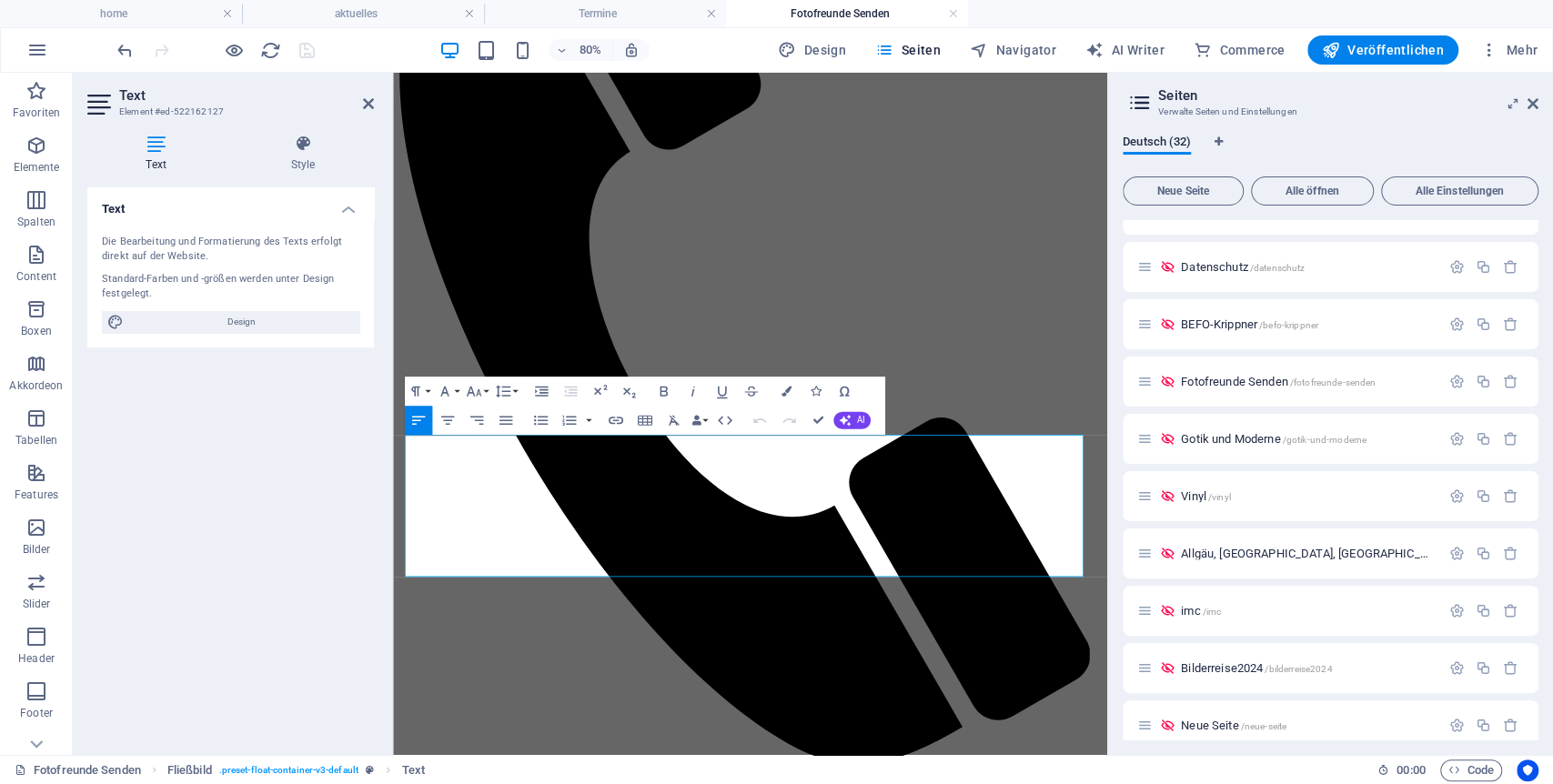
scroll to position [351, 0]
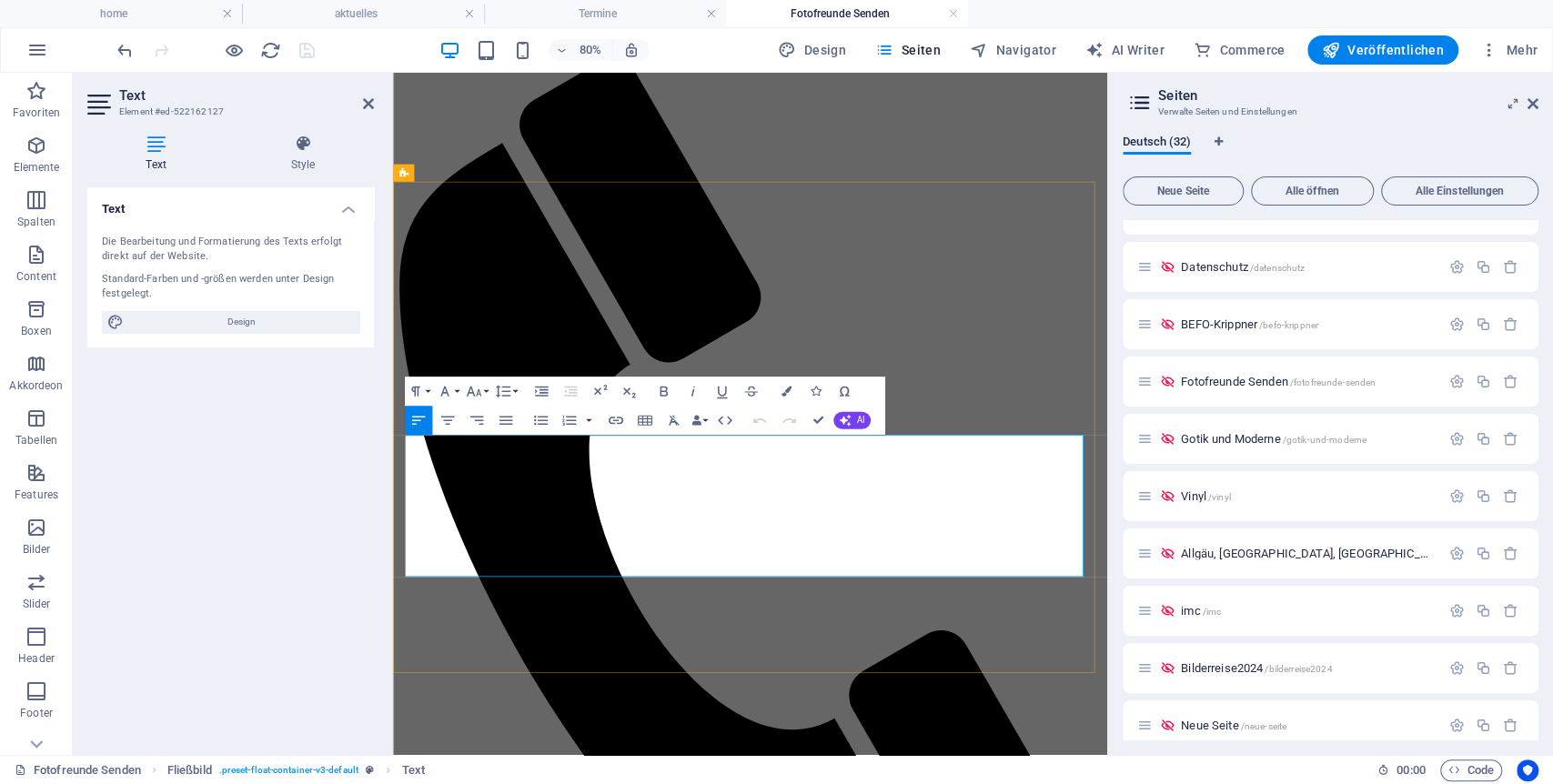
drag, startPoint x: 798, startPoint y: 666, endPoint x: 409, endPoint y: 544, distance: 407.7
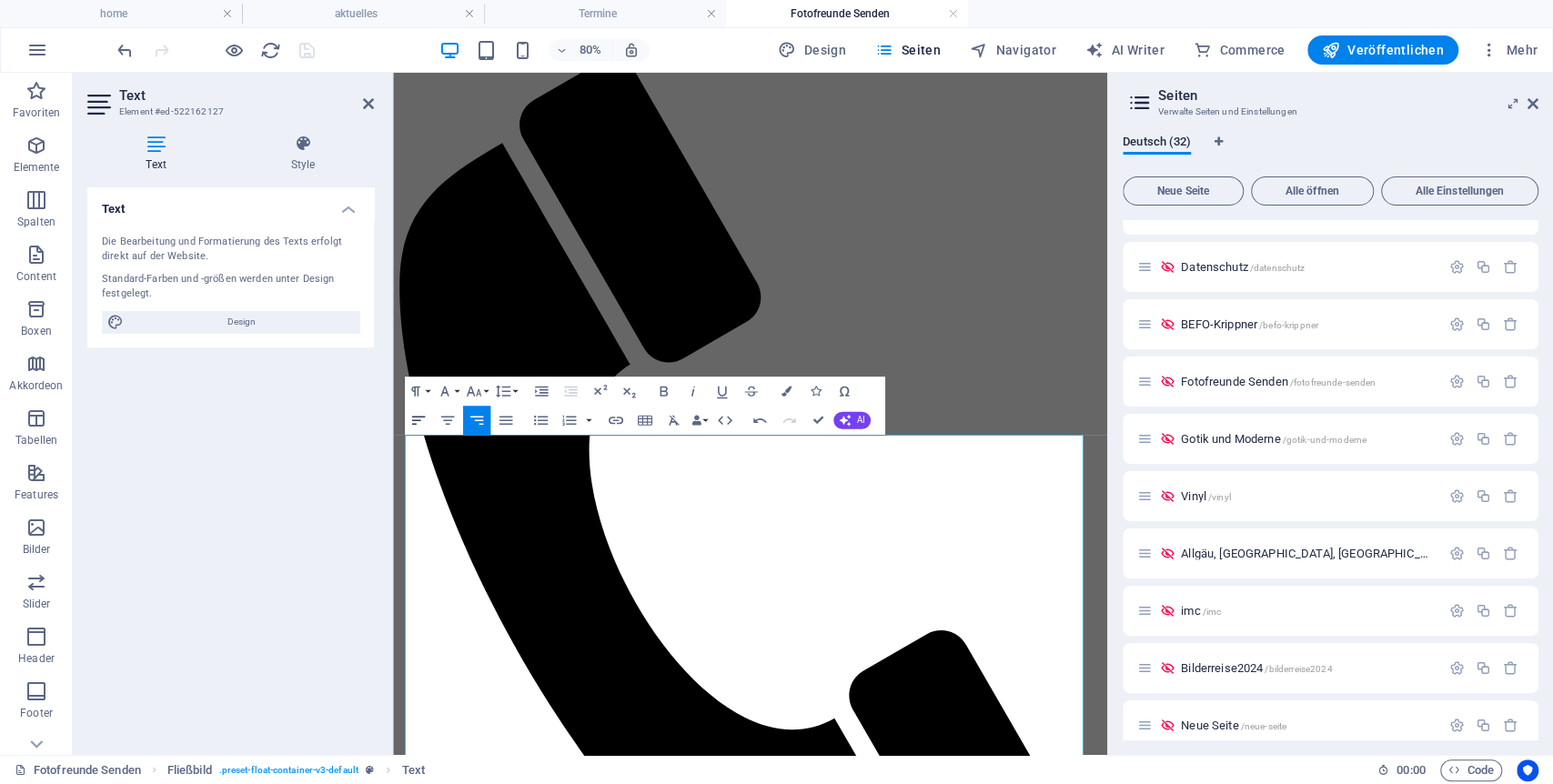
click at [418, 421] on icon "button" at bounding box center [419, 420] width 13 height 9
drag, startPoint x: 421, startPoint y: 549, endPoint x: 543, endPoint y: 626, distance: 144.3
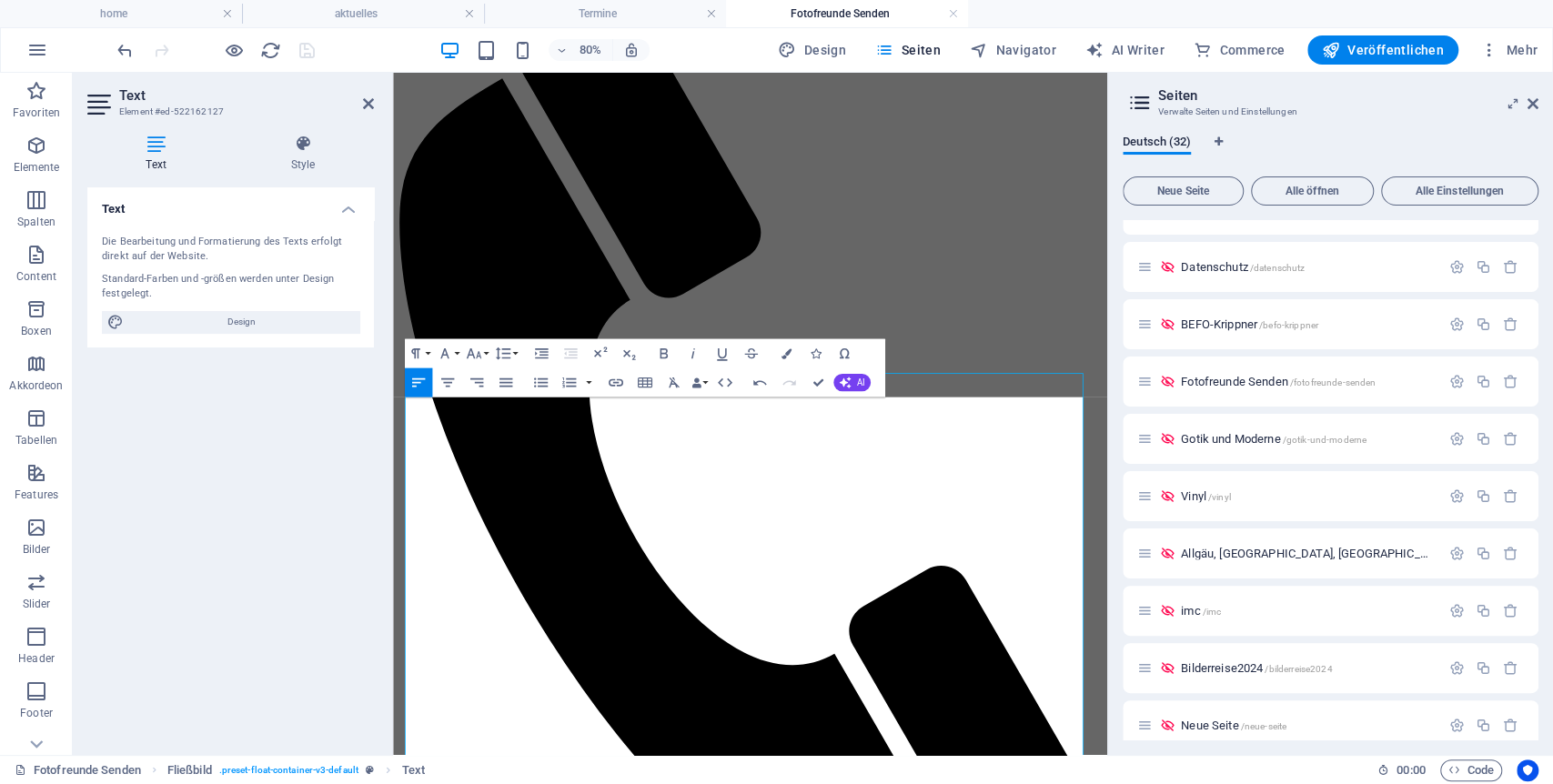
scroll to position [399, 0]
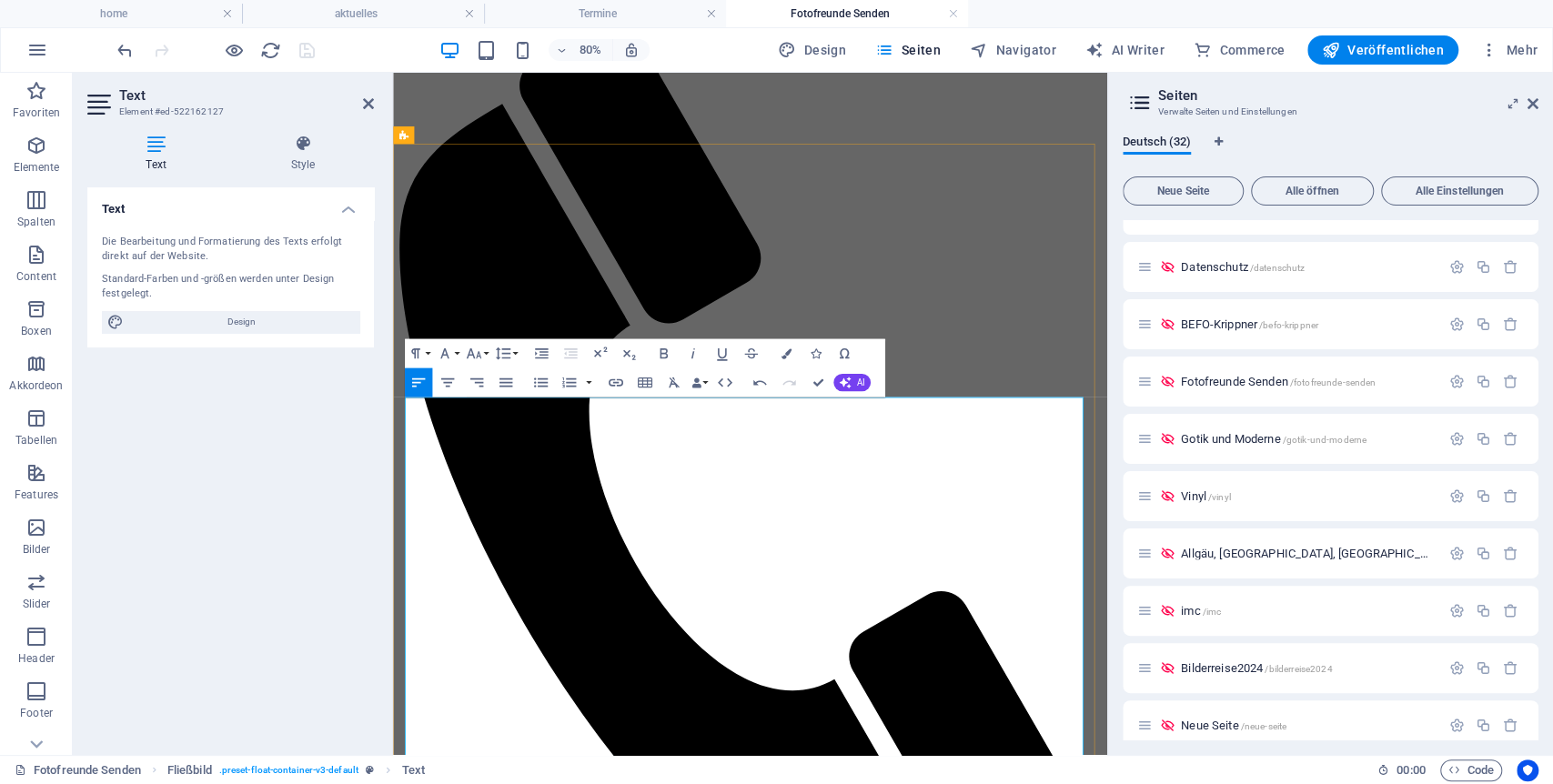
drag, startPoint x: 423, startPoint y: 544, endPoint x: 1157, endPoint y: 884, distance: 808.9
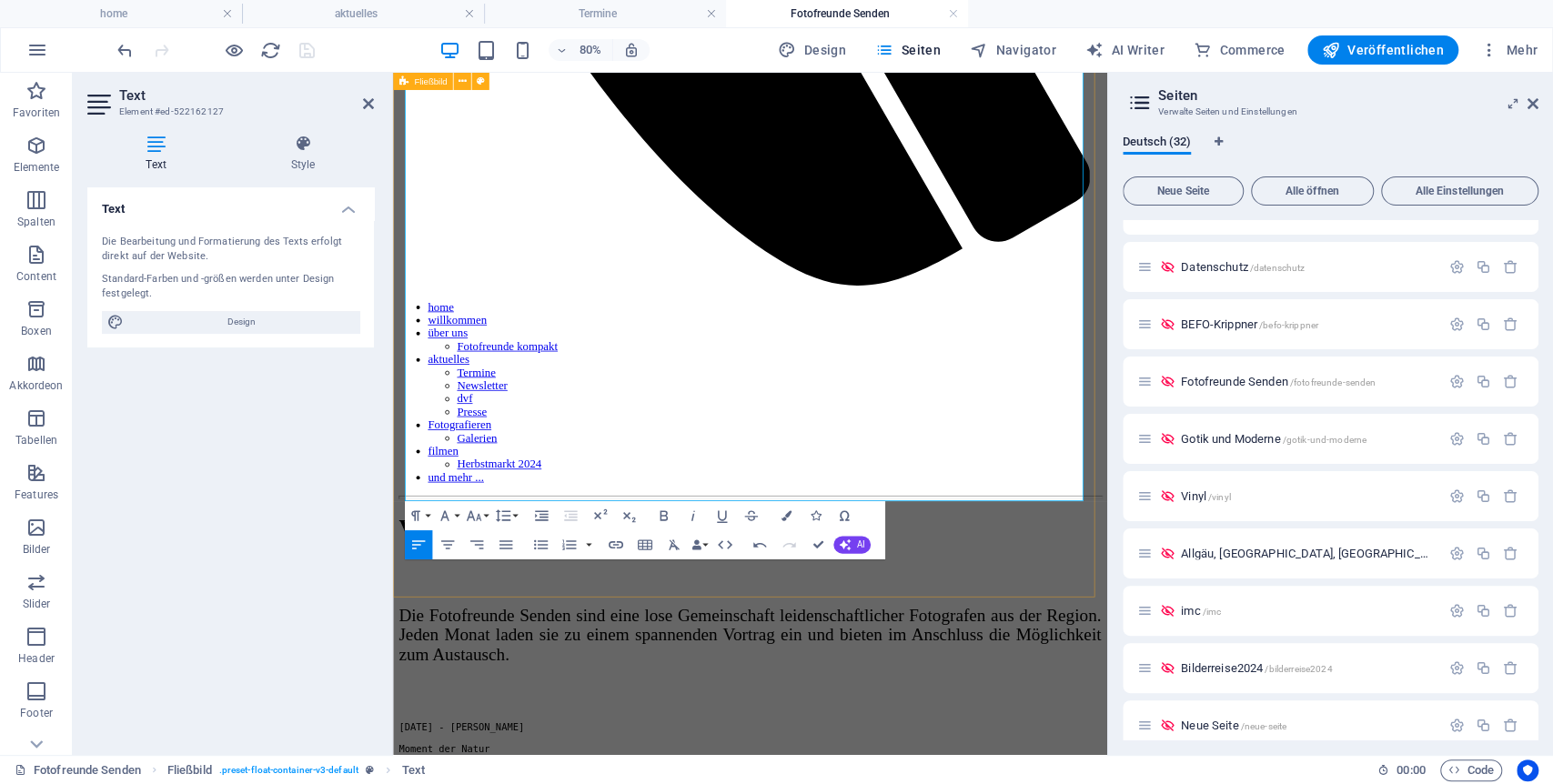
scroll to position [1412, 0]
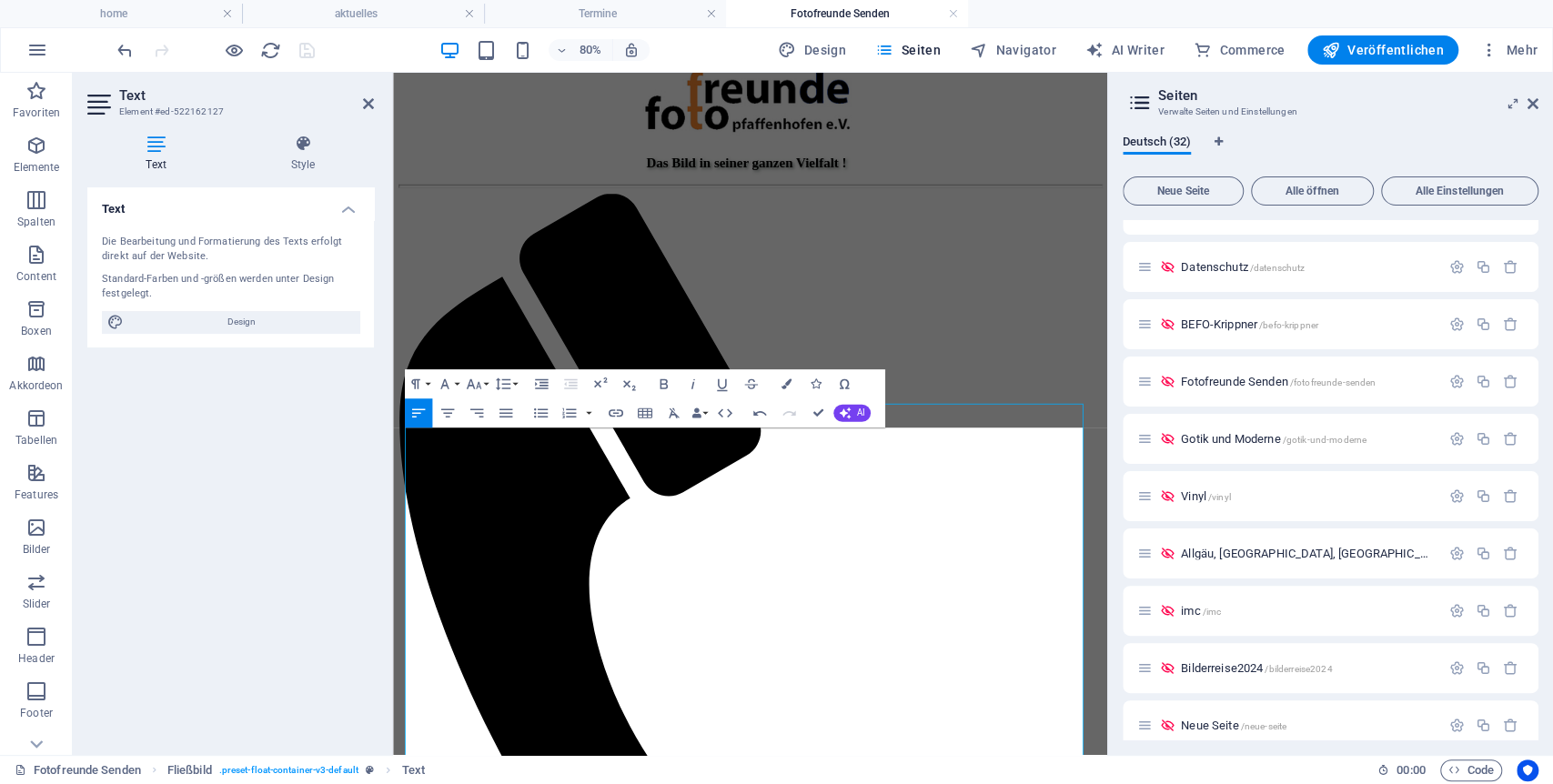
scroll to position [0, 0]
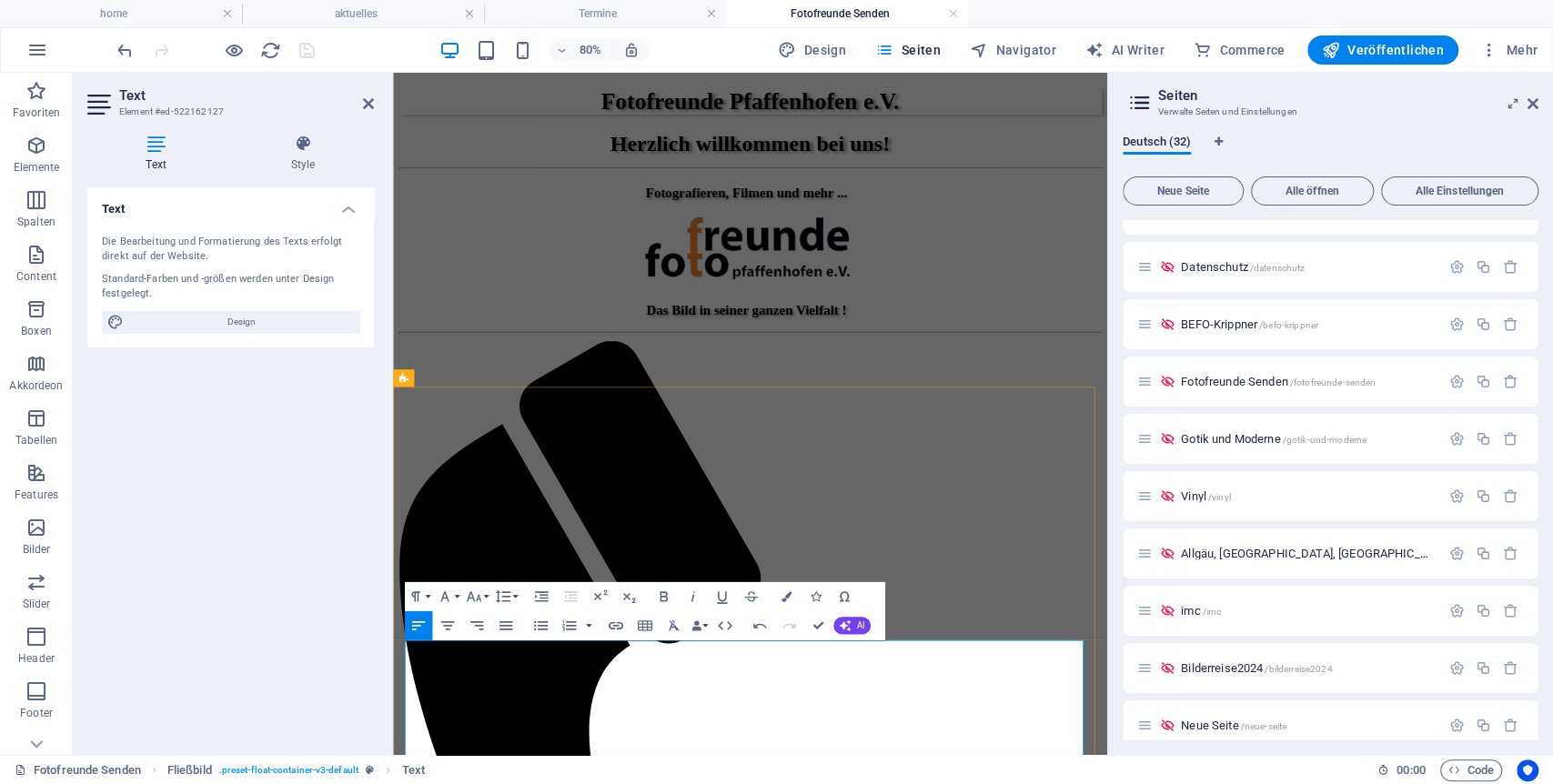
drag, startPoint x: 776, startPoint y: 403, endPoint x: 472, endPoint y: 790, distance: 492.1
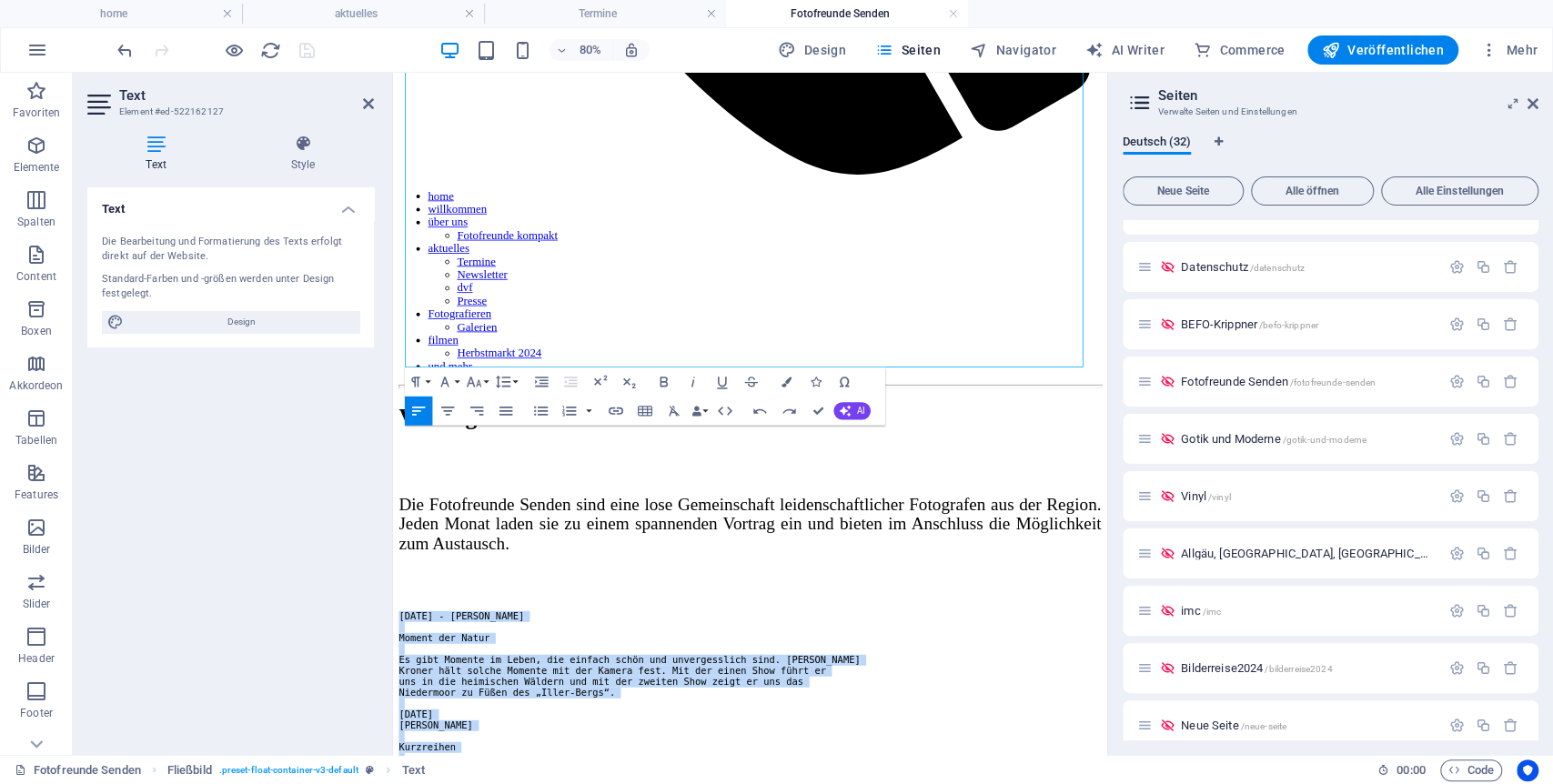
scroll to position [1398, 0]
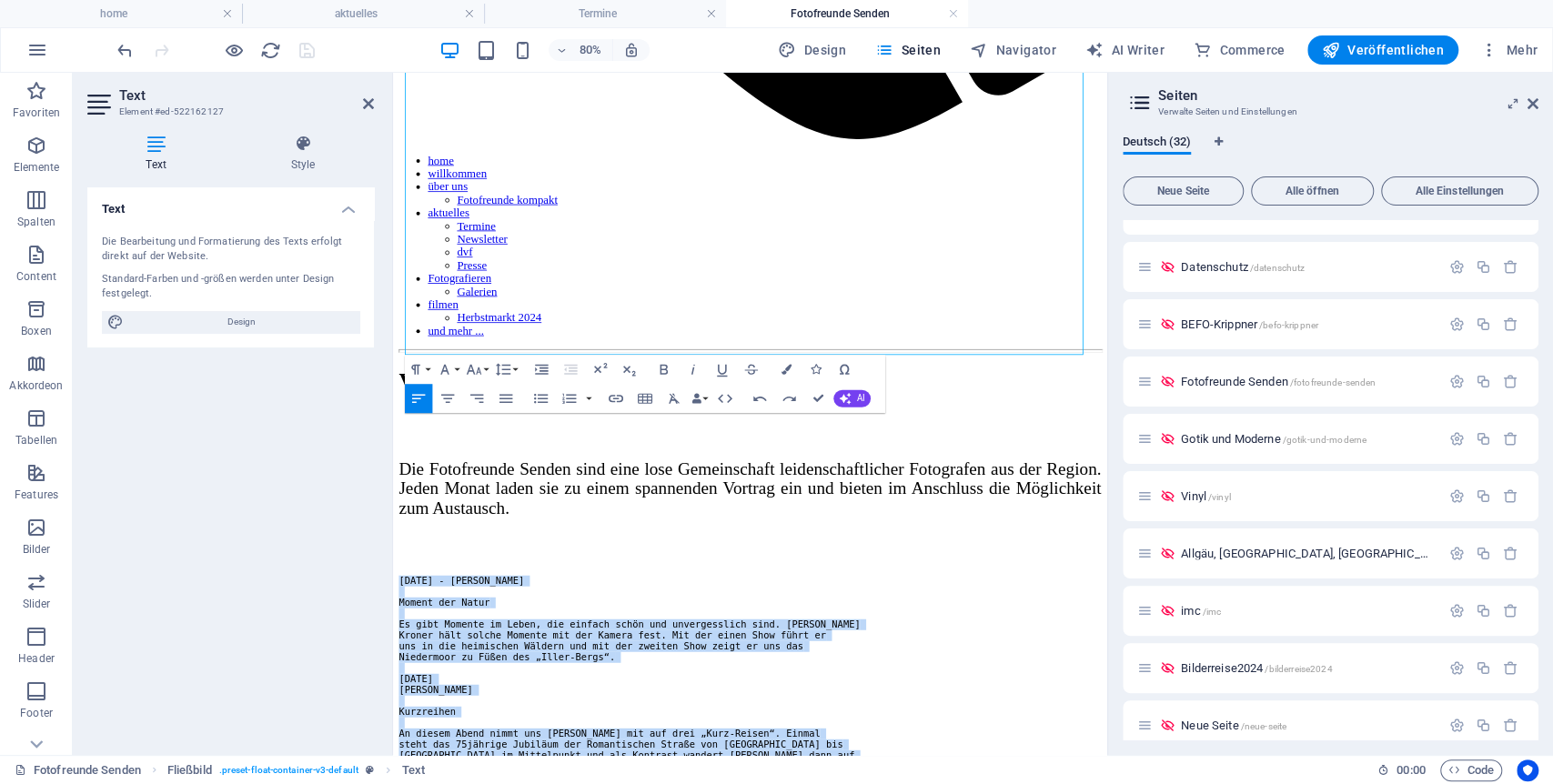
drag, startPoint x: 418, startPoint y: 808, endPoint x: 871, endPoint y: 558, distance: 517.4
click at [871, 558] on div "Fotofreunde Pfaffenhofen e.V. Herzlich willkommen bei uns! Fotografieren, Filme…" at bounding box center [839, 672] width 878 height 3958
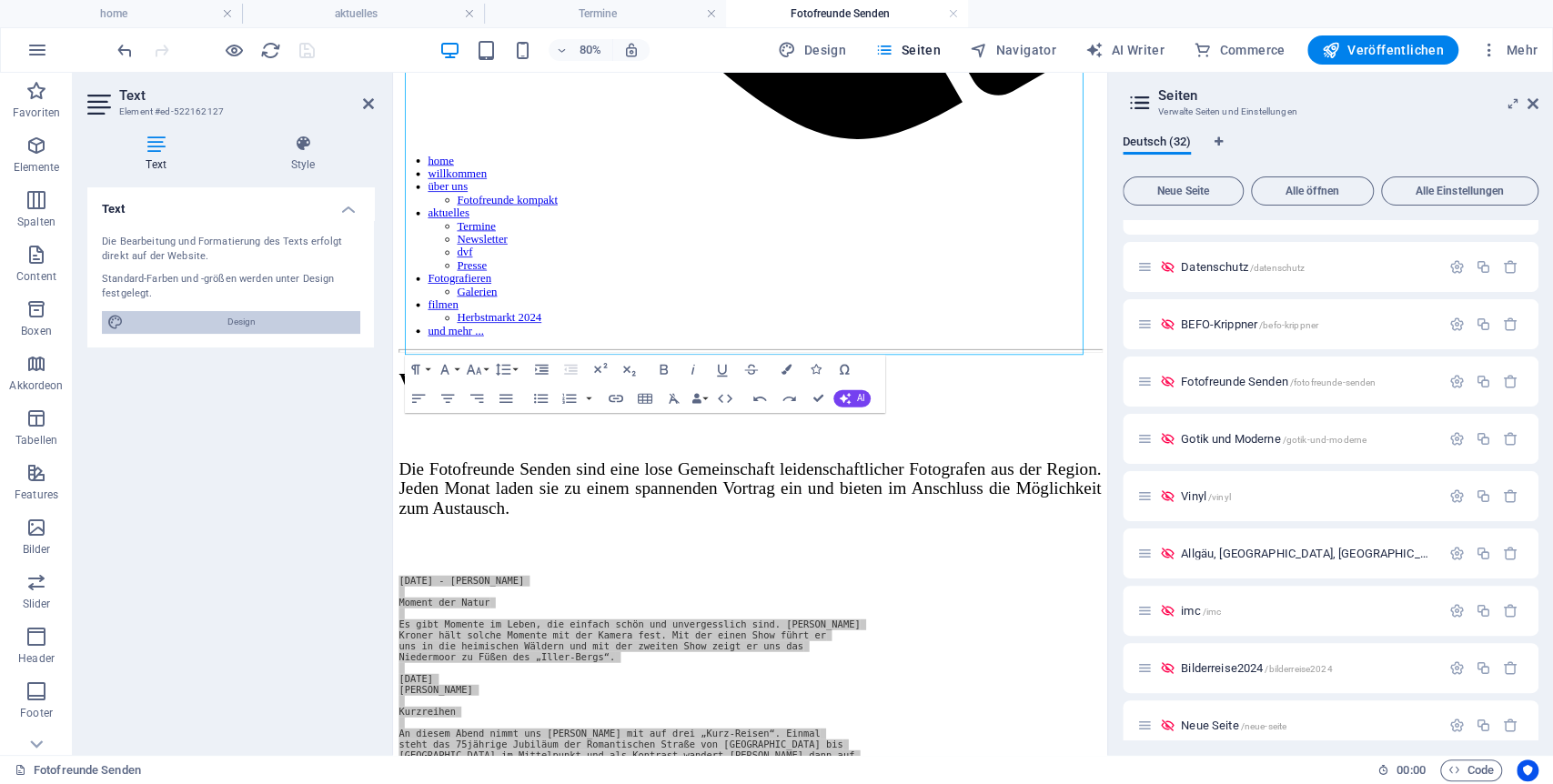
click at [240, 318] on span "Design" at bounding box center [241, 322] width 224 height 22
select select "700"
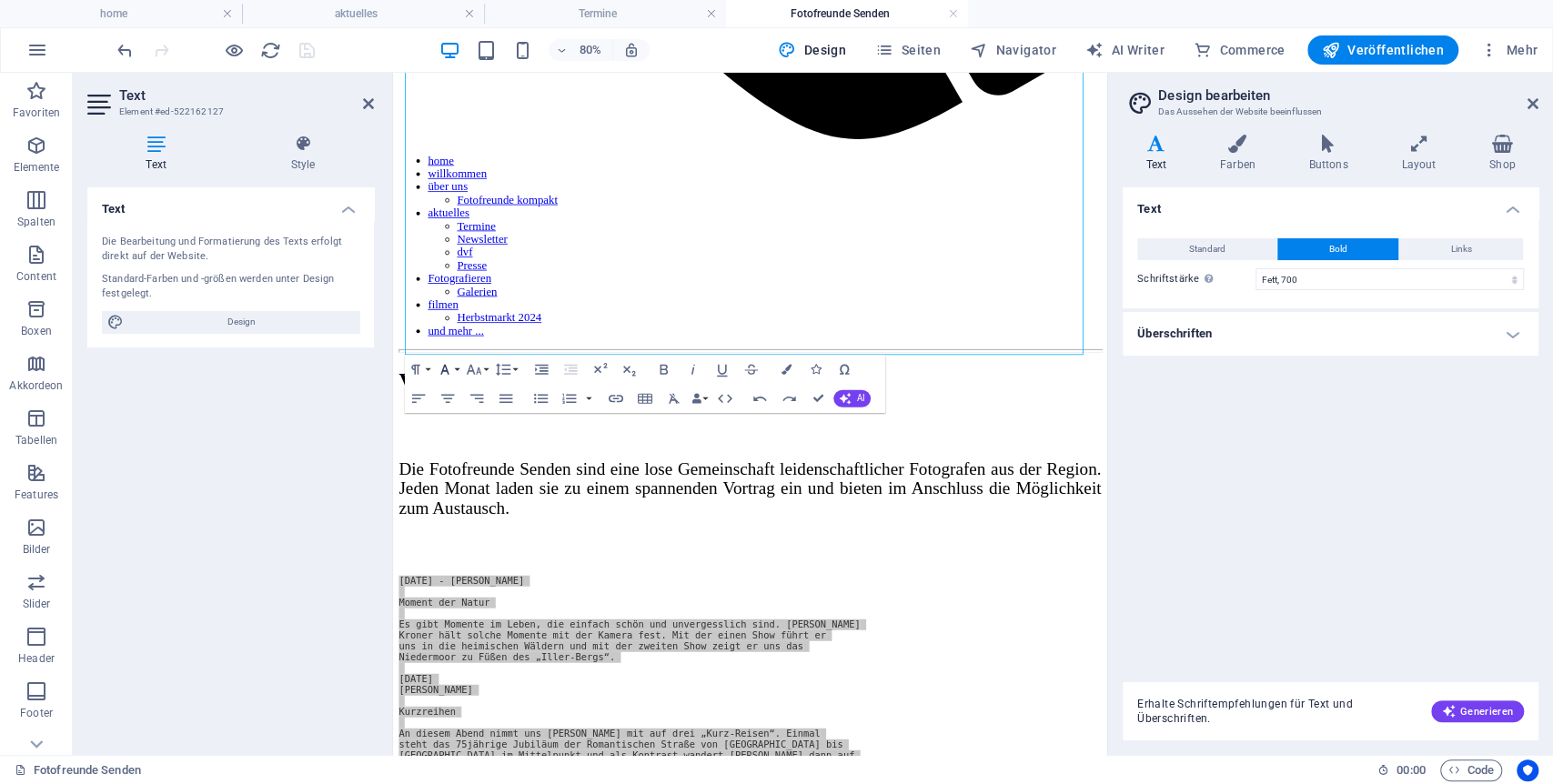
click at [445, 372] on icon "button" at bounding box center [445, 370] width 9 height 10
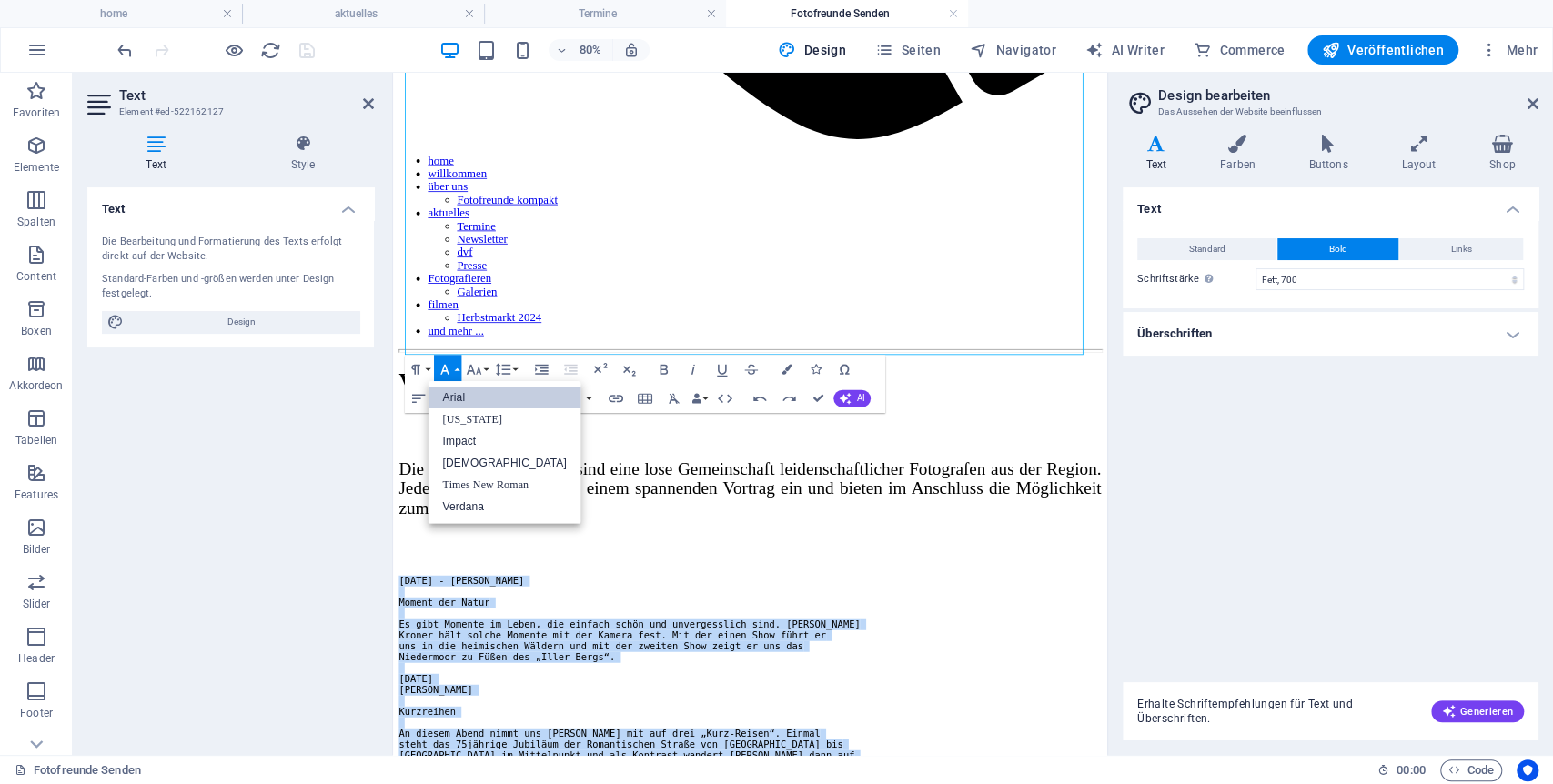
click at [455, 396] on link "Arial" at bounding box center [503, 398] width 153 height 22
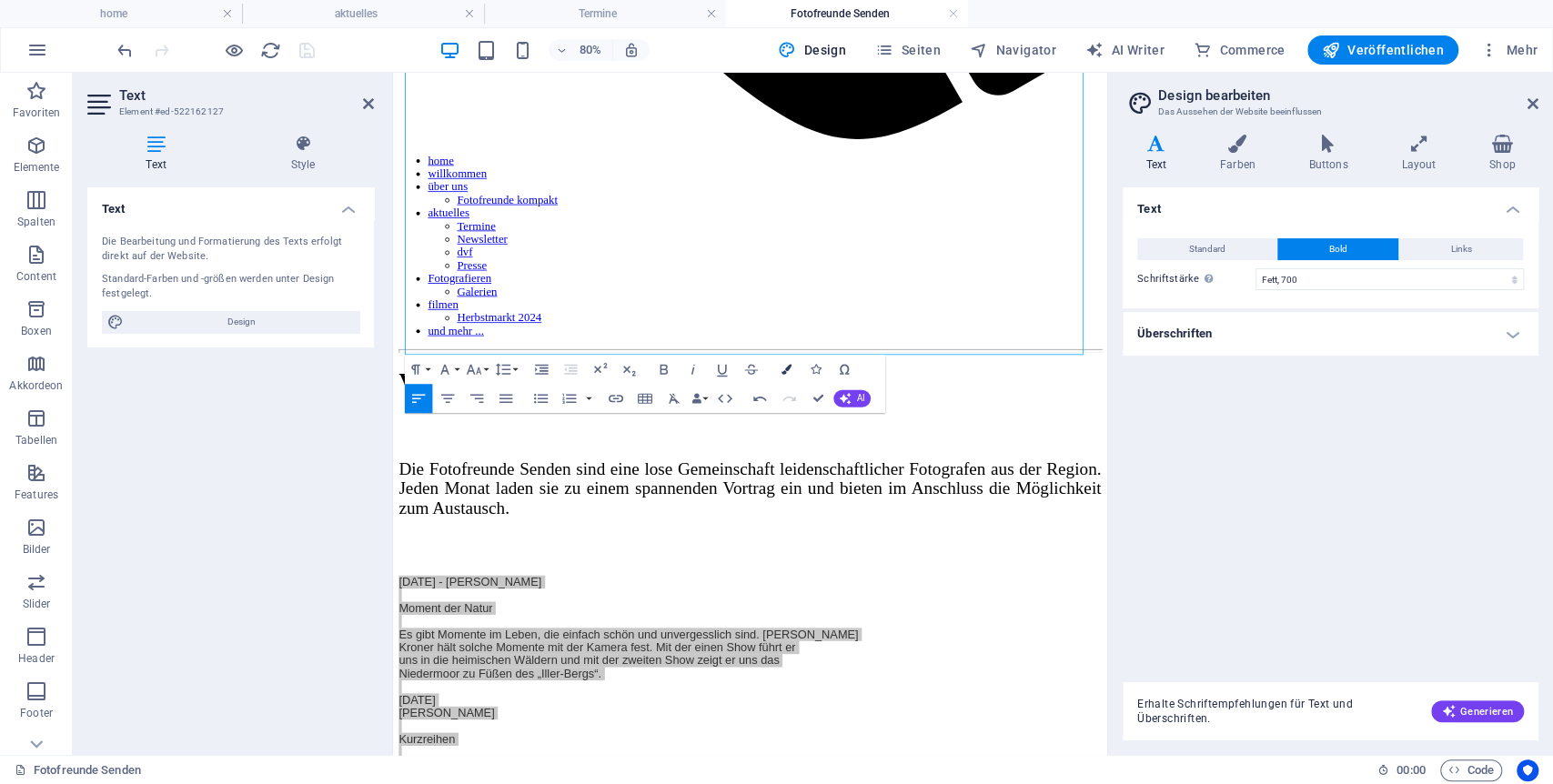
click at [790, 365] on icon "button" at bounding box center [785, 370] width 10 height 10
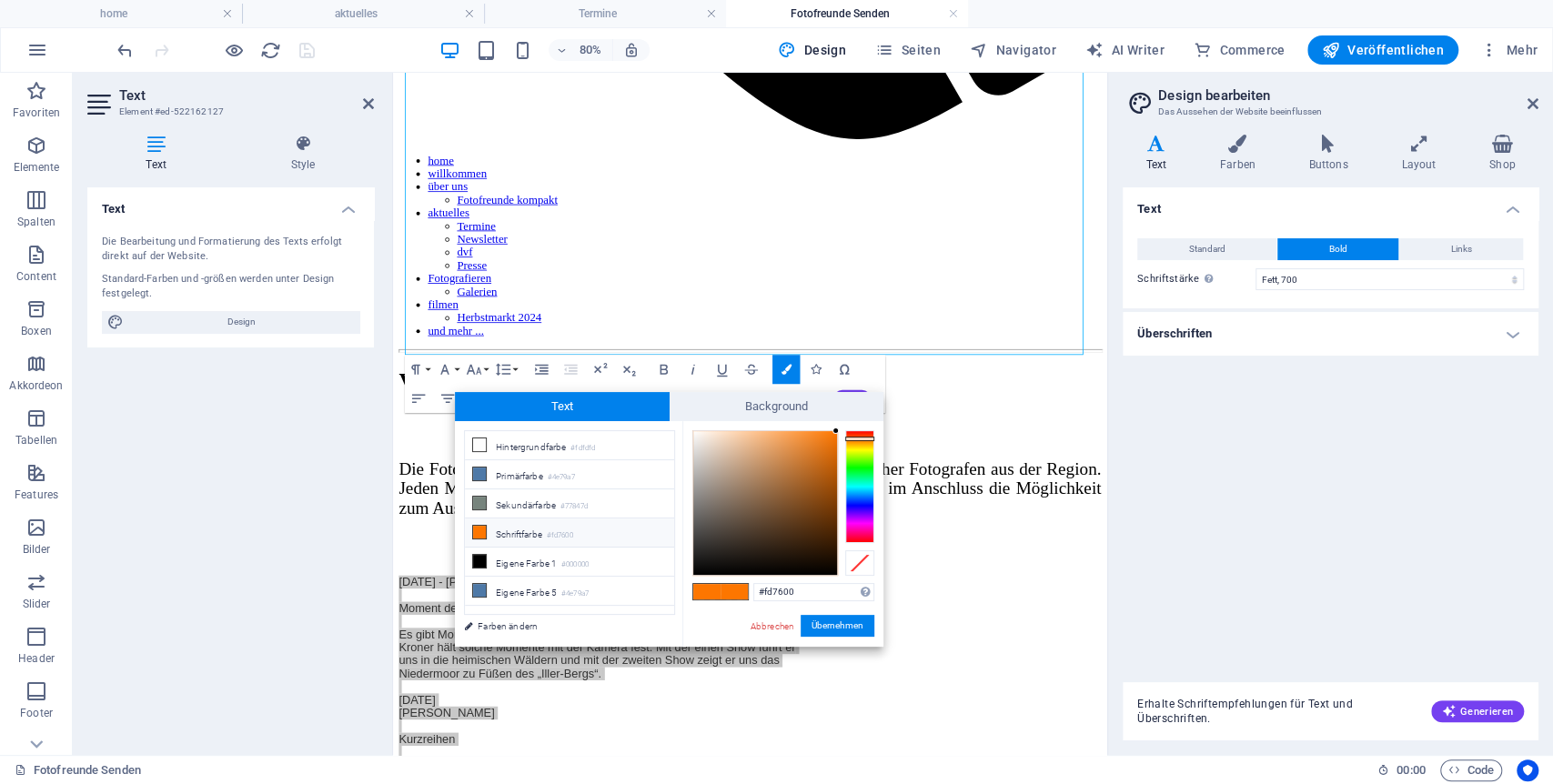
click at [562, 533] on small "#fd7600" at bounding box center [560, 535] width 26 height 13
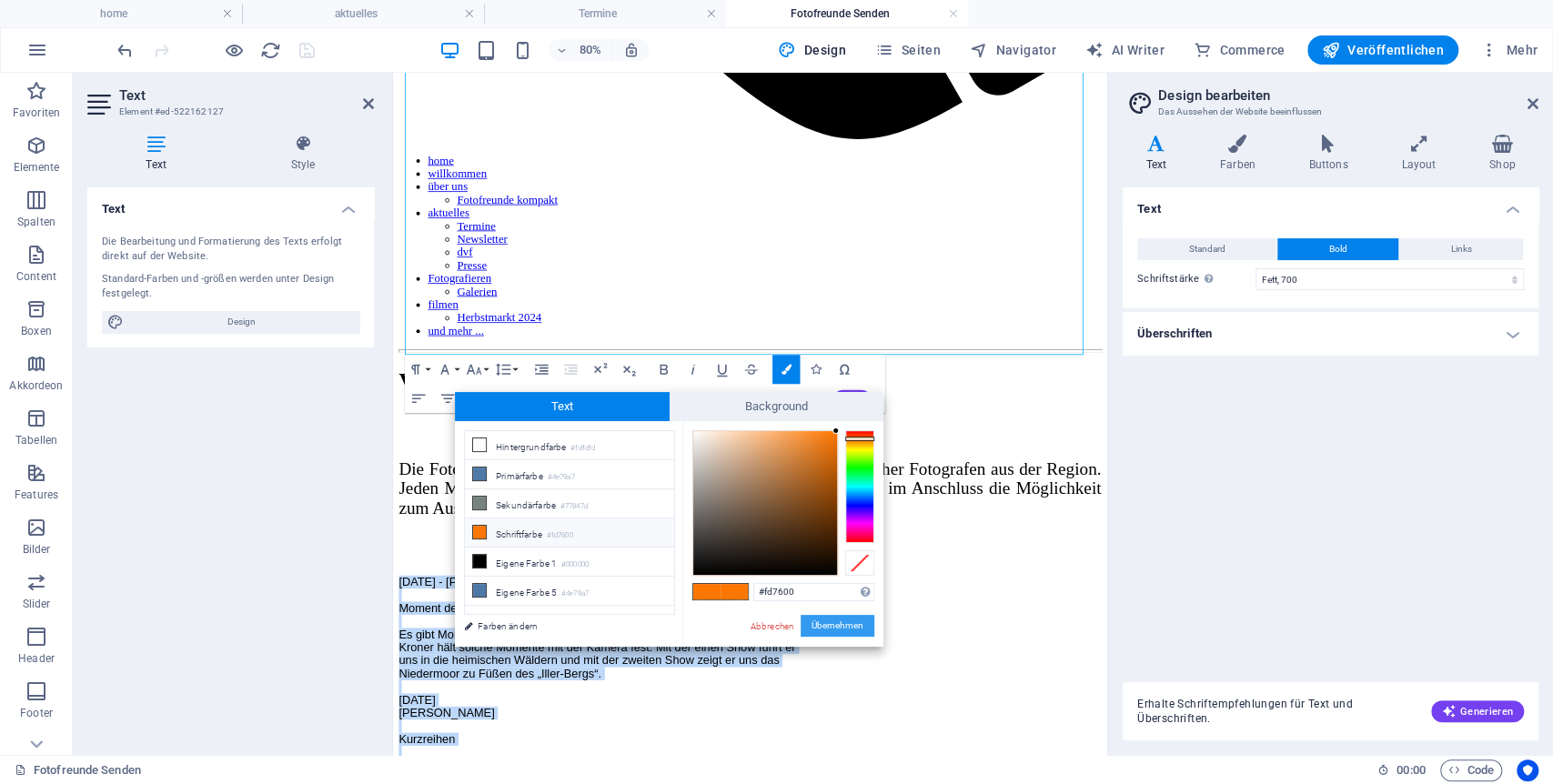
click at [852, 630] on button "Übernehmen" at bounding box center [837, 626] width 74 height 22
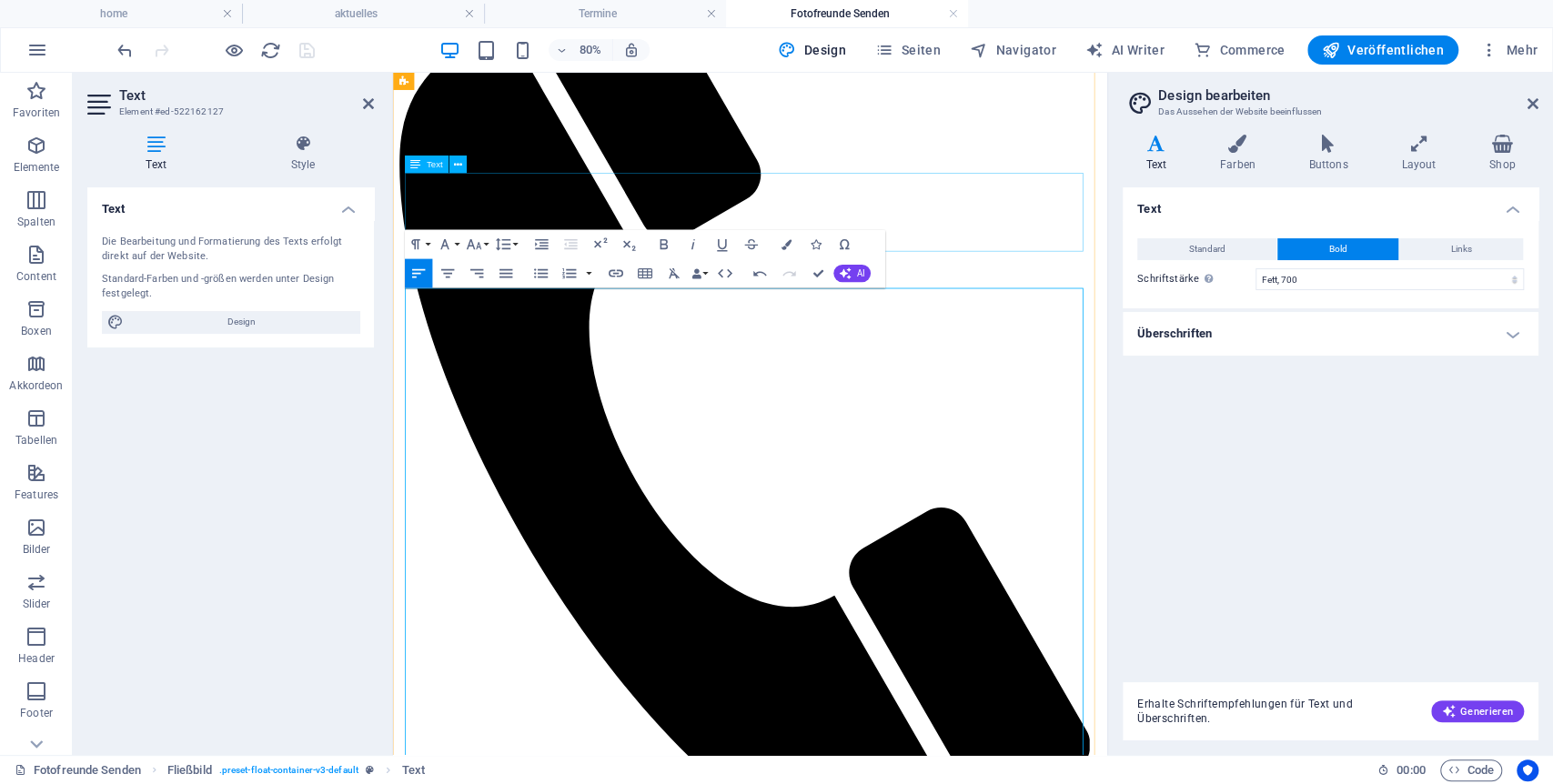
scroll to position [419, 0]
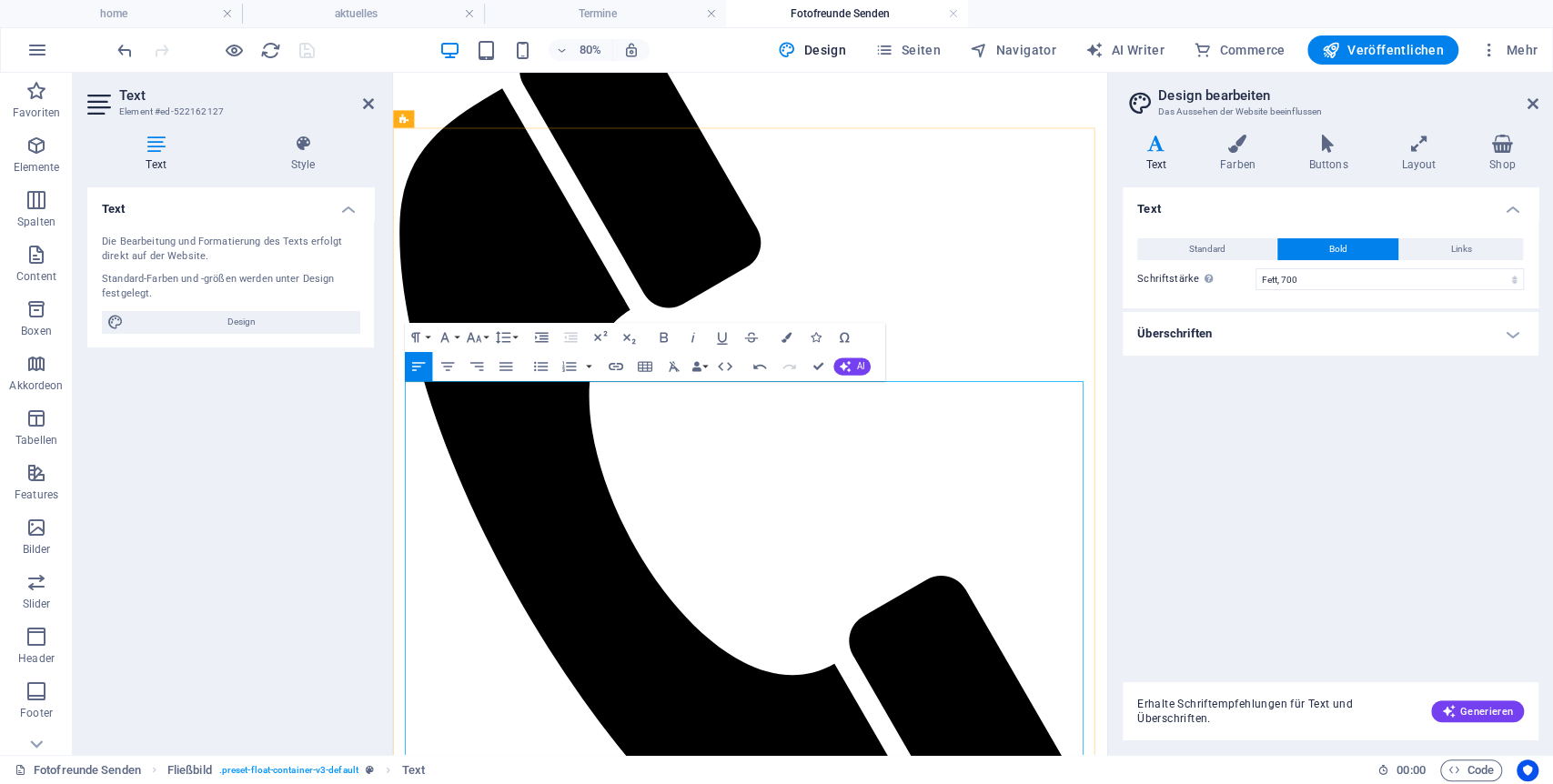
drag, startPoint x: 421, startPoint y: 474, endPoint x: 566, endPoint y: 591, distance: 186.3
click at [483, 333] on button "Font Size" at bounding box center [476, 337] width 27 height 29
click at [473, 518] on link "24" at bounding box center [477, 518] width 53 height 22
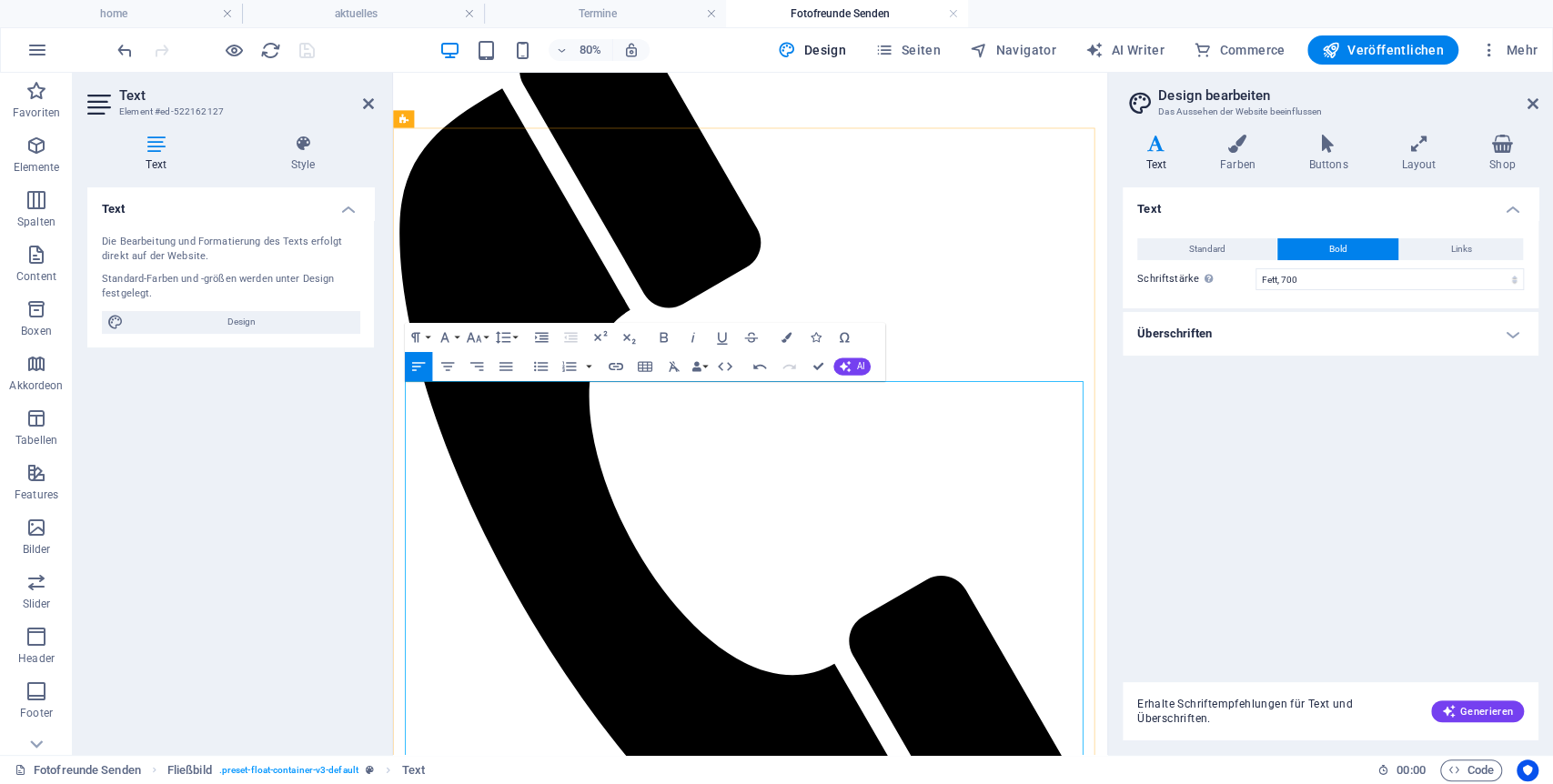
drag, startPoint x: 417, startPoint y: 549, endPoint x: 602, endPoint y: 540, distance: 185.2
click at [662, 335] on icon "button" at bounding box center [664, 337] width 8 height 10
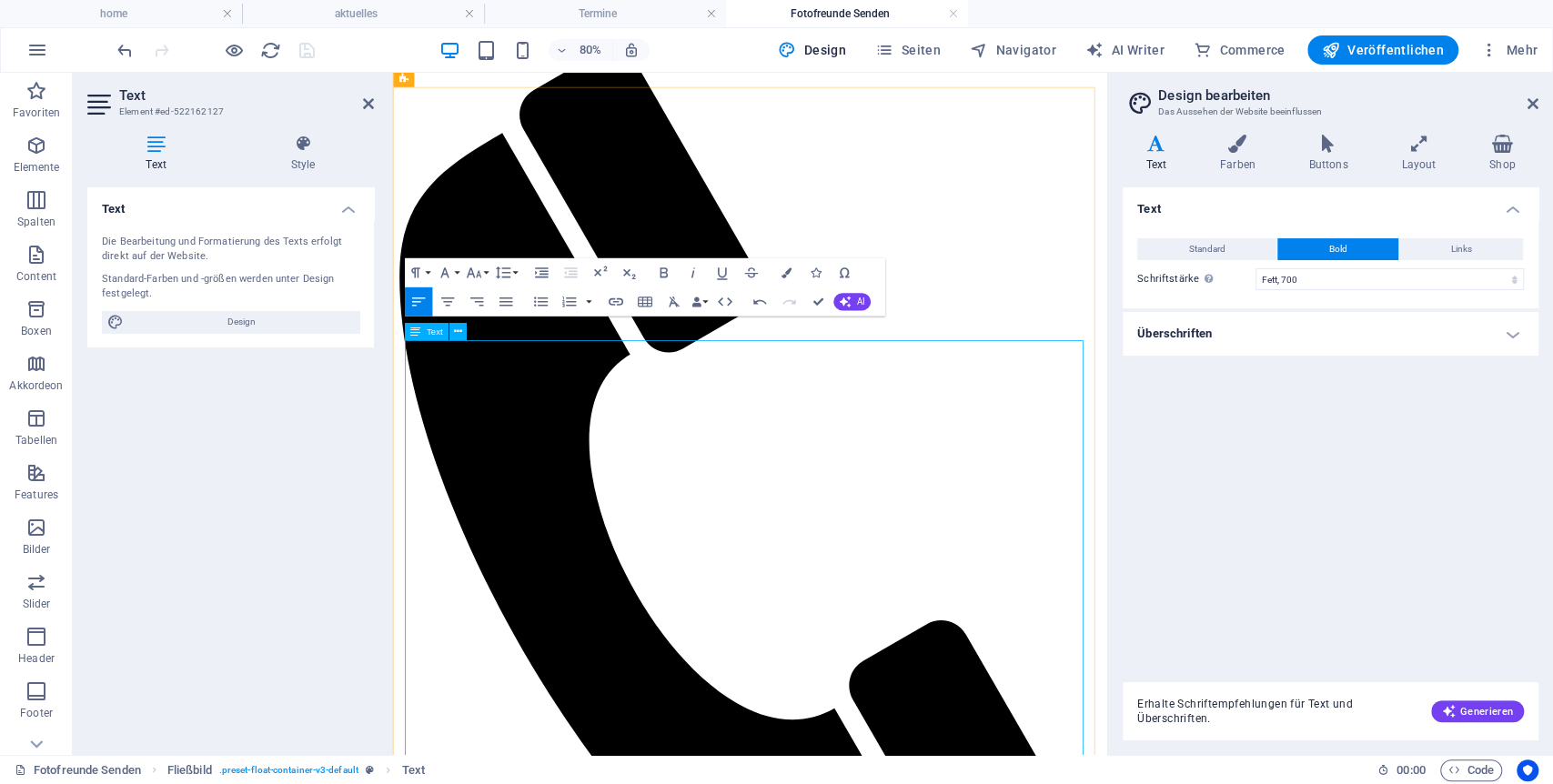
scroll to position [445, 0]
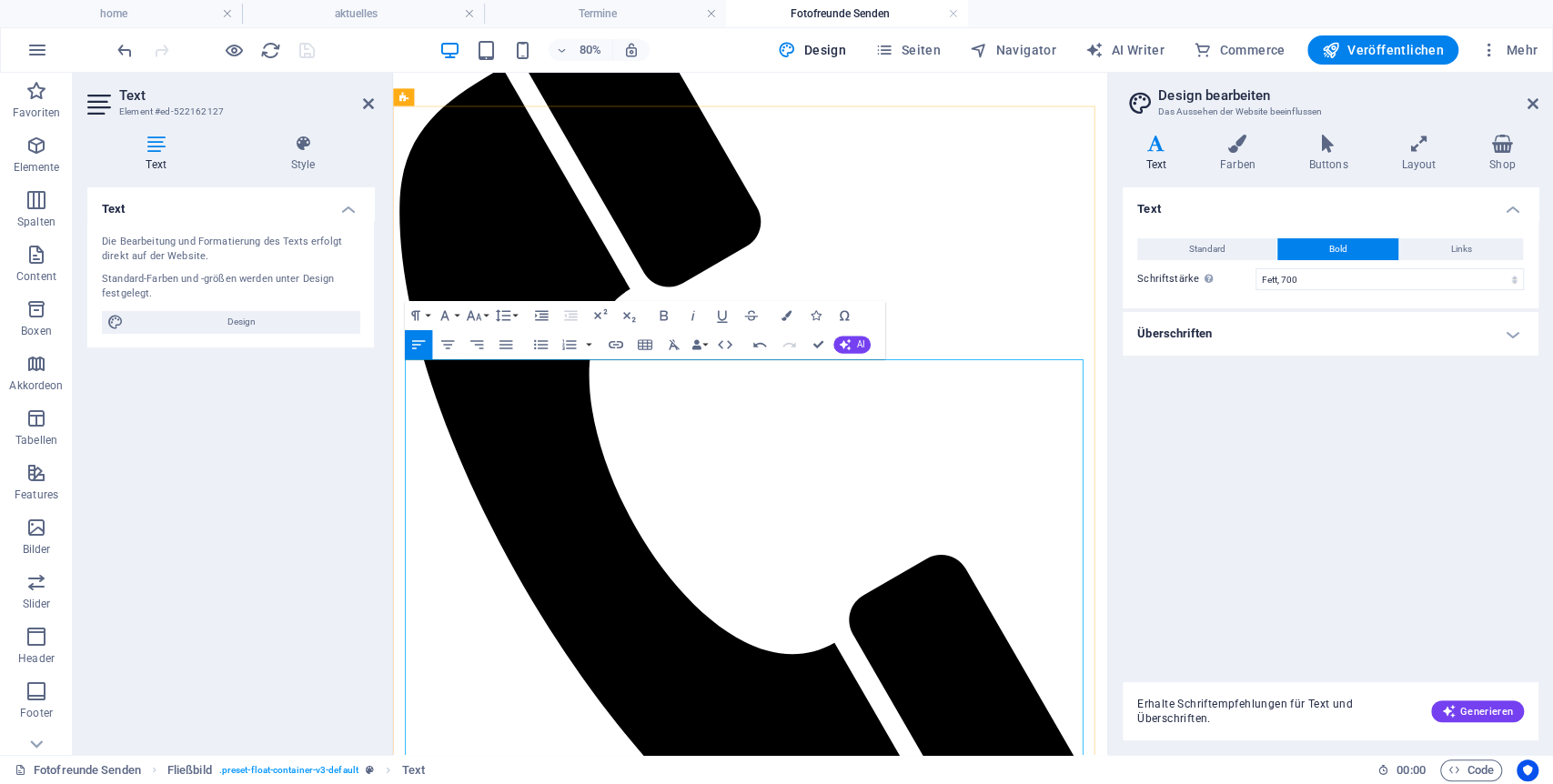
drag, startPoint x: 425, startPoint y: 818, endPoint x: 543, endPoint y: 823, distance: 118.1
click at [665, 315] on icon "button" at bounding box center [663, 316] width 17 height 17
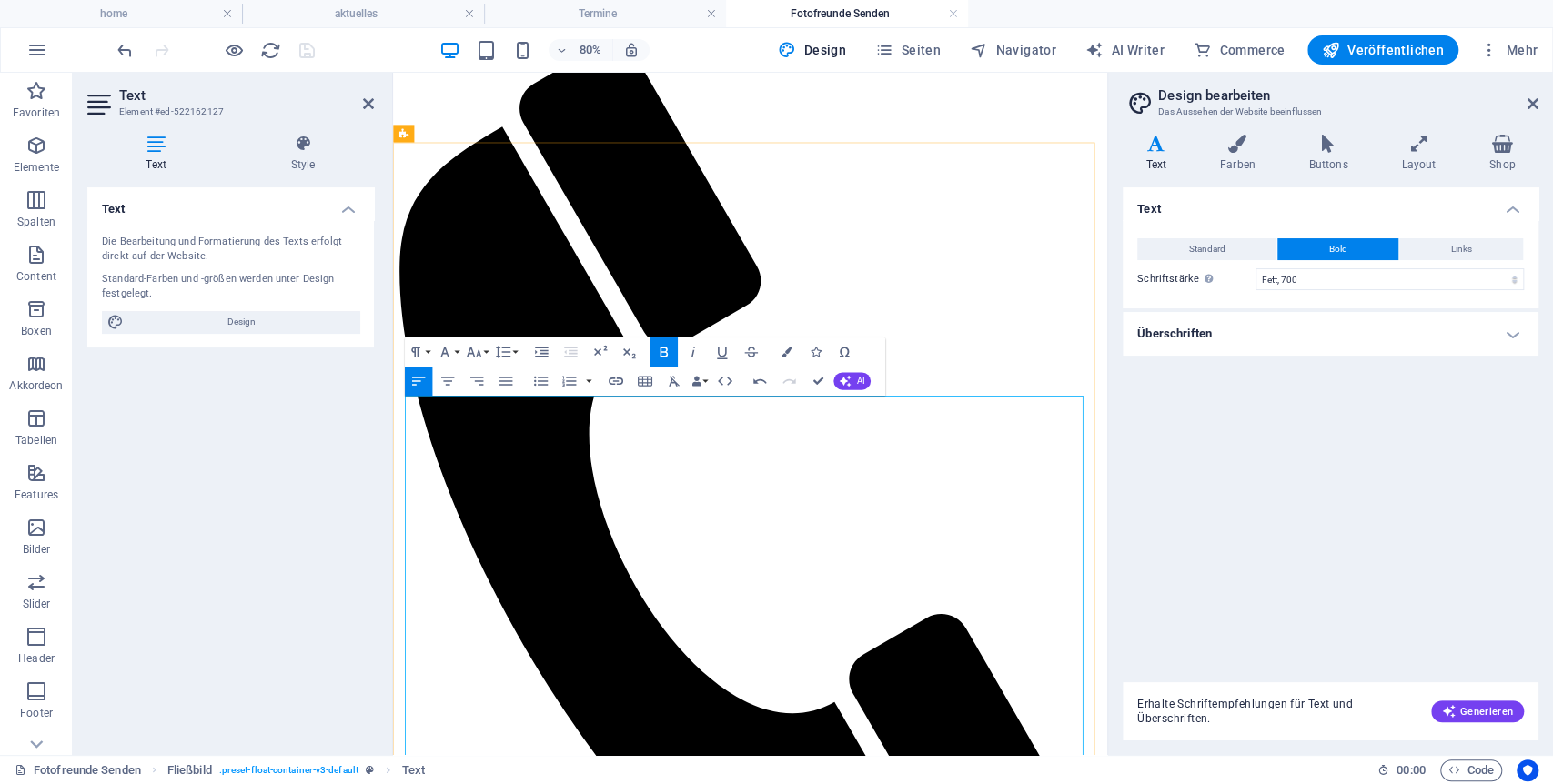
scroll to position [353, 0]
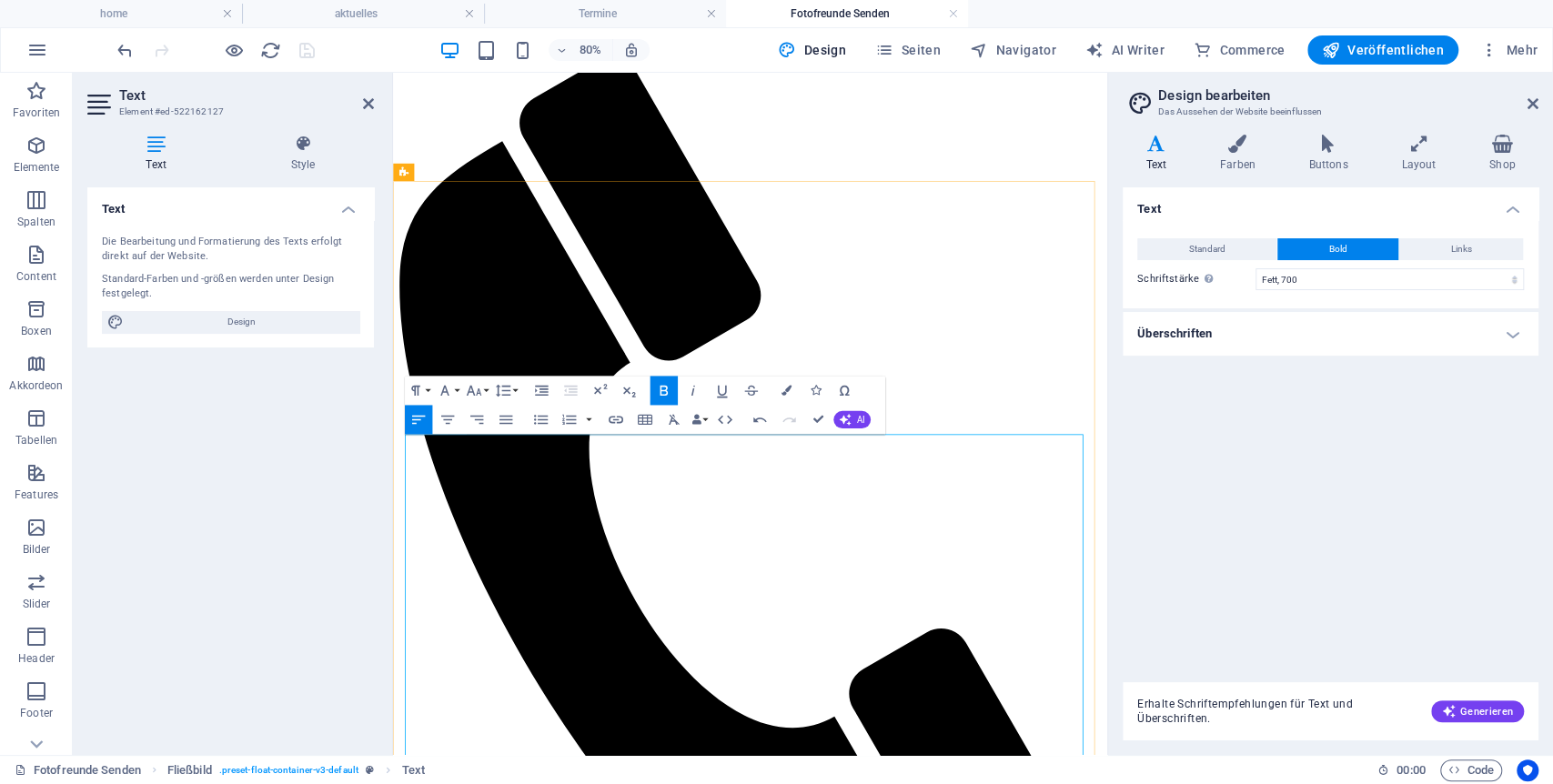
drag, startPoint x: 425, startPoint y: 548, endPoint x: 685, endPoint y: 551, distance: 260.0
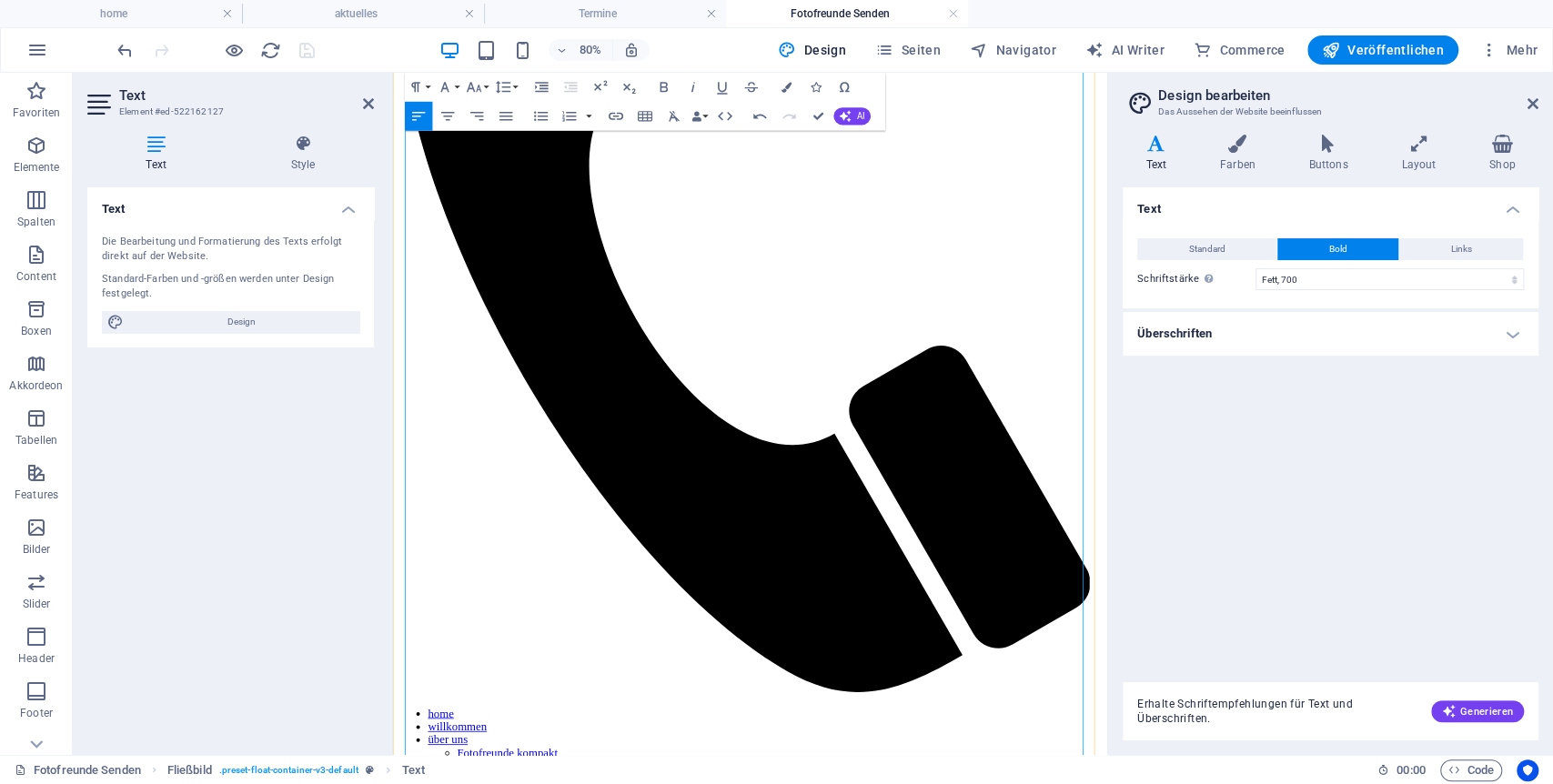
scroll to position [808, 0]
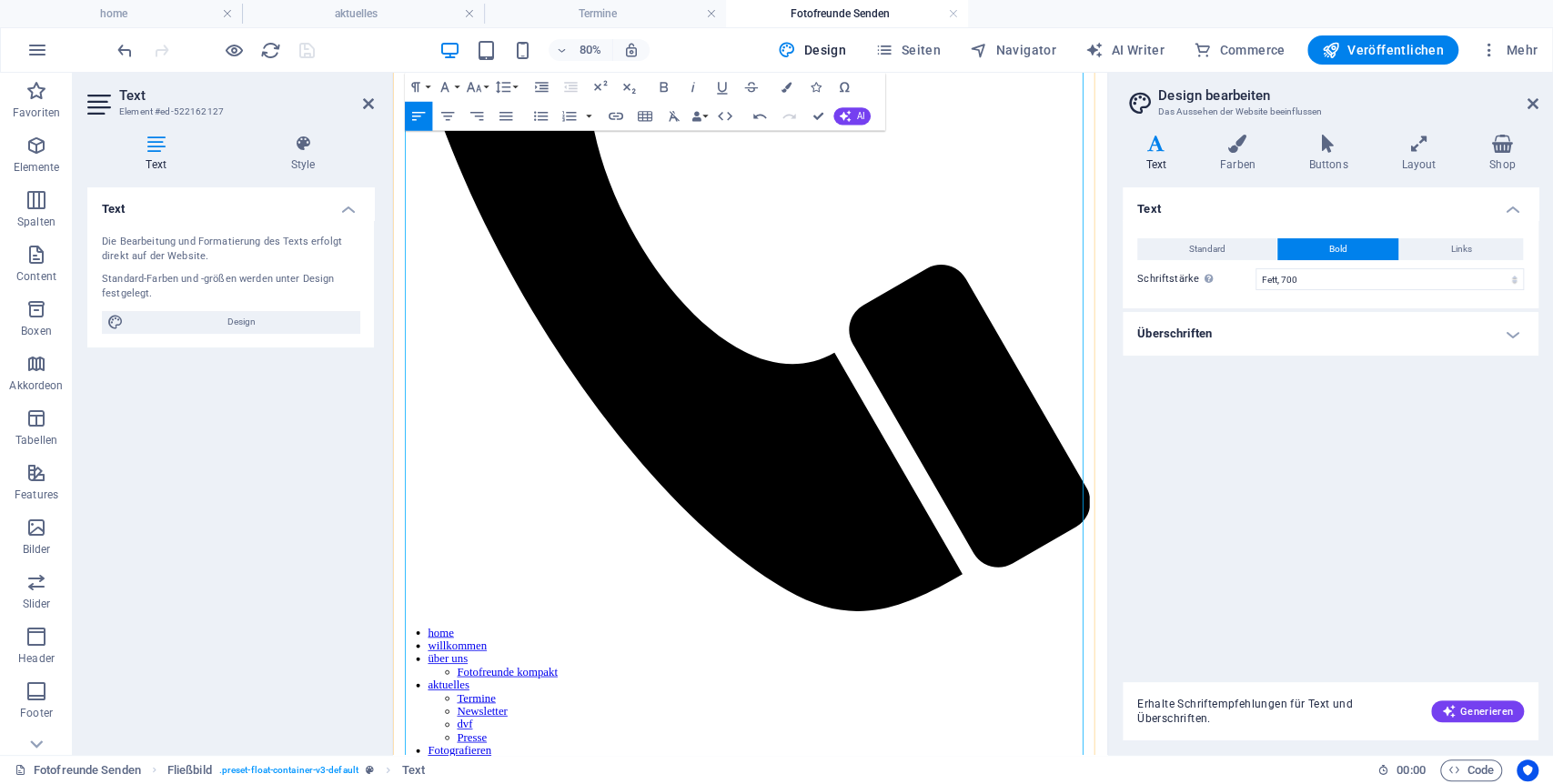
drag, startPoint x: 428, startPoint y: 815, endPoint x: 488, endPoint y: 820, distance: 60.2
click at [663, 87] on icon "button" at bounding box center [663, 87] width 17 height 17
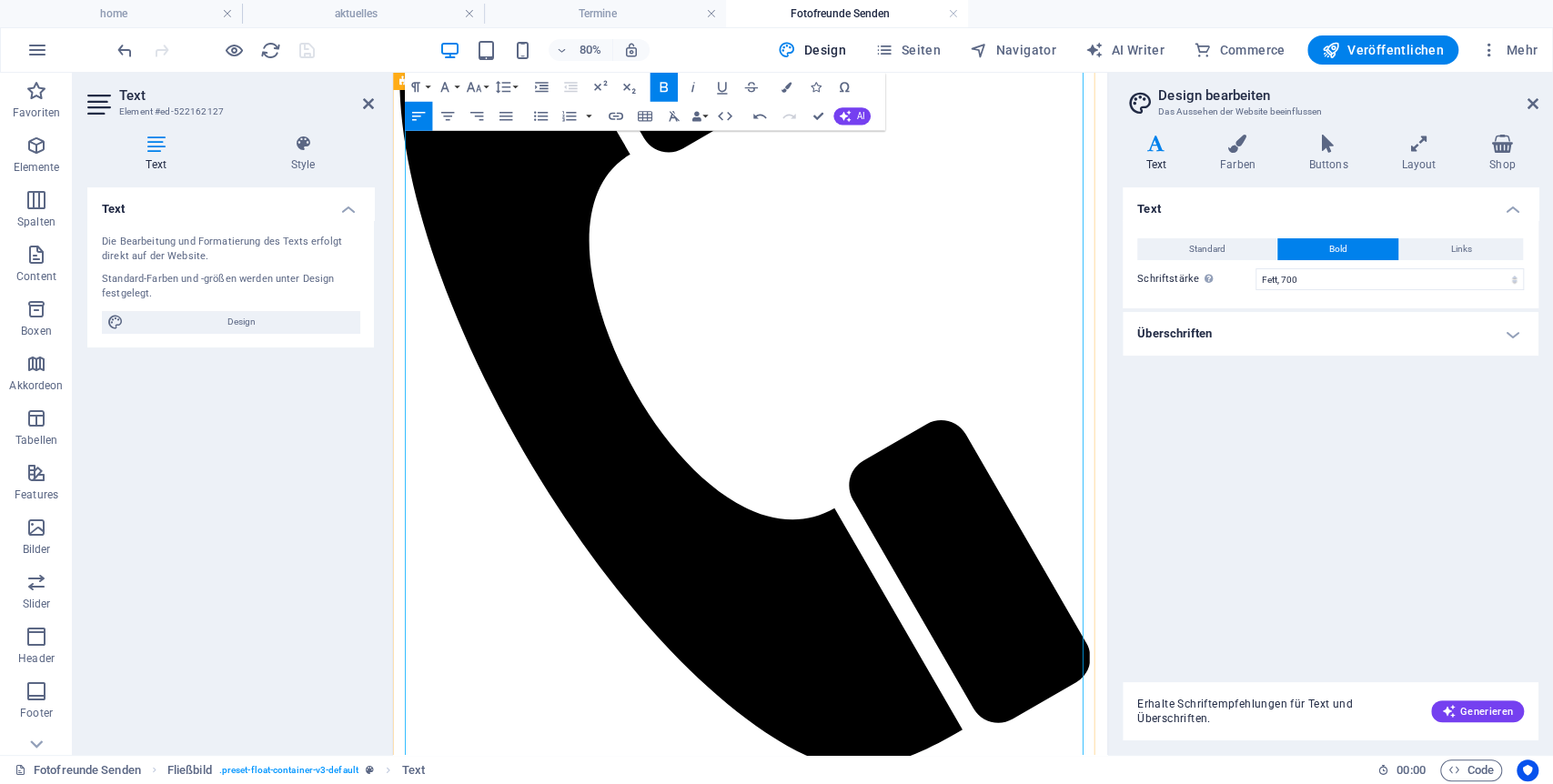
scroll to position [816, 0]
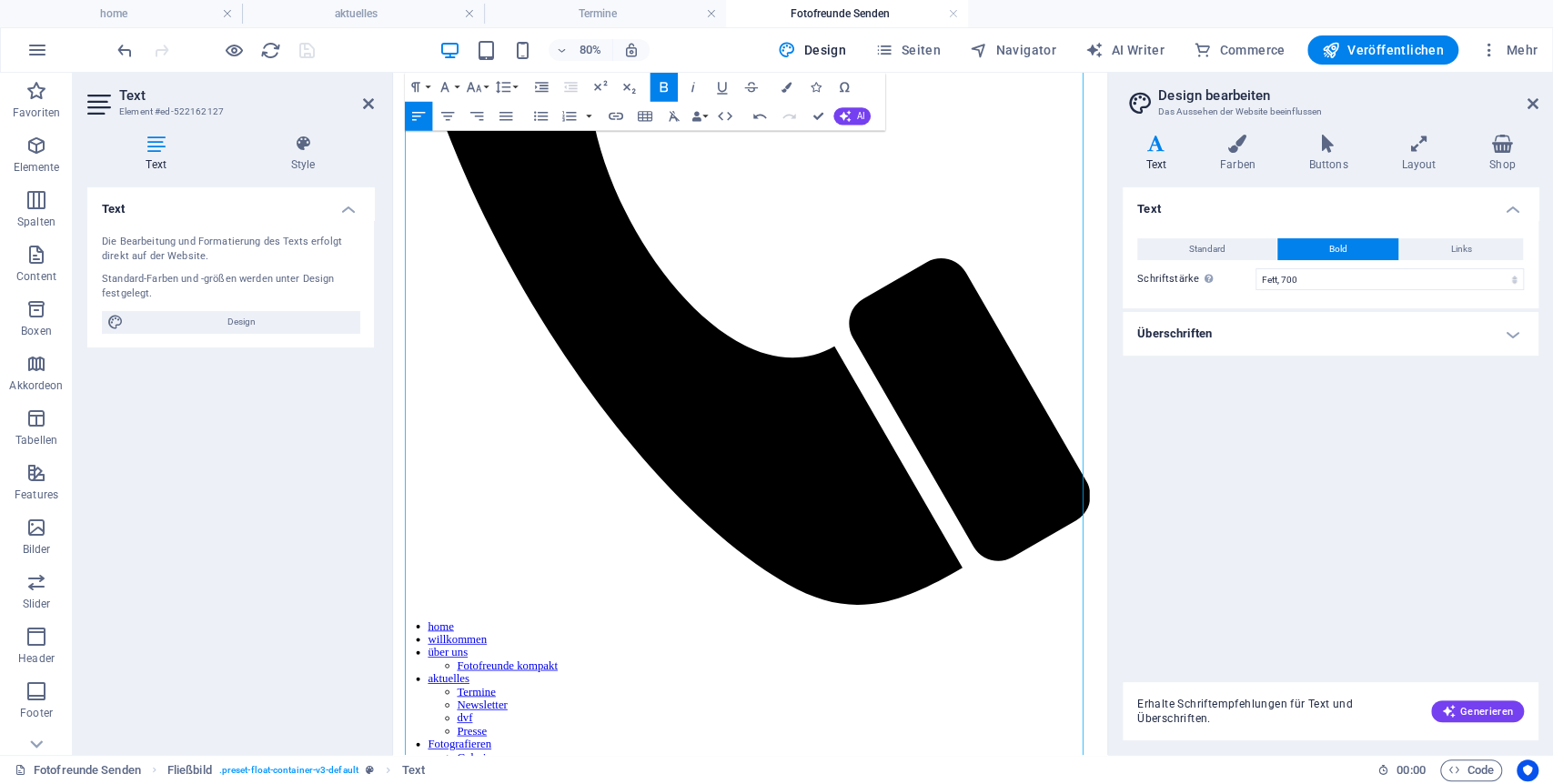
drag, startPoint x: 736, startPoint y: 675, endPoint x: 324, endPoint y: 662, distance: 412.2
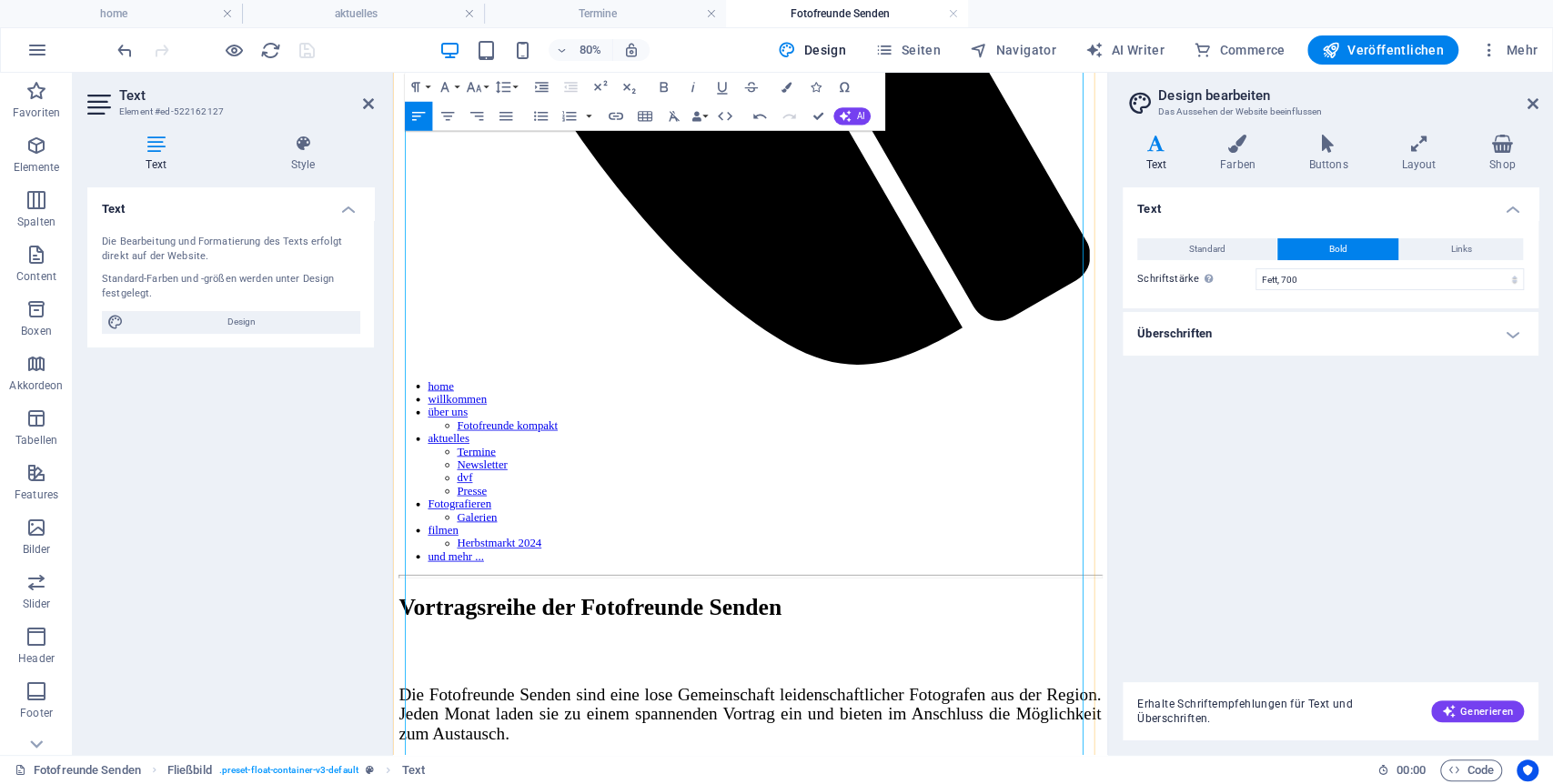
scroll to position [1120, 0]
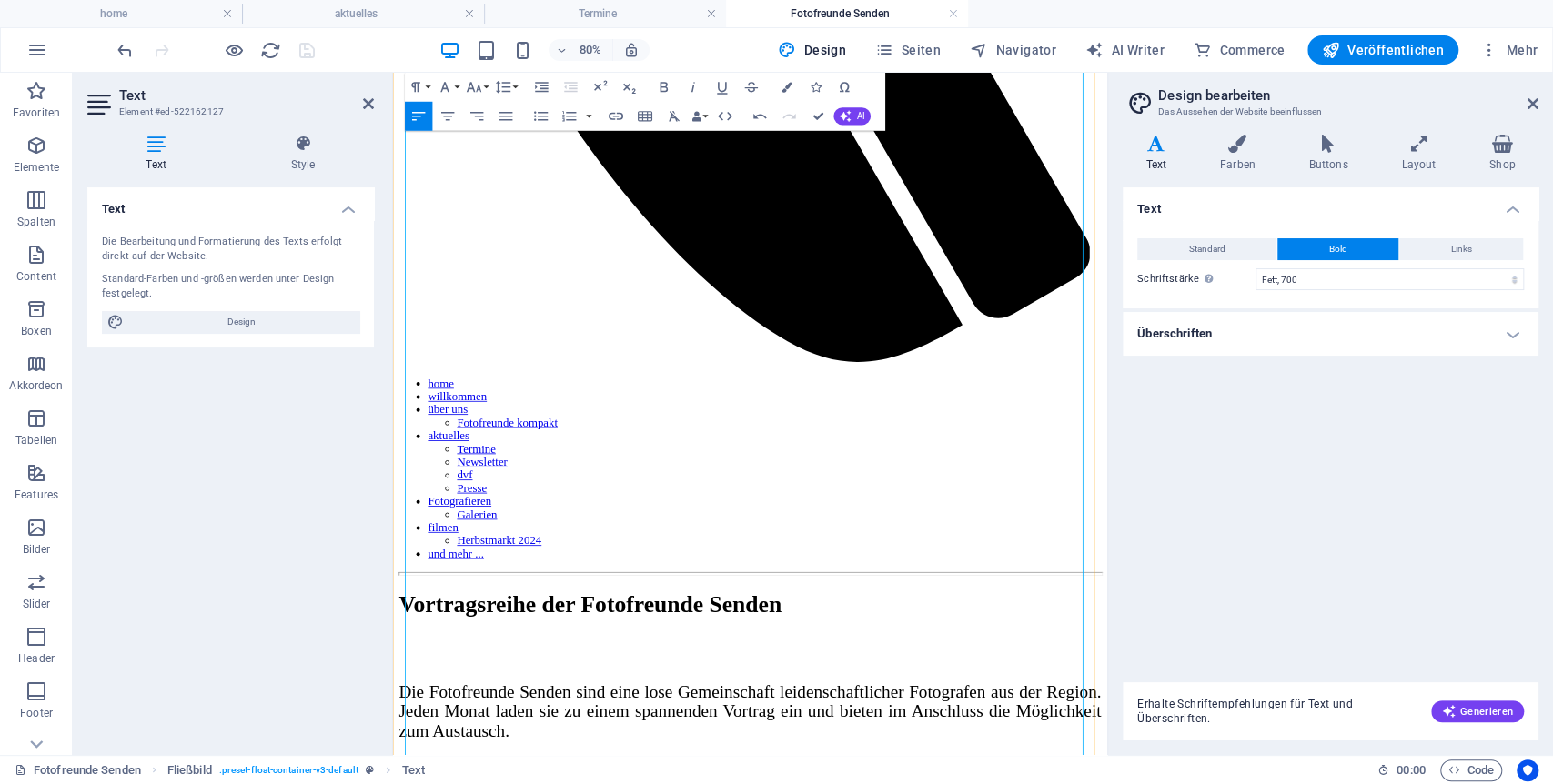
drag, startPoint x: 423, startPoint y: 802, endPoint x: 688, endPoint y: 808, distance: 265.1
click at [658, 84] on icon "button" at bounding box center [663, 87] width 17 height 17
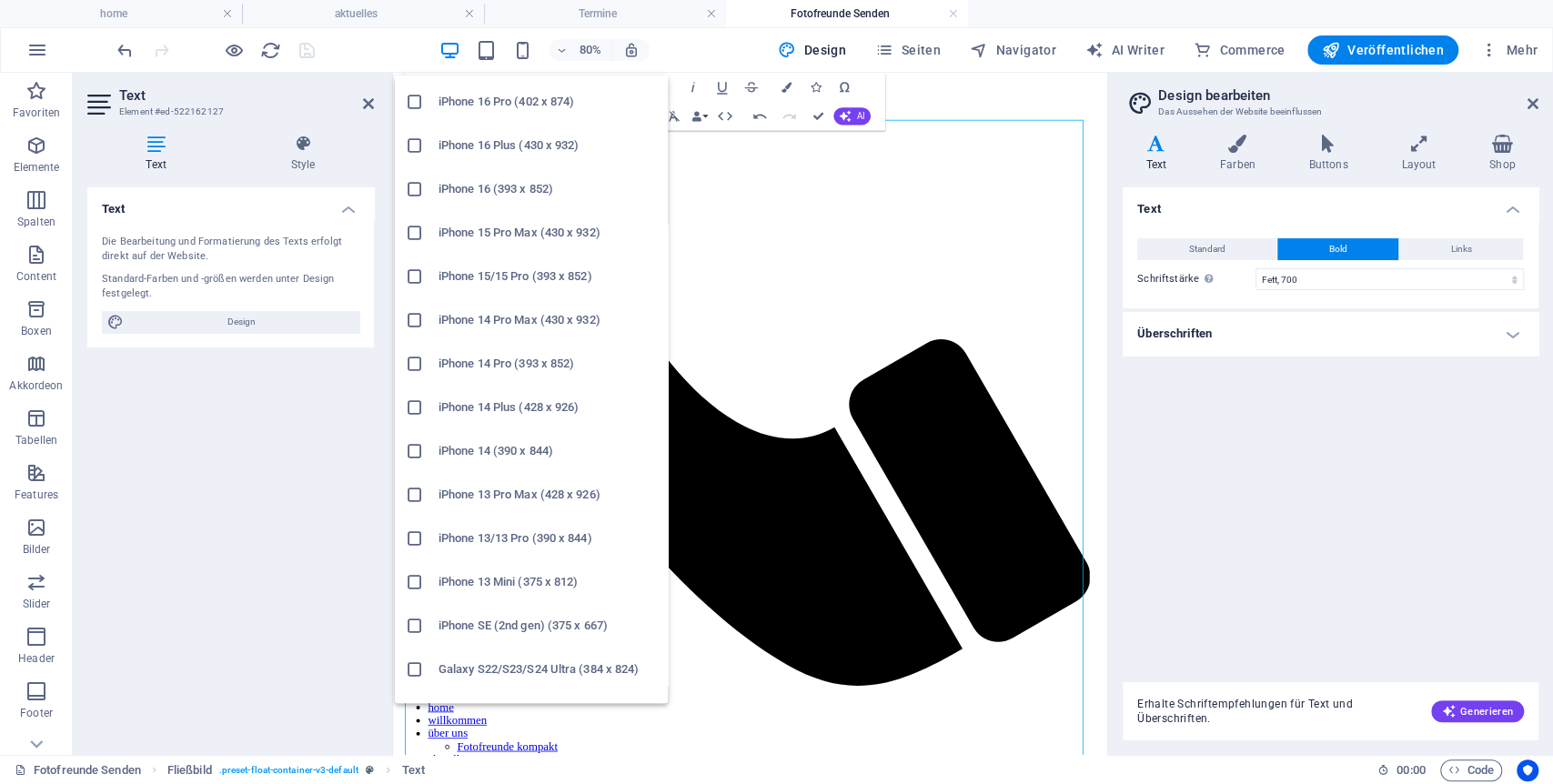
scroll to position [101, 0]
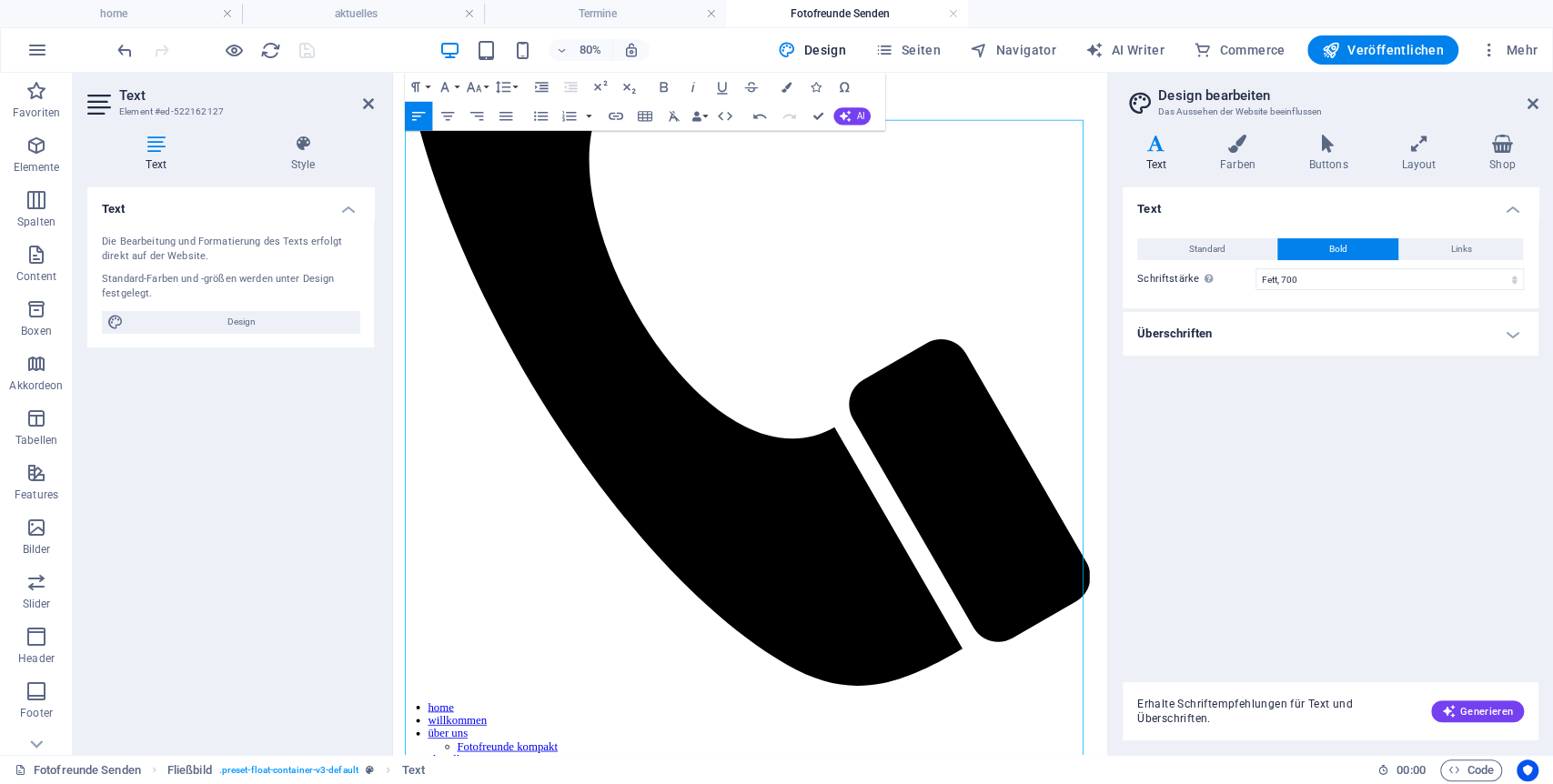
click at [1397, 511] on div "Text Standard Bold Links Schriftfarbe Schriftart -apple-system, BlinkMaxSystemF…" at bounding box center [1330, 427] width 416 height 480
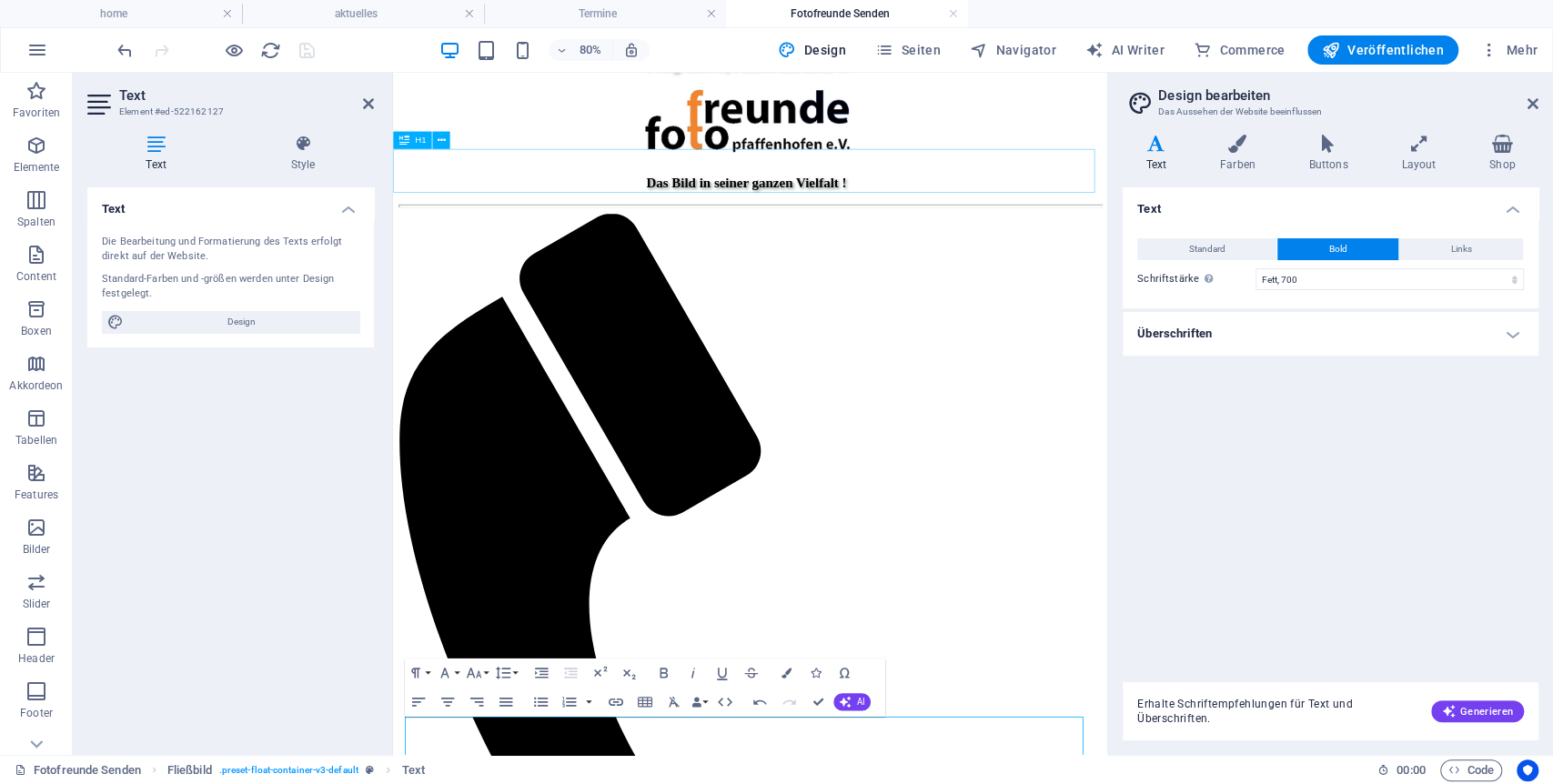
scroll to position [0, 0]
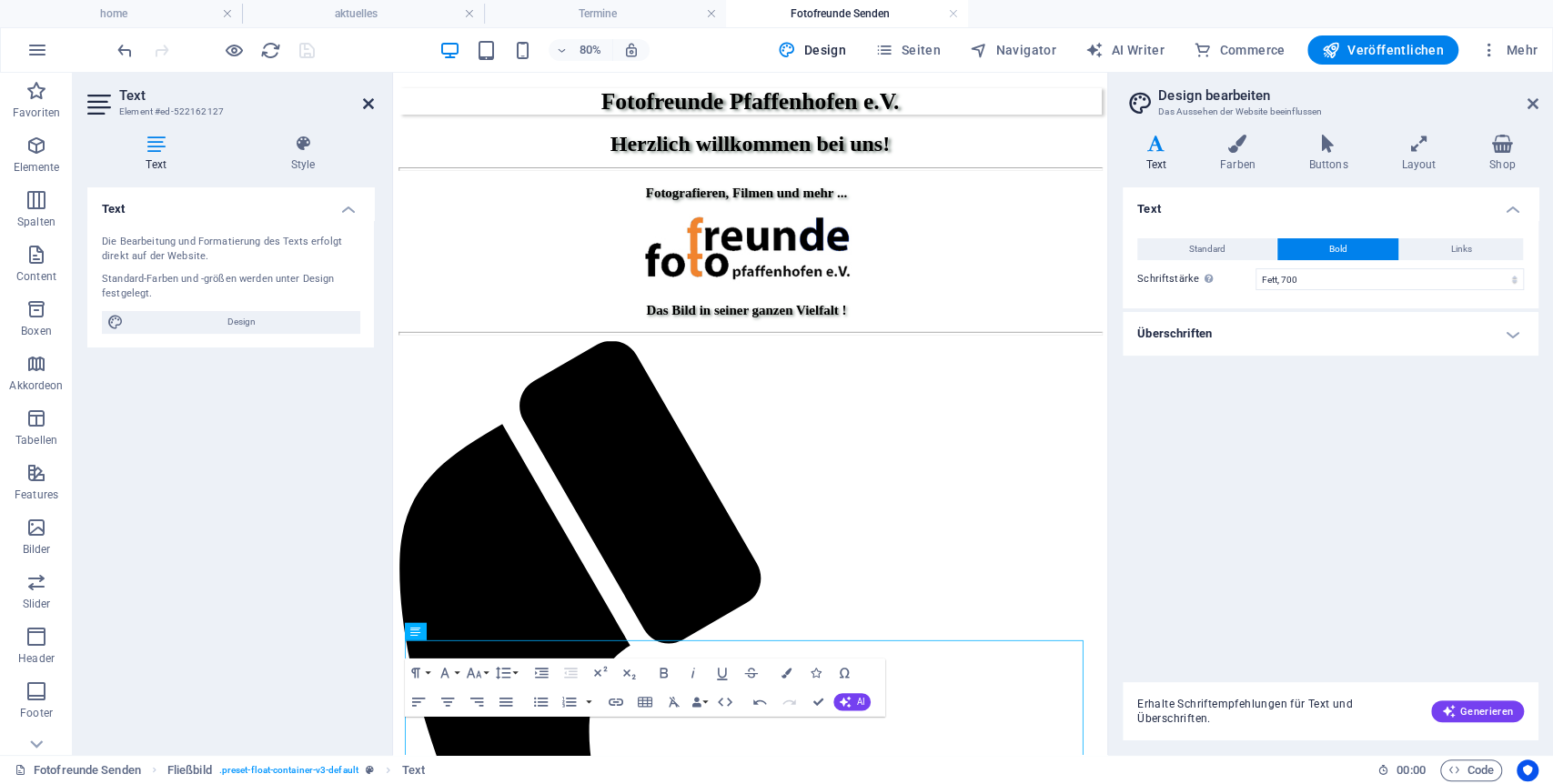
click at [368, 106] on icon at bounding box center [368, 104] width 11 height 15
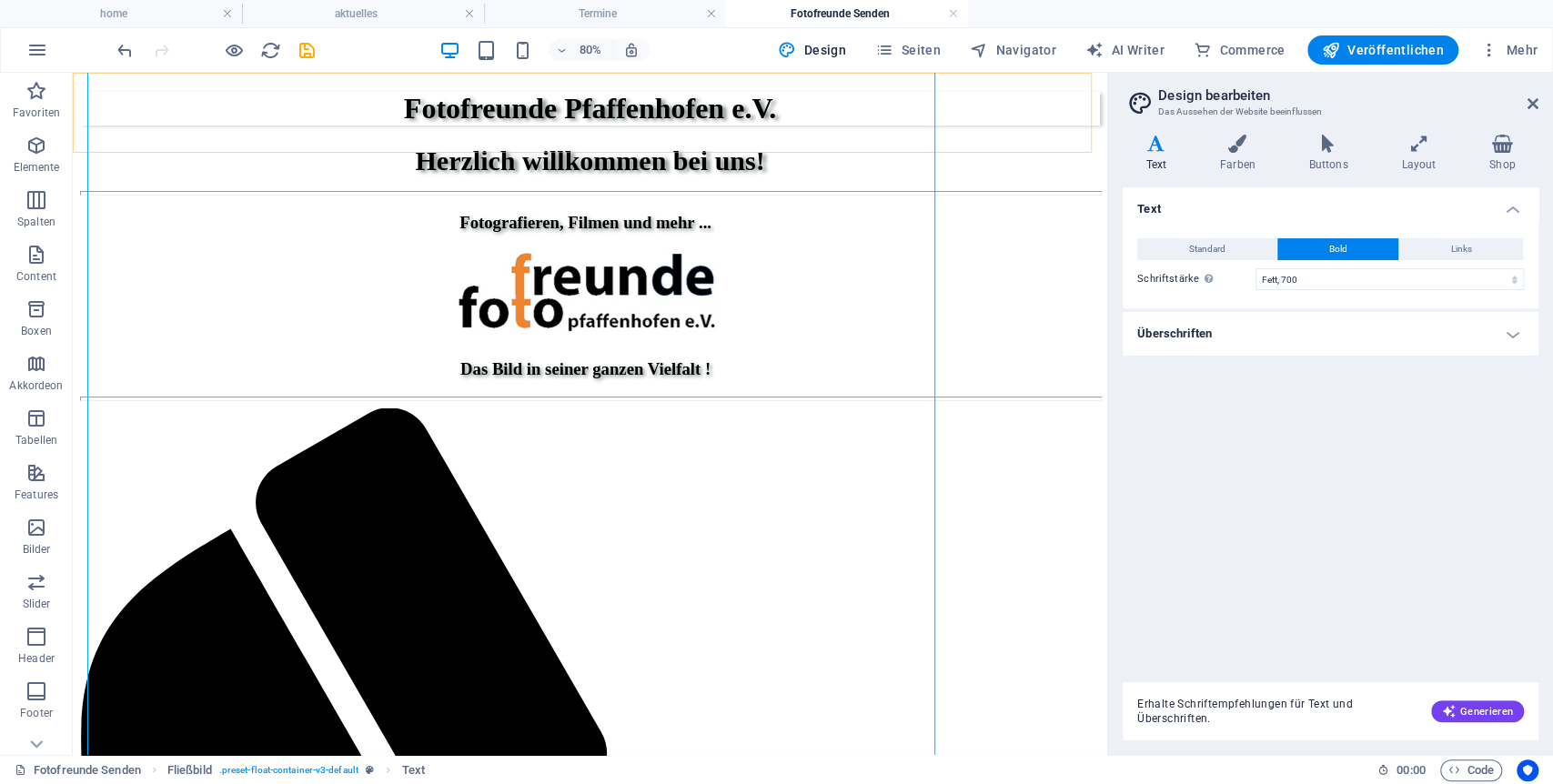
scroll to position [1015, 0]
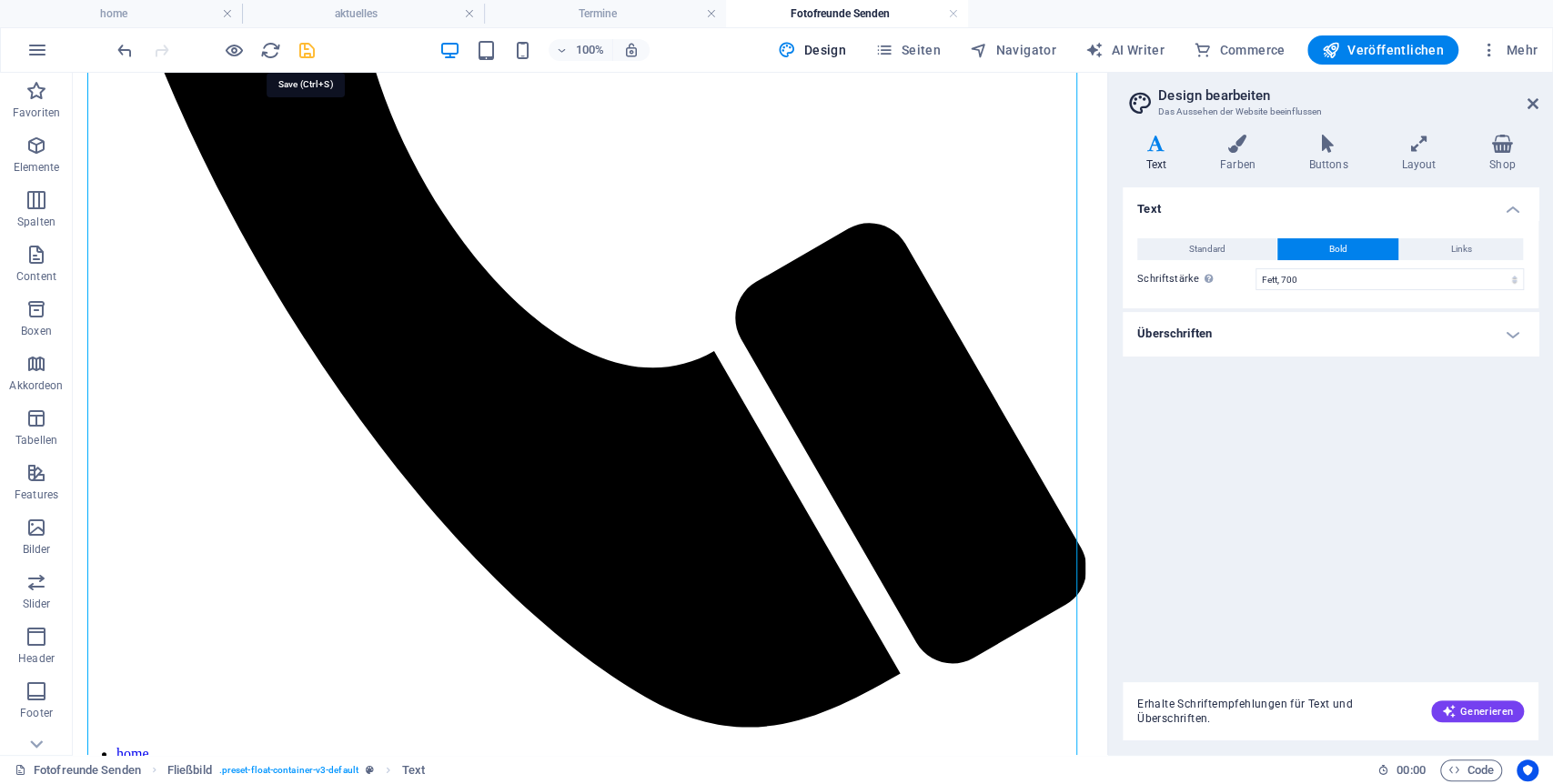
click at [305, 49] on icon "save" at bounding box center [307, 50] width 21 height 21
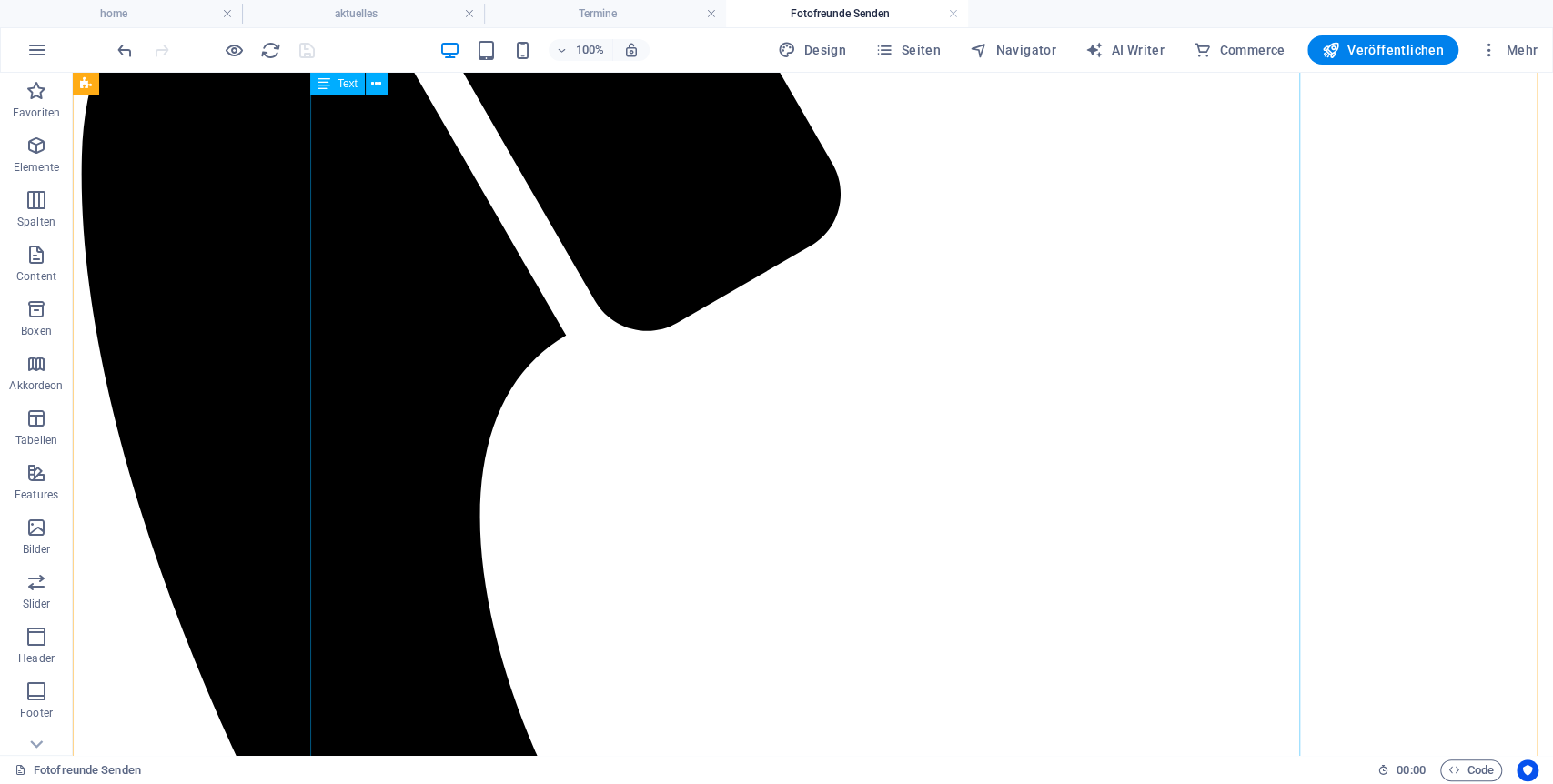
scroll to position [408, 0]
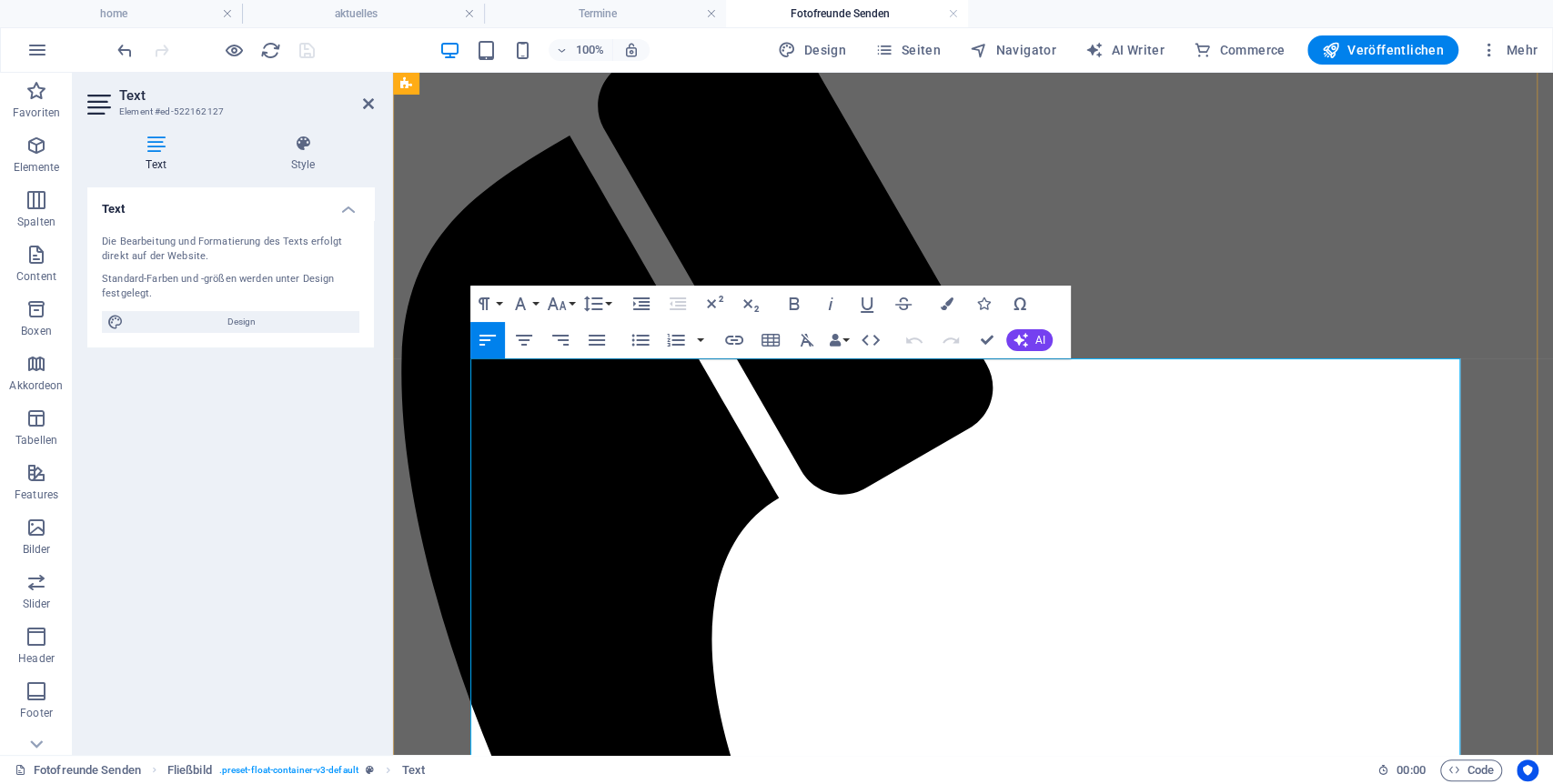
drag, startPoint x: 488, startPoint y: 444, endPoint x: 679, endPoint y: 440, distance: 191.0
click at [548, 300] on icon "button" at bounding box center [557, 304] width 22 height 22
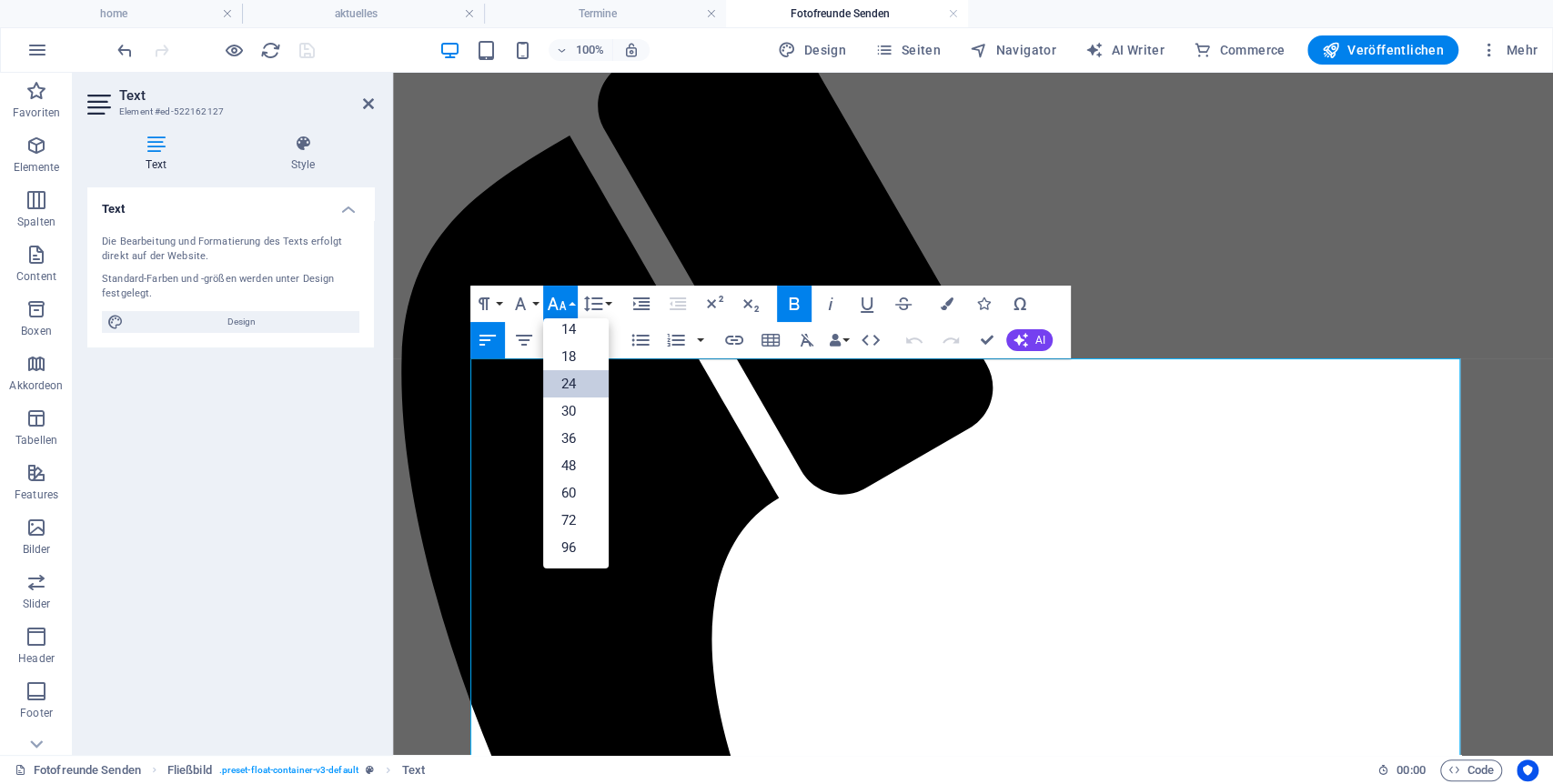
scroll to position [146, 0]
click at [590, 409] on link "30" at bounding box center [576, 410] width 66 height 27
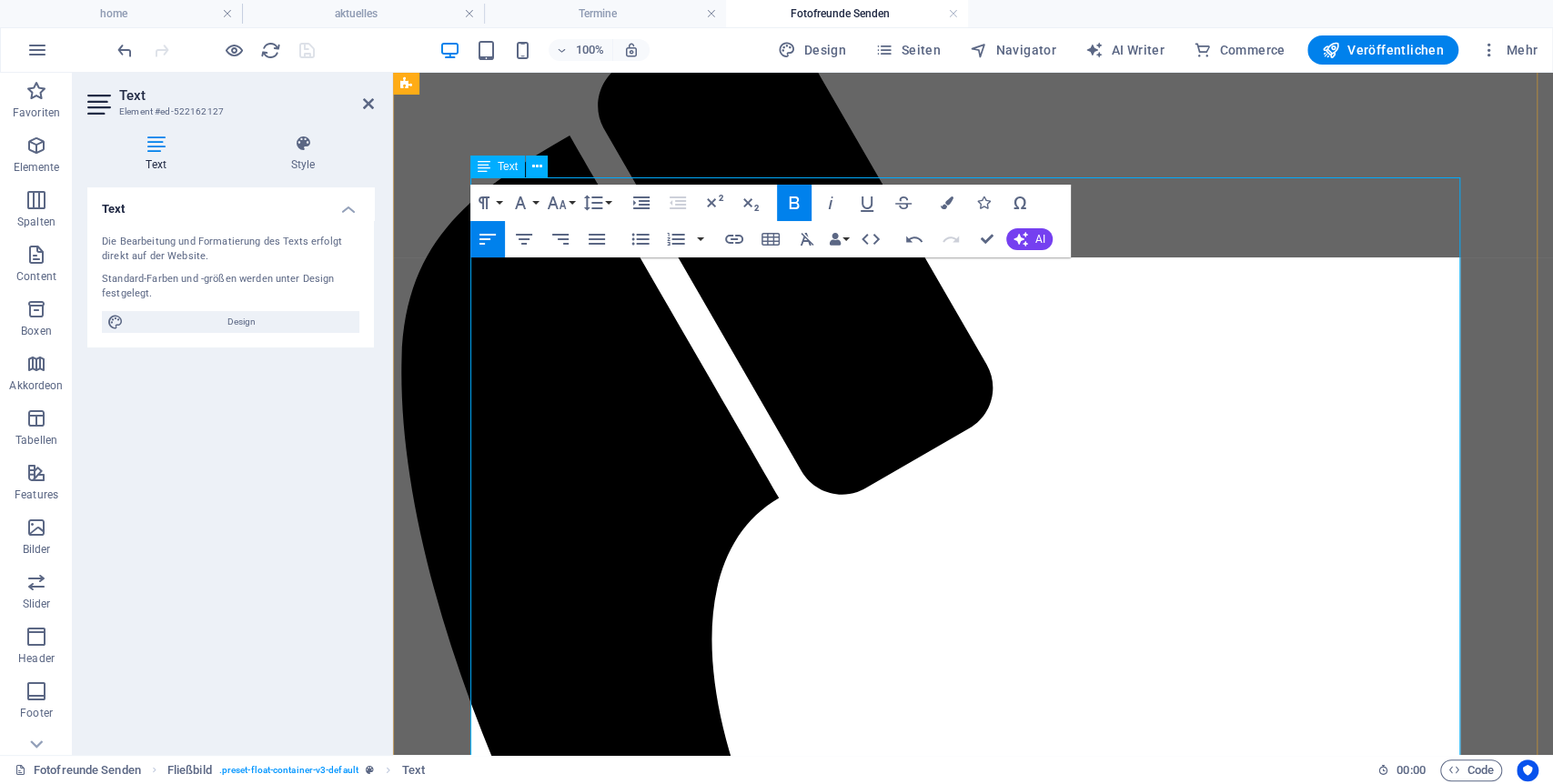
scroll to position [589, 0]
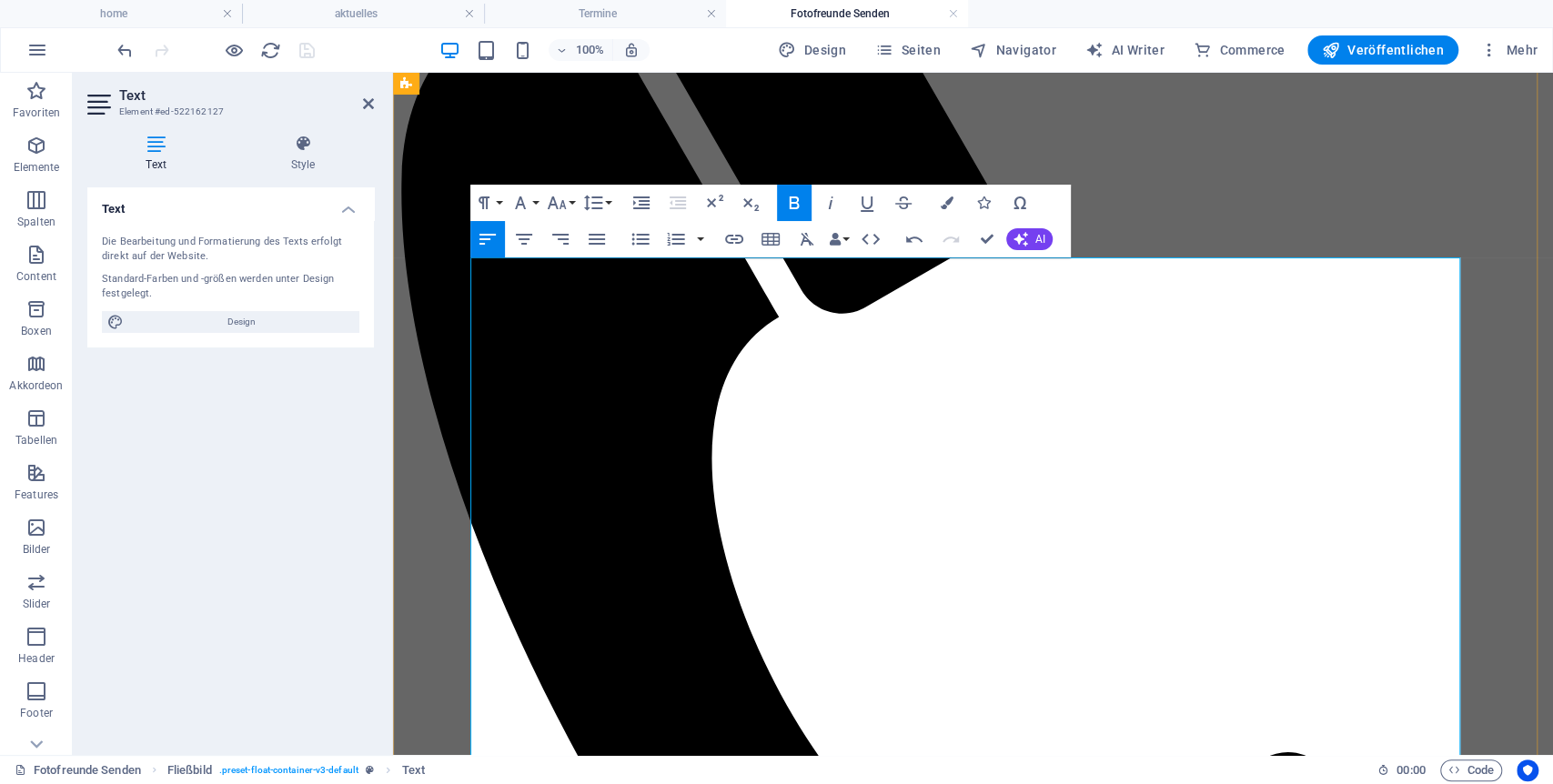
drag, startPoint x: 483, startPoint y: 656, endPoint x: 604, endPoint y: 656, distance: 121.0
click at [563, 202] on icon "button" at bounding box center [557, 202] width 19 height 13
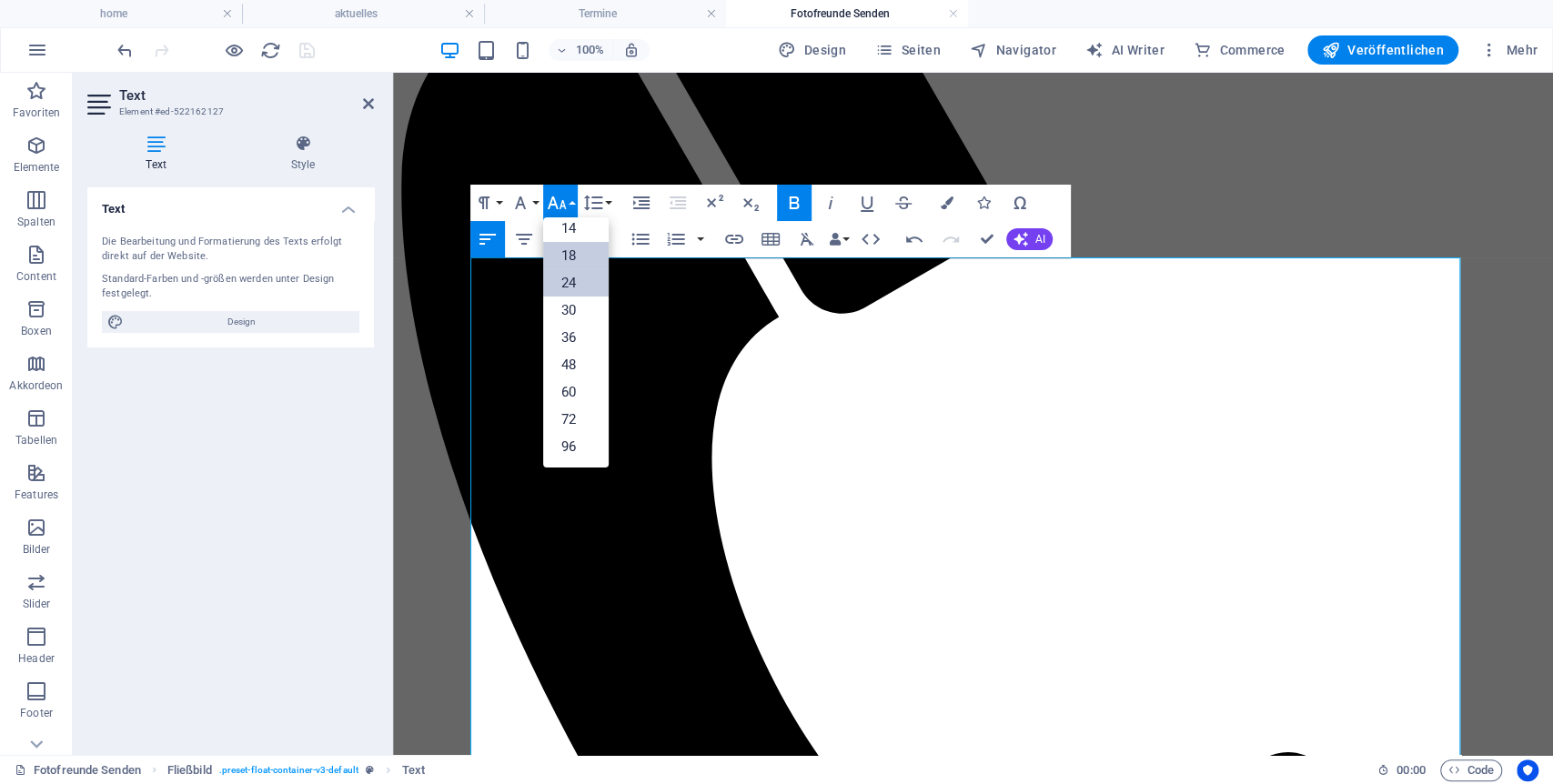
scroll to position [146, 0]
click at [575, 312] on link "30" at bounding box center [576, 310] width 66 height 27
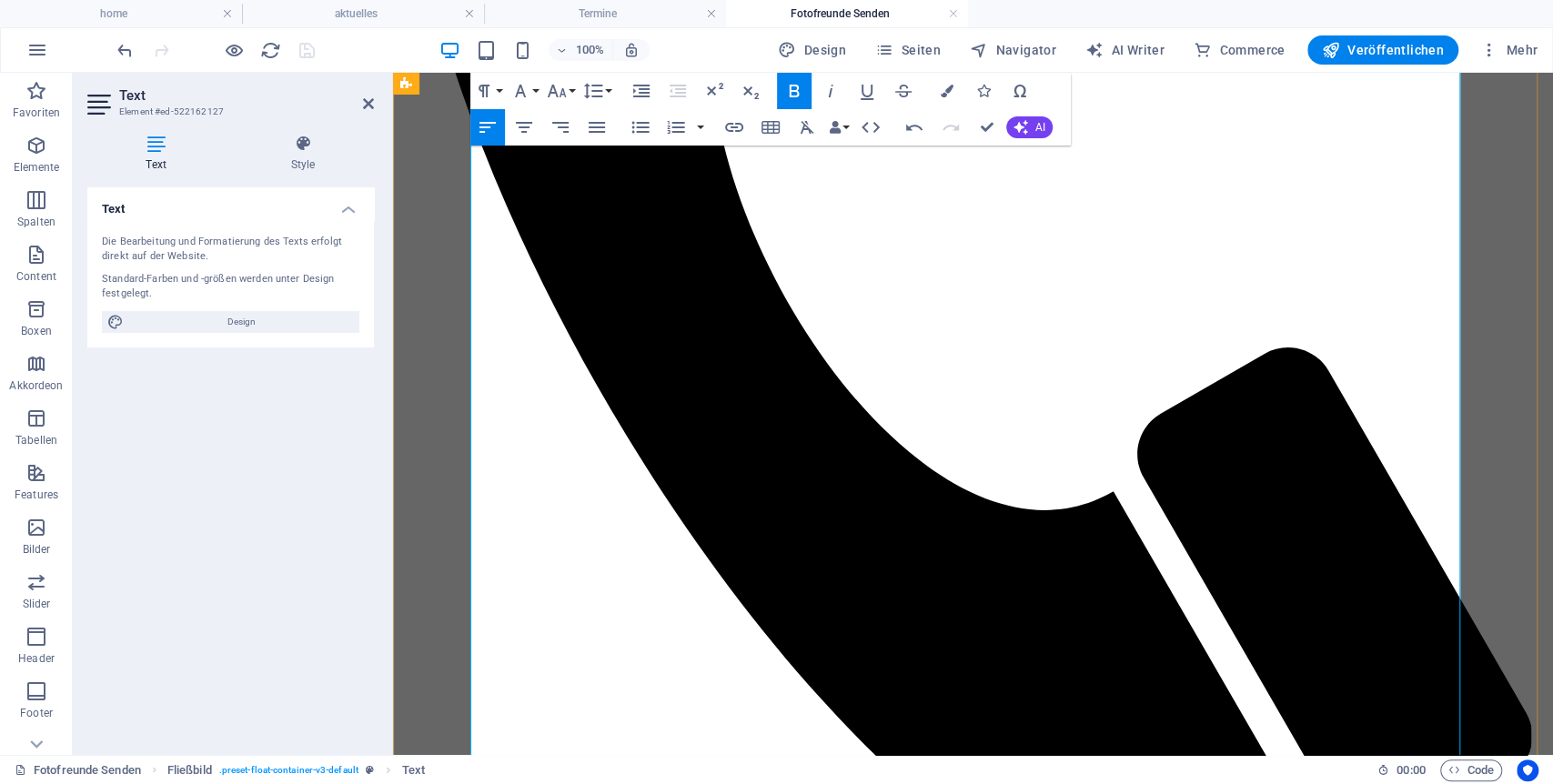
scroll to position [1095, 0]
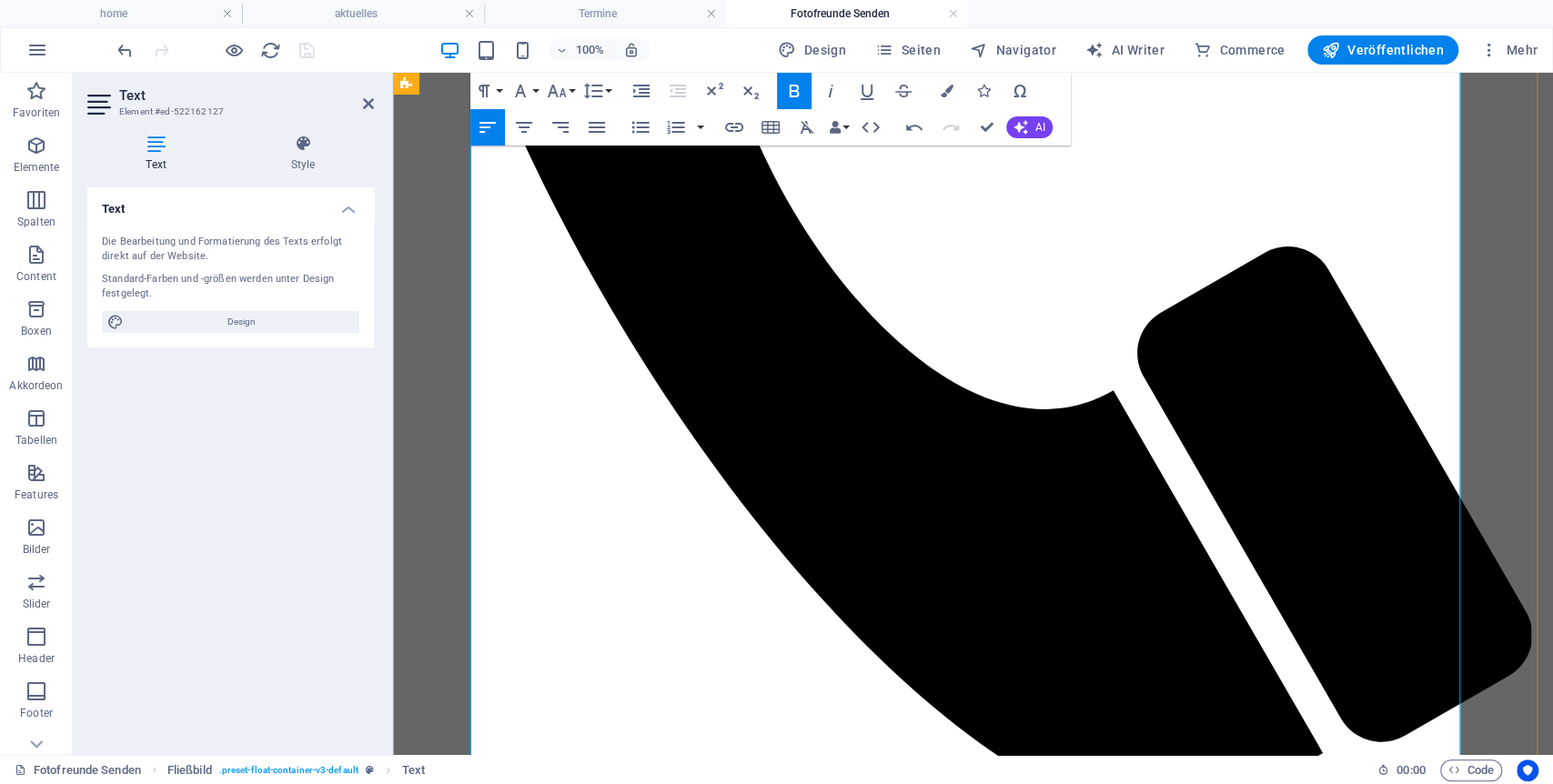
drag, startPoint x: 492, startPoint y: 480, endPoint x: 553, endPoint y: 472, distance: 61.5
click at [560, 91] on icon "button" at bounding box center [557, 91] width 19 height 13
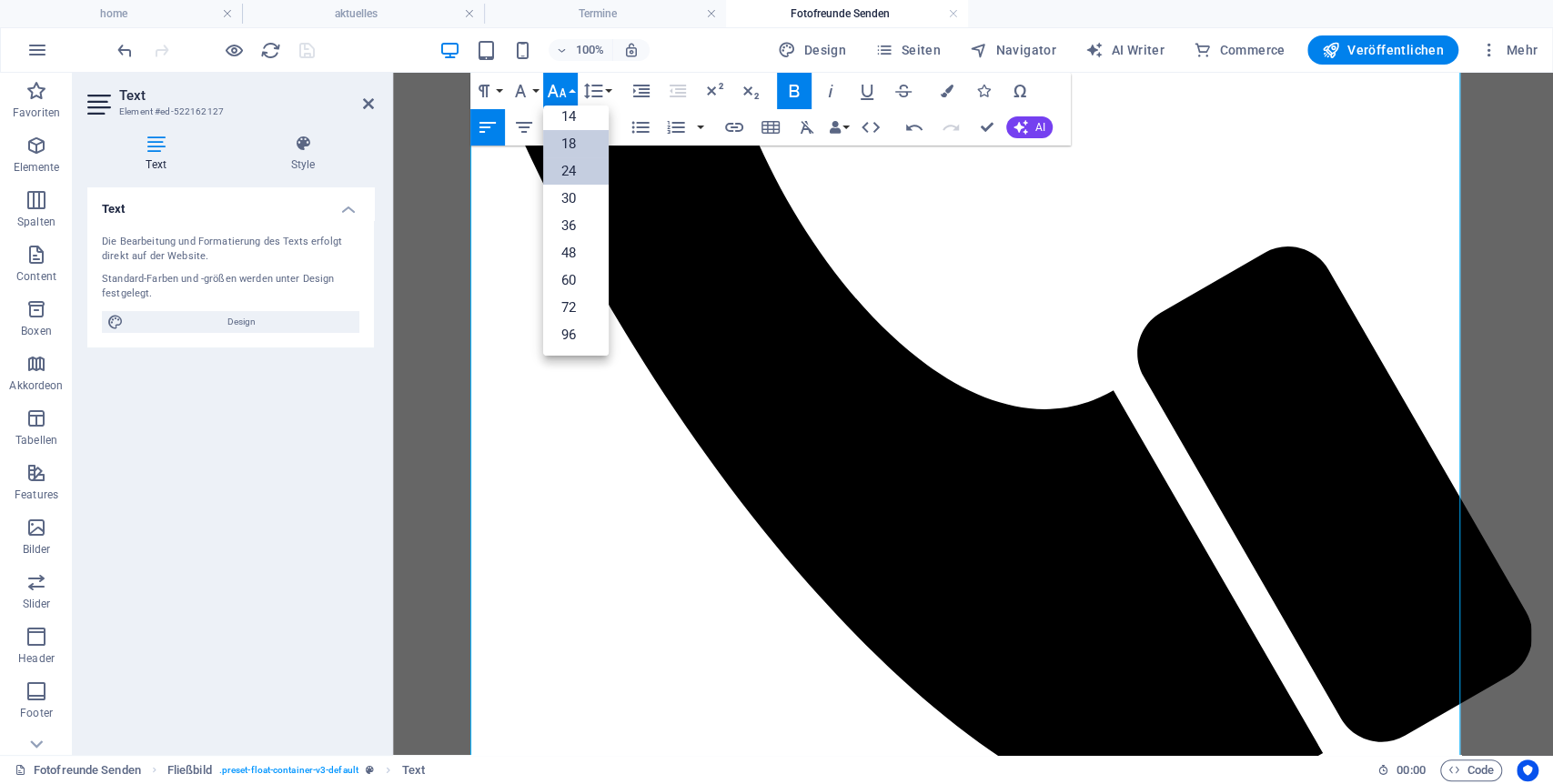
scroll to position [146, 0]
click at [583, 194] on link "30" at bounding box center [576, 197] width 66 height 27
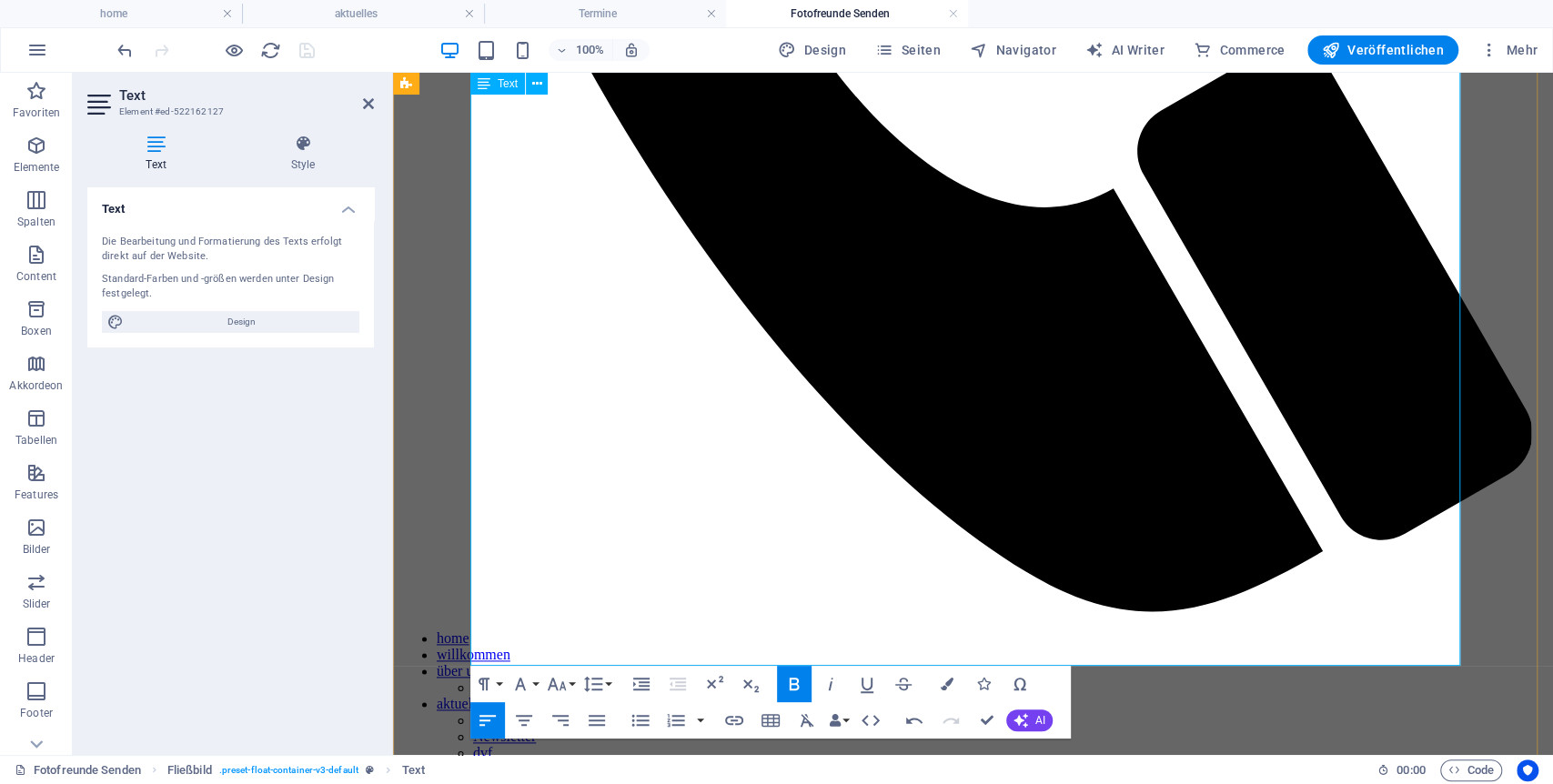
scroll to position [1498, 0]
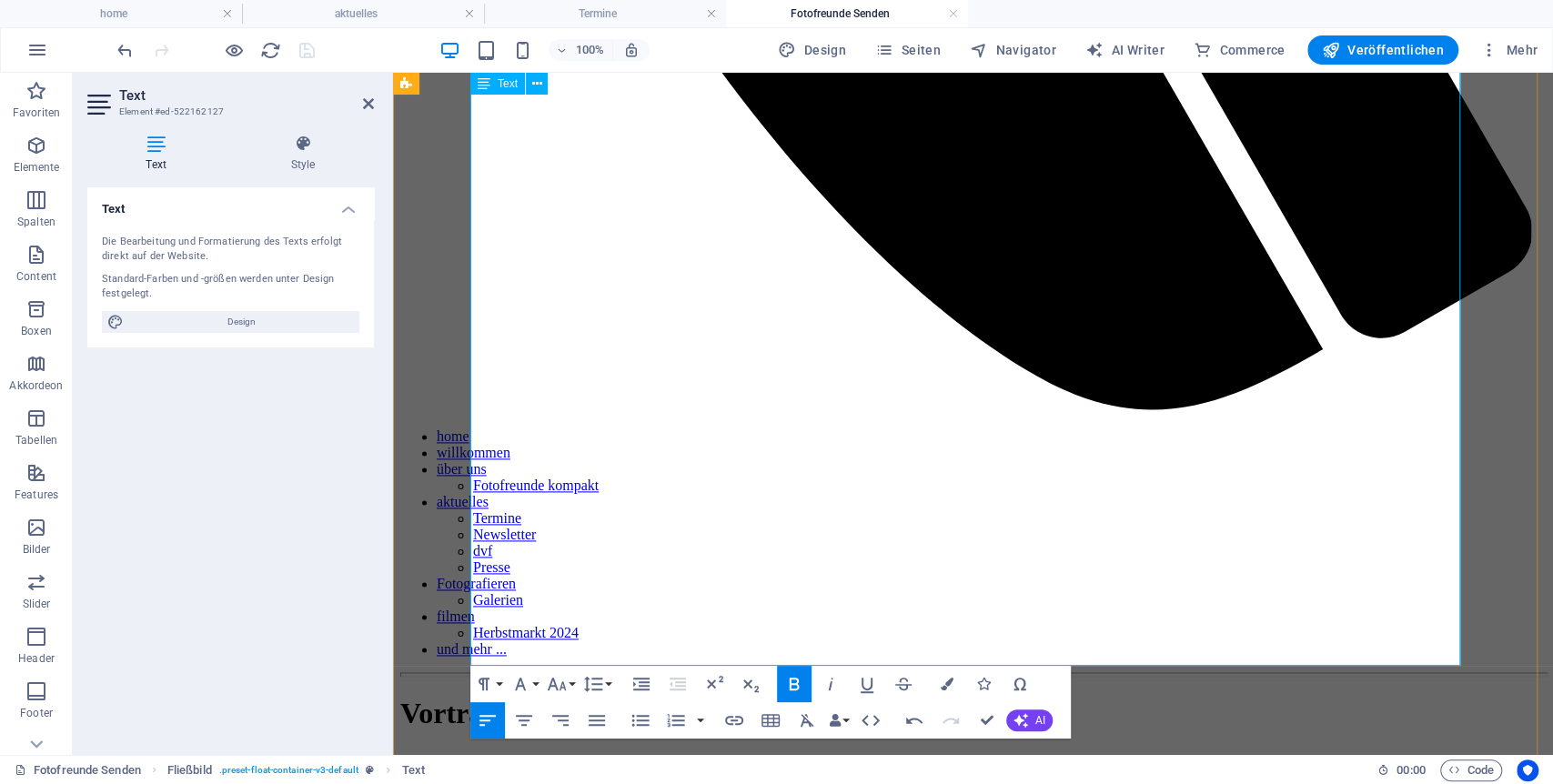
drag, startPoint x: 480, startPoint y: 472, endPoint x: 723, endPoint y: 478, distance: 243.1
click at [554, 683] on icon "button" at bounding box center [557, 683] width 19 height 13
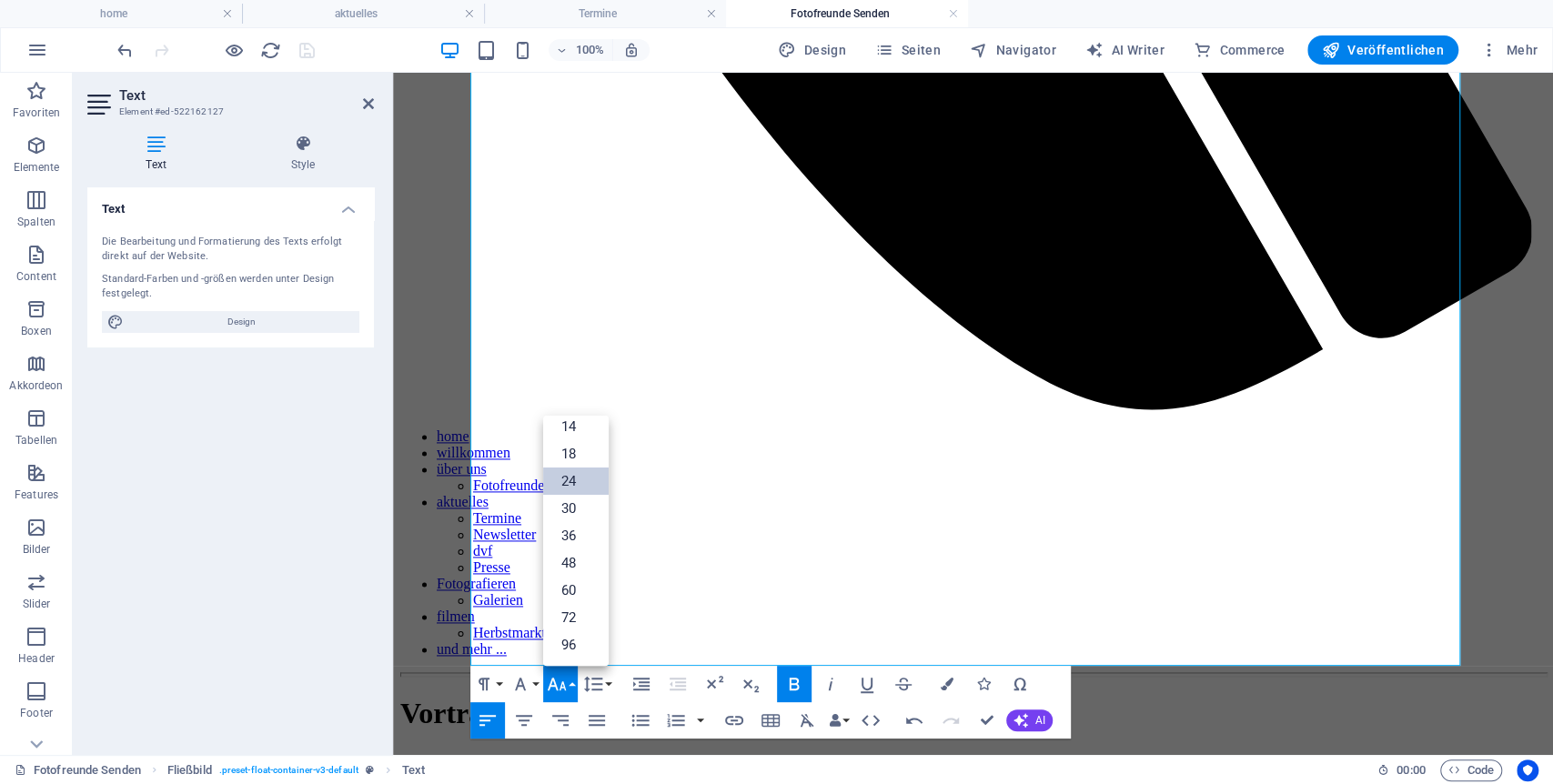
scroll to position [146, 0]
click at [566, 506] on link "30" at bounding box center [576, 508] width 66 height 27
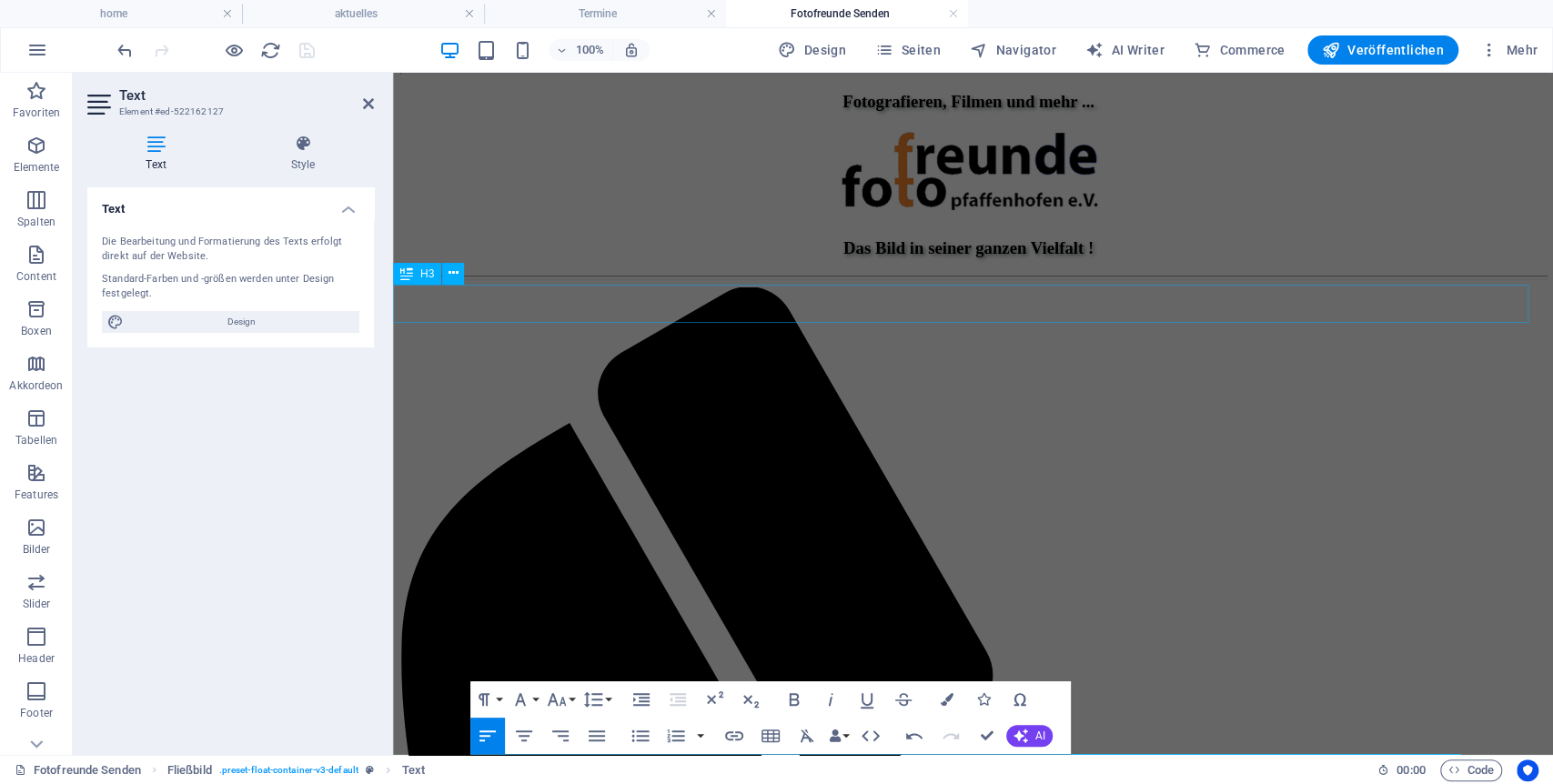
scroll to position [20, 0]
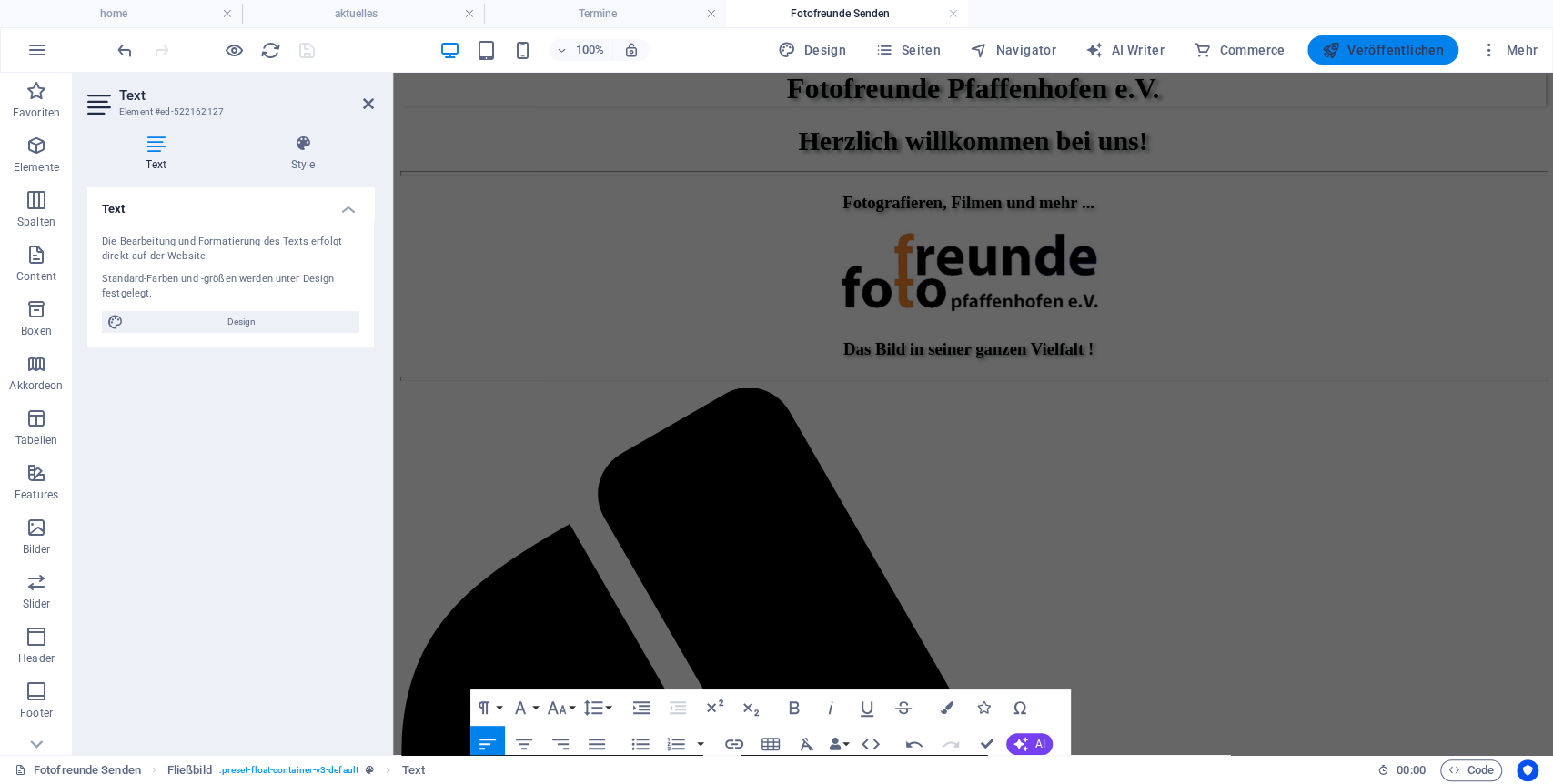
click at [1397, 50] on span "Veröffentlichen" at bounding box center [1383, 50] width 122 height 18
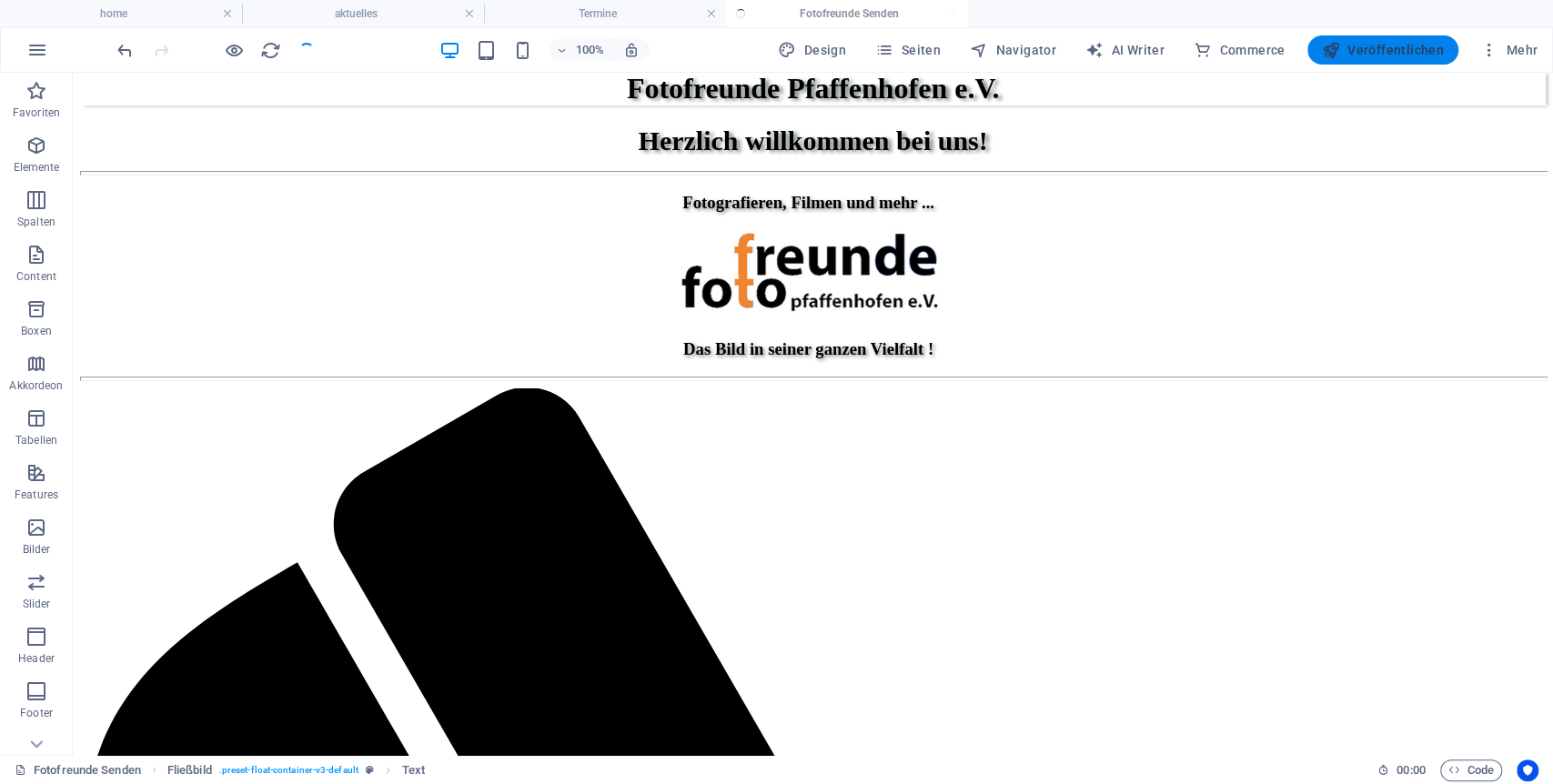
scroll to position [1031, 0]
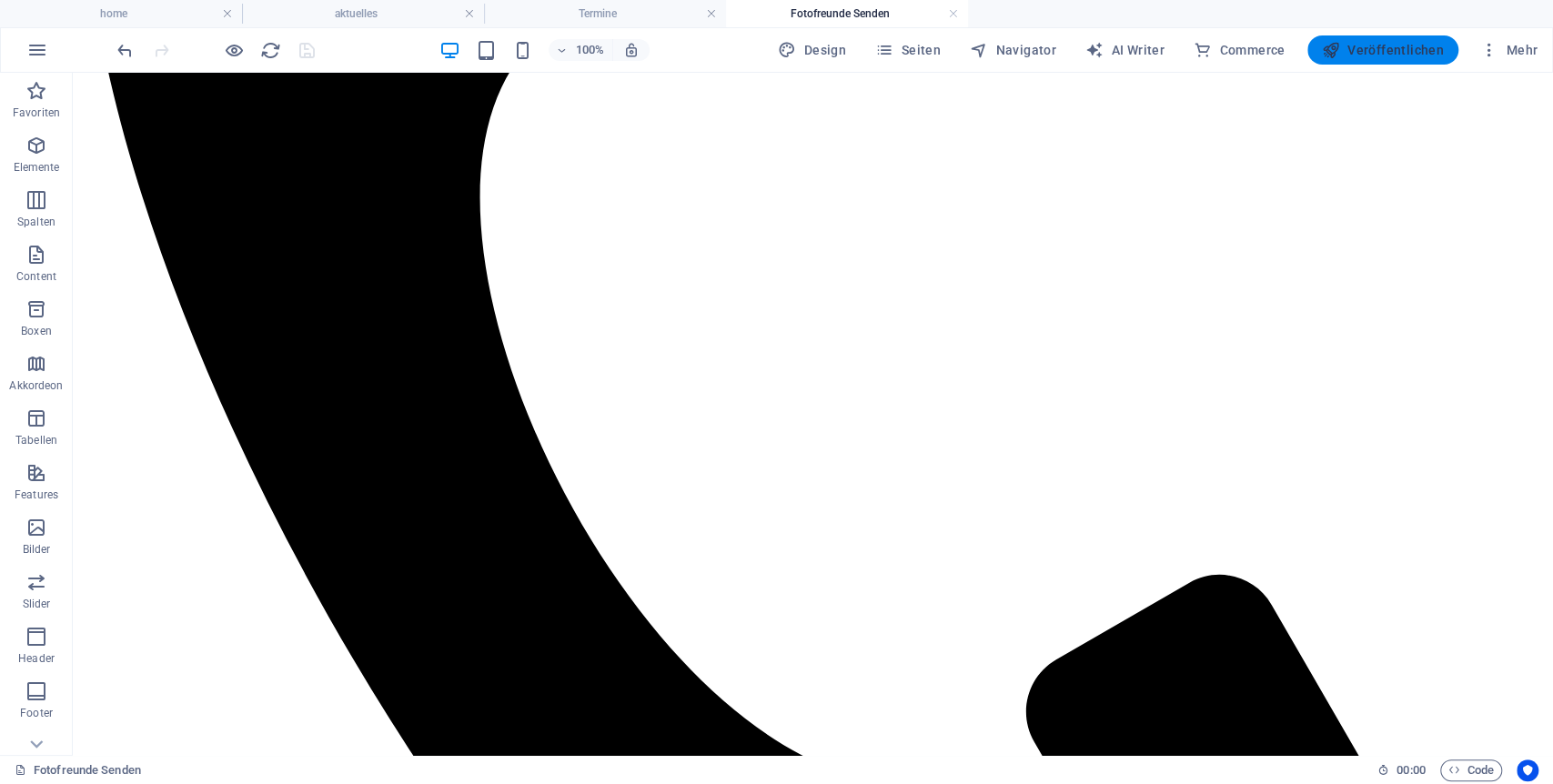
click at [1357, 51] on span "Veröffentlichen" at bounding box center [1383, 50] width 122 height 18
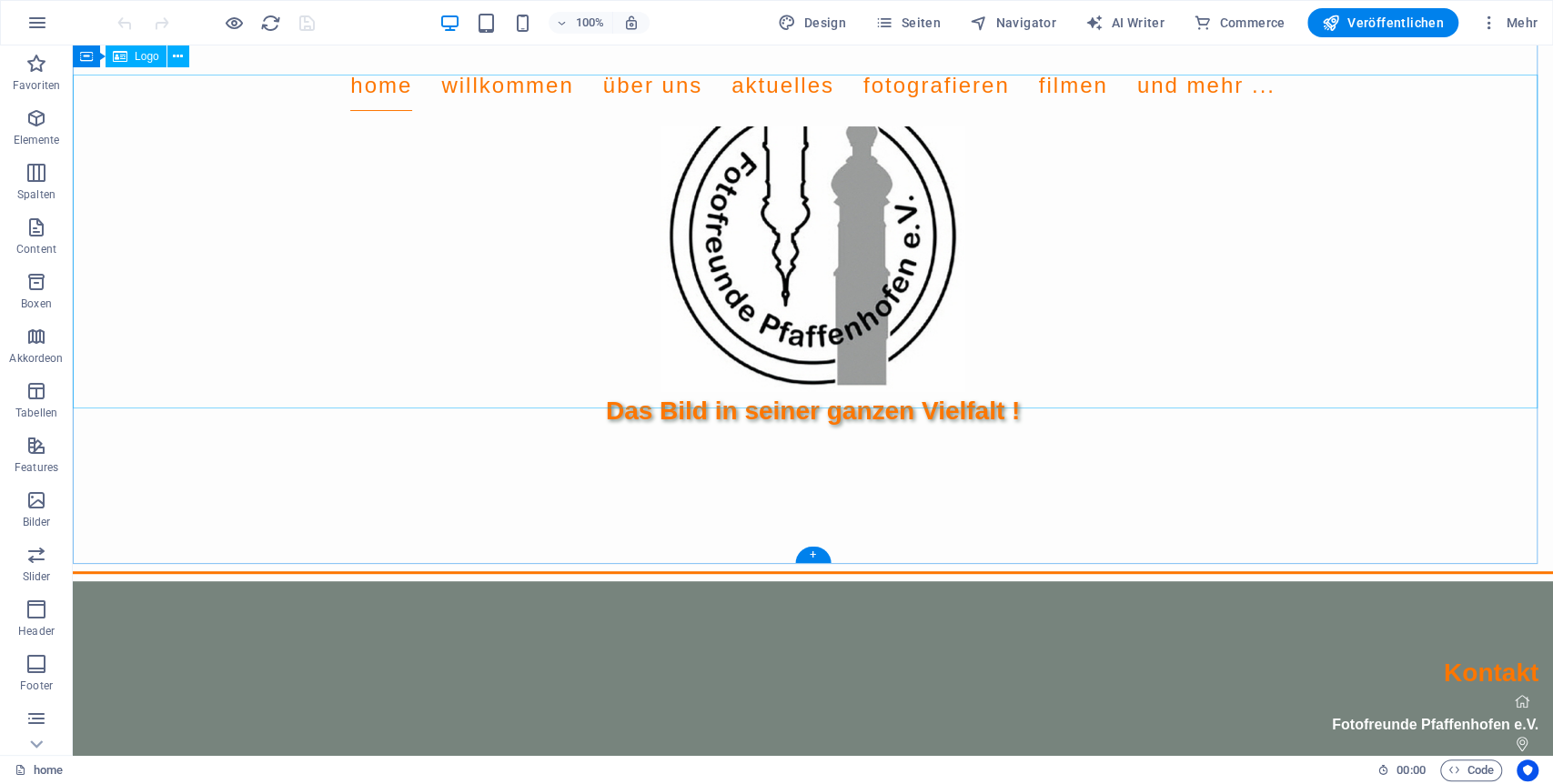
scroll to position [443, 0]
click at [922, 16] on span "Seiten" at bounding box center [908, 23] width 66 height 18
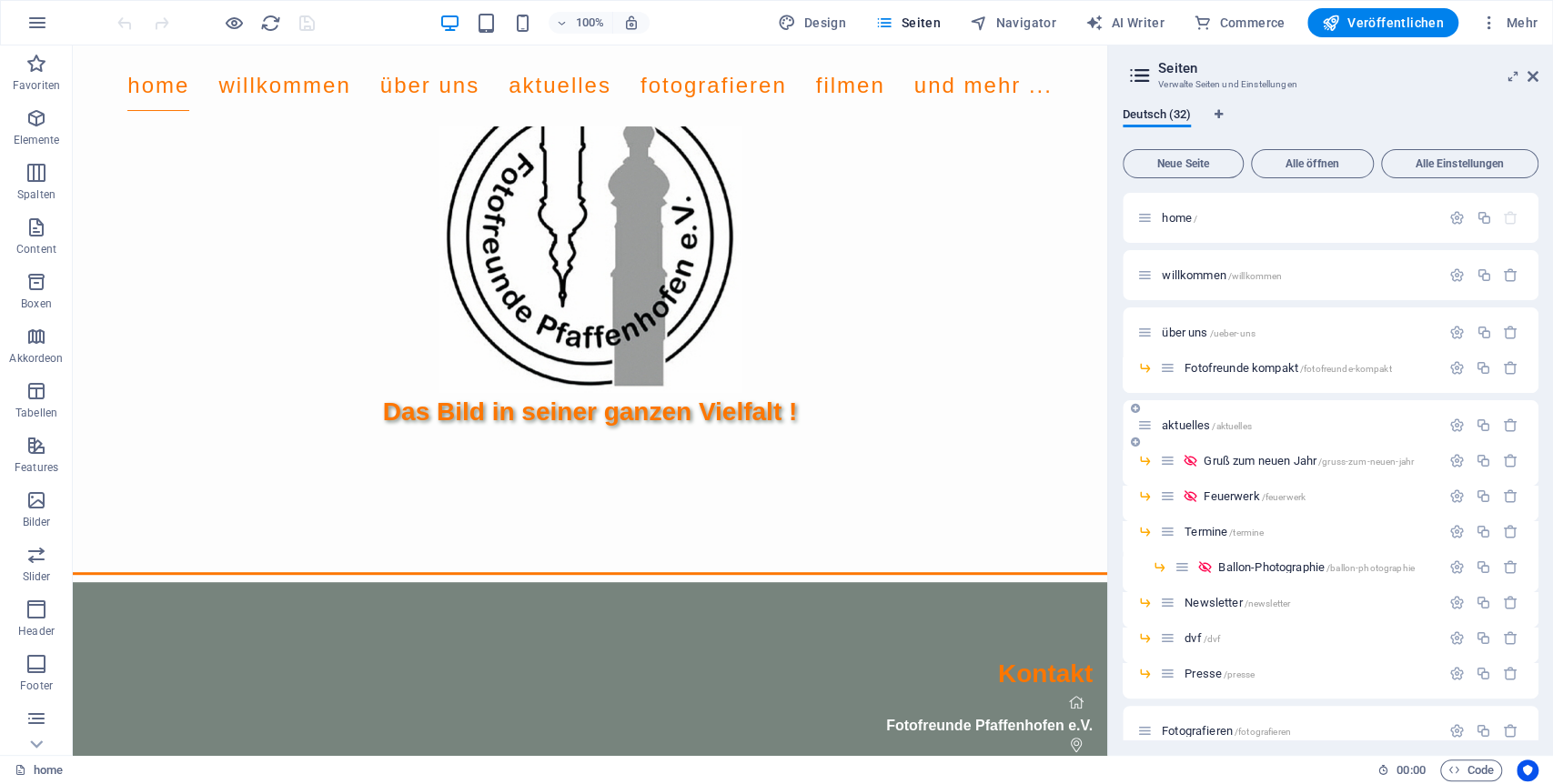
click at [1197, 417] on div "aktuelles /aktuelles" at bounding box center [1289, 424] width 303 height 21
click at [1195, 421] on span "aktuelles /aktuelles" at bounding box center [1207, 425] width 90 height 14
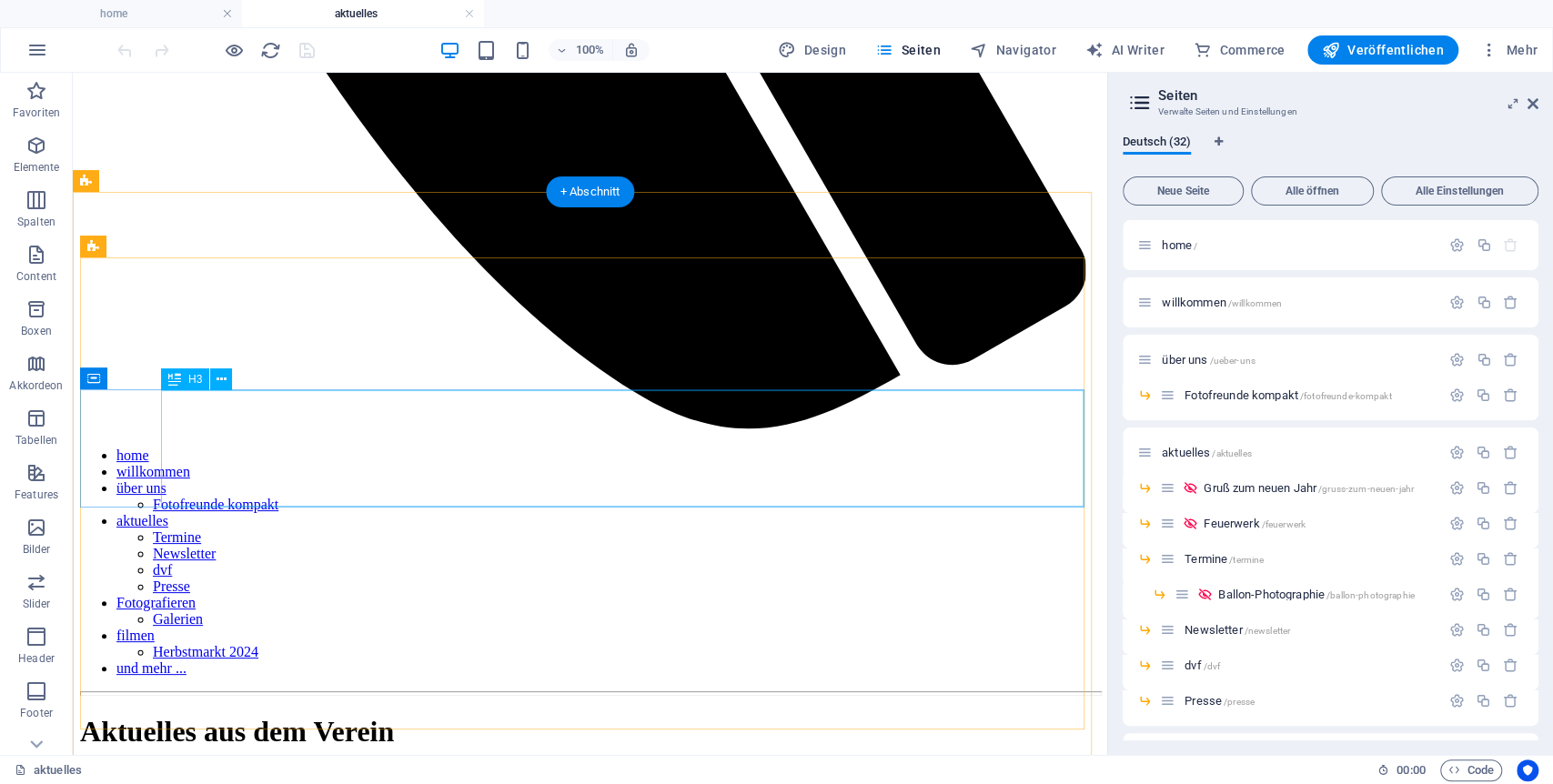
scroll to position [1616, 0]
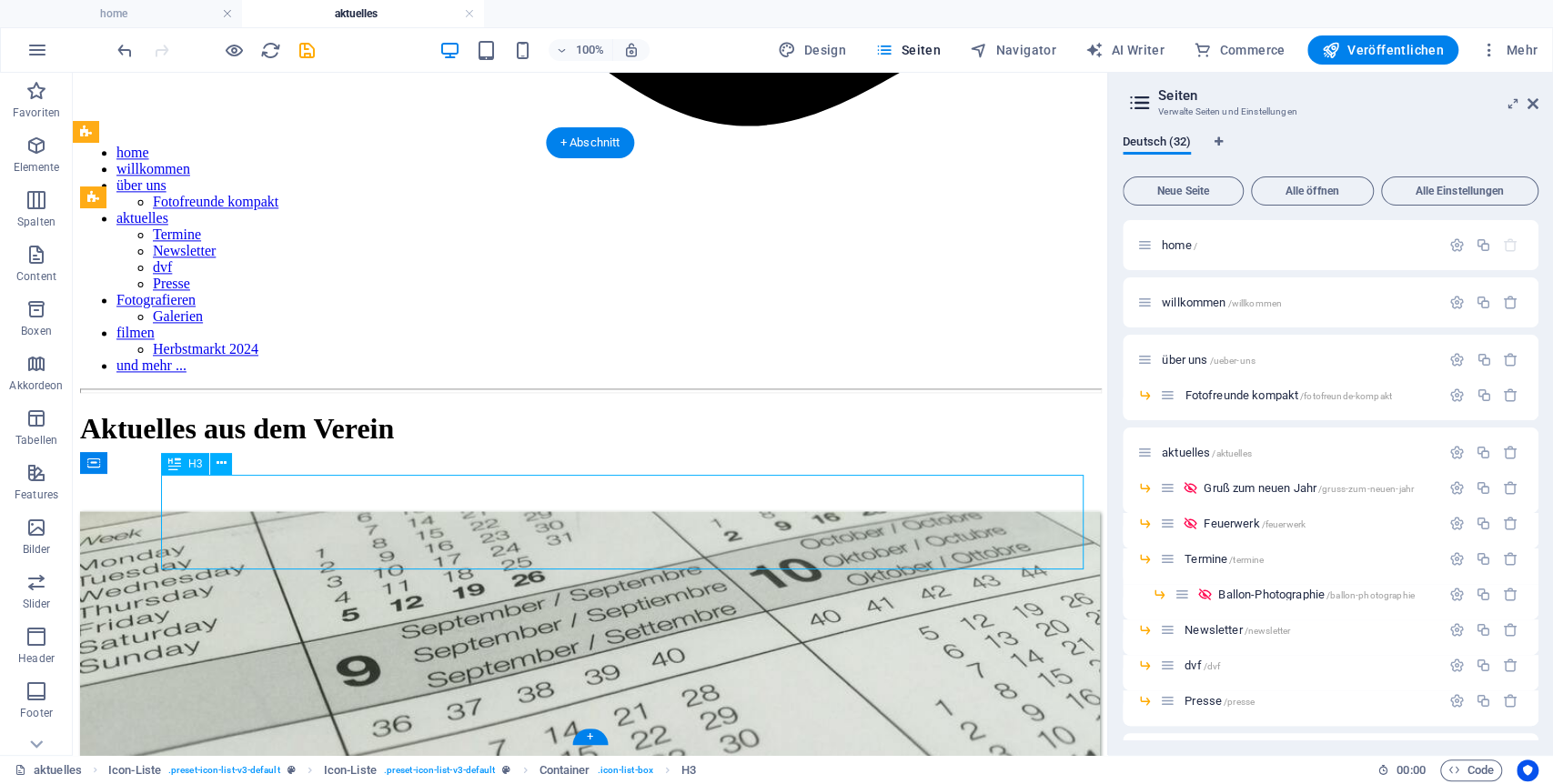
drag, startPoint x: 334, startPoint y: 525, endPoint x: 389, endPoint y: 519, distance: 55.3
drag, startPoint x: 335, startPoint y: 518, endPoint x: 368, endPoint y: 518, distance: 33.0
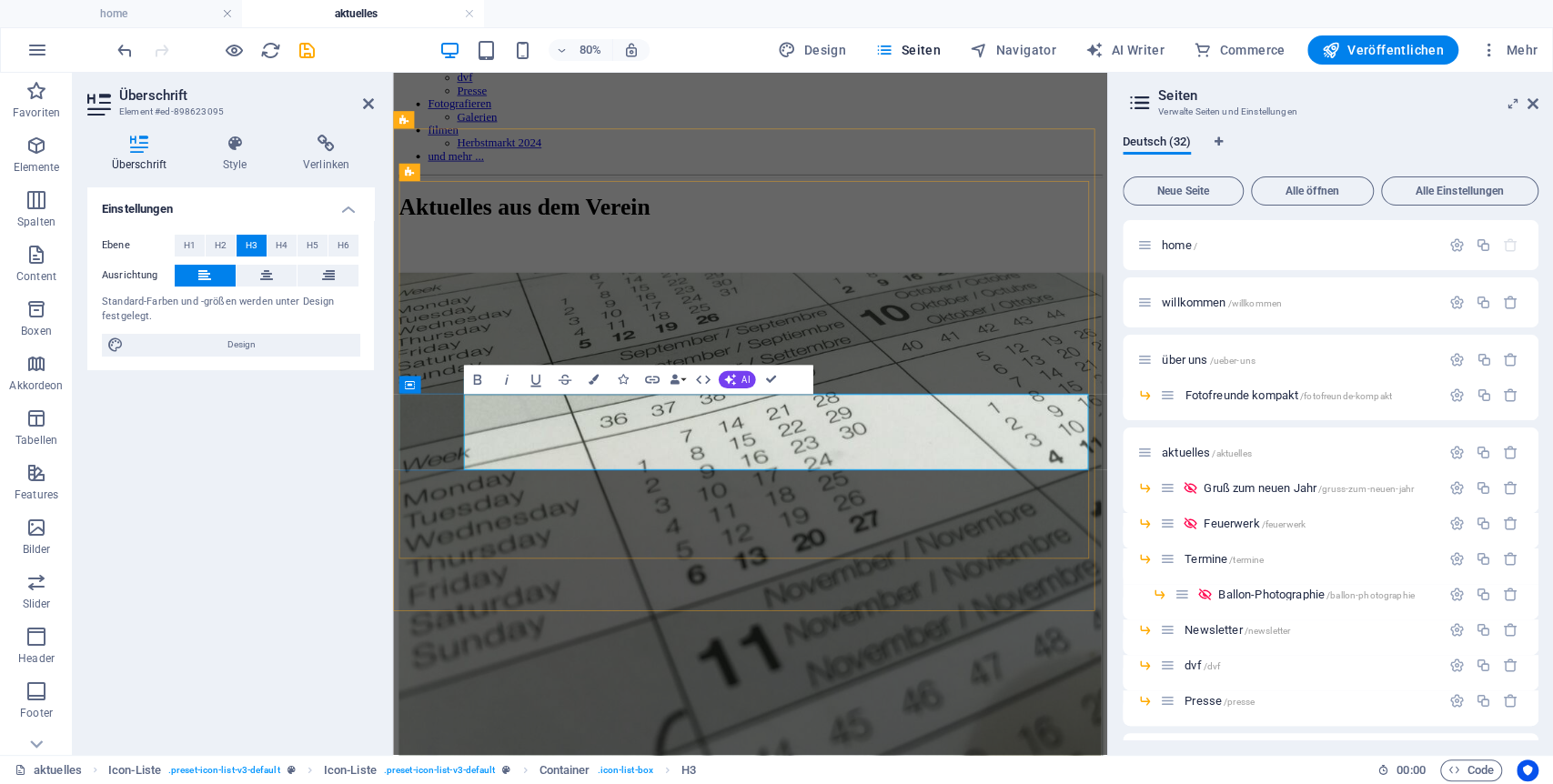
drag, startPoint x: 655, startPoint y: 521, endPoint x: 908, endPoint y: 519, distance: 253.0
copy span "Ein Abend von und mit Horst Engel"
click at [1210, 558] on span "Termine /termine" at bounding box center [1223, 559] width 79 height 14
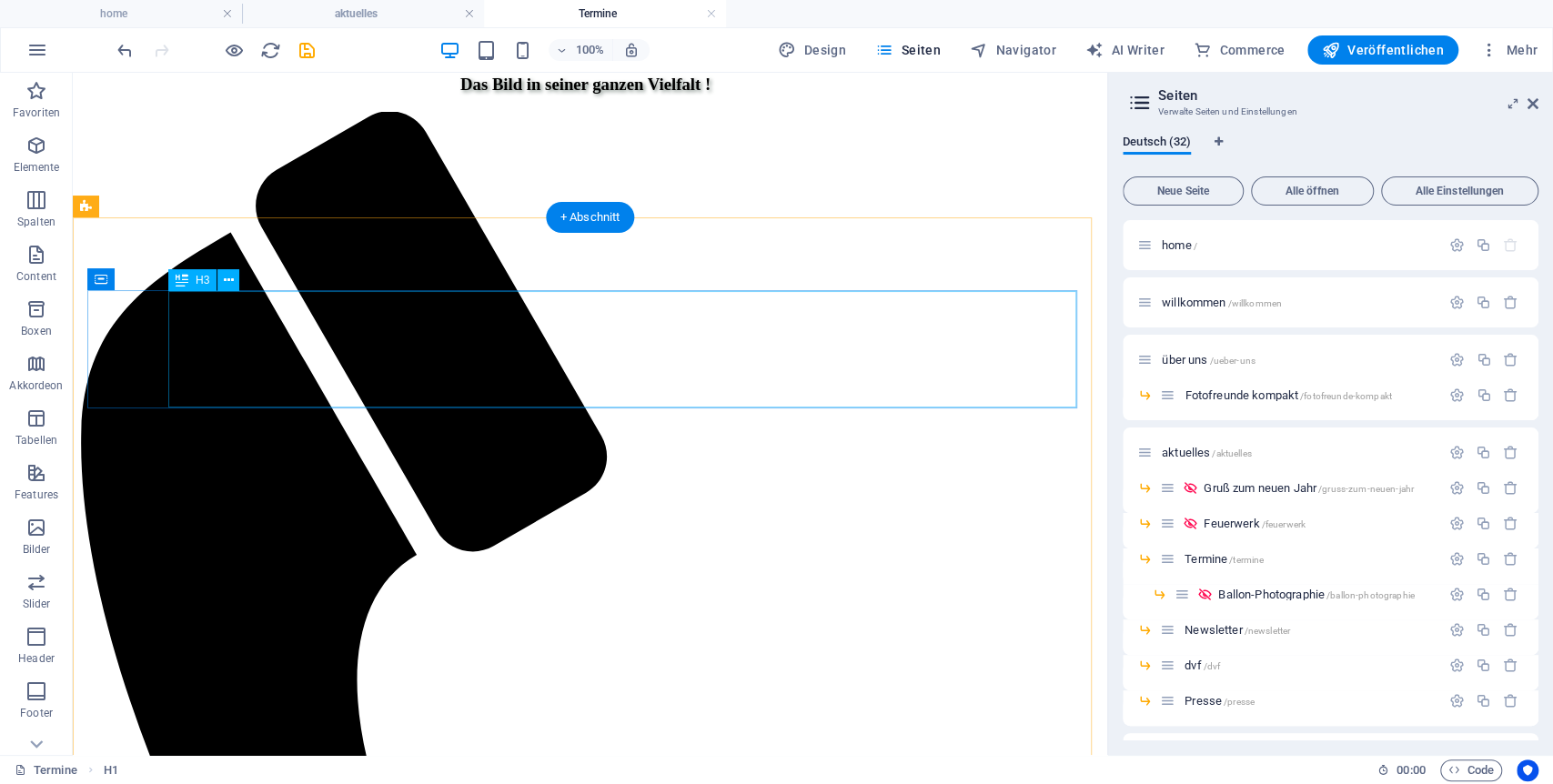
scroll to position [549, 0]
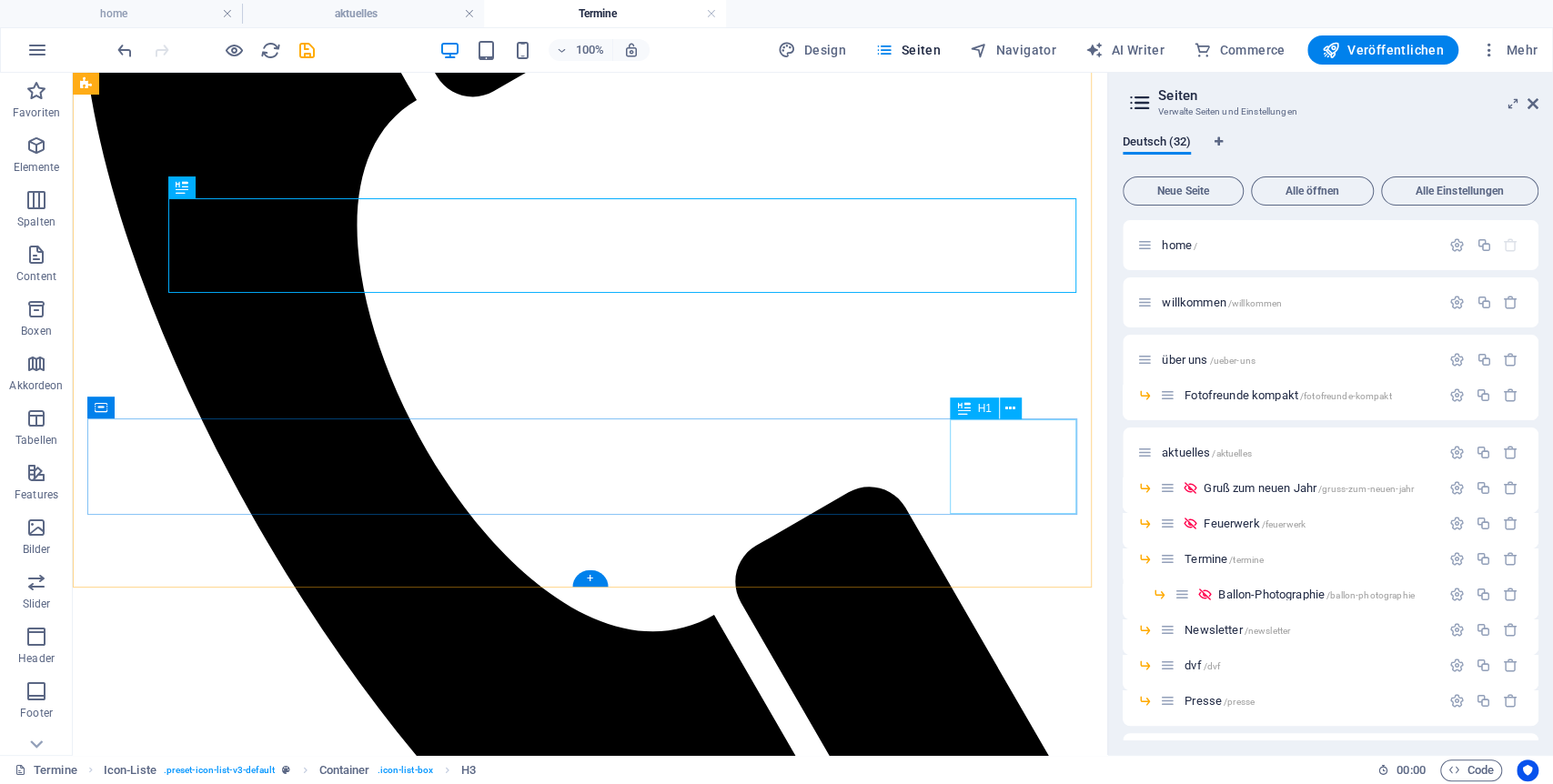
scroll to position [953, 0]
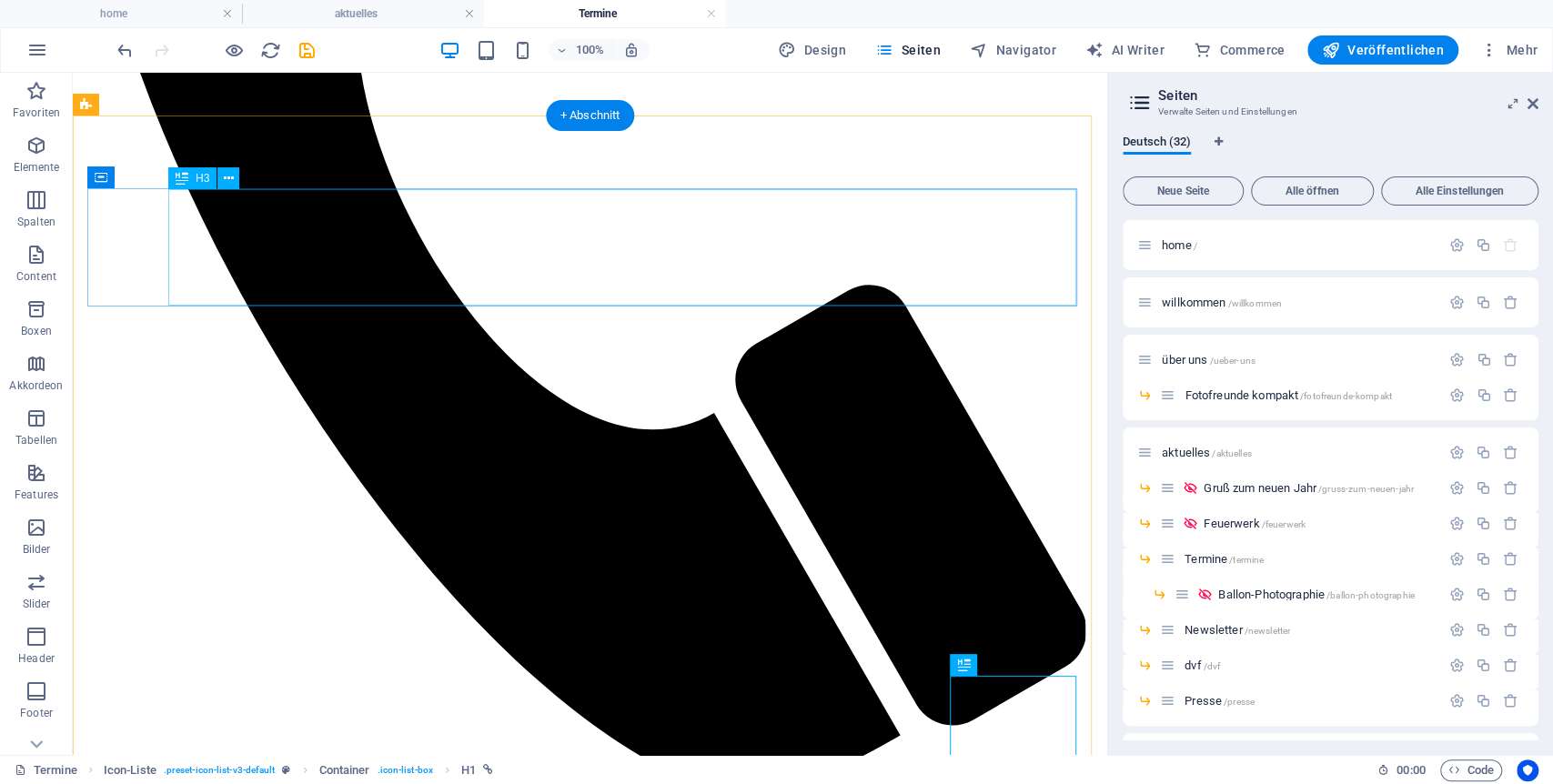
scroll to position [651, 0]
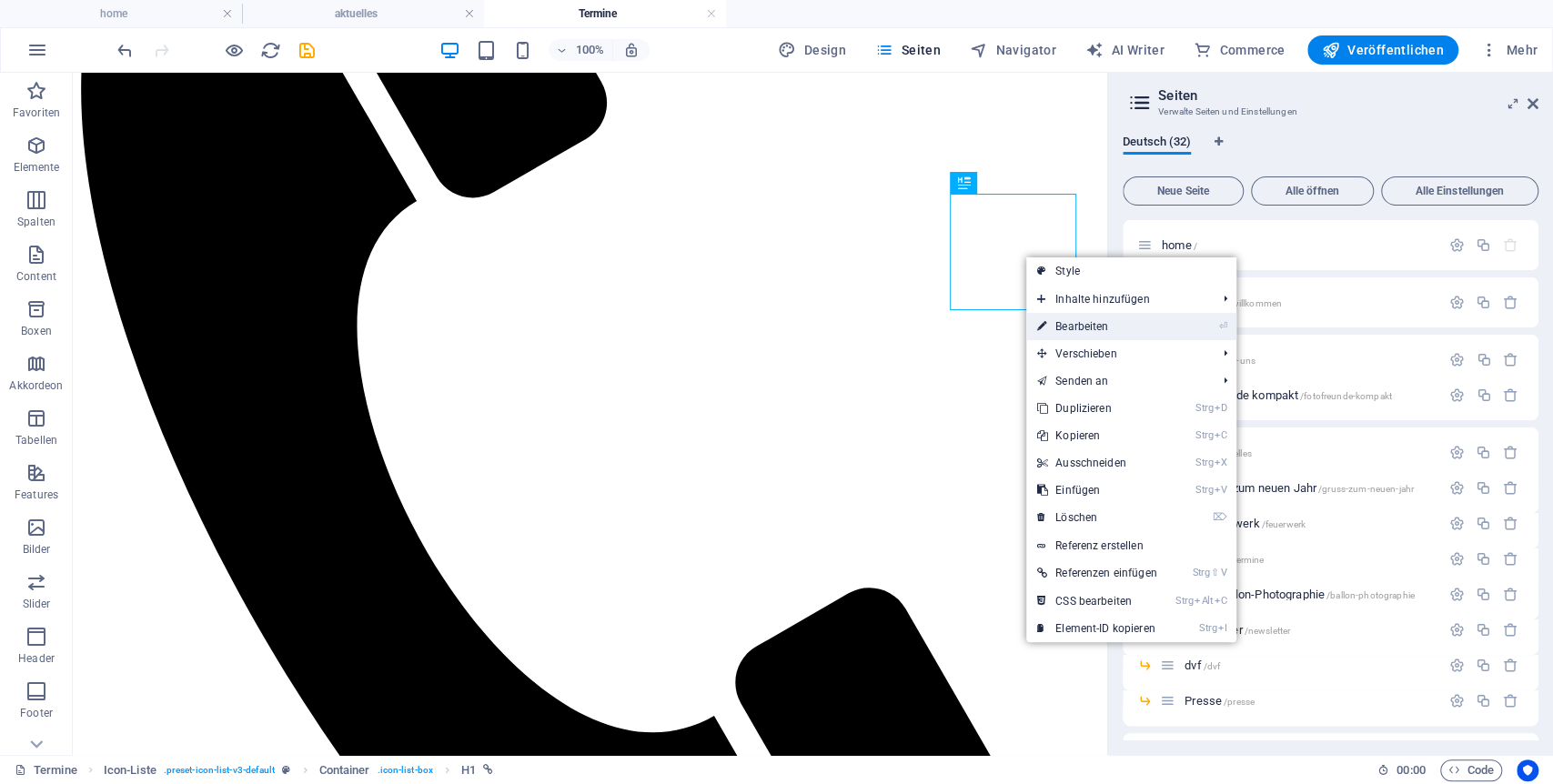
click at [1095, 322] on link "⏎ Bearbeiten" at bounding box center [1097, 326] width 142 height 27
select select "24"
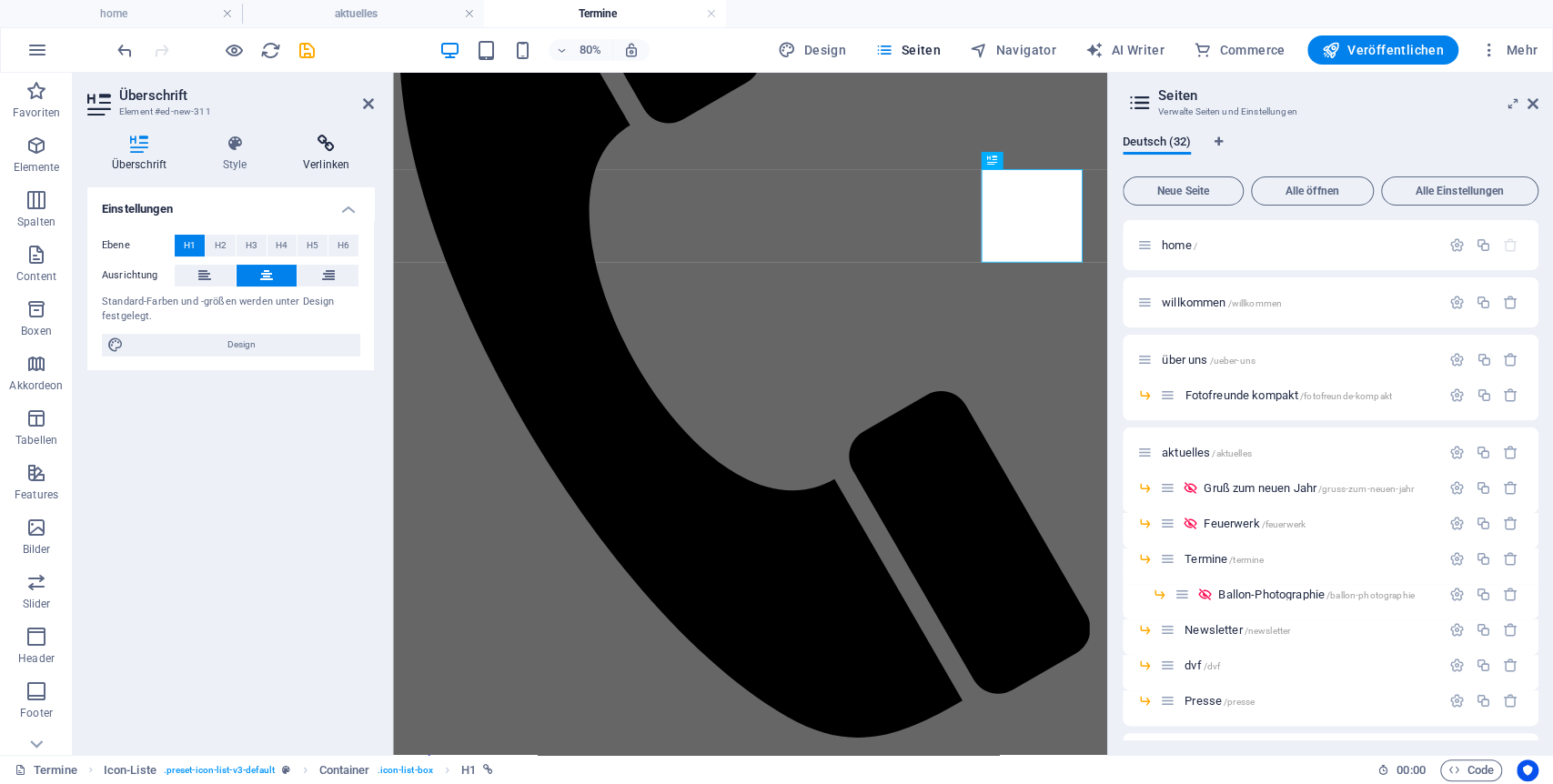
click at [328, 142] on icon at bounding box center [326, 143] width 96 height 18
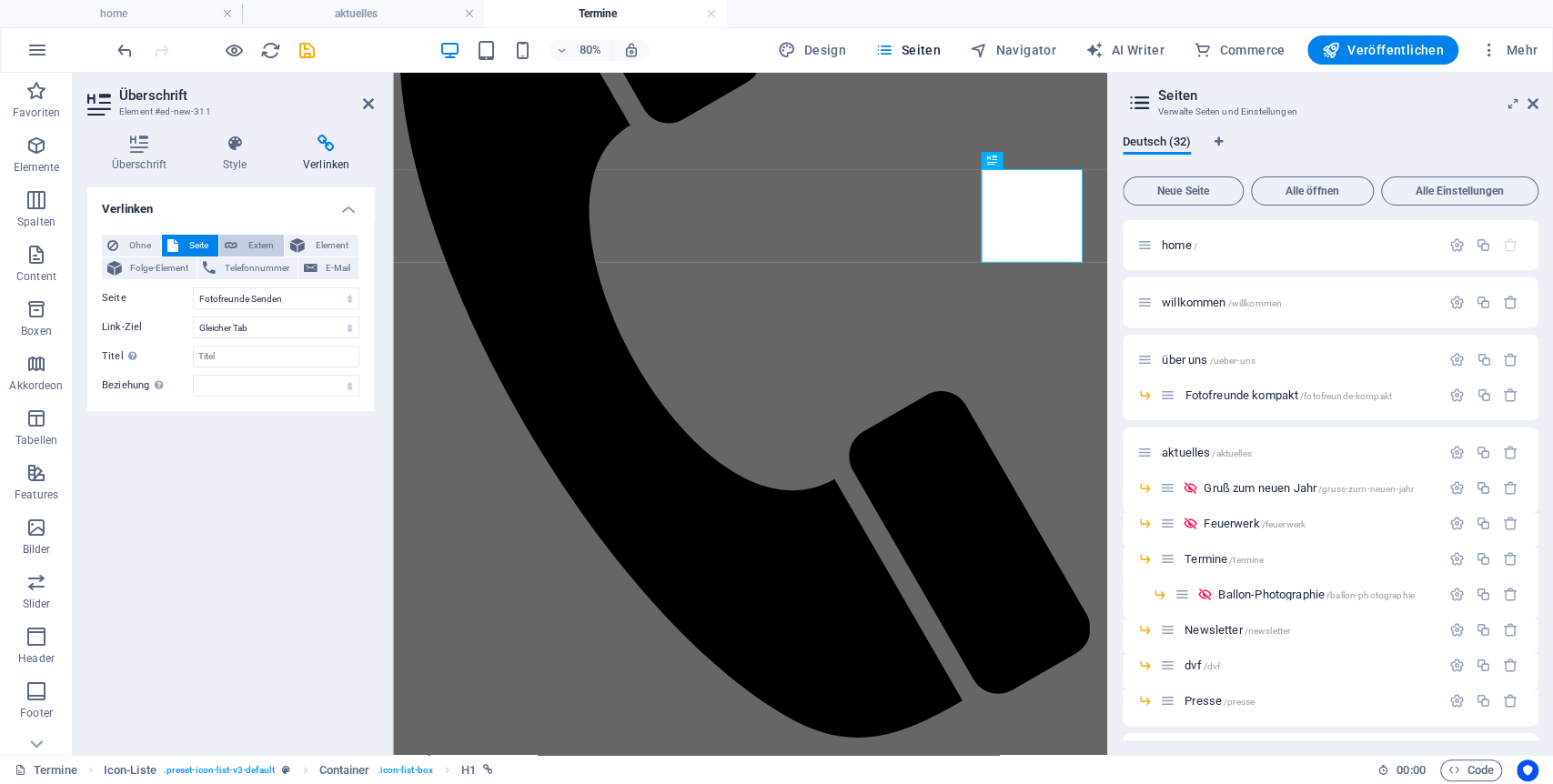
click at [249, 235] on span "Extern" at bounding box center [261, 246] width 36 height 22
select select "blank"
drag, startPoint x: 225, startPoint y: 287, endPoint x: 95, endPoint y: 289, distance: 130.0
click at [95, 289] on div "Ohne Seite Extern Element Folge-Element Telefonnummer E-Mail Seite home willkom…" at bounding box center [231, 316] width 287 height 191
paste input "https://www.planetarium-laupheim.de/veranstaltungen#beobachtung-der-mondfinster…"
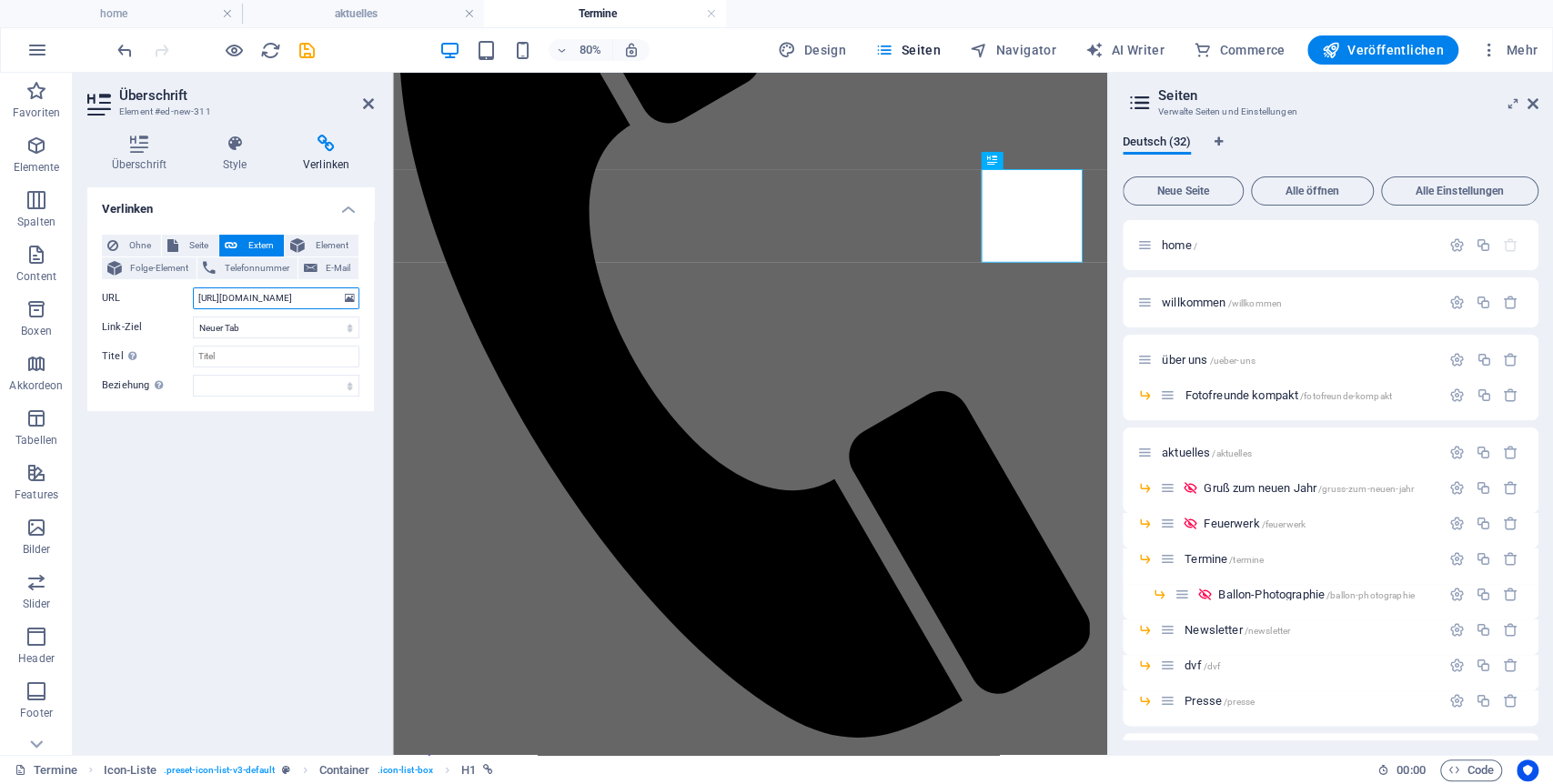
scroll to position [0, 220]
type input "https://www.planetarium-laupheim.de/veranstaltungen#beobachtung-der-mondfinster…"
click at [369, 105] on icon at bounding box center [368, 104] width 11 height 15
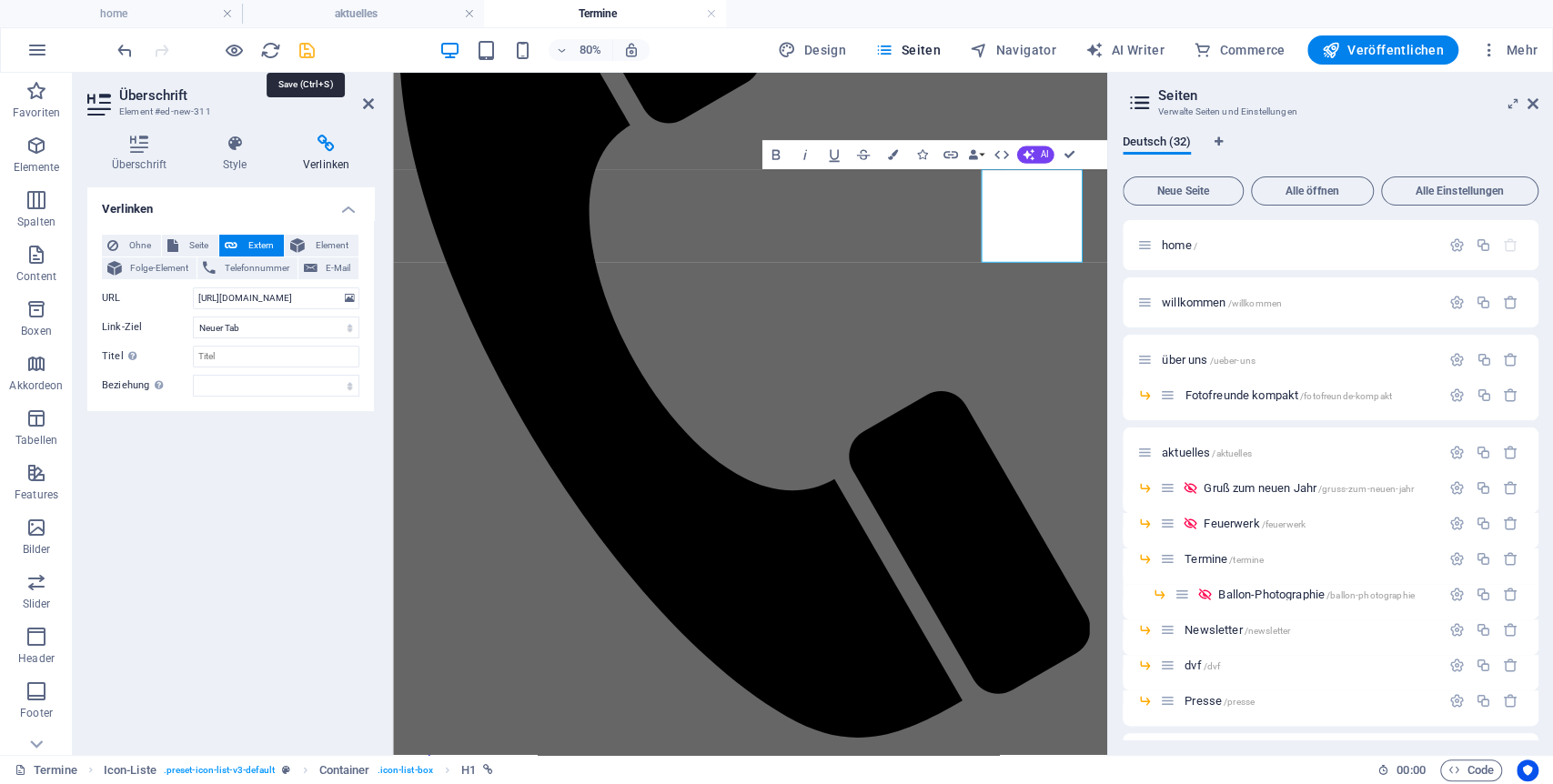
click at [306, 53] on icon "save" at bounding box center [307, 50] width 21 height 21
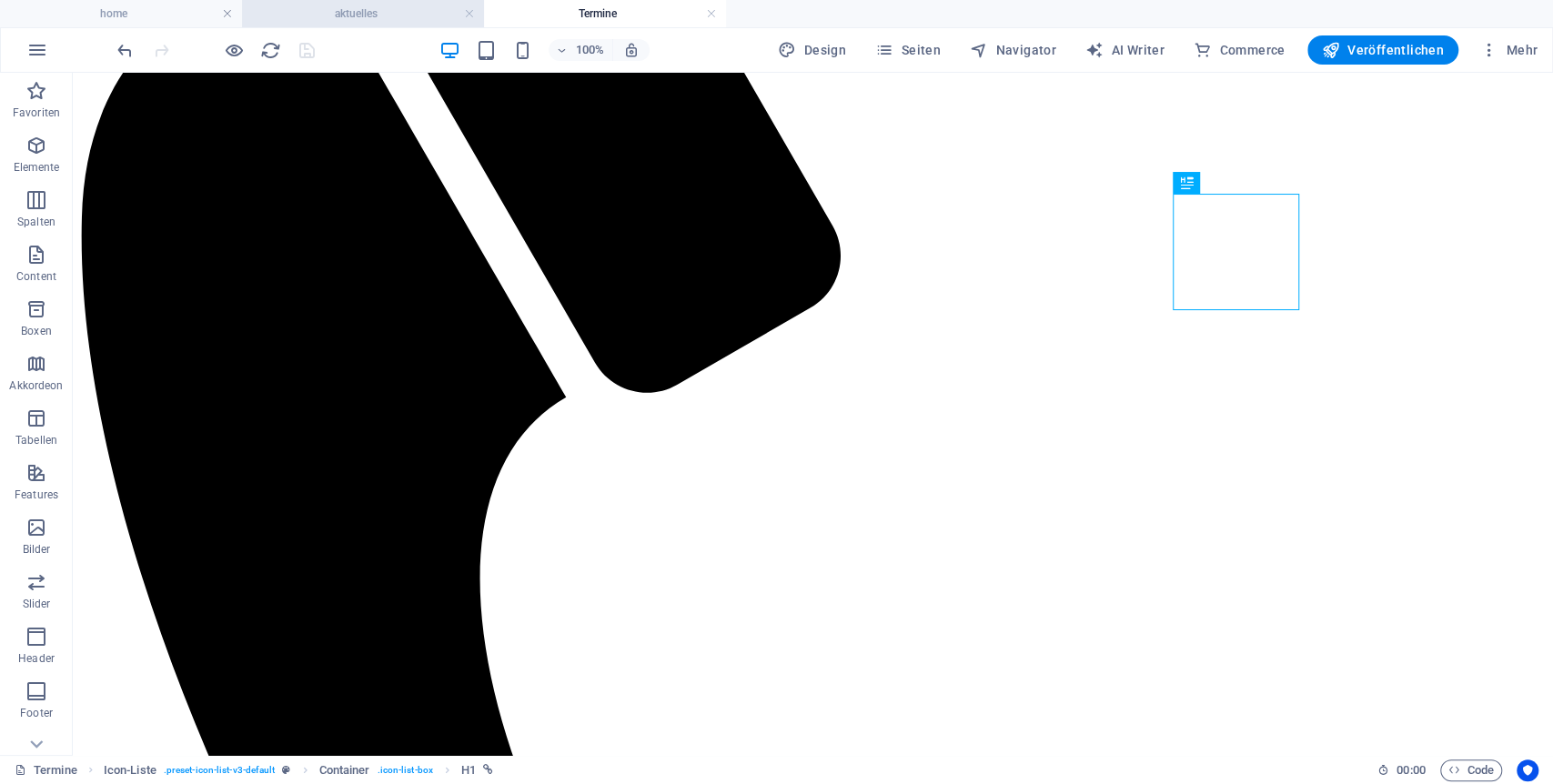
click at [357, 9] on h4 "aktuelles" at bounding box center [363, 14] width 242 height 20
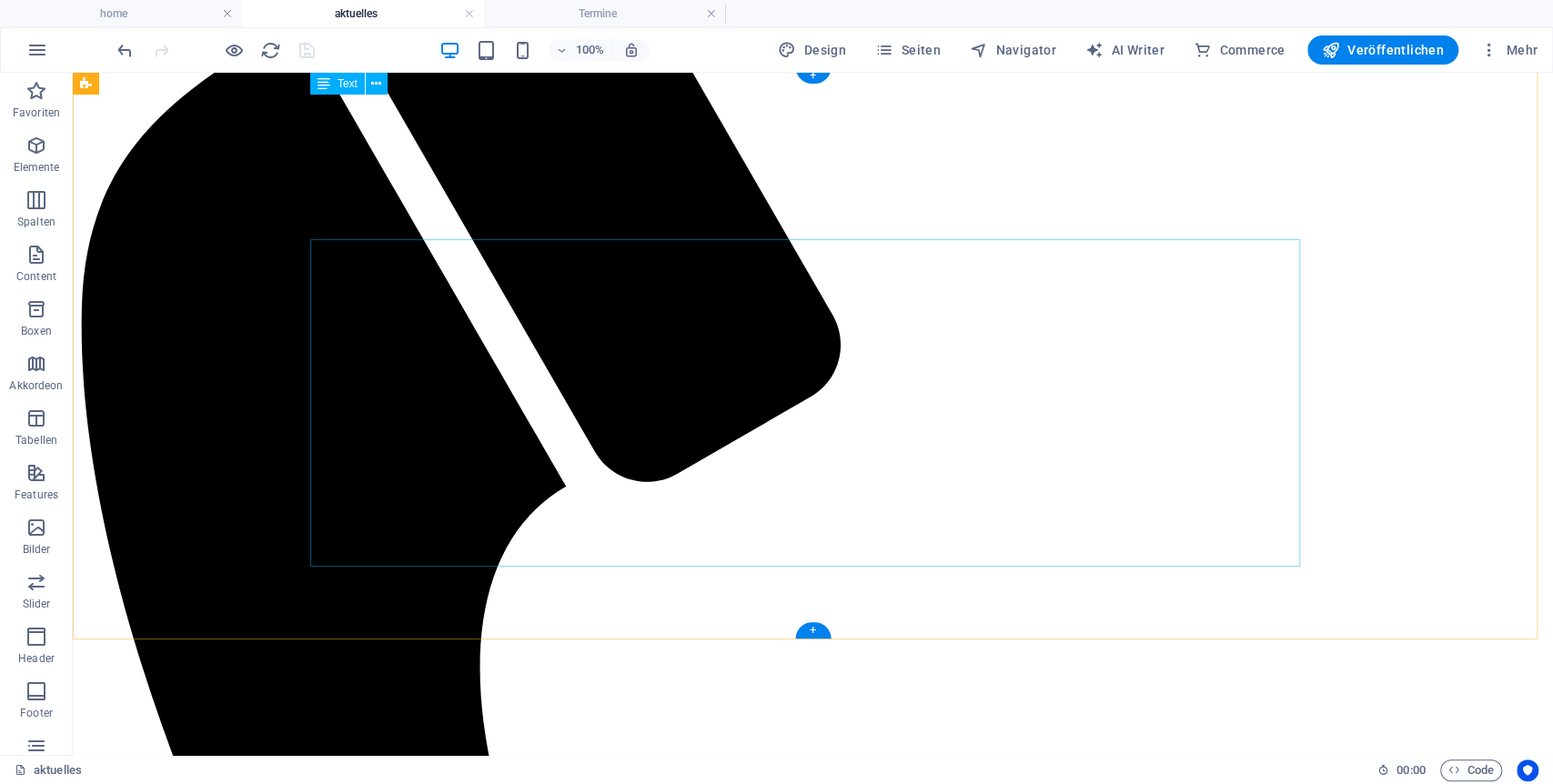
scroll to position [517, 0]
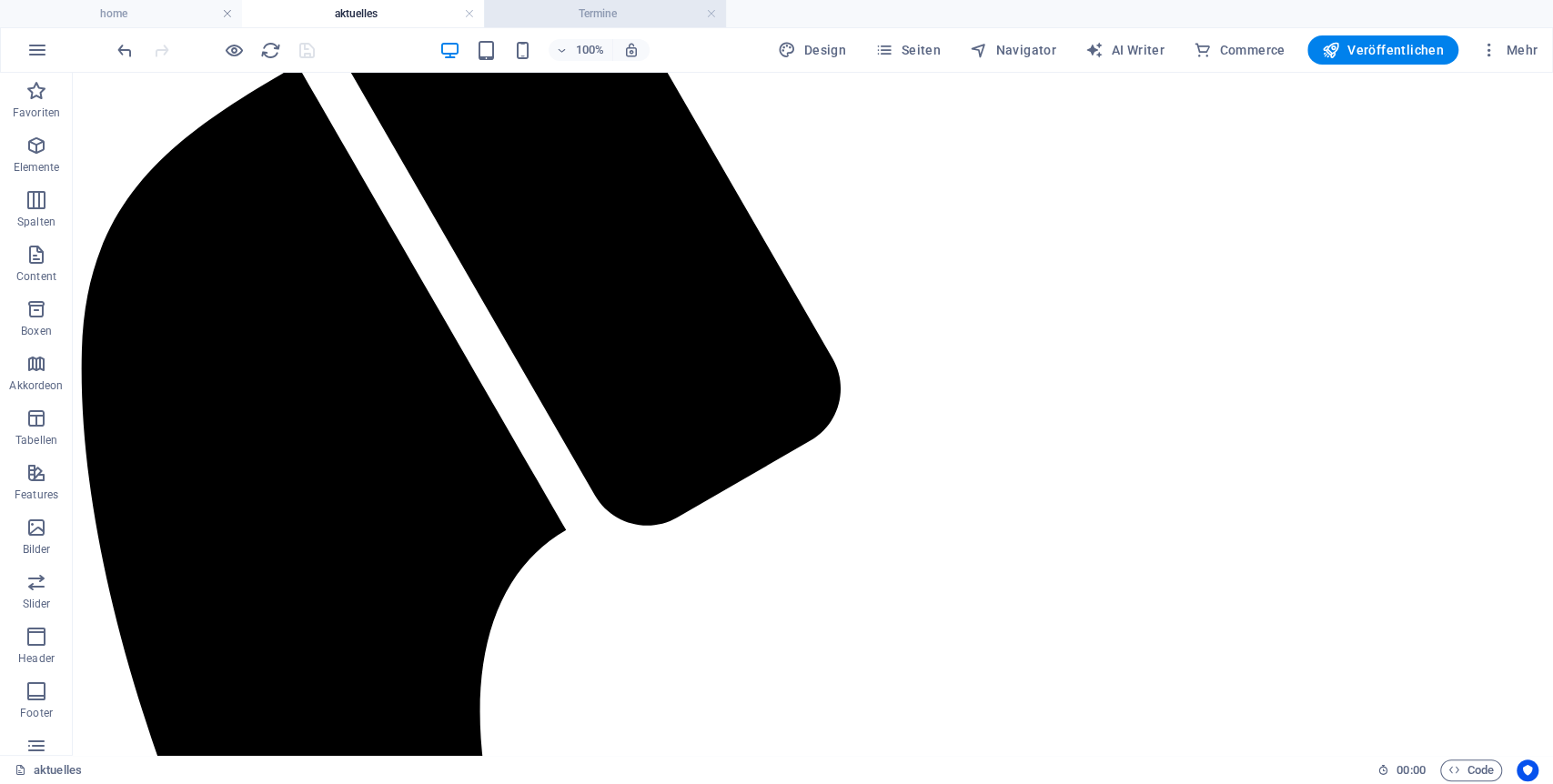
click at [611, 16] on h4 "Termine" at bounding box center [605, 14] width 242 height 20
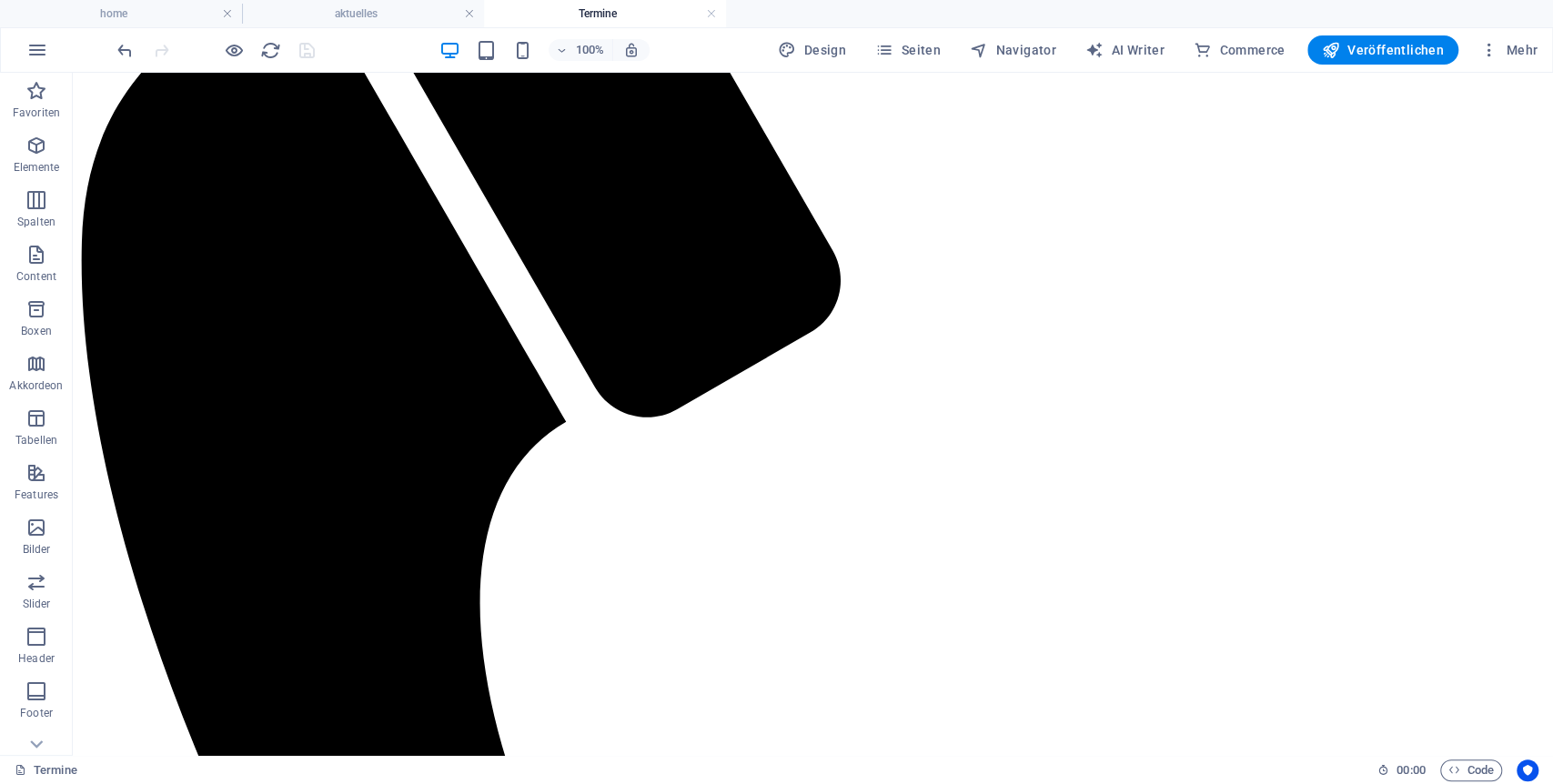
scroll to position [695, 0]
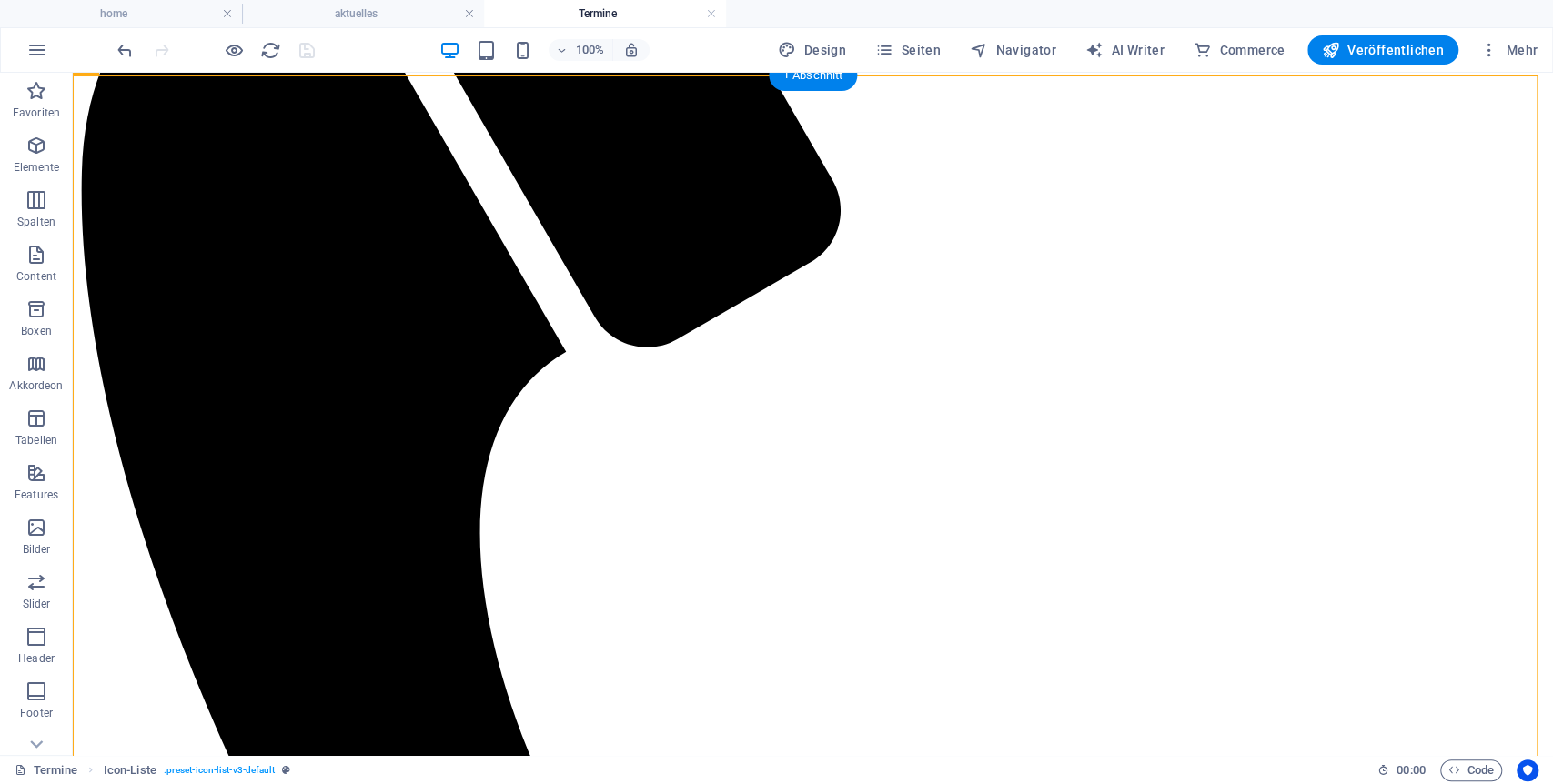
drag, startPoint x: 1218, startPoint y: 207, endPoint x: 1225, endPoint y: 348, distance: 141.2
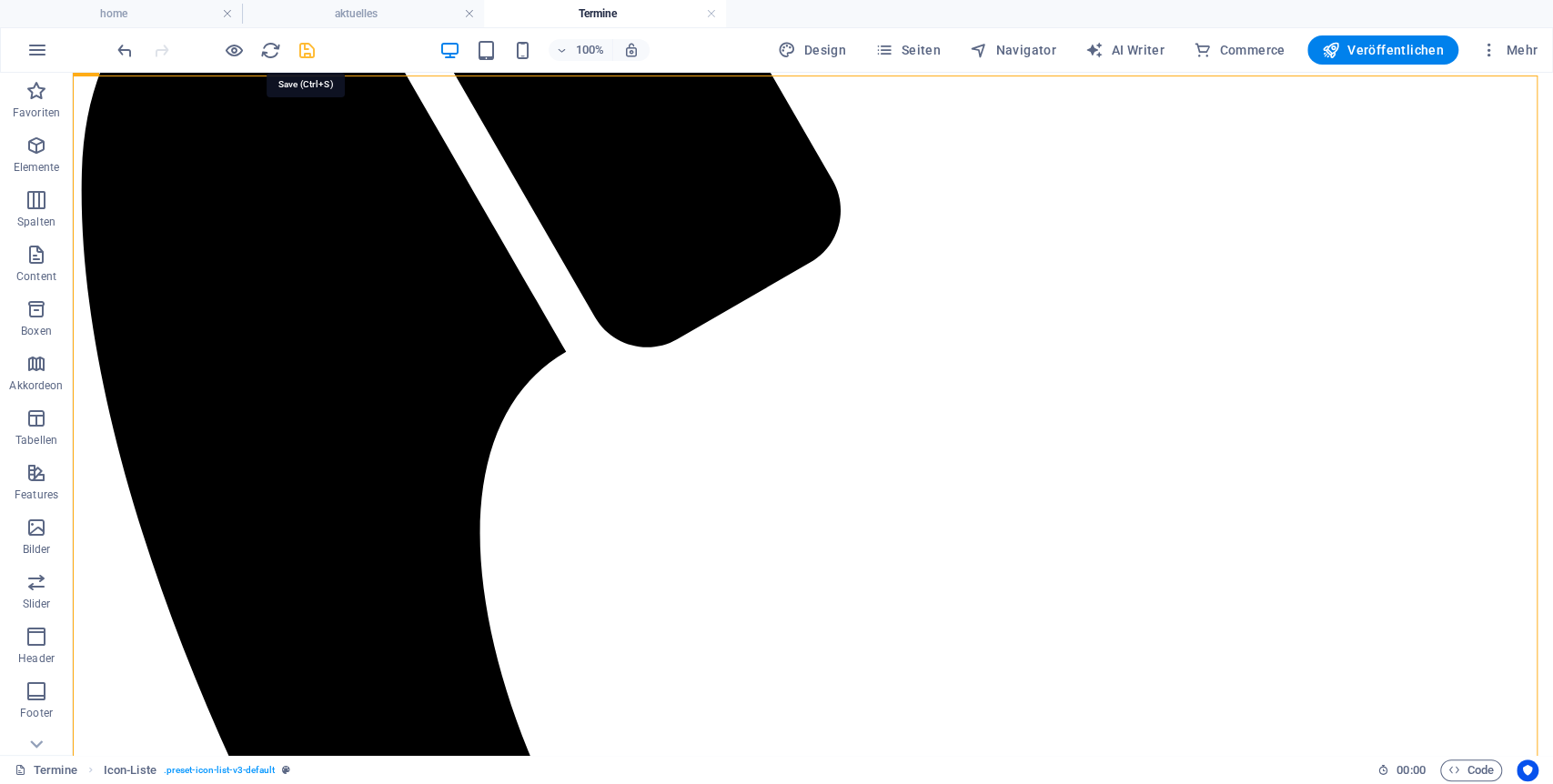
click at [309, 49] on icon "save" at bounding box center [307, 50] width 21 height 21
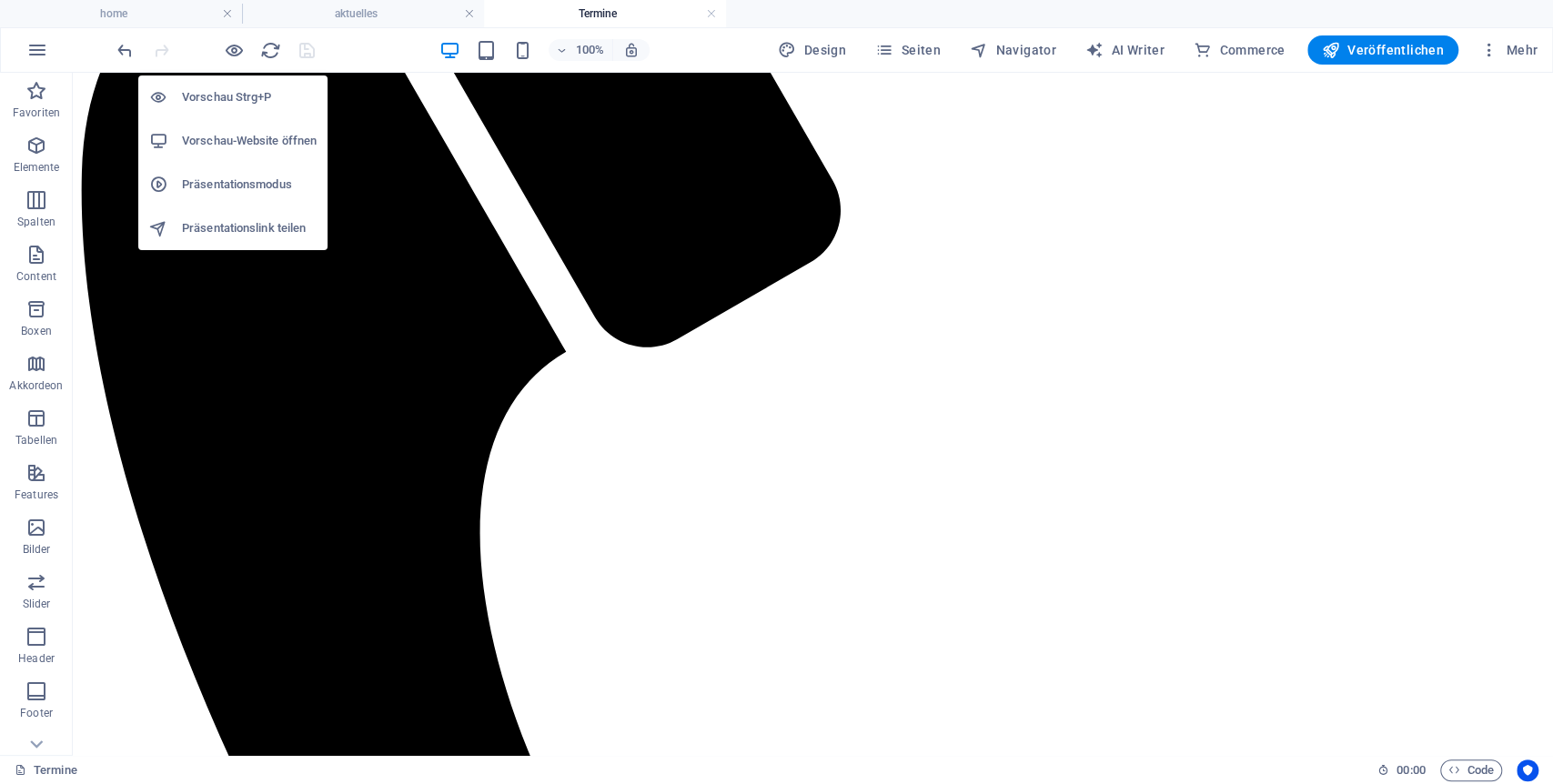
click at [229, 94] on h6 "Vorschau Strg+P" at bounding box center [249, 98] width 135 height 22
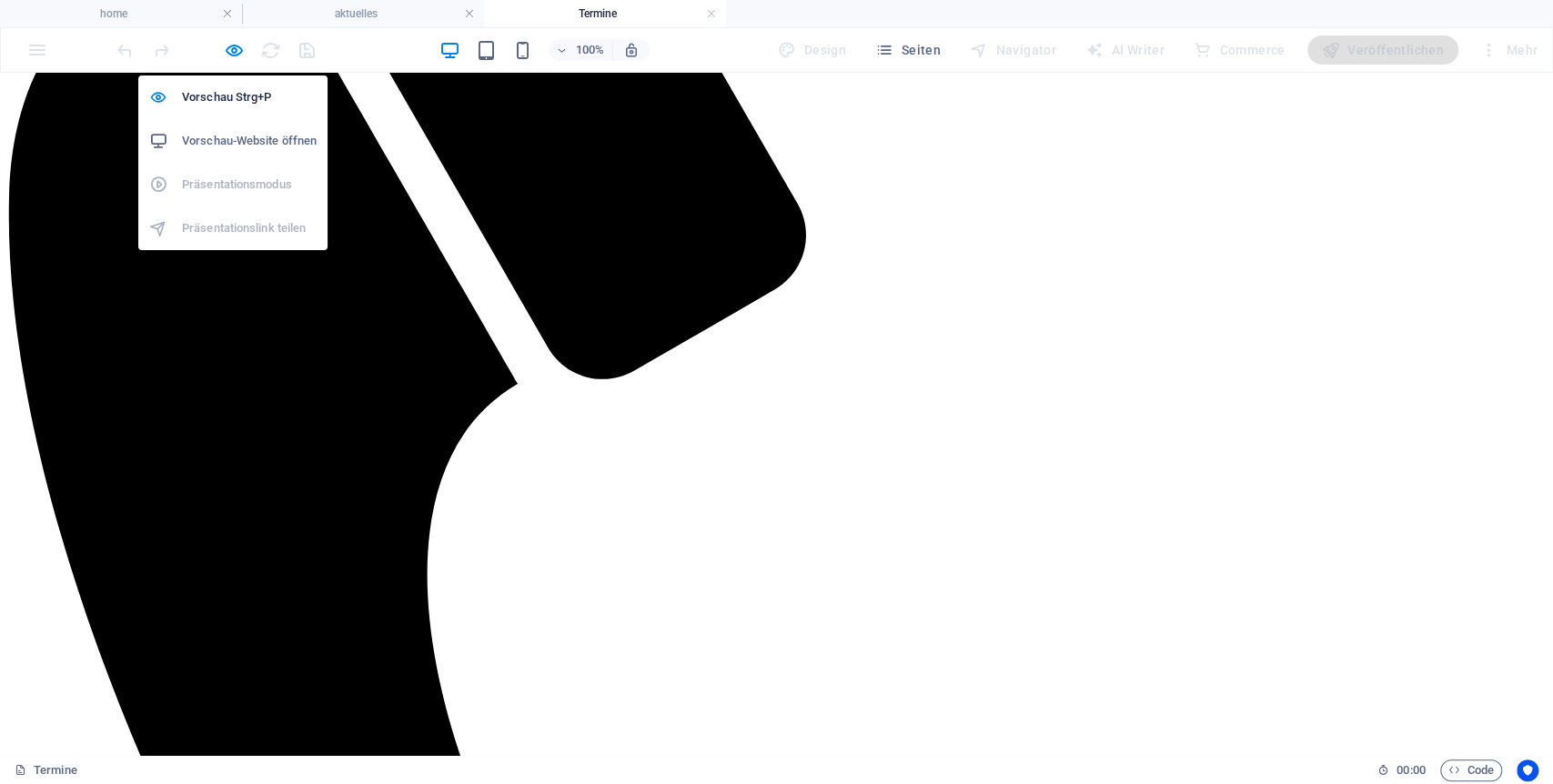
click at [269, 136] on h6 "Vorschau-Website öffnen" at bounding box center [249, 141] width 135 height 22
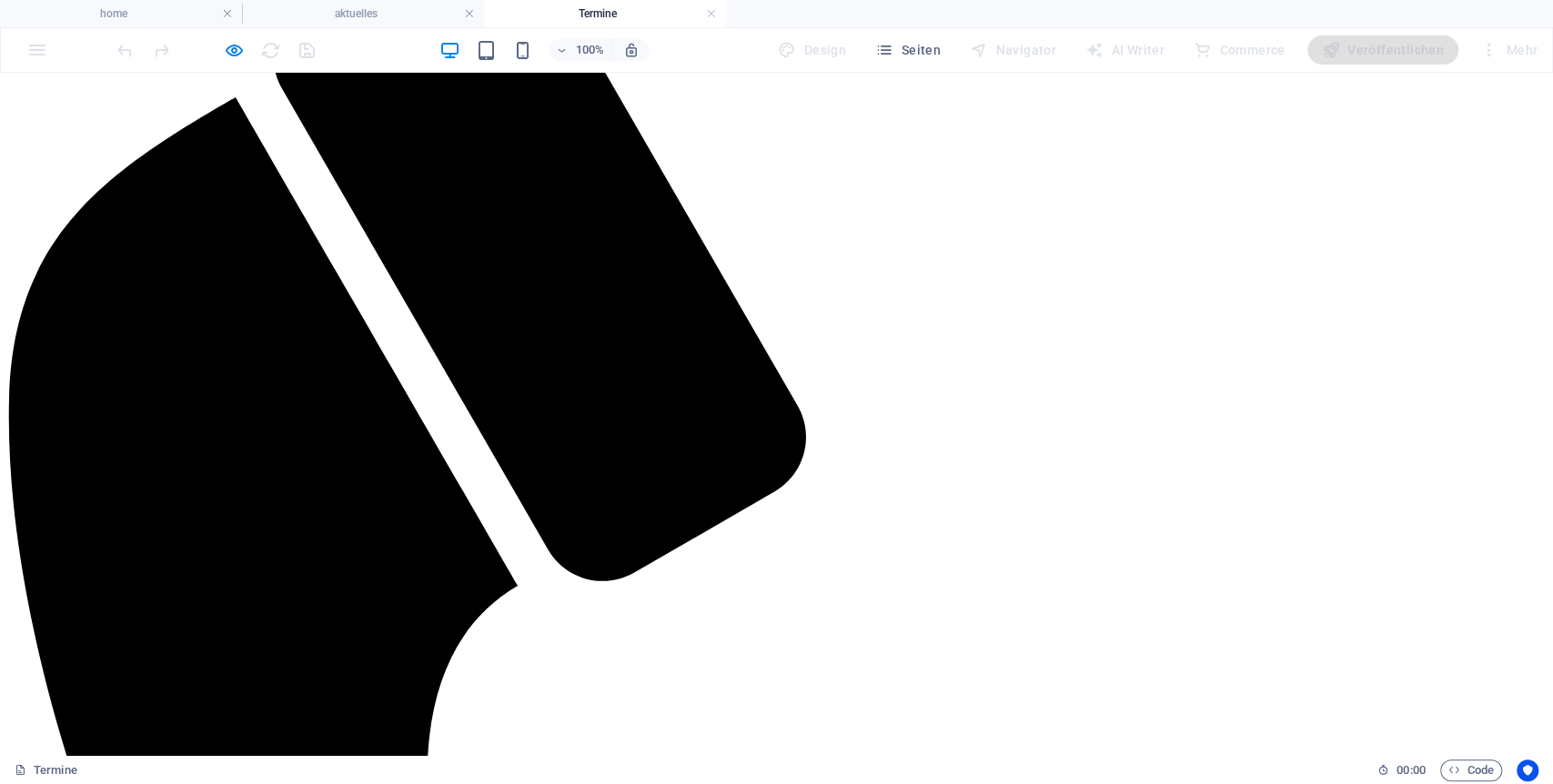
scroll to position [224, 0]
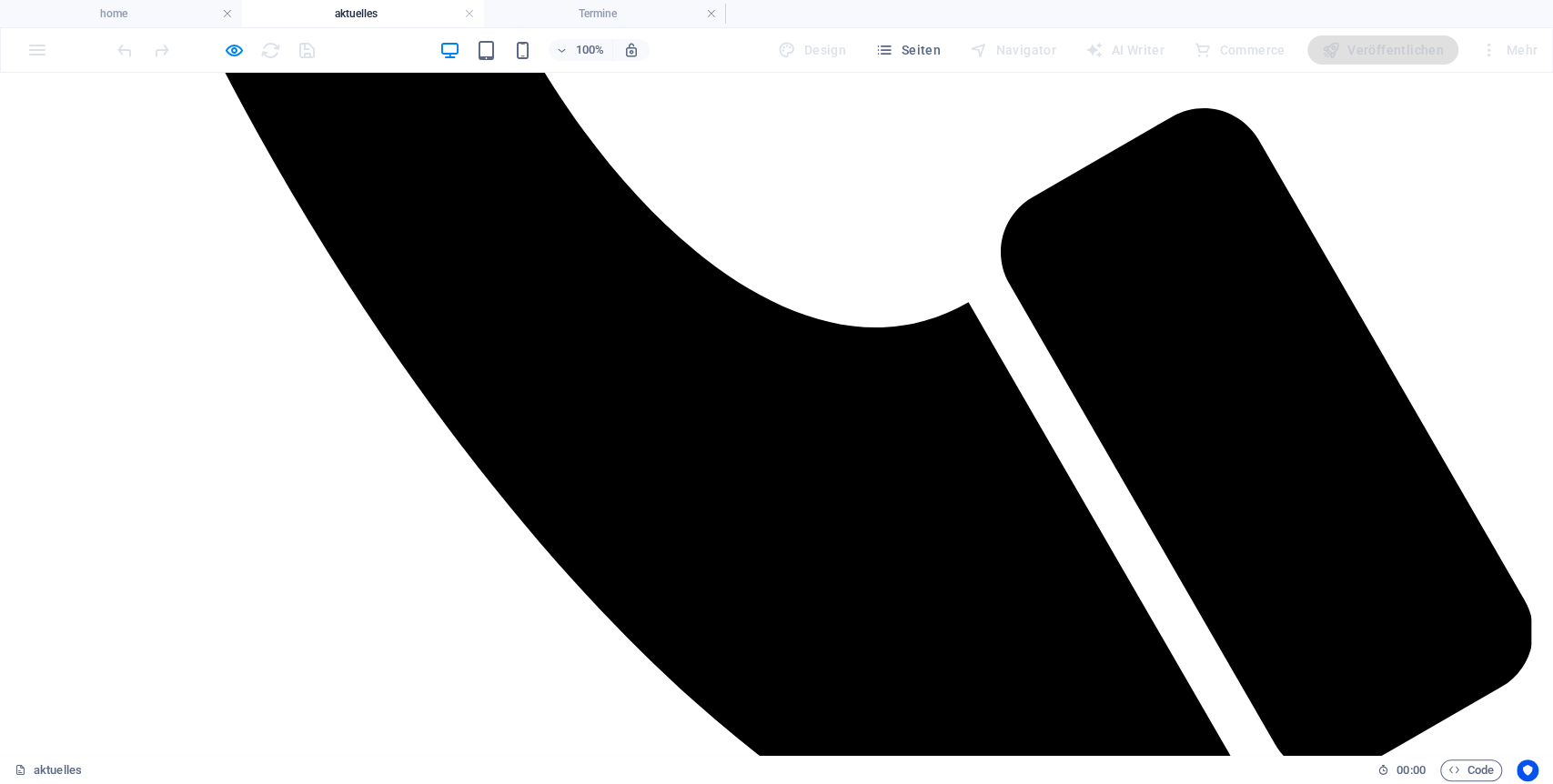
scroll to position [1573, 0]
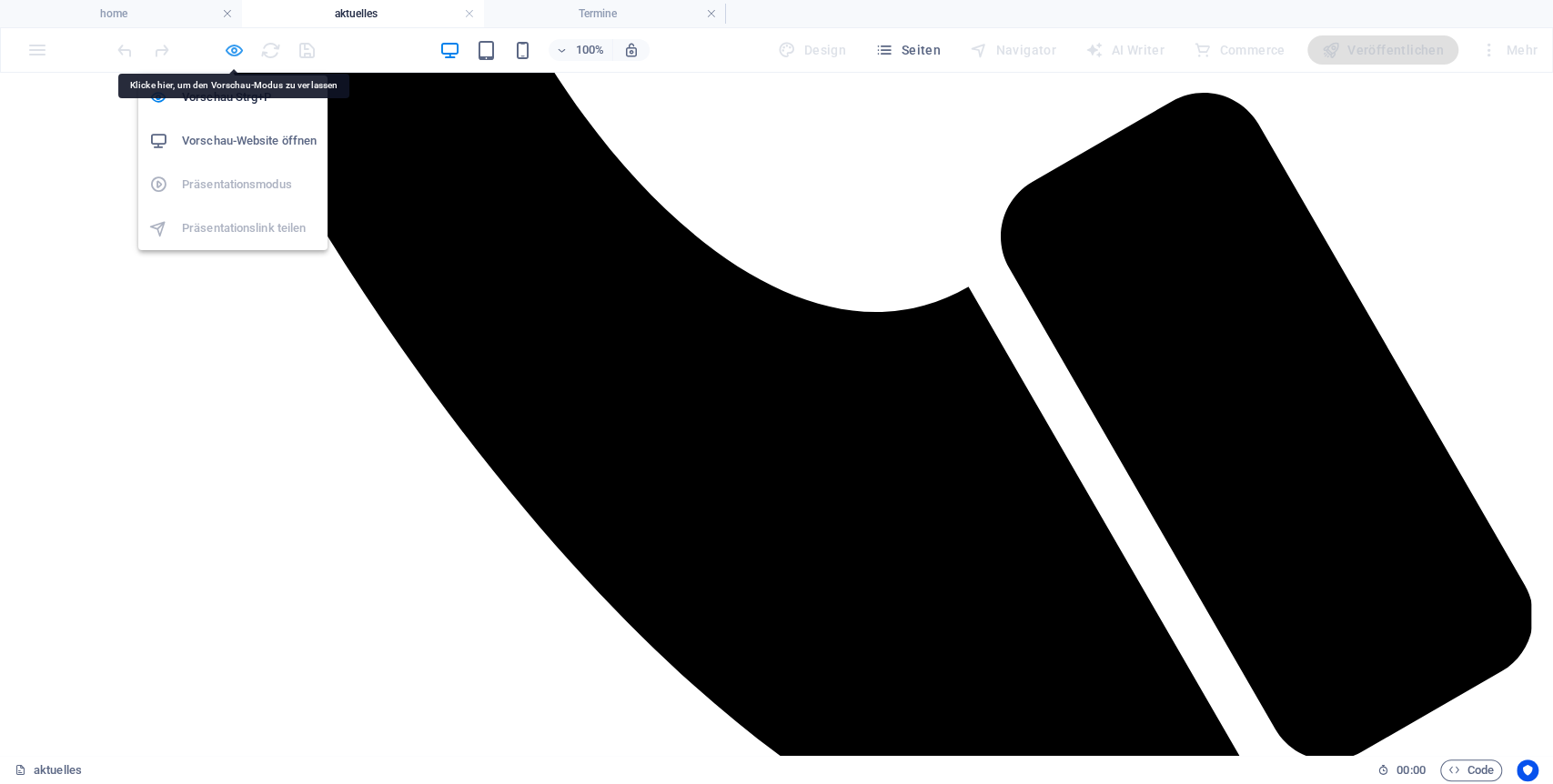
click at [228, 46] on icon "button" at bounding box center [234, 50] width 21 height 21
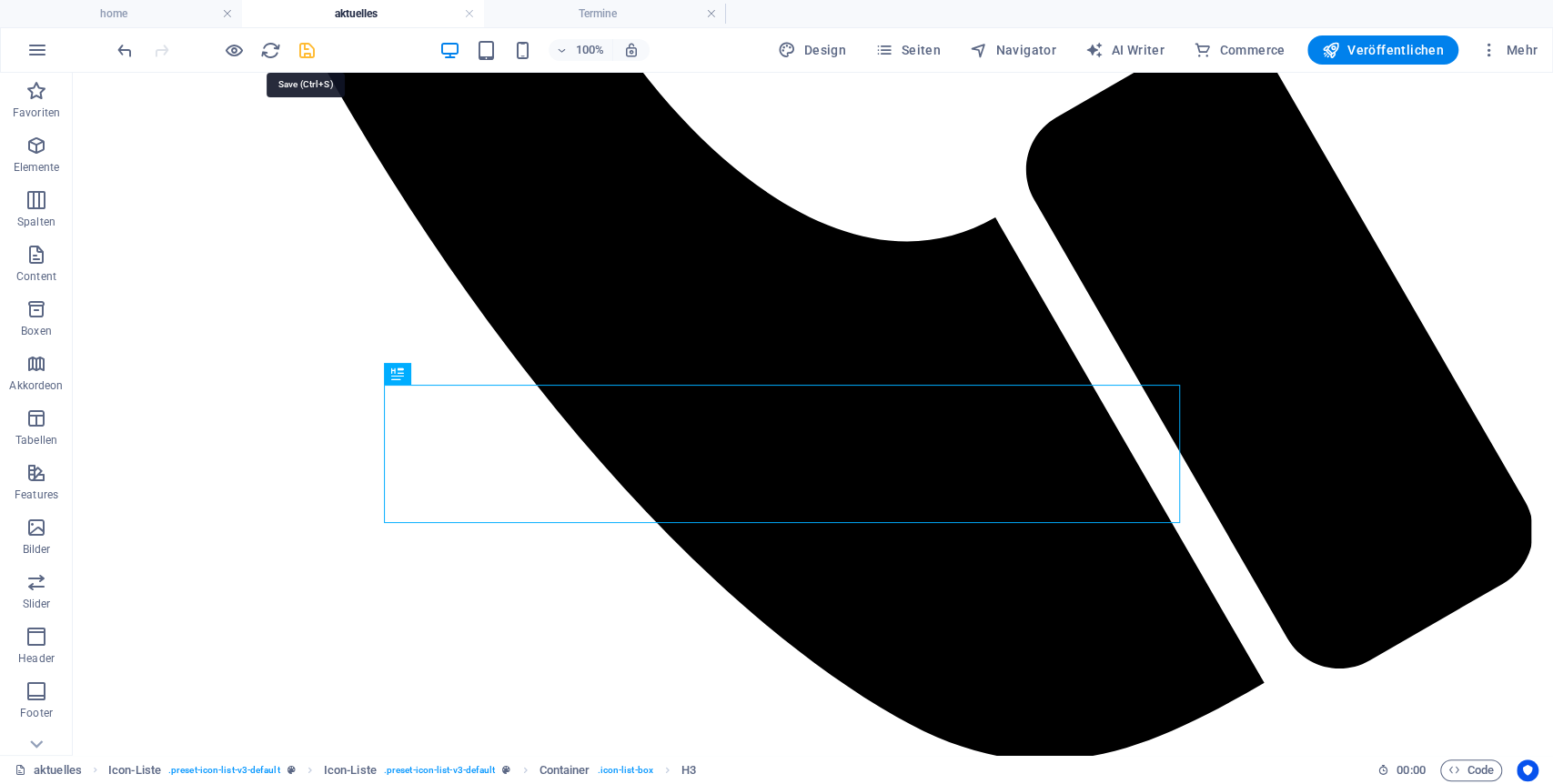
click at [307, 48] on icon "save" at bounding box center [307, 50] width 21 height 21
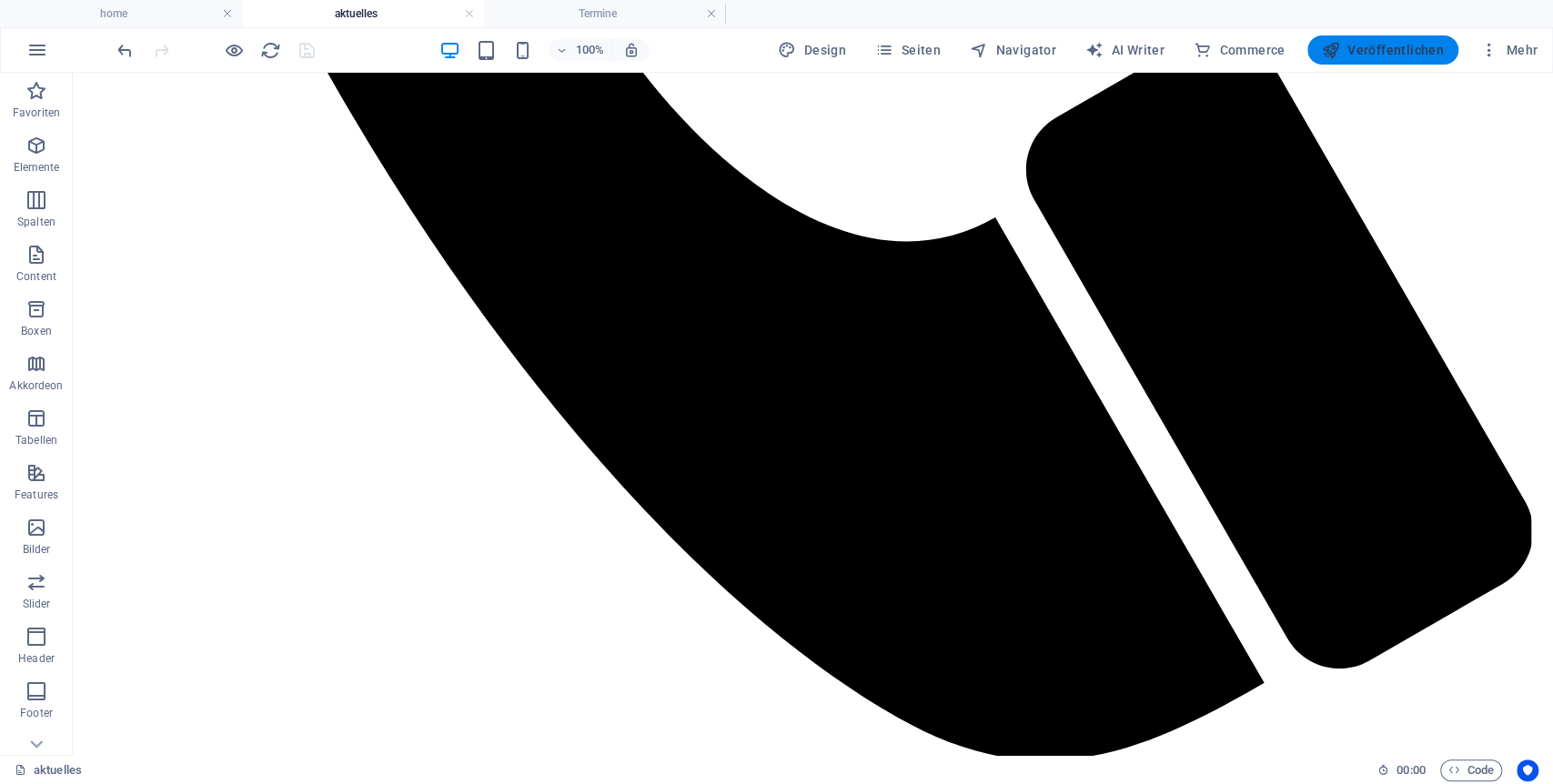
click at [1407, 44] on span "Veröffentlichen" at bounding box center [1383, 50] width 122 height 18
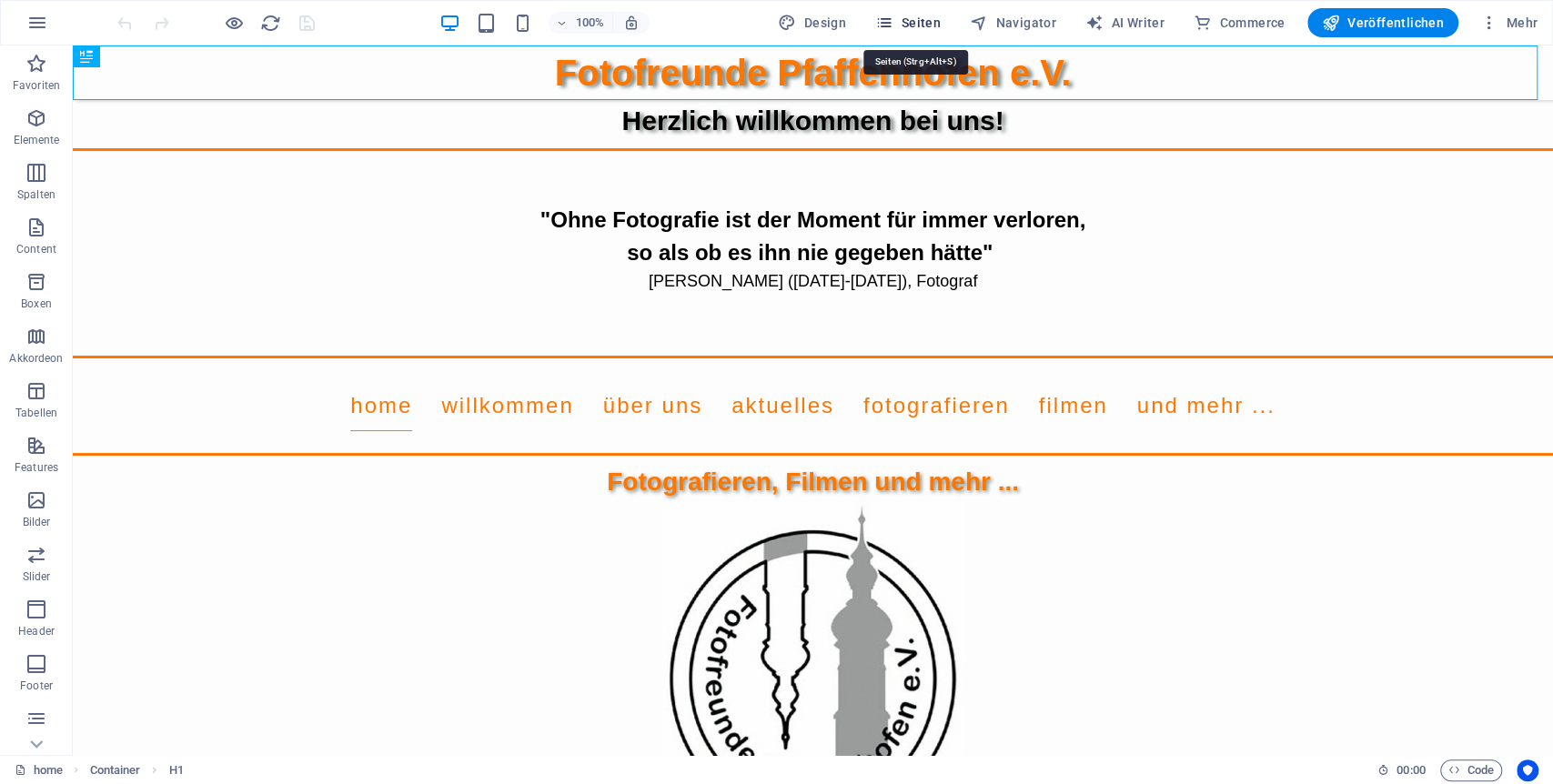
click at [926, 15] on span "Seiten" at bounding box center [908, 23] width 66 height 18
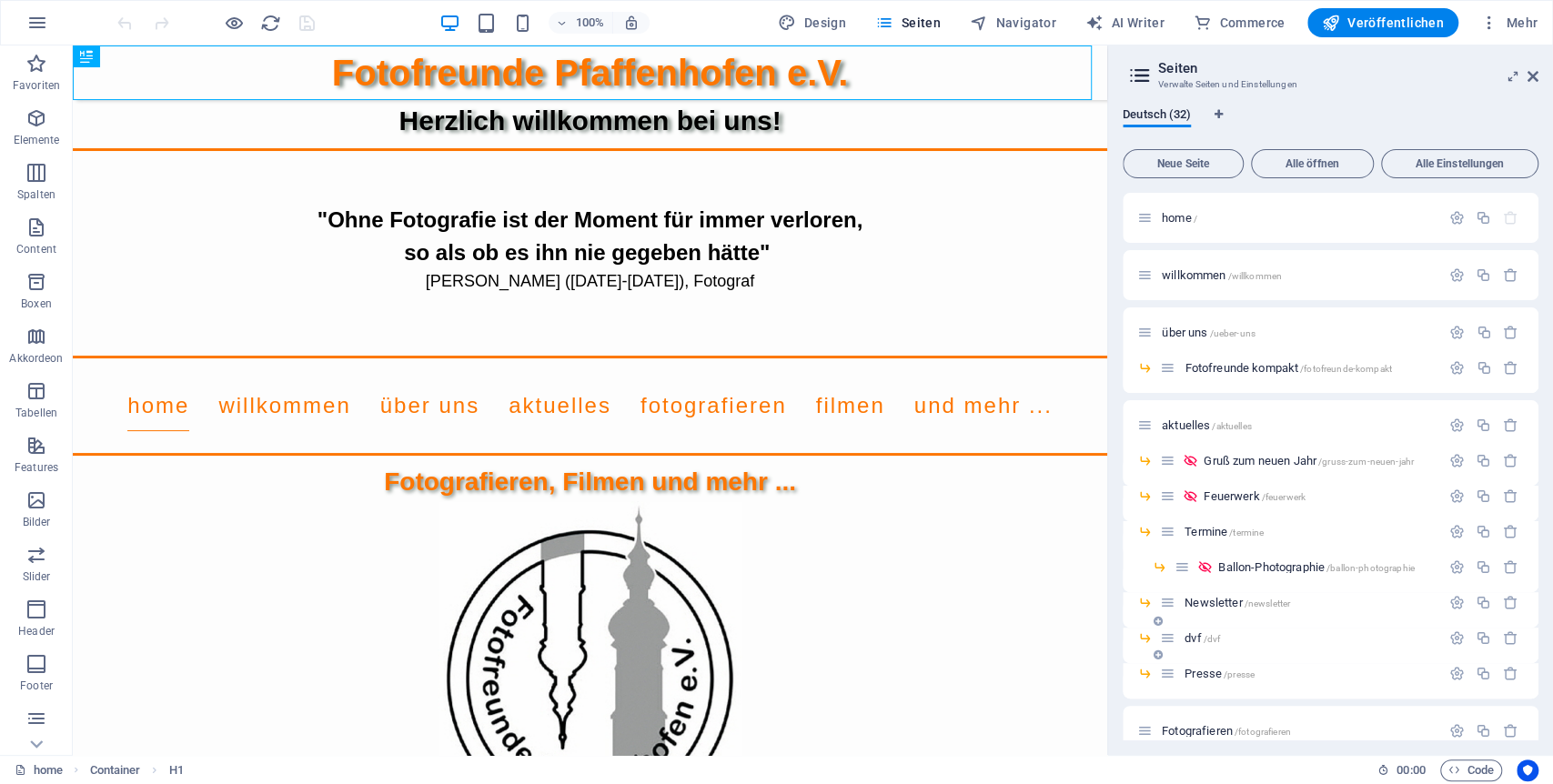
click at [1198, 632] on span "dvf /dvf" at bounding box center [1202, 638] width 36 height 14
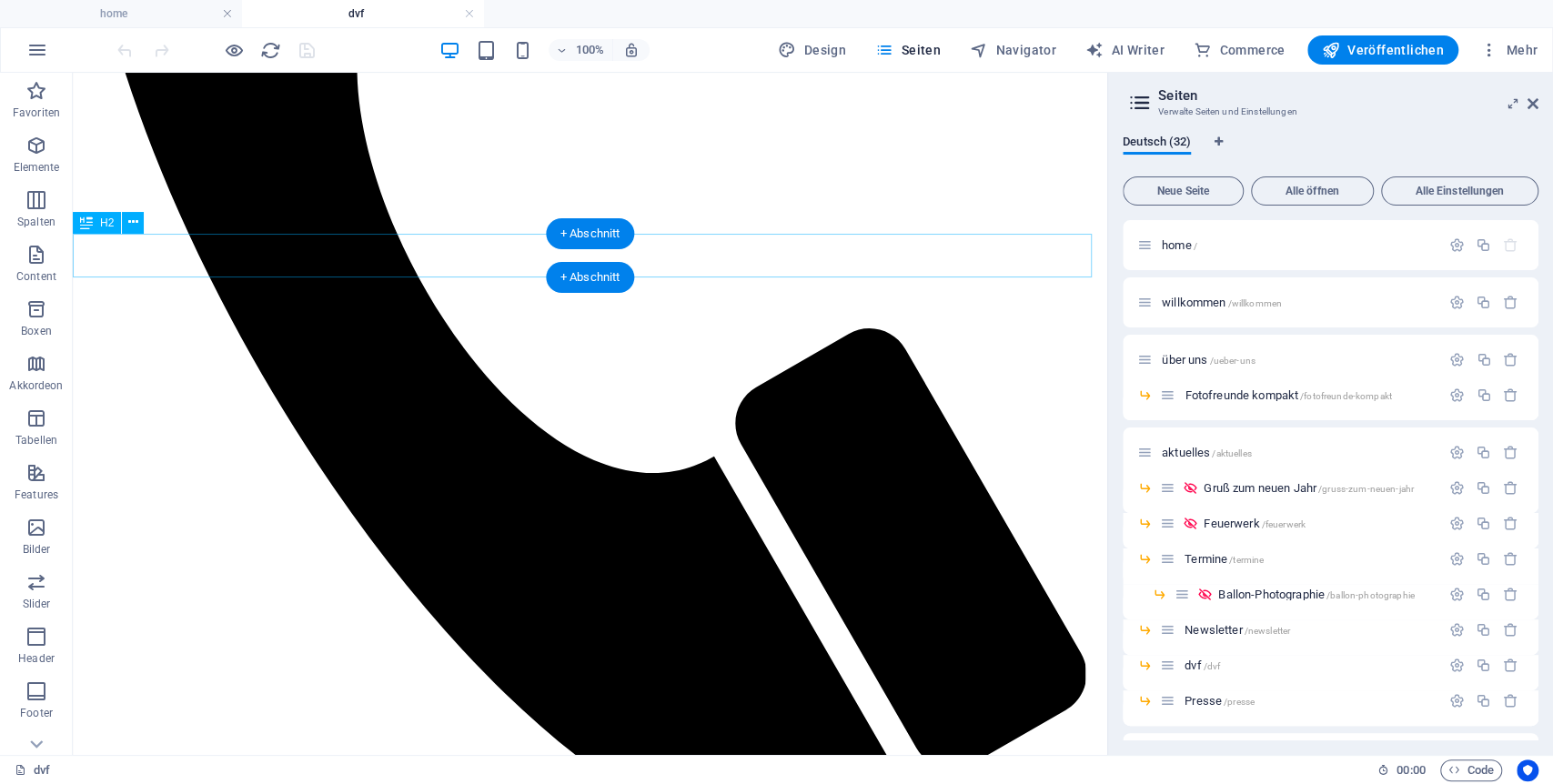
scroll to position [1111, 0]
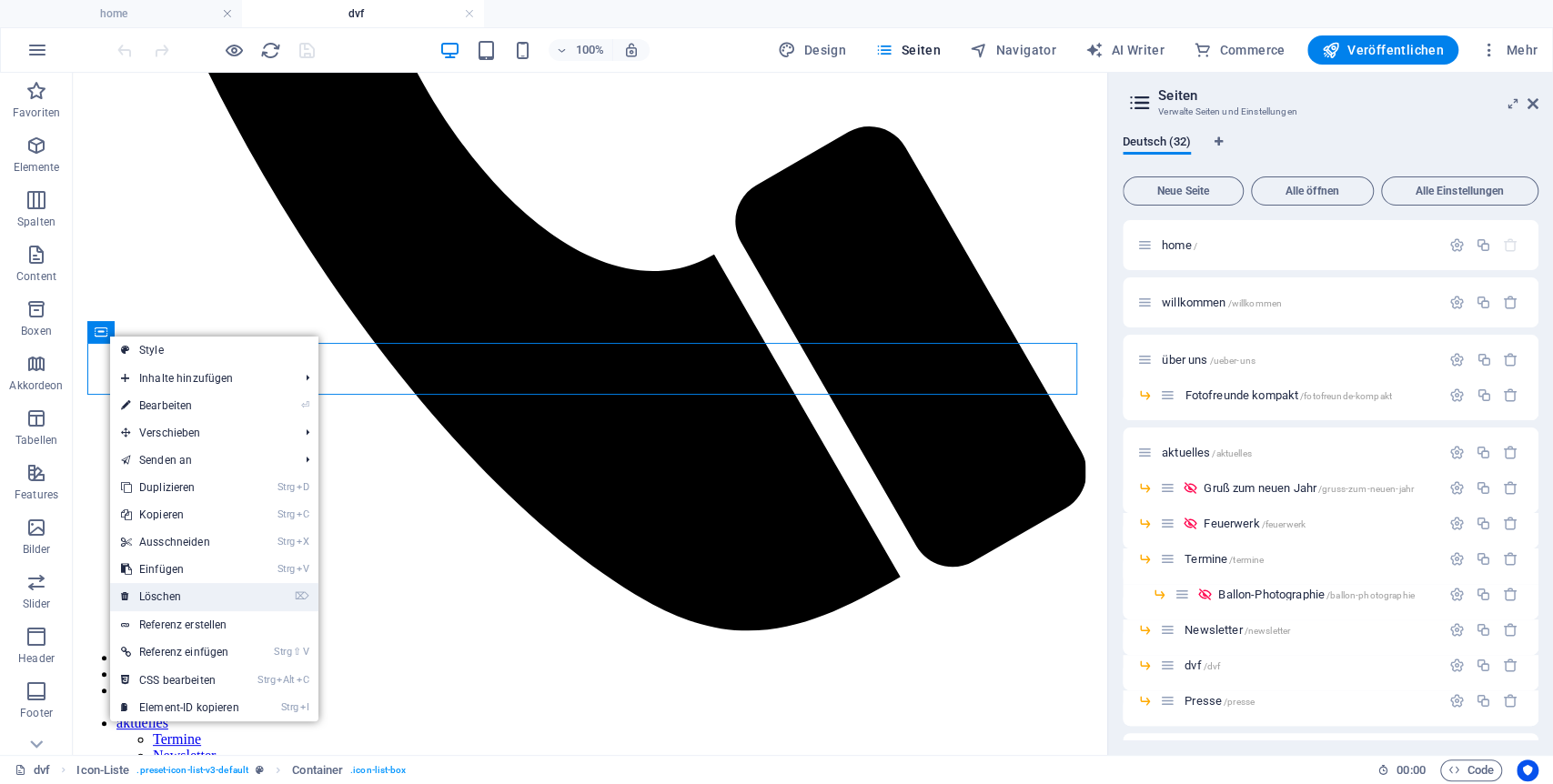
click at [176, 594] on link "⌦ Löschen" at bounding box center [179, 596] width 141 height 27
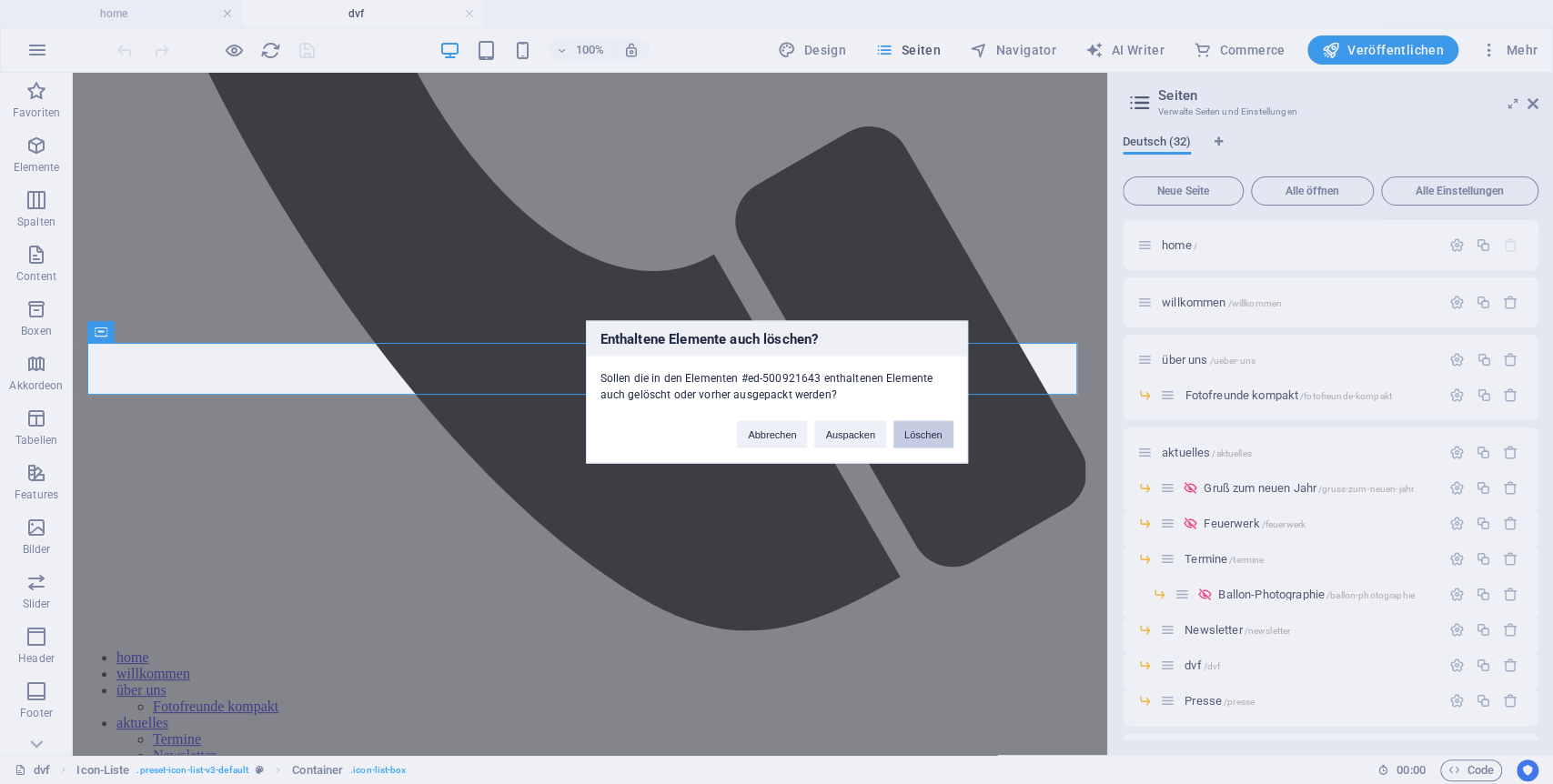
click at [915, 432] on button "Löschen" at bounding box center [923, 434] width 60 height 27
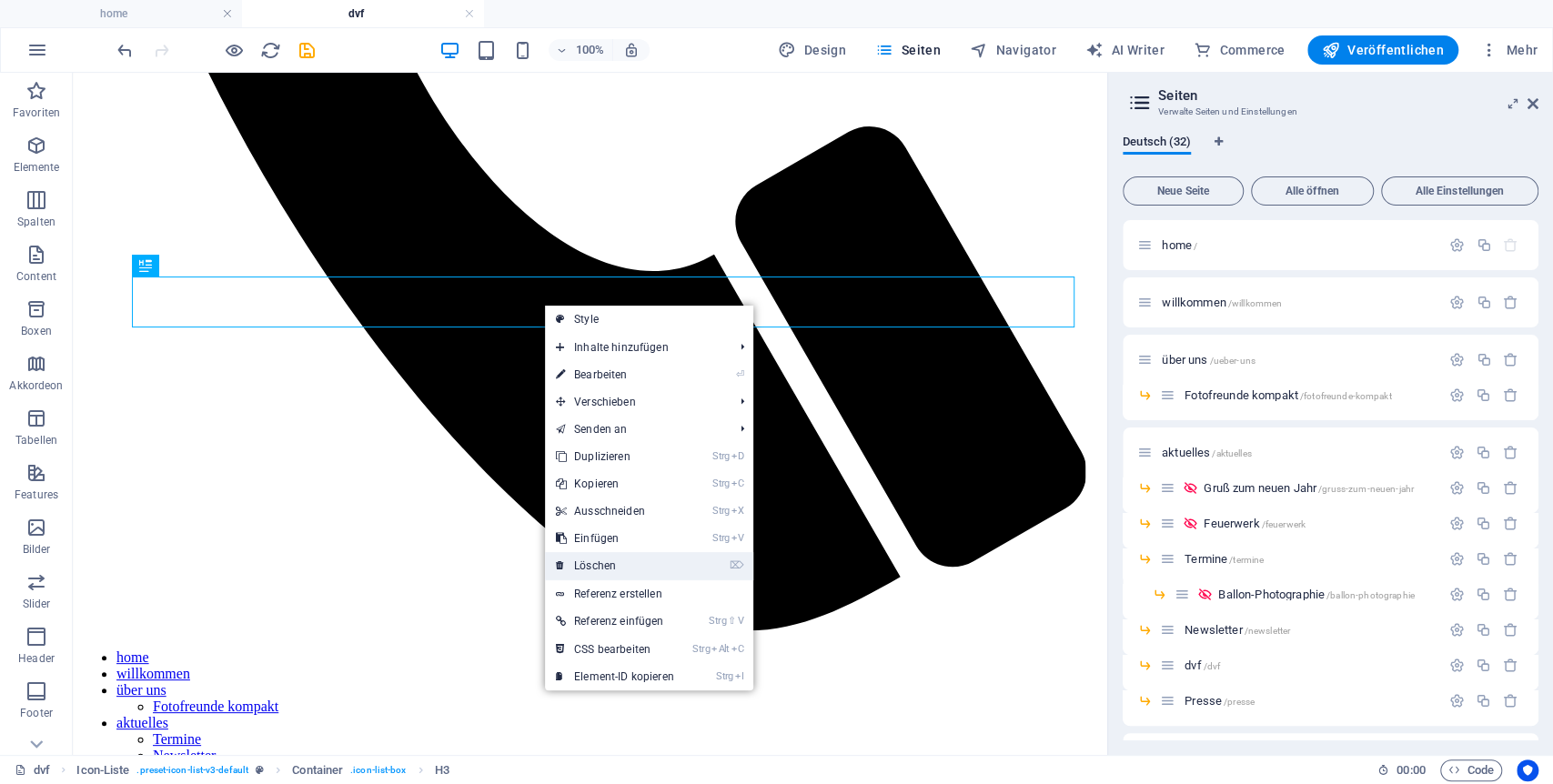
click at [603, 563] on link "⌦ Löschen" at bounding box center [615, 565] width 141 height 27
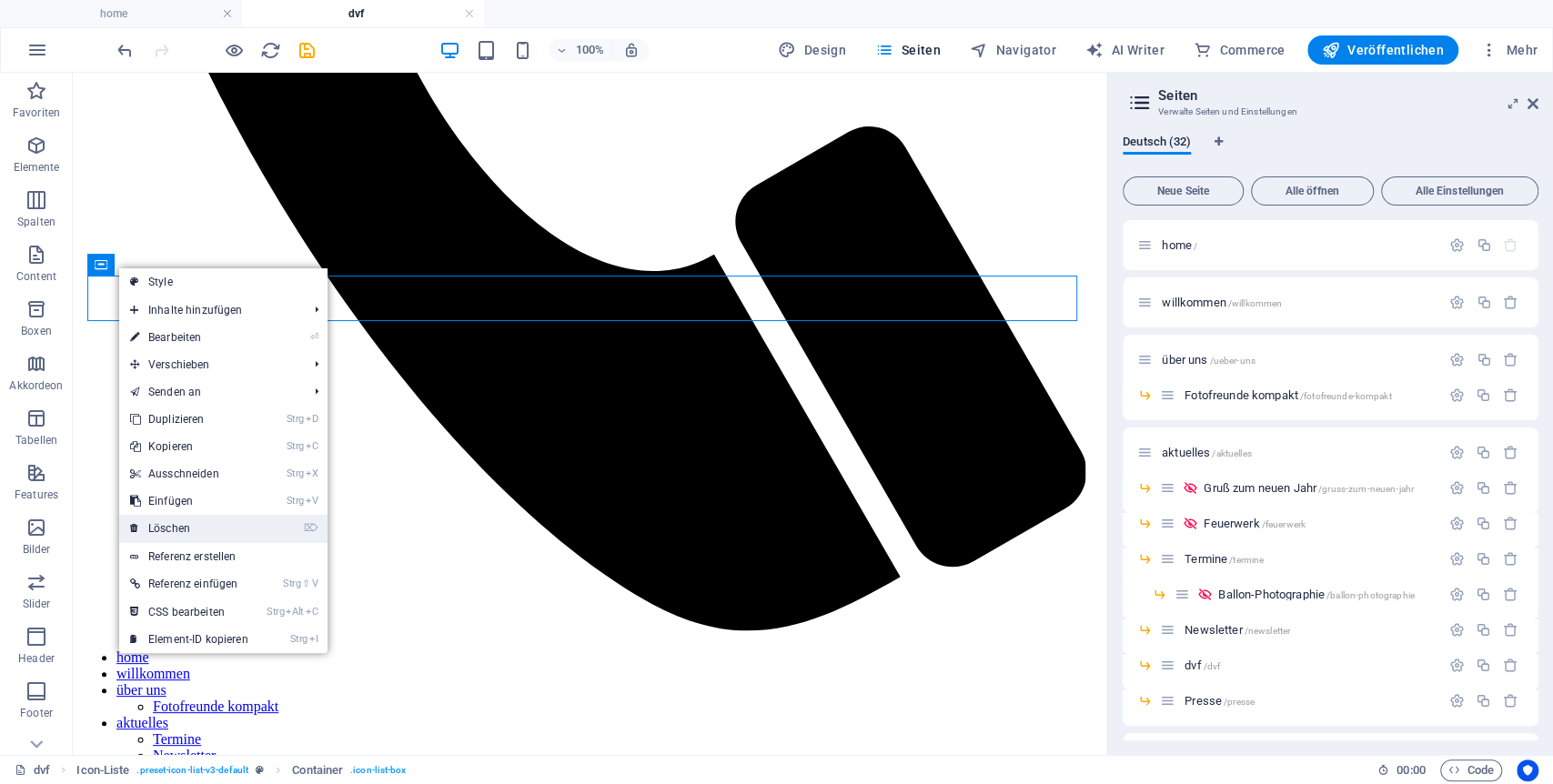
click at [164, 526] on link "⌦ Löschen" at bounding box center [189, 528] width 141 height 27
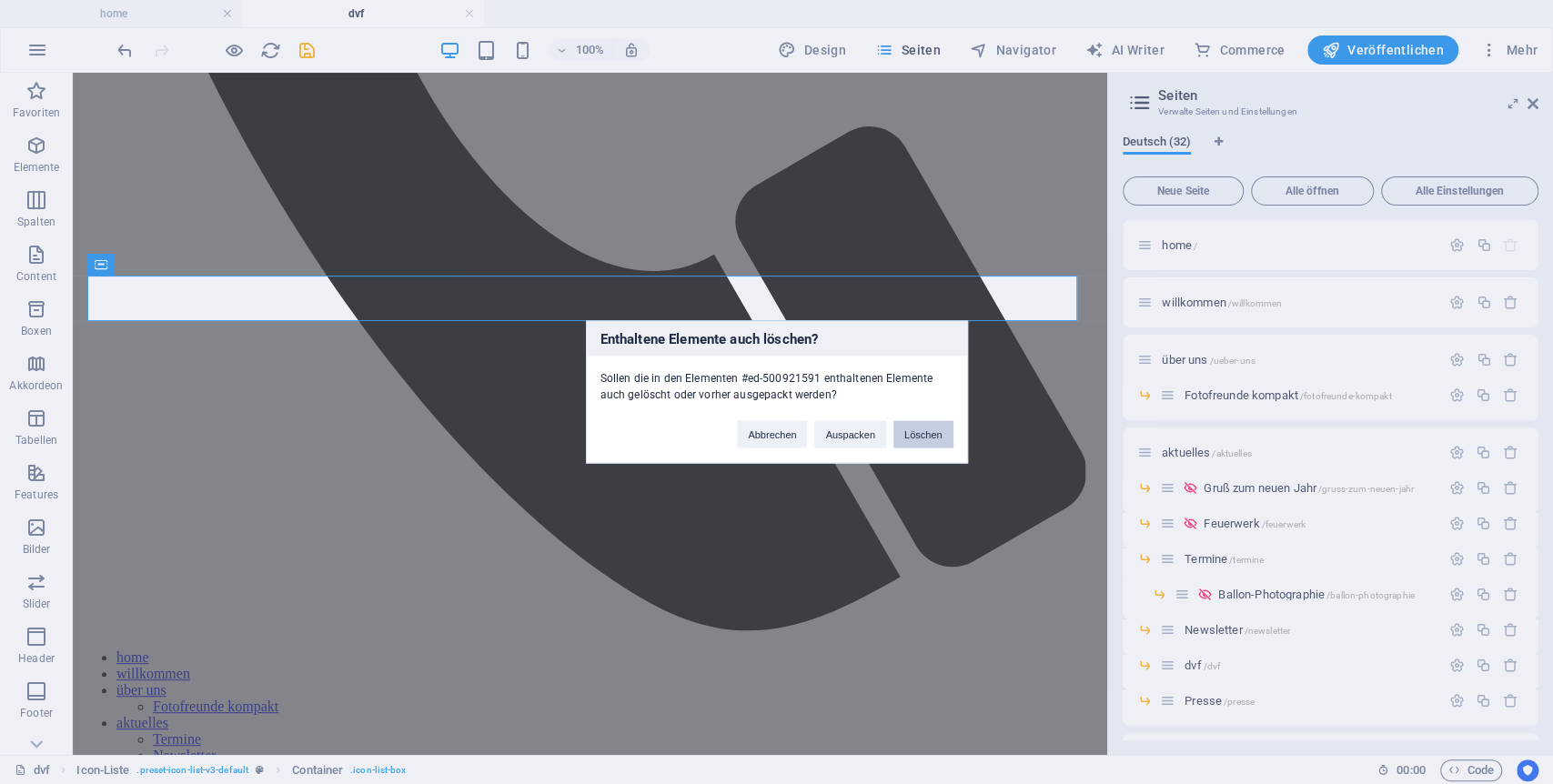
click at [933, 437] on button "Löschen" at bounding box center [923, 434] width 60 height 27
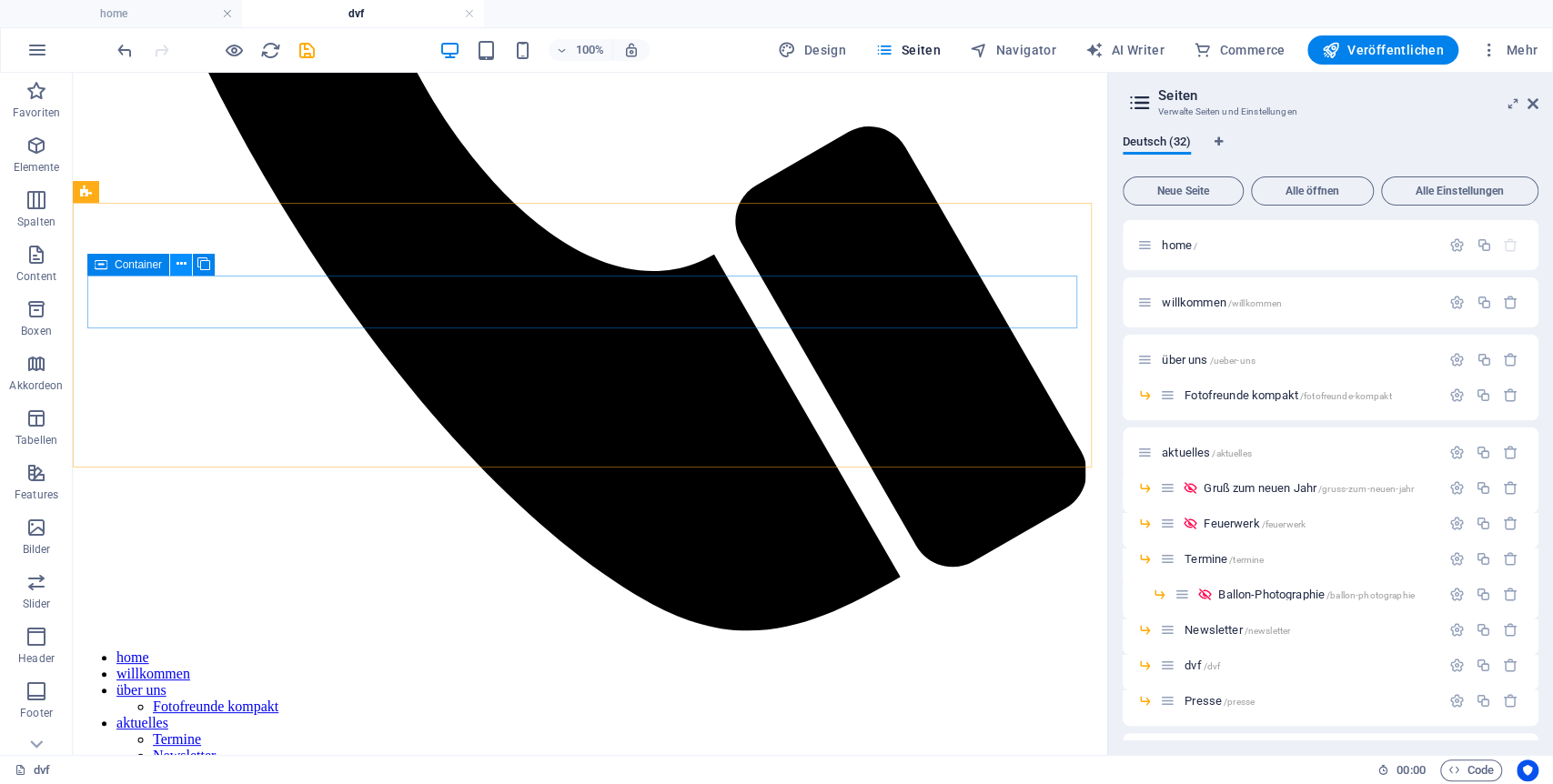
click at [178, 261] on icon at bounding box center [181, 264] width 10 height 19
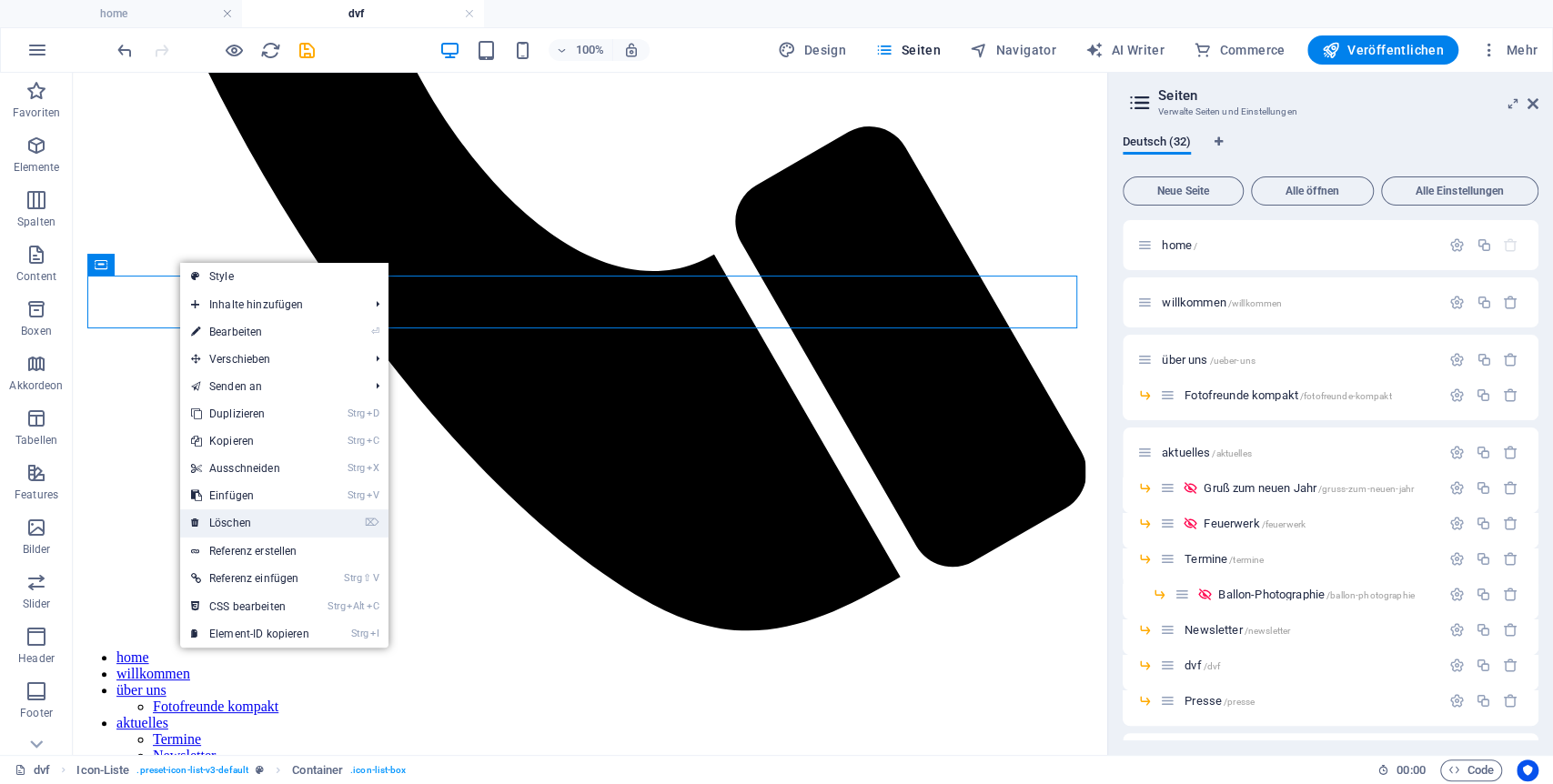
click at [241, 524] on link "⌦ Löschen" at bounding box center [250, 522] width 141 height 27
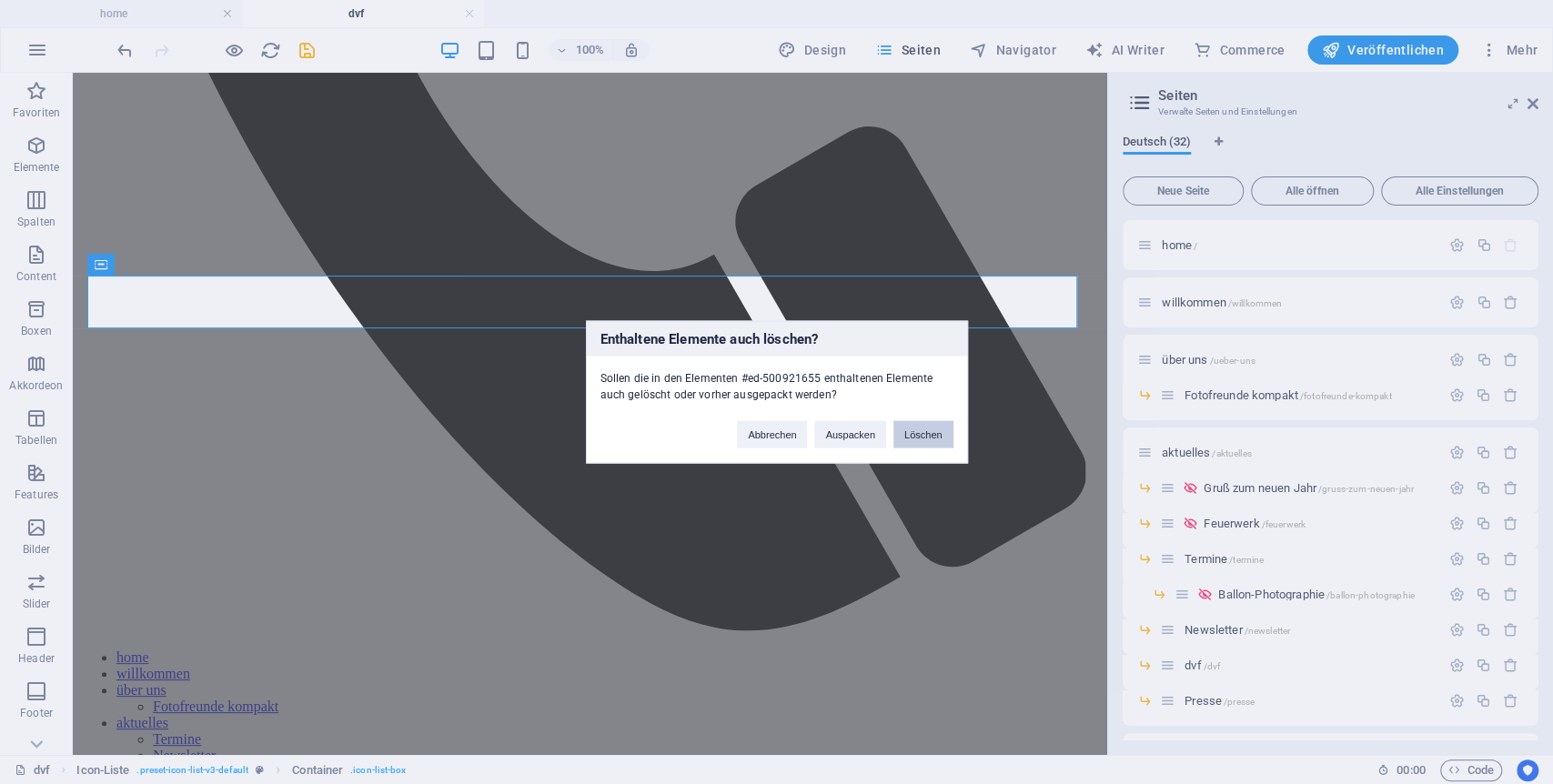
click at [919, 437] on button "Löschen" at bounding box center [923, 434] width 60 height 27
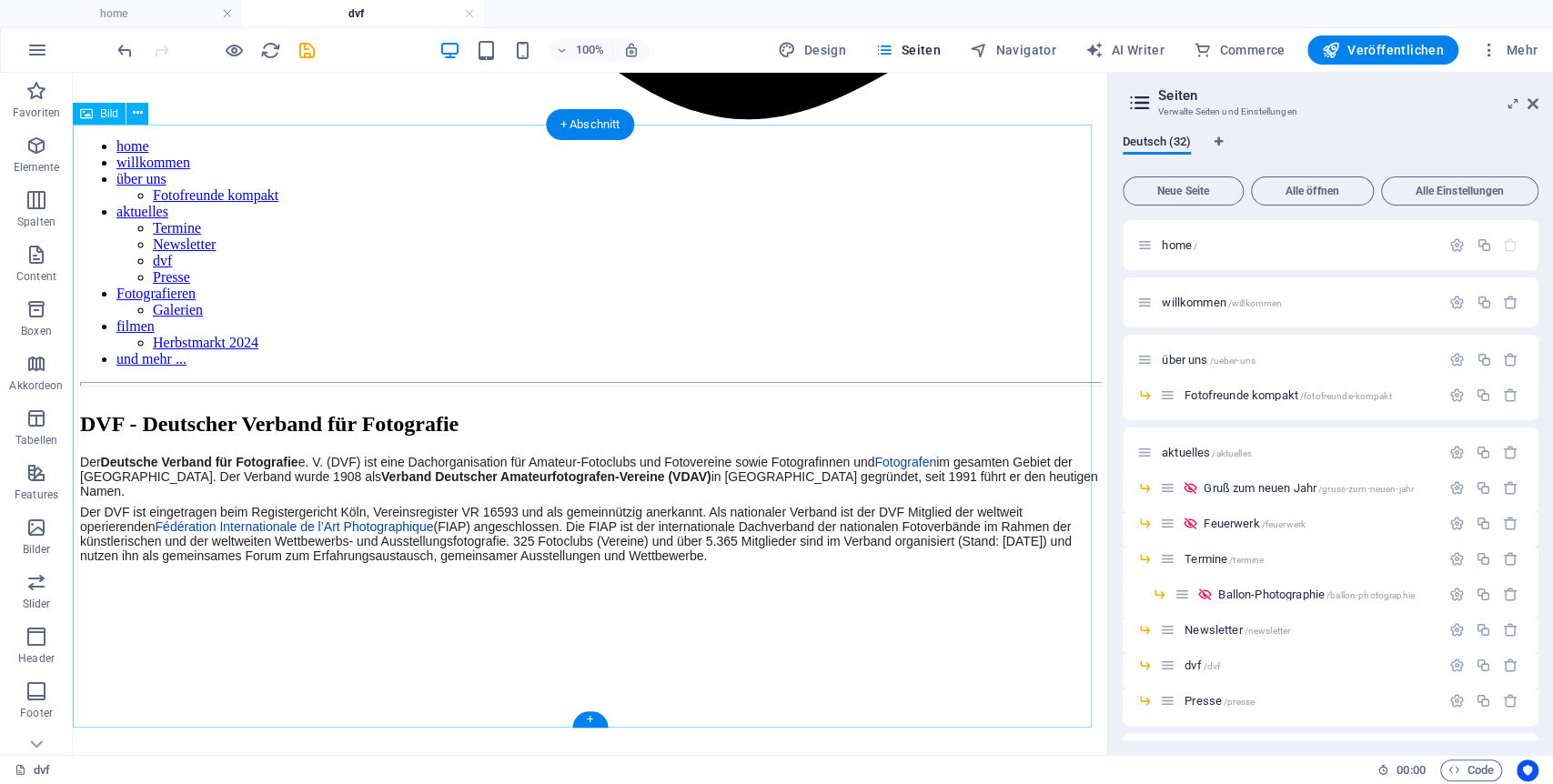
scroll to position [1616, 0]
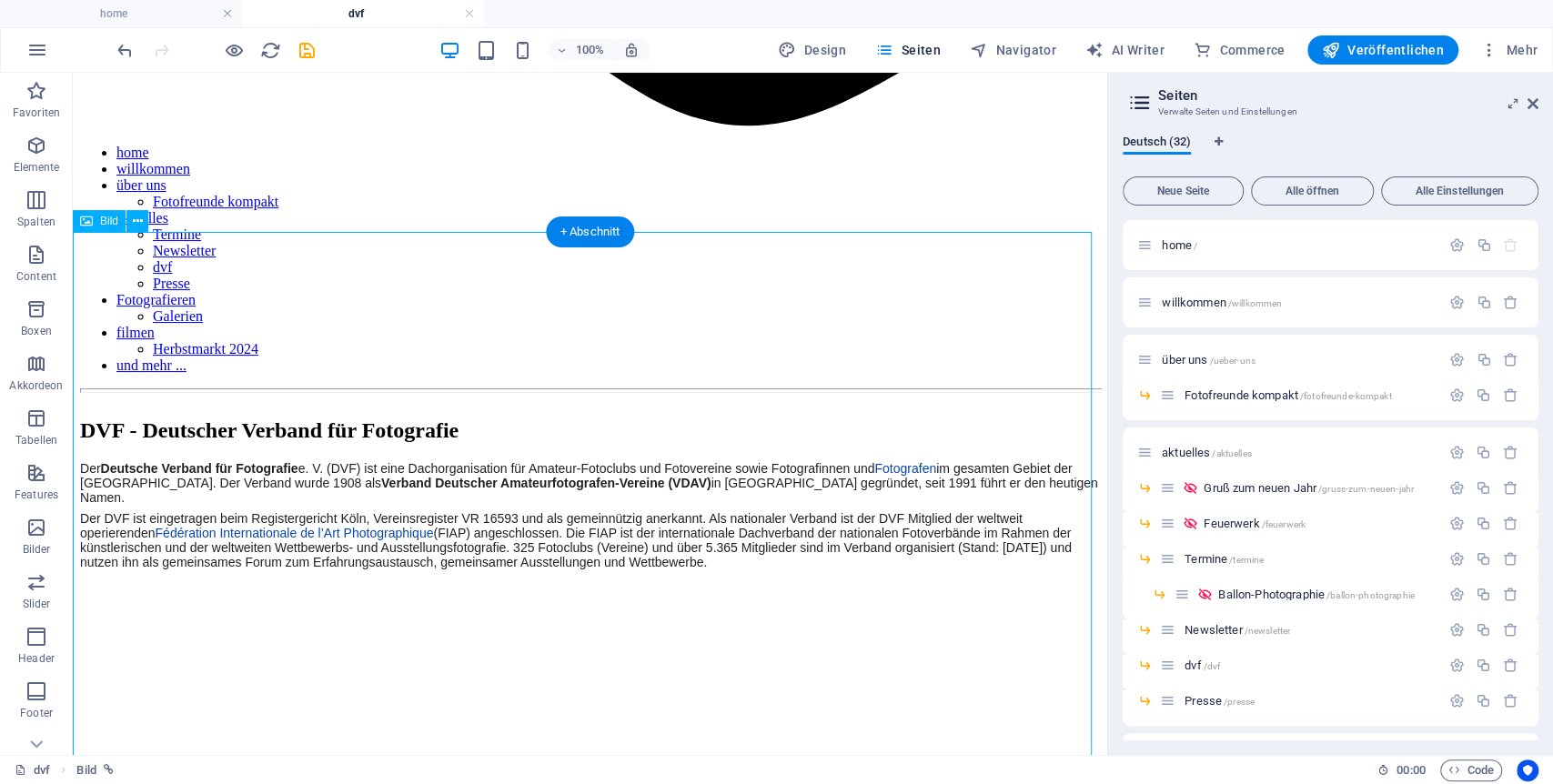
scroll to position [1414, 0]
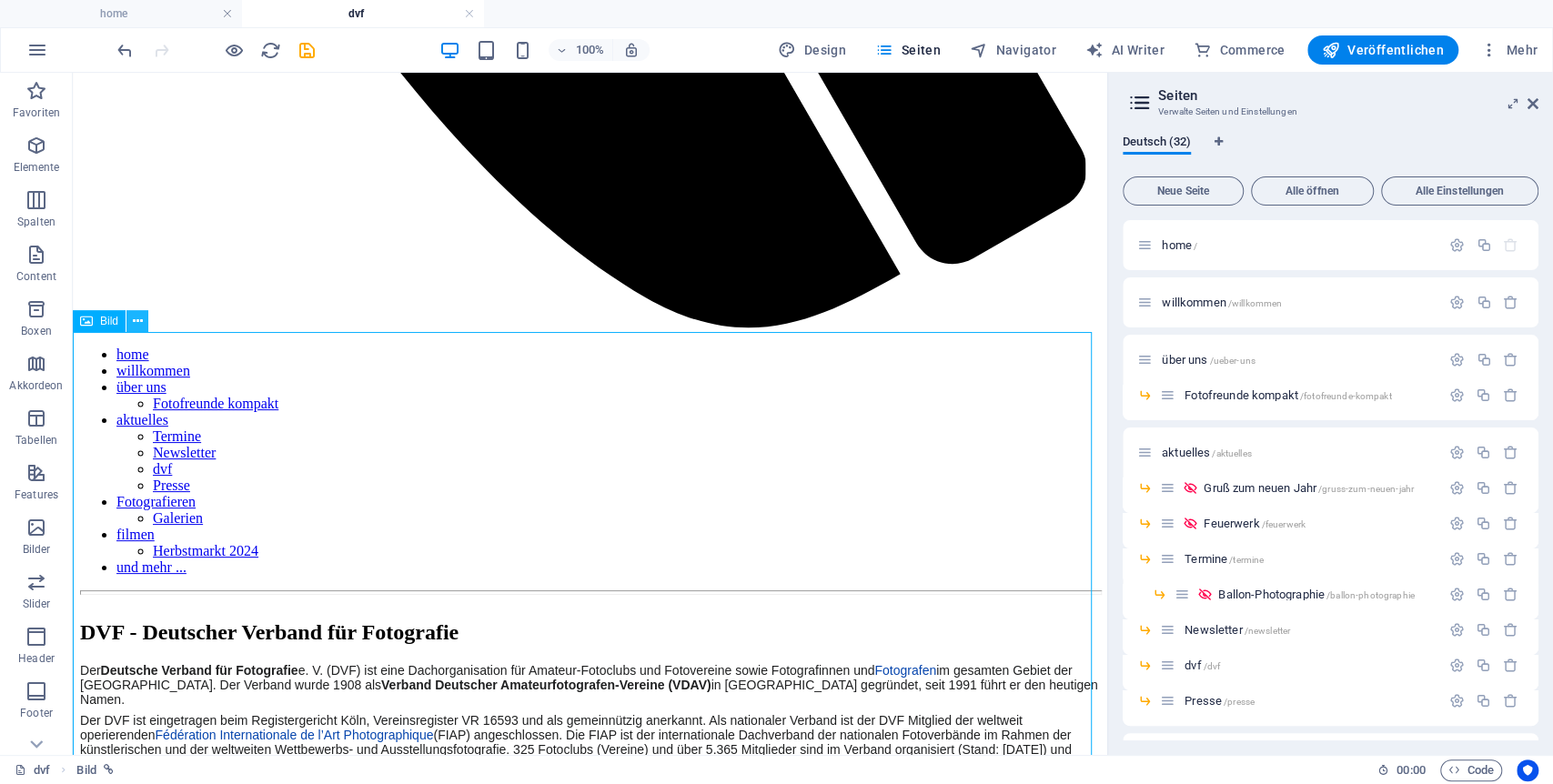
click at [139, 328] on icon at bounding box center [138, 321] width 10 height 19
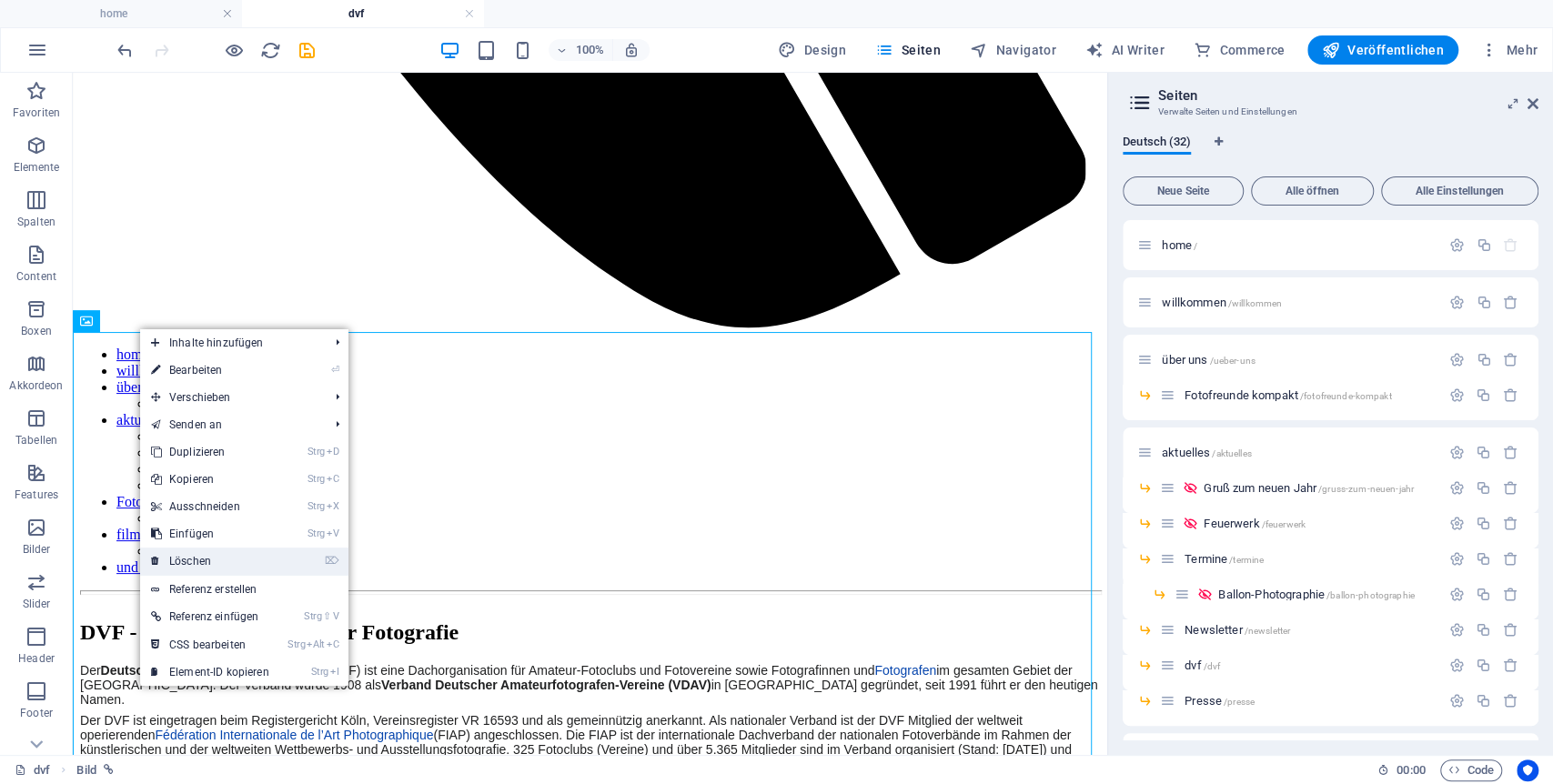
click at [206, 548] on link "⌦ Löschen" at bounding box center [210, 561] width 141 height 27
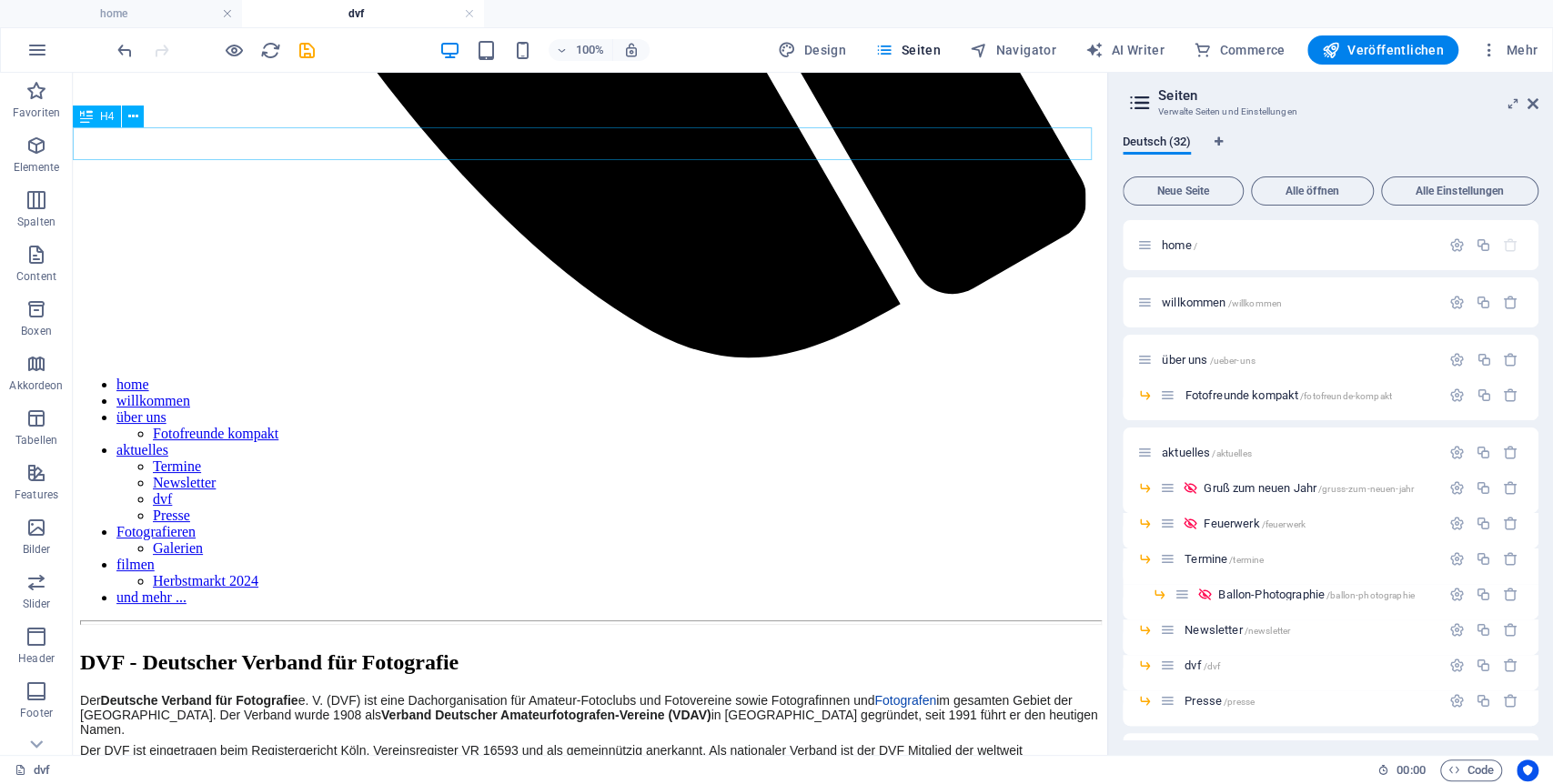
scroll to position [1081, 0]
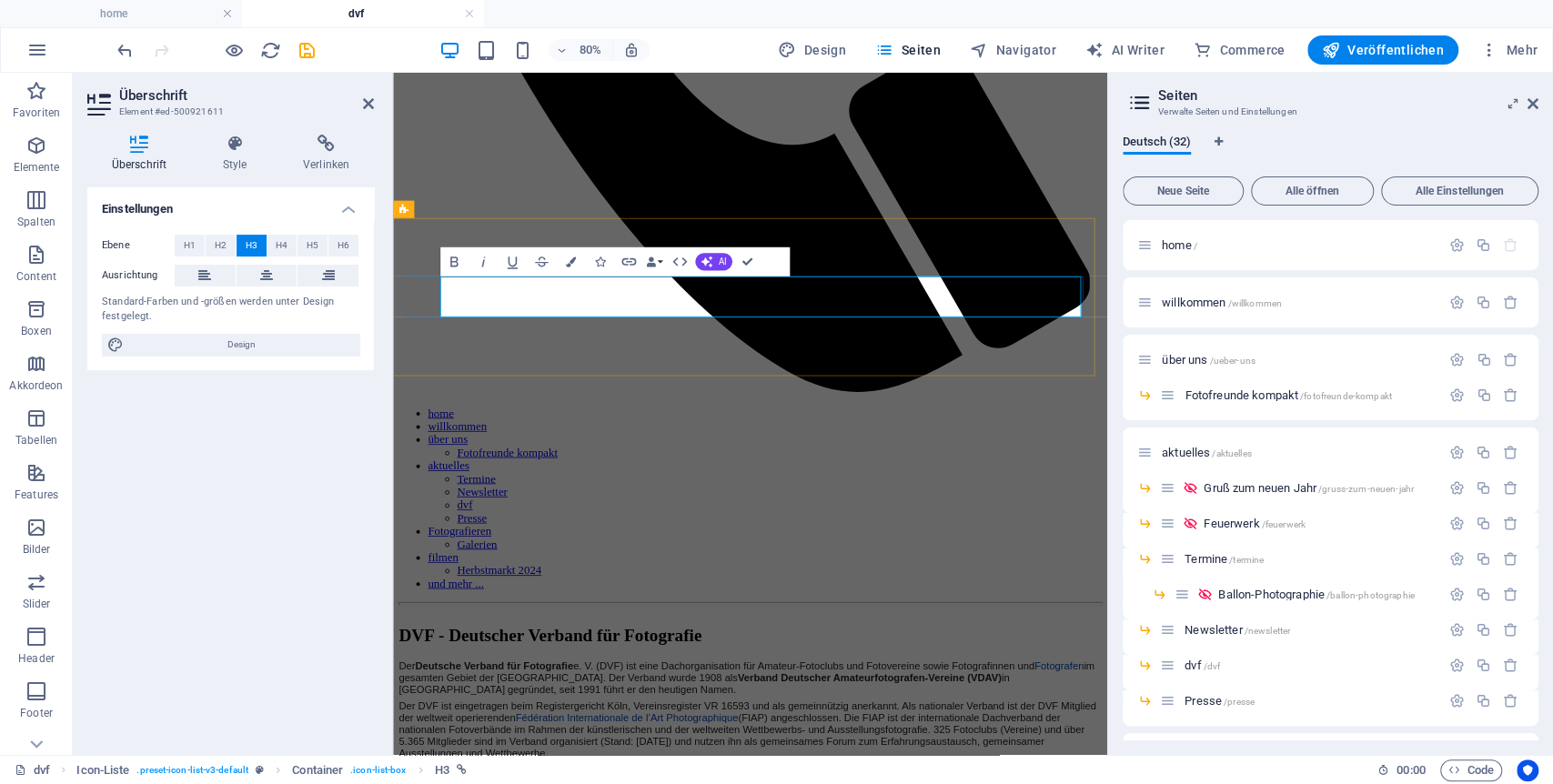
scroll to position [1139, 0]
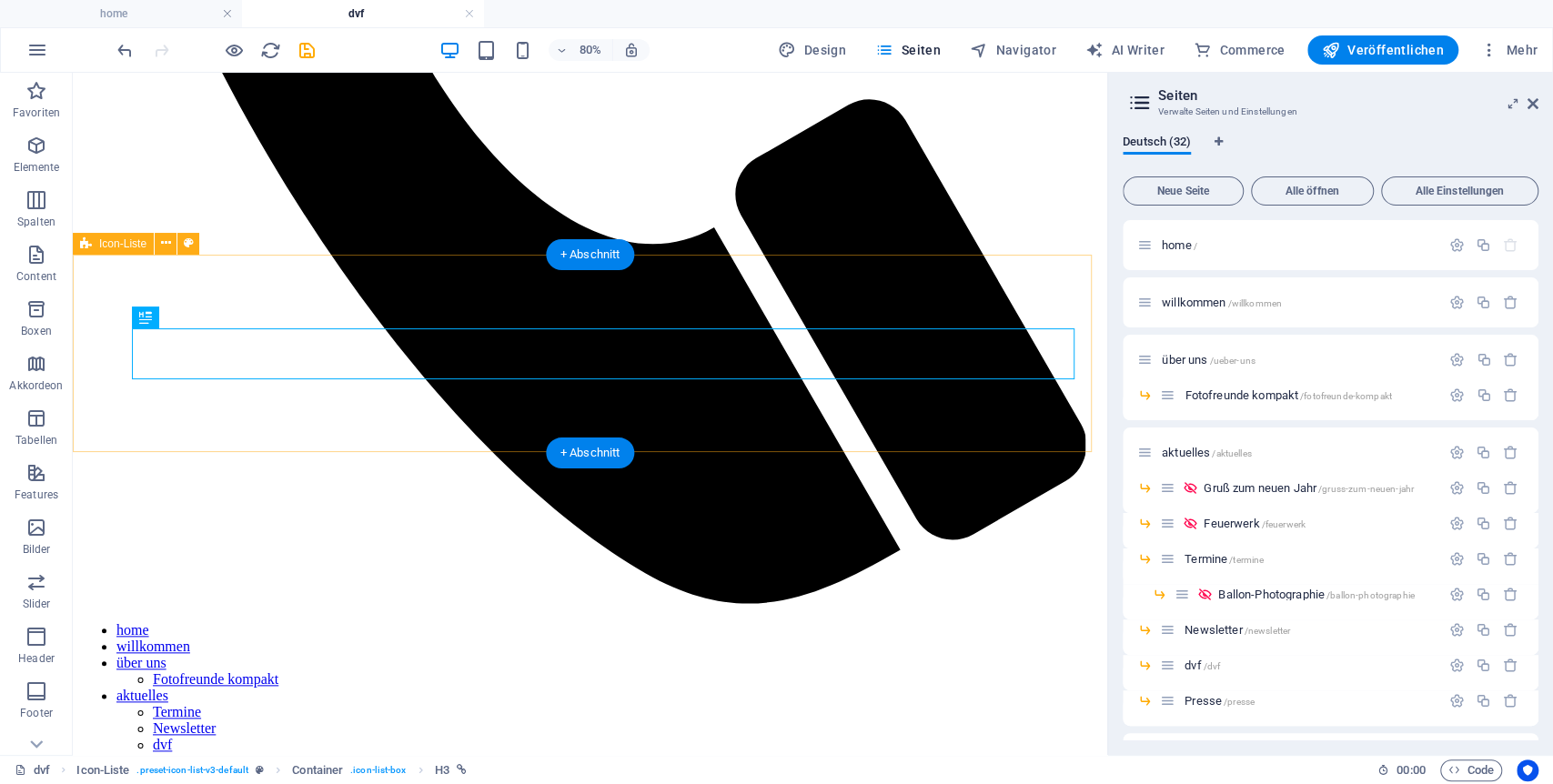
scroll to position [1059, 0]
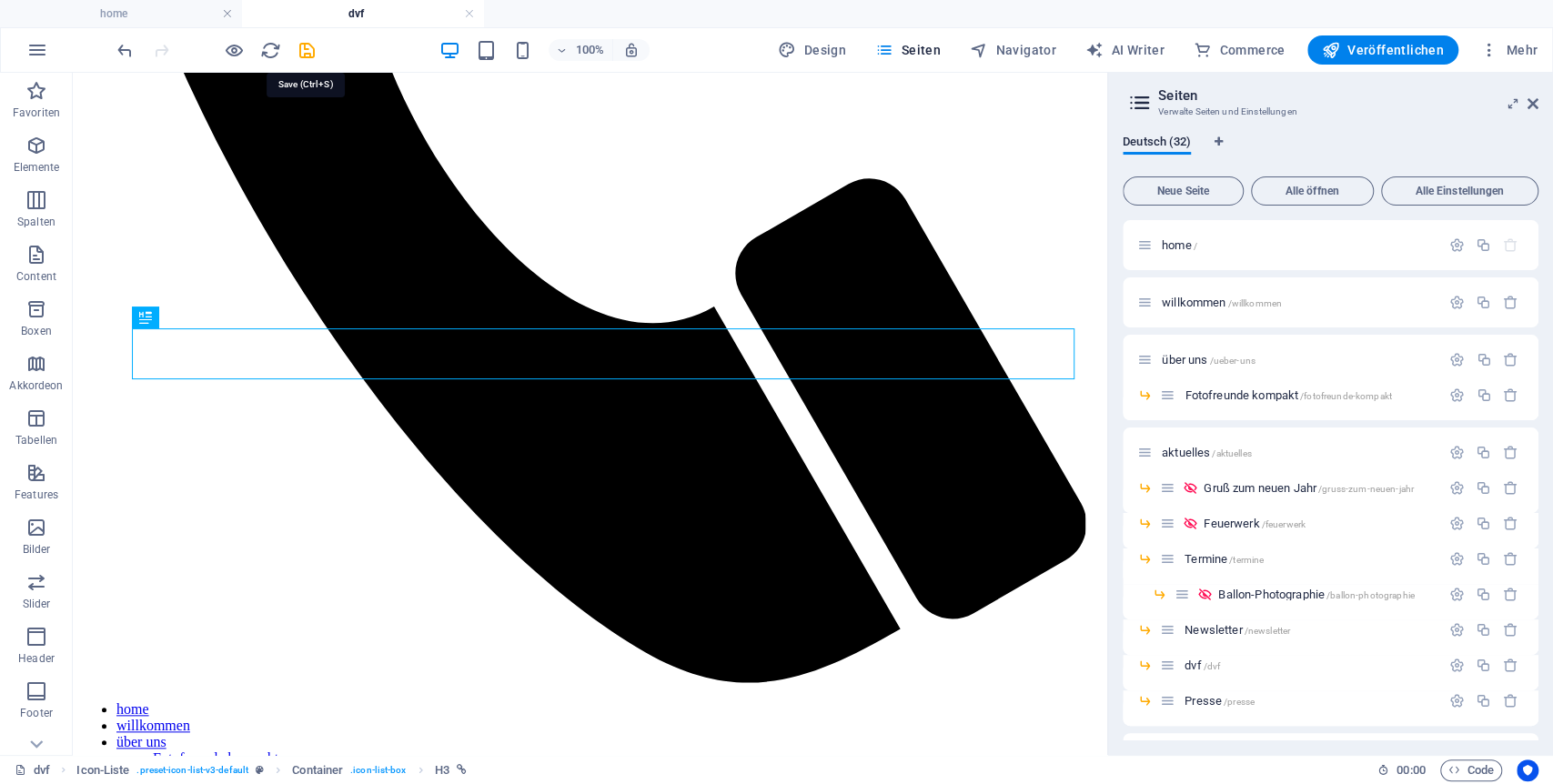
click at [302, 47] on icon "save" at bounding box center [307, 50] width 21 height 21
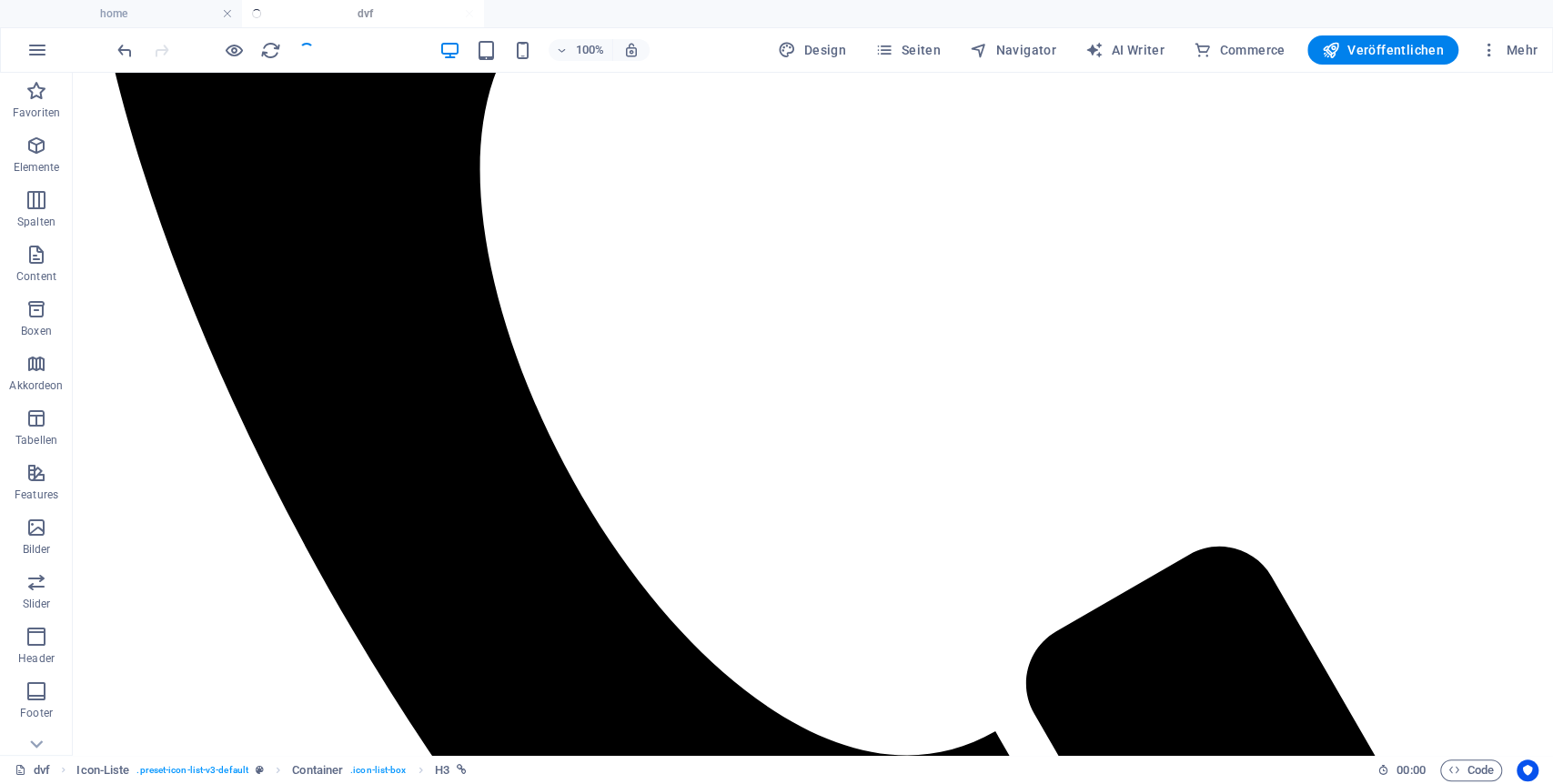
scroll to position [920, 0]
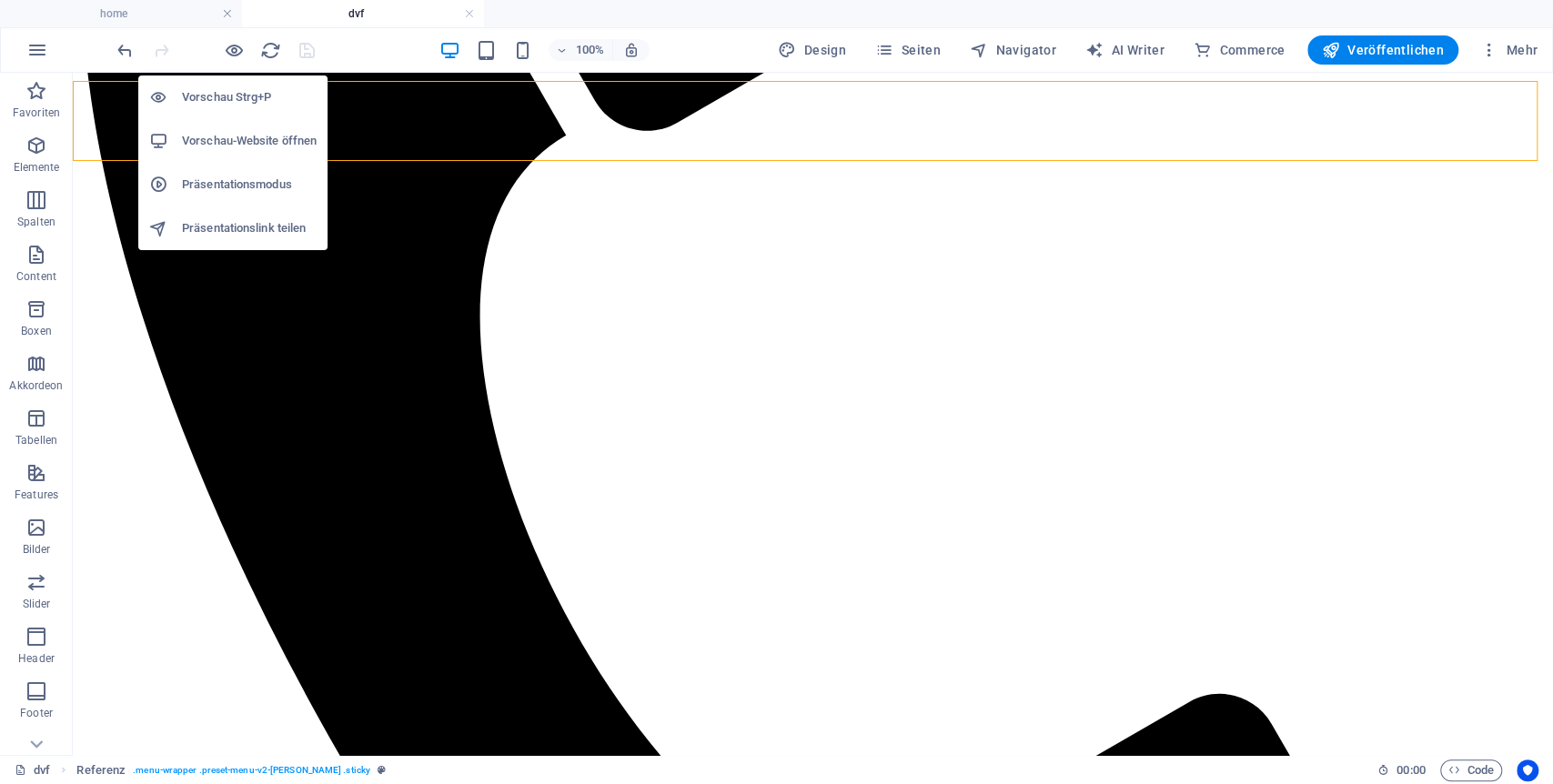
click at [250, 132] on h6 "Vorschau-Website öffnen" at bounding box center [249, 141] width 135 height 22
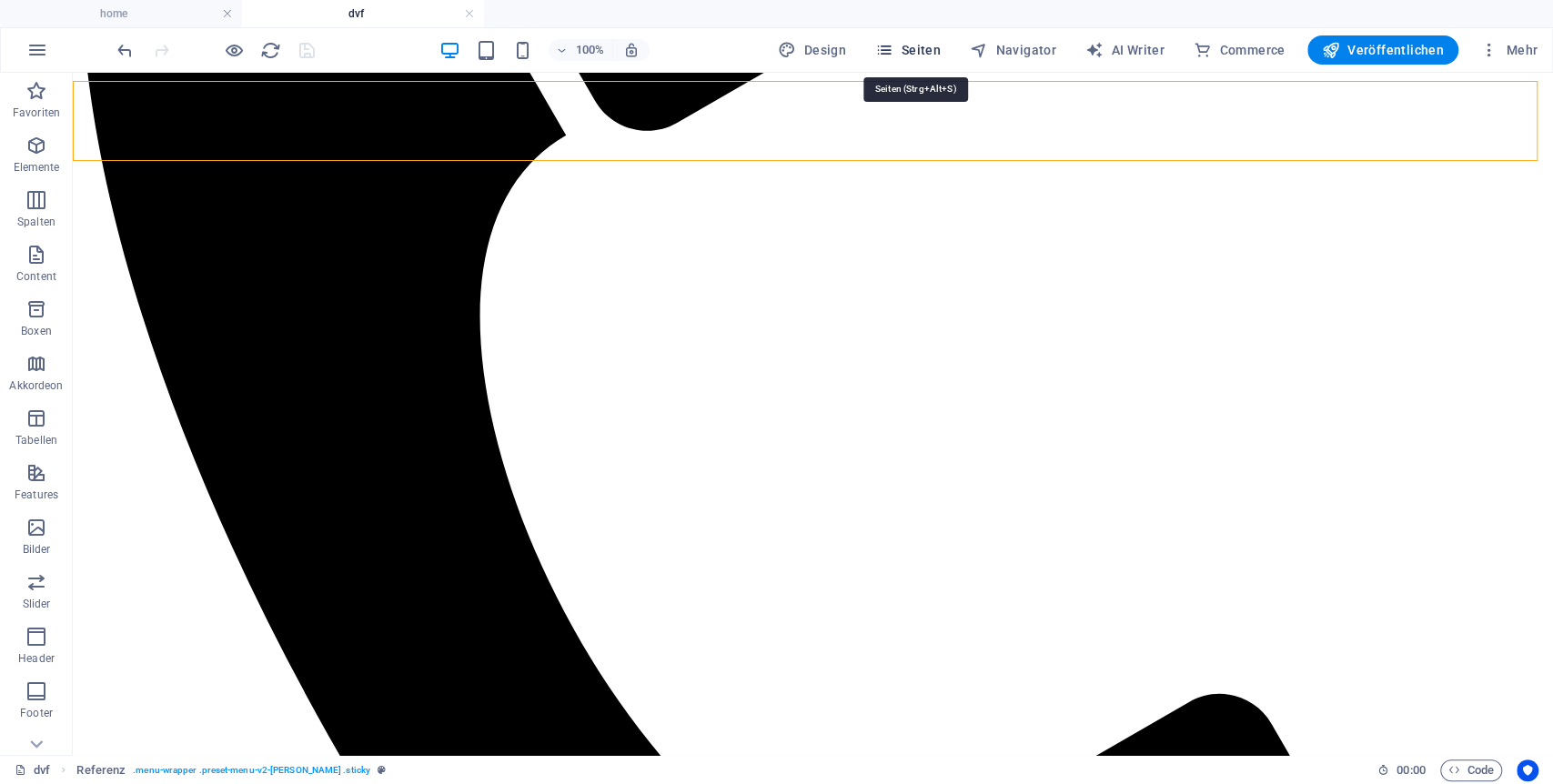
click at [939, 39] on button "Seiten" at bounding box center [908, 50] width 80 height 29
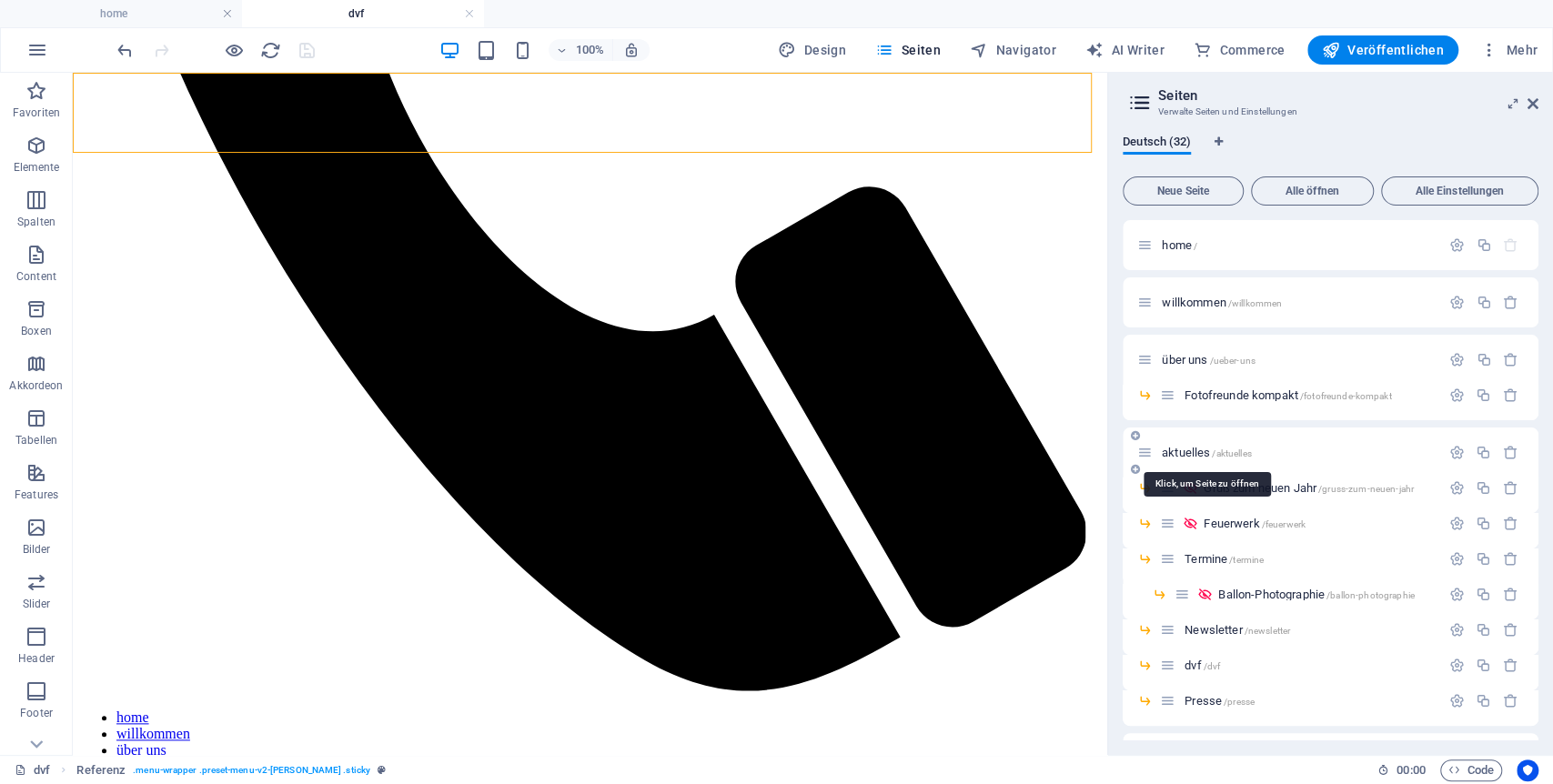
click at [1202, 450] on span "aktuelles /aktuelles" at bounding box center [1207, 452] width 90 height 14
click at [1202, 477] on div "Gruß zum neuen Jahr /gruss-zum-neuen-jahr" at bounding box center [1300, 487] width 280 height 21
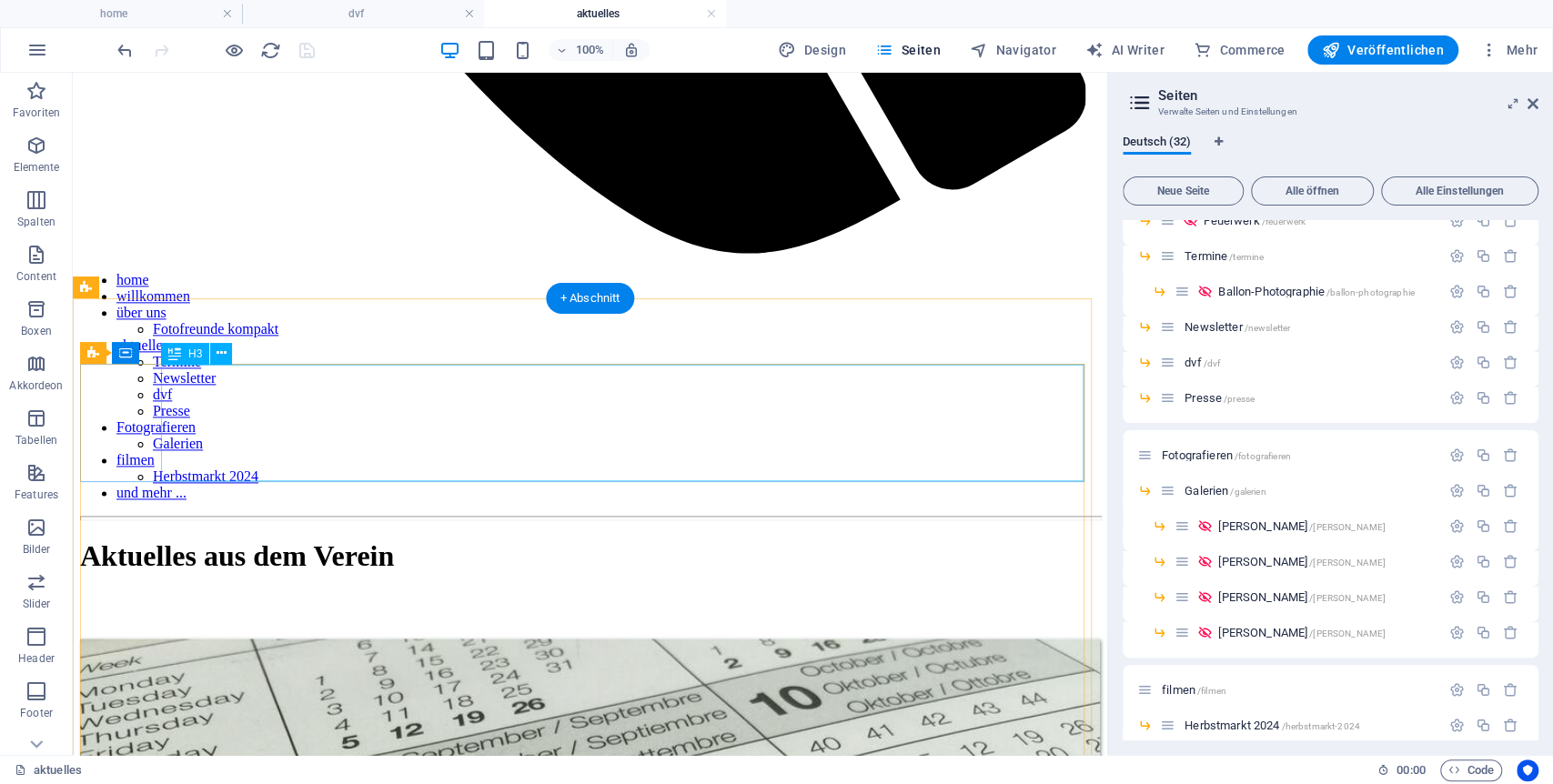
scroll to position [1560, 0]
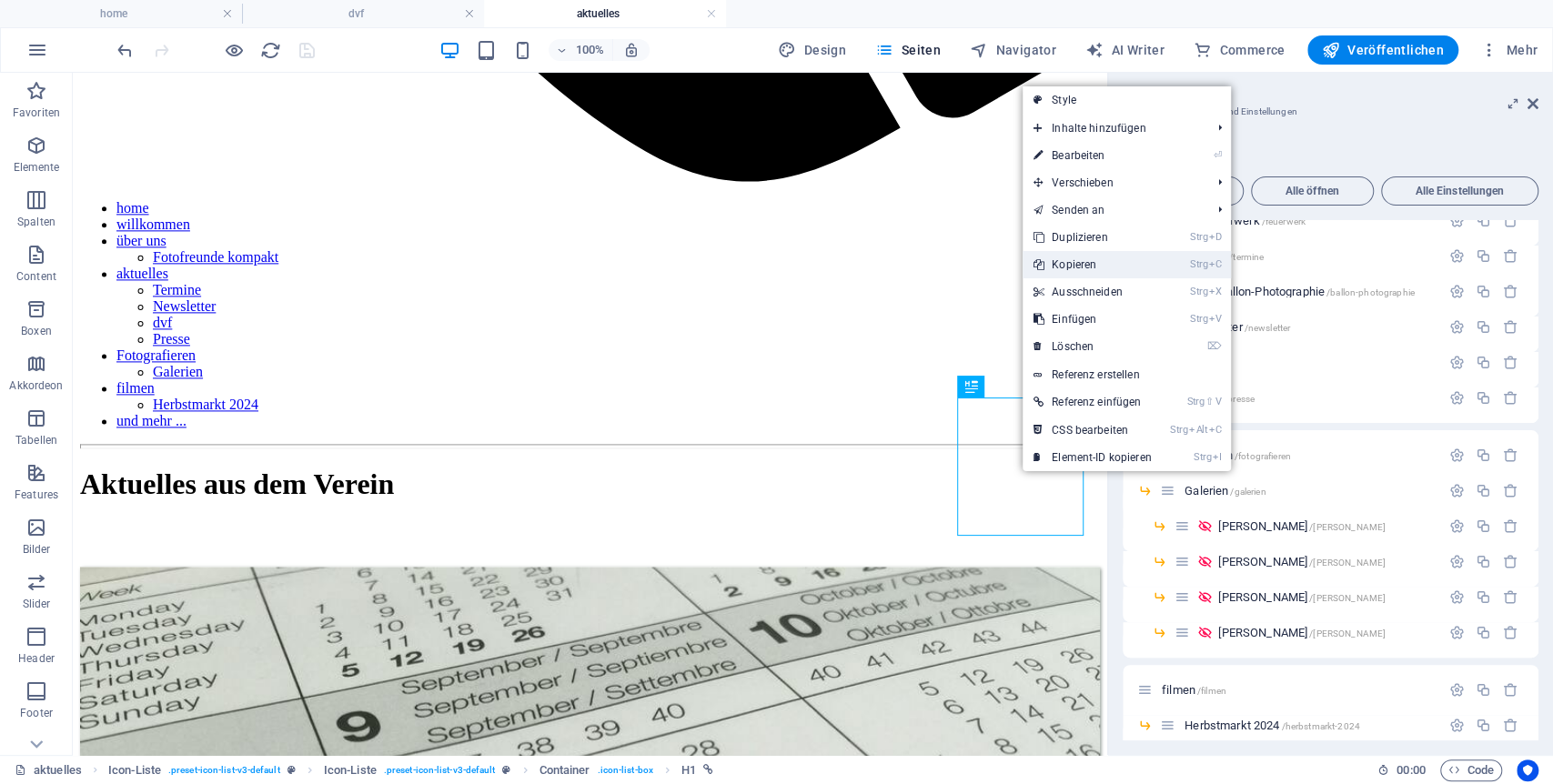
click at [1083, 266] on link "Strg C Kopieren" at bounding box center [1092, 264] width 141 height 27
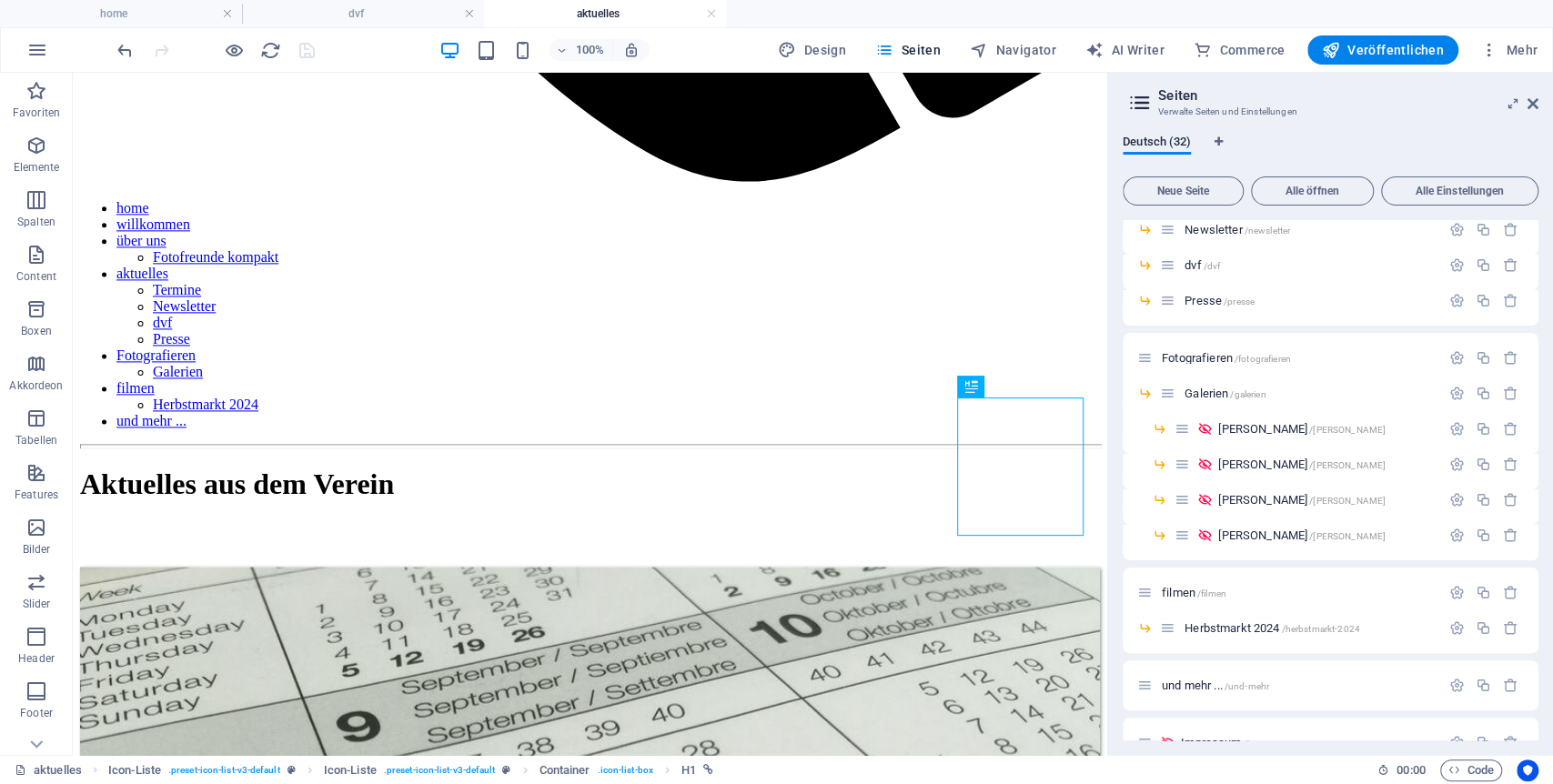
scroll to position [299, 0]
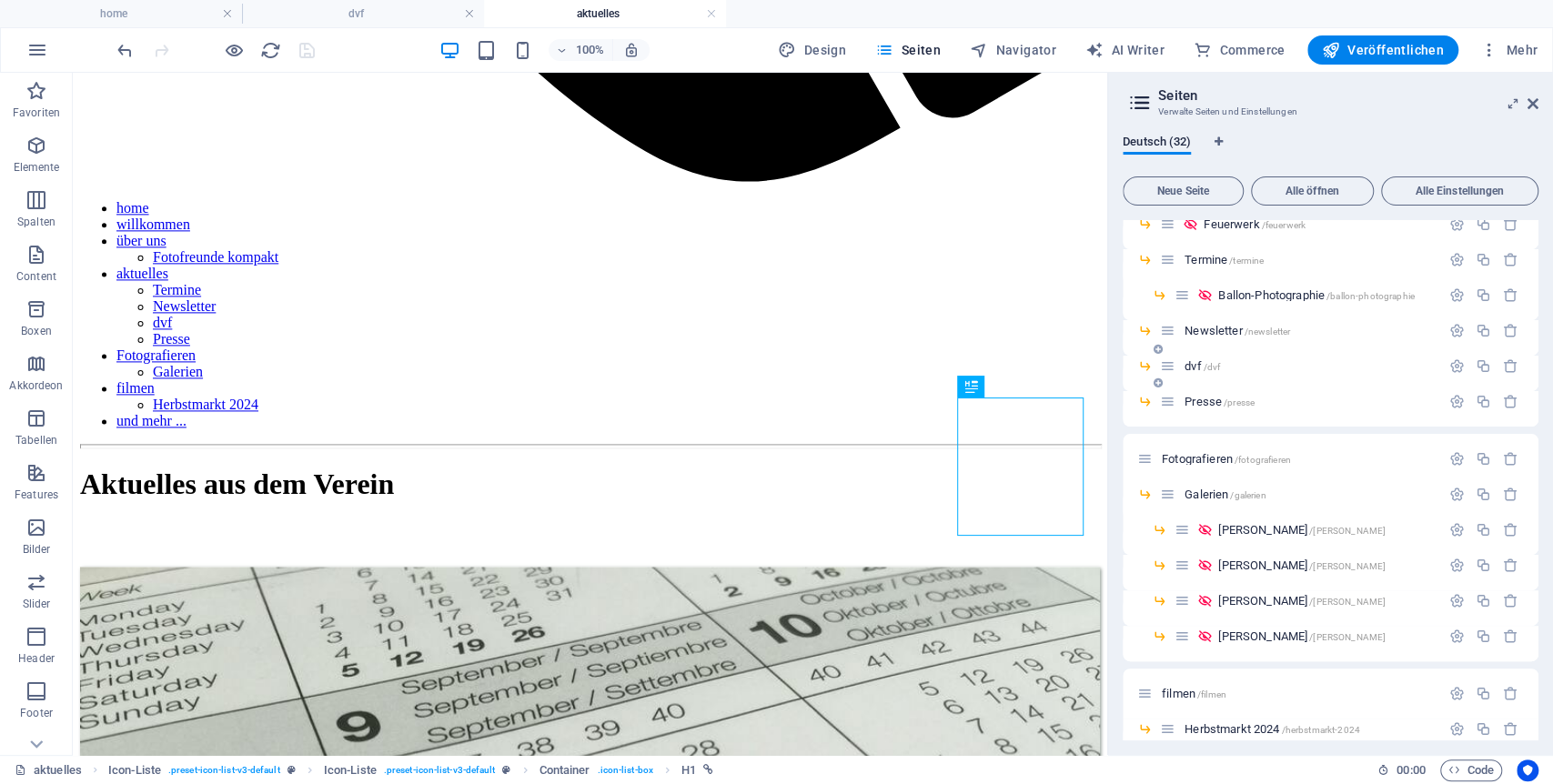
click at [1202, 367] on span "dvf /dvf" at bounding box center [1202, 367] width 36 height 14
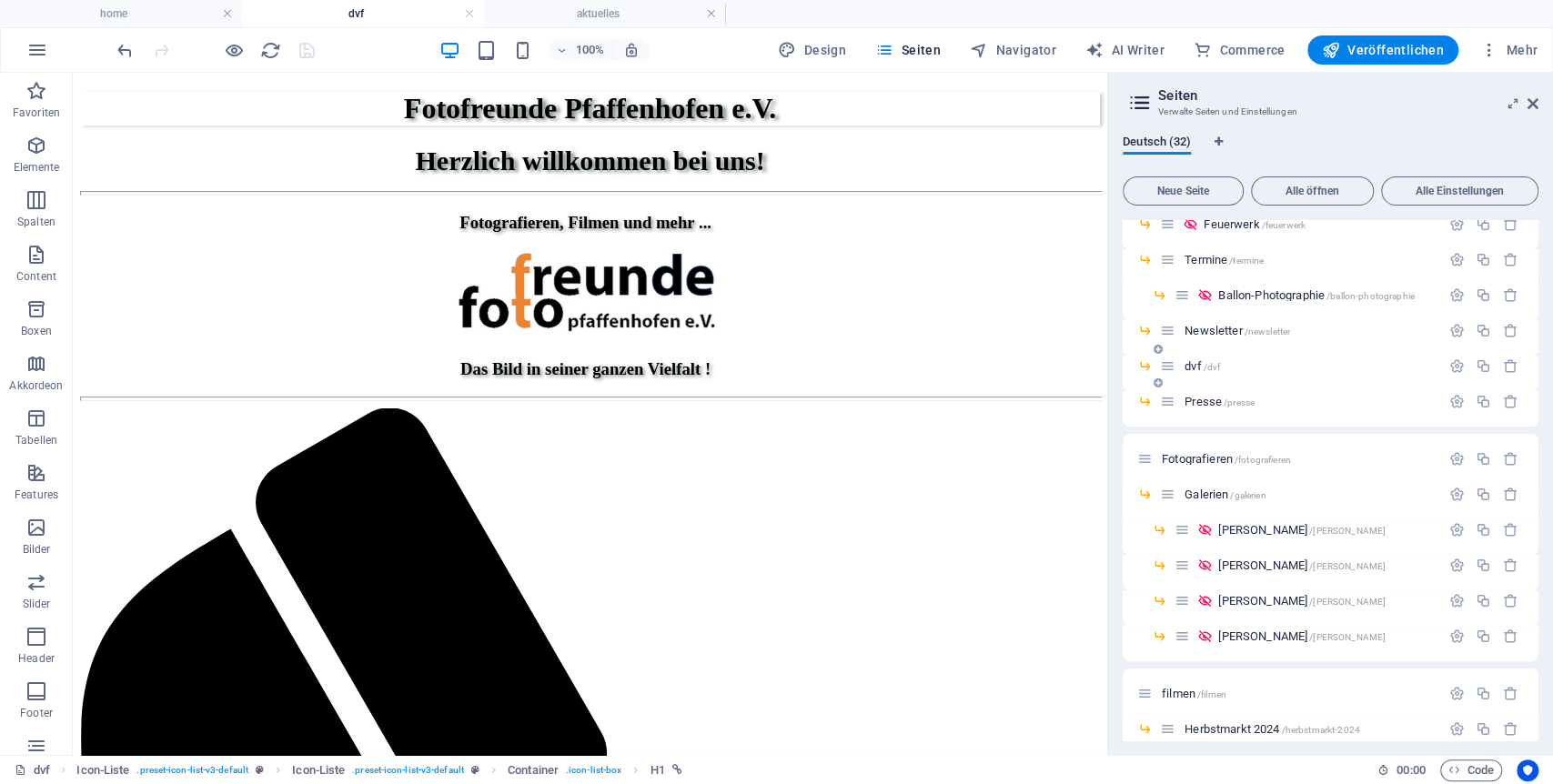
scroll to position [1051, 0]
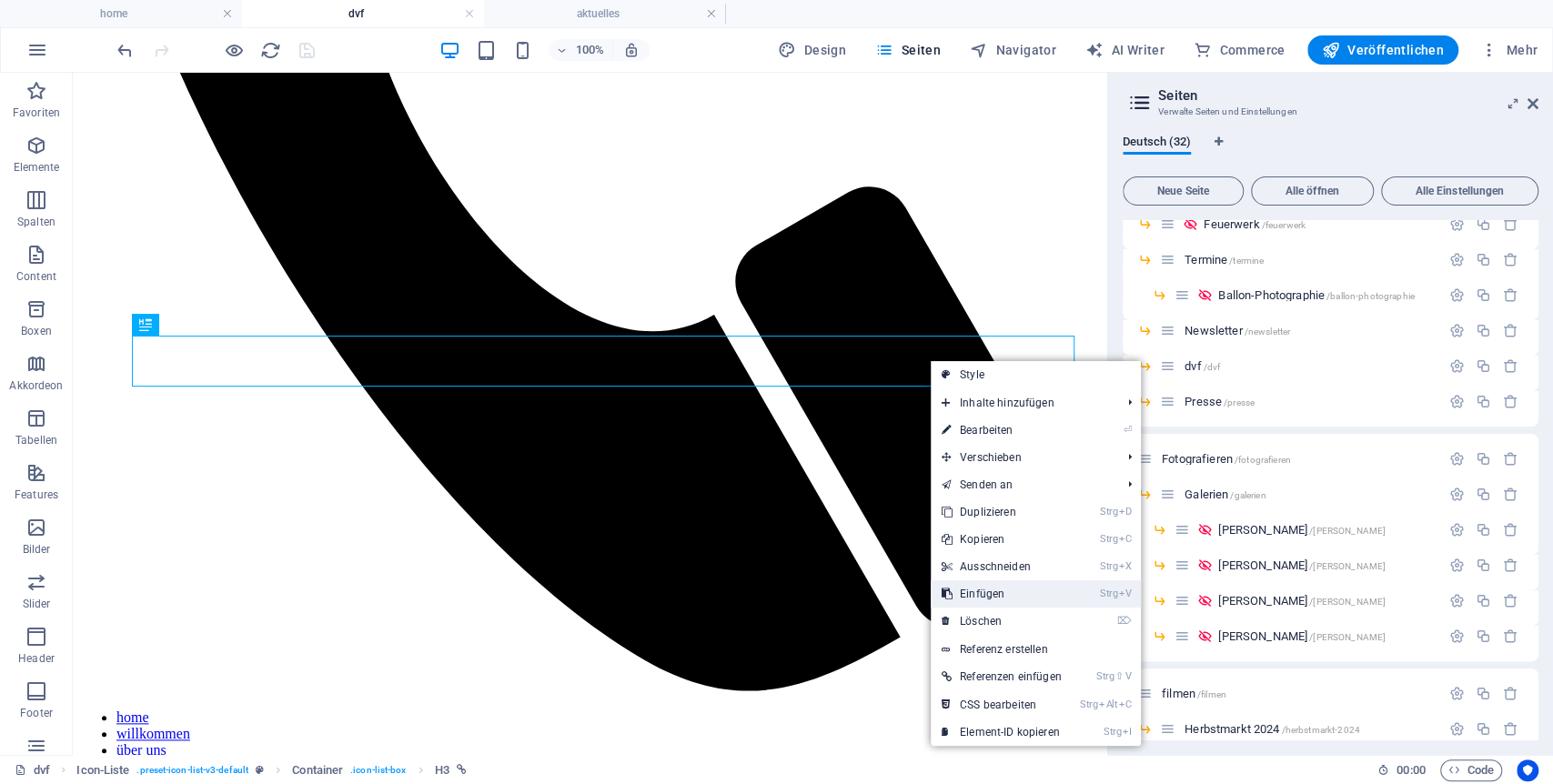
click at [1002, 591] on link "Strg V Einfügen" at bounding box center [1002, 593] width 142 height 27
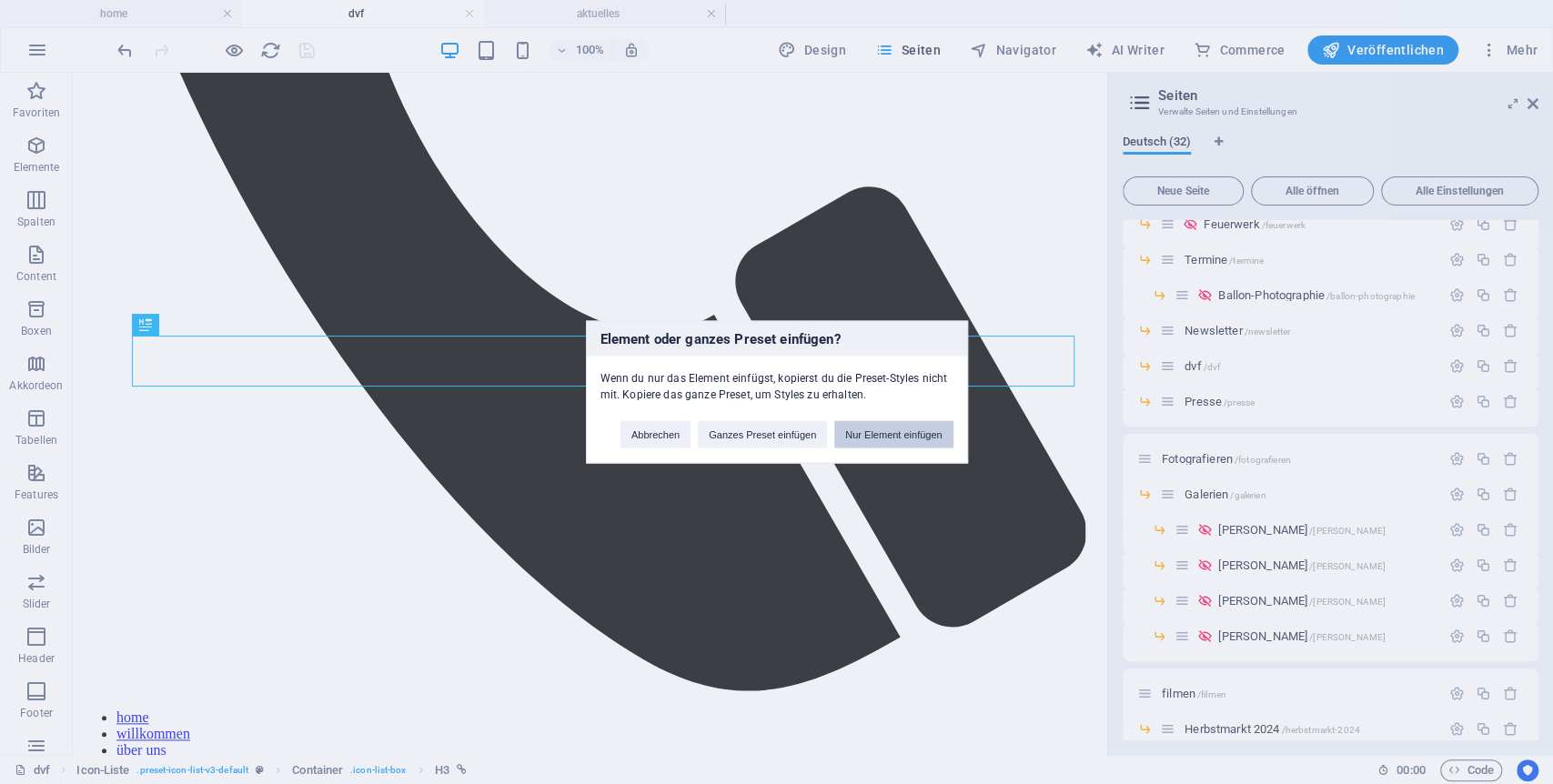
click at [898, 426] on button "Nur Element einfügen" at bounding box center [893, 434] width 119 height 27
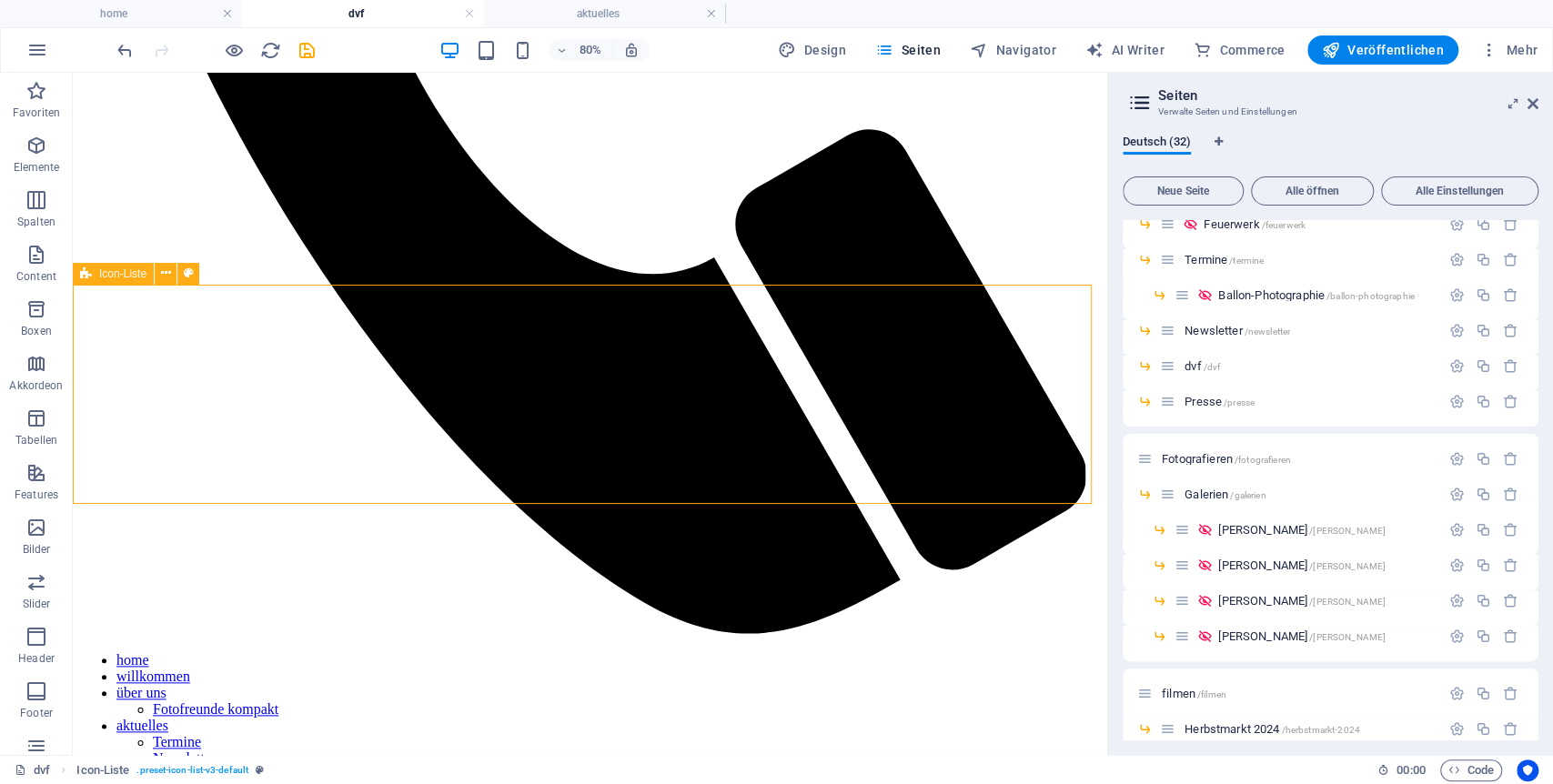
scroll to position [1029, 0]
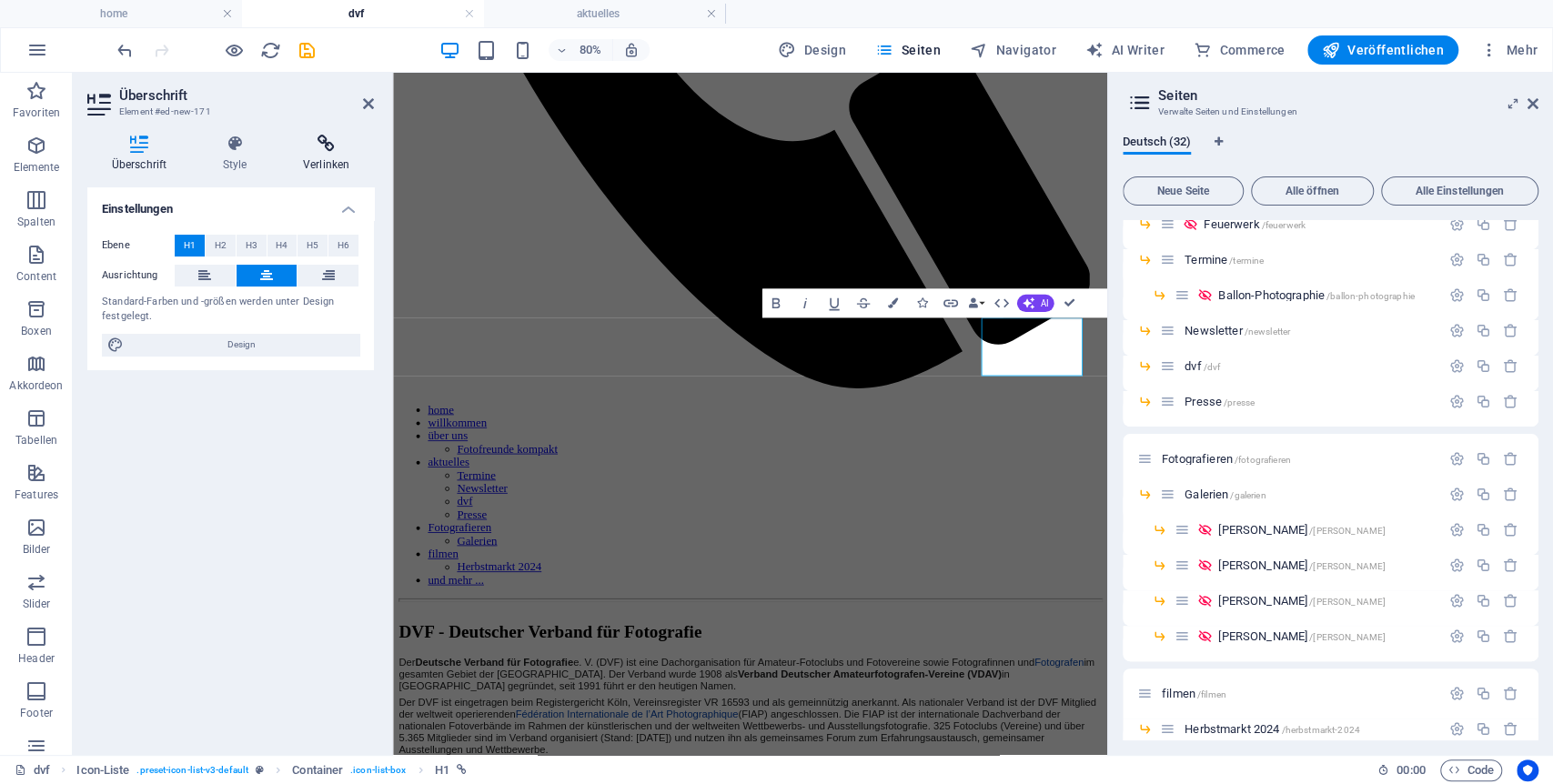
click at [331, 143] on icon at bounding box center [326, 143] width 96 height 18
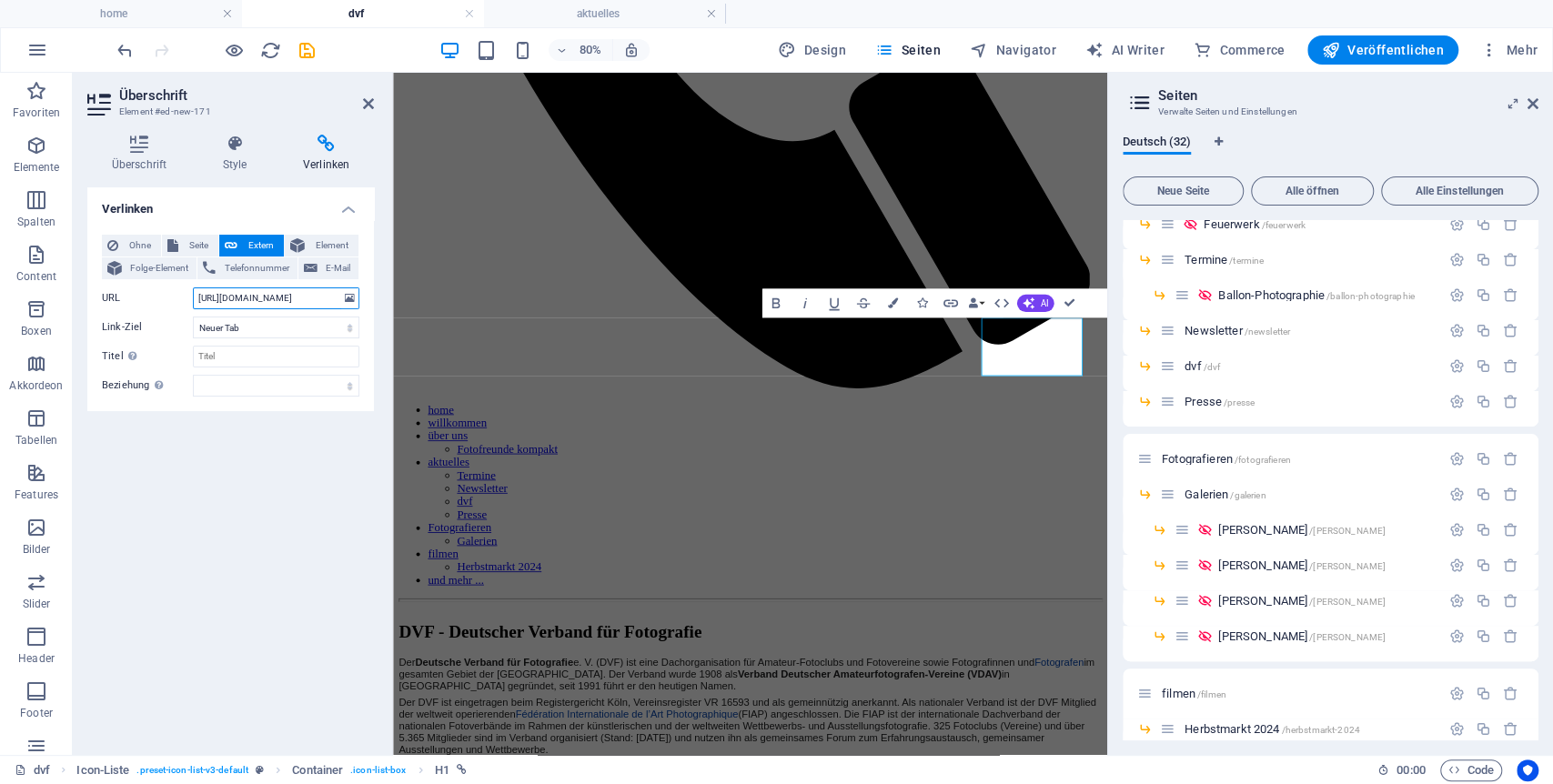
click at [282, 303] on input "https://www.planetarium-laupheim.de/veranstaltungen#beobachtung-der-mondfinster…" at bounding box center [276, 298] width 166 height 22
paste input "dvf-bayern.de/seiten/news.html"
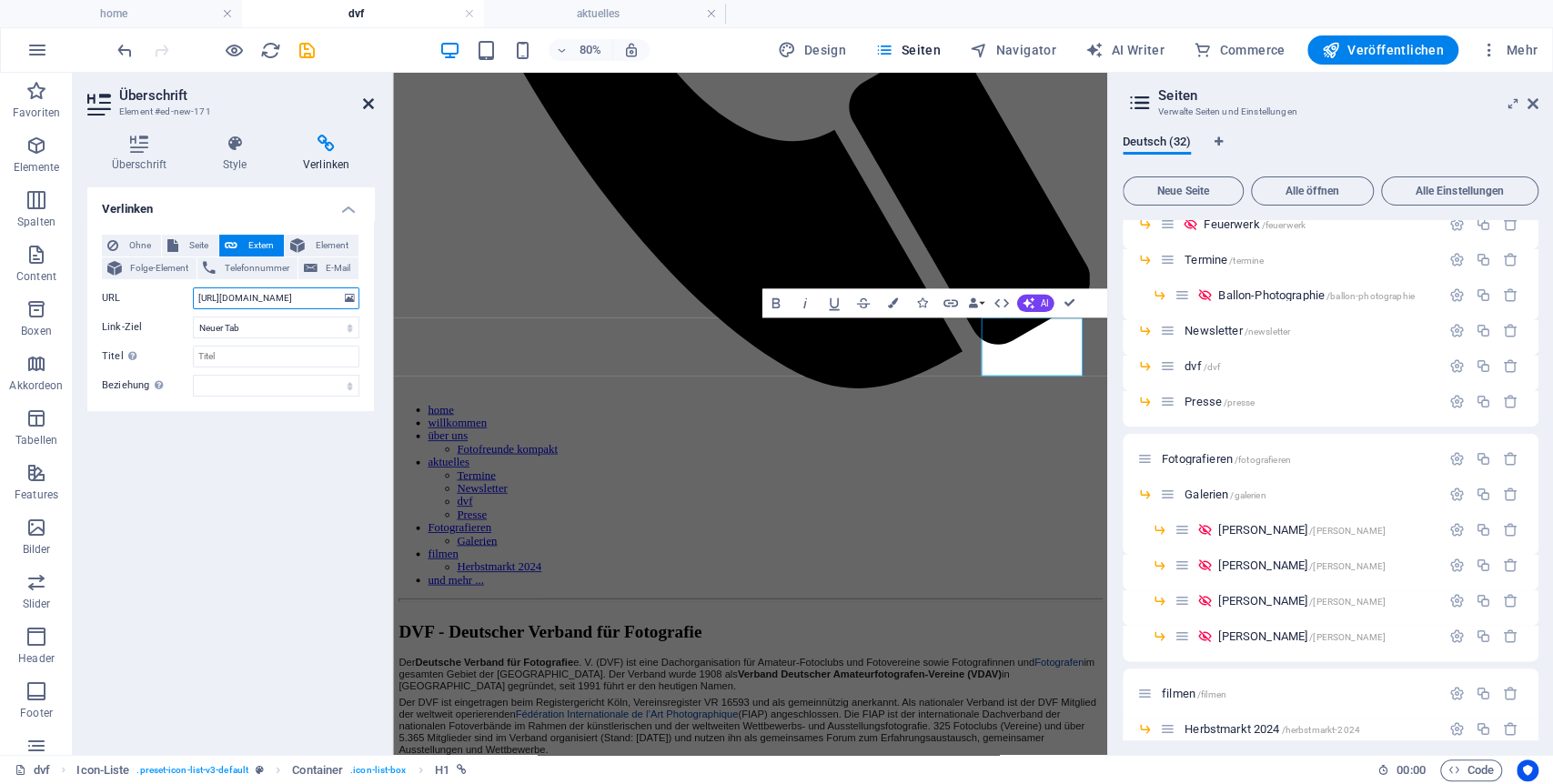
type input "https://www.dvf-bayern.de/seiten/news.html"
click at [364, 103] on icon at bounding box center [368, 104] width 11 height 15
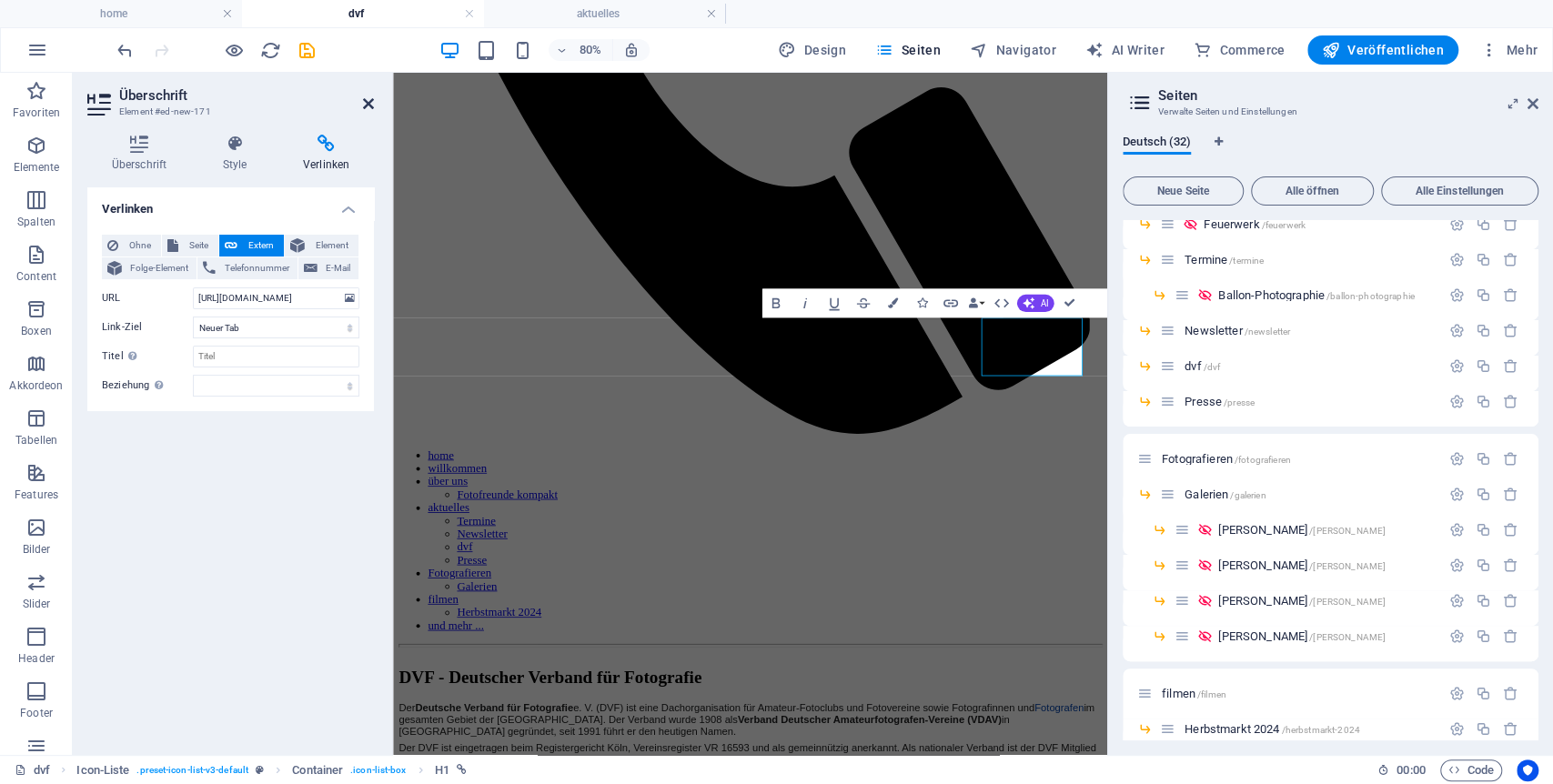
scroll to position [0, 0]
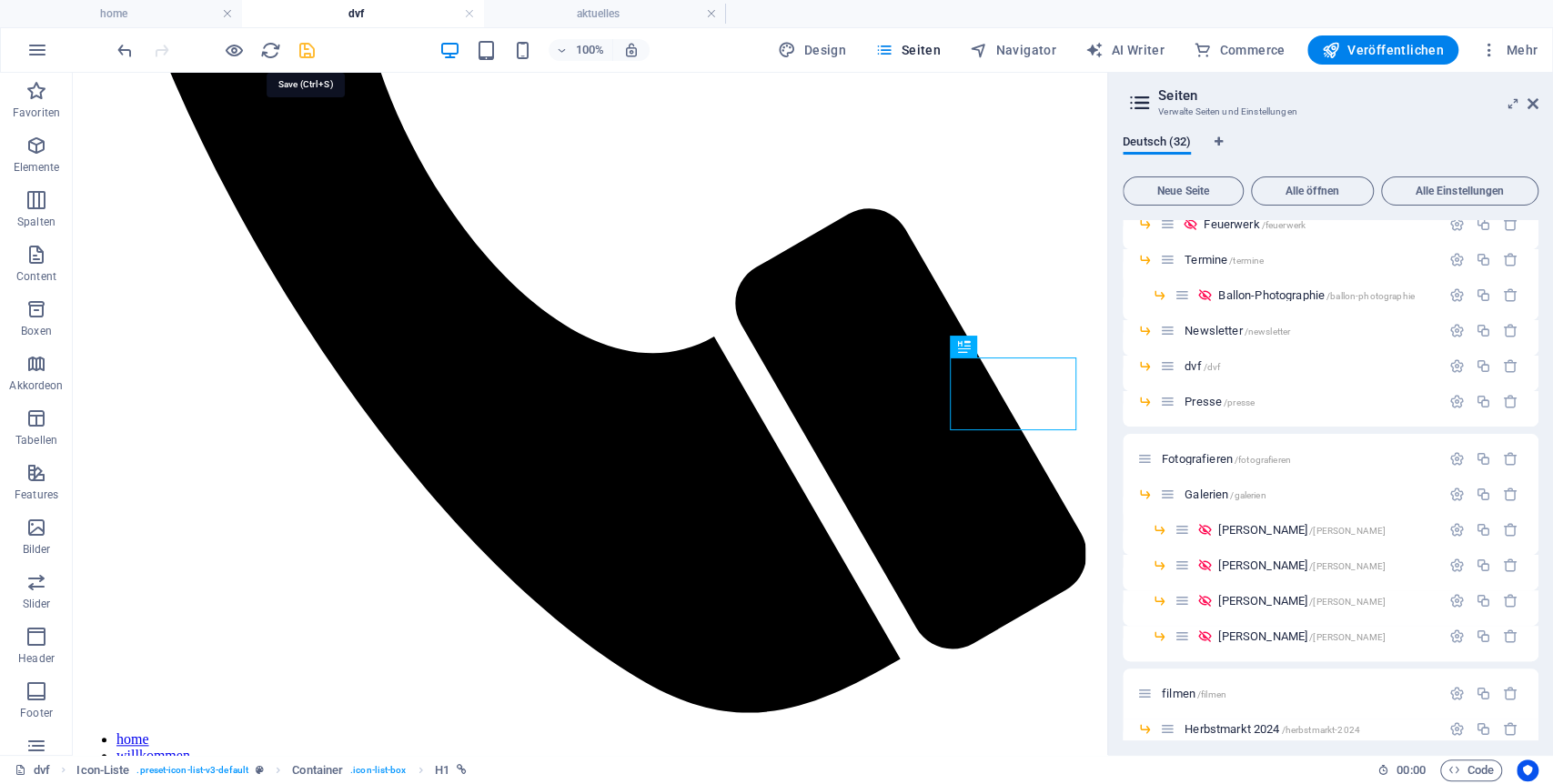
click at [303, 47] on icon "save" at bounding box center [307, 50] width 21 height 21
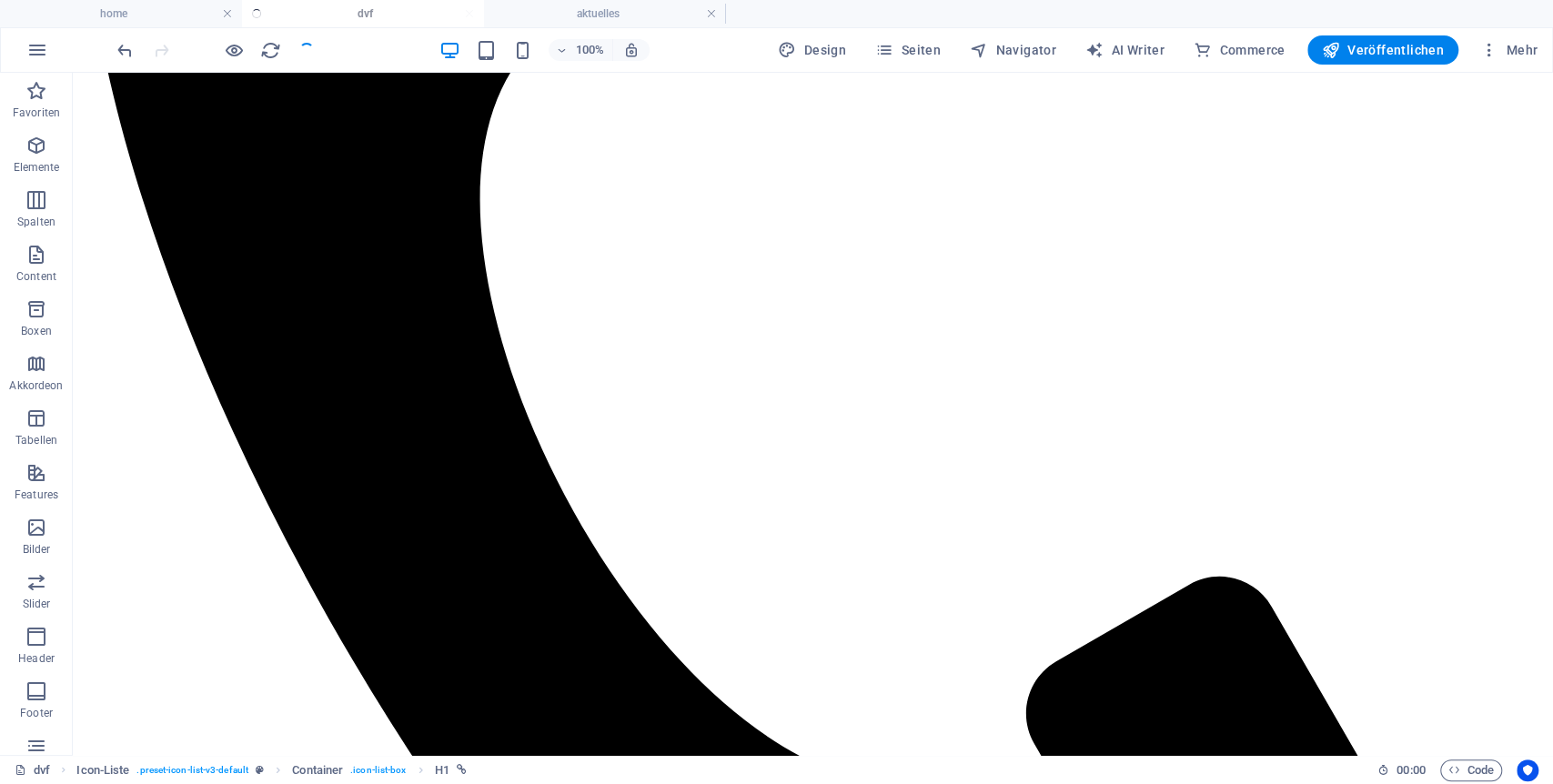
scroll to position [891, 0]
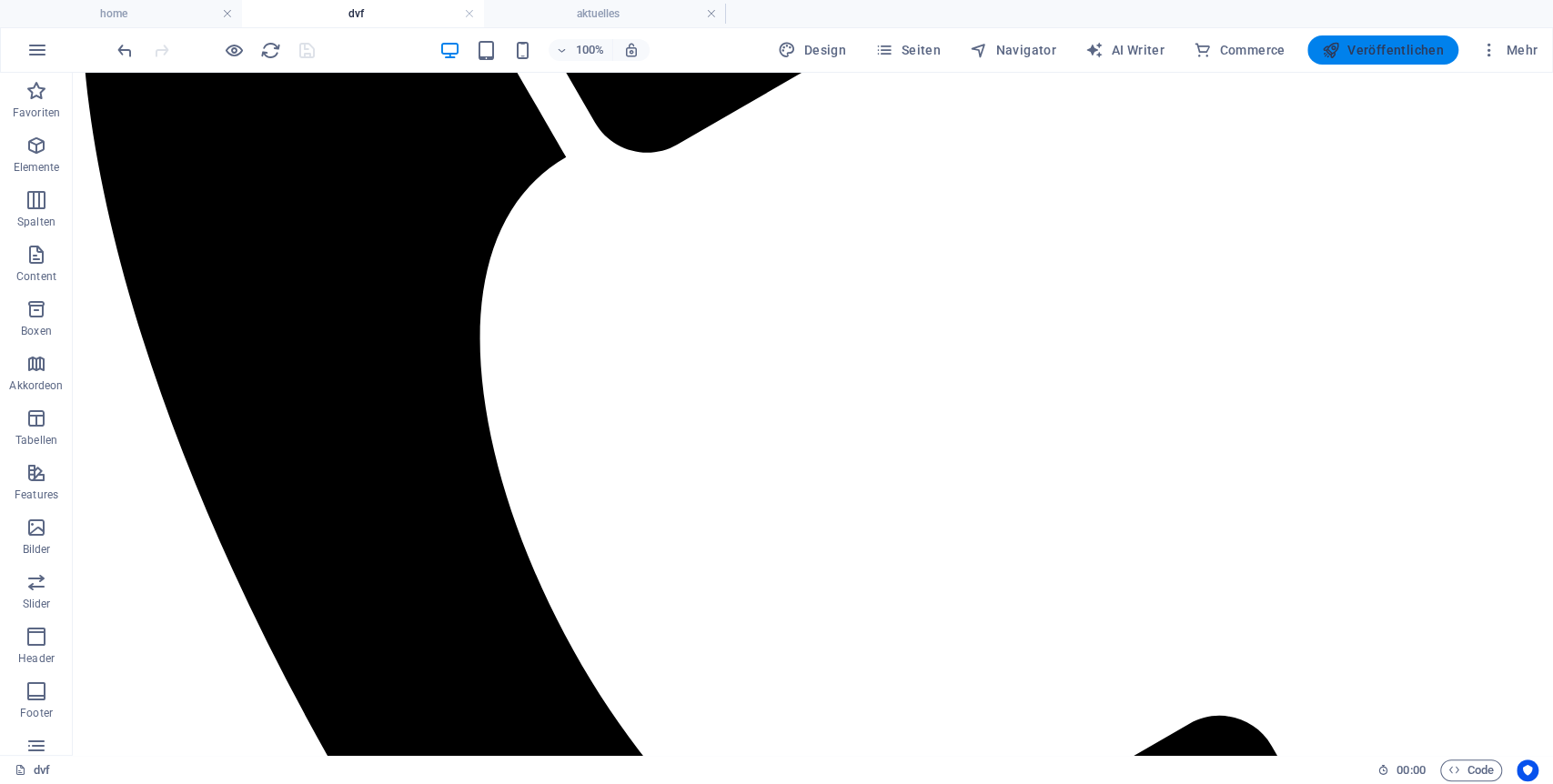
click at [1409, 45] on span "Veröffentlichen" at bounding box center [1383, 50] width 122 height 18
